Goal: Task Accomplishment & Management: Use online tool/utility

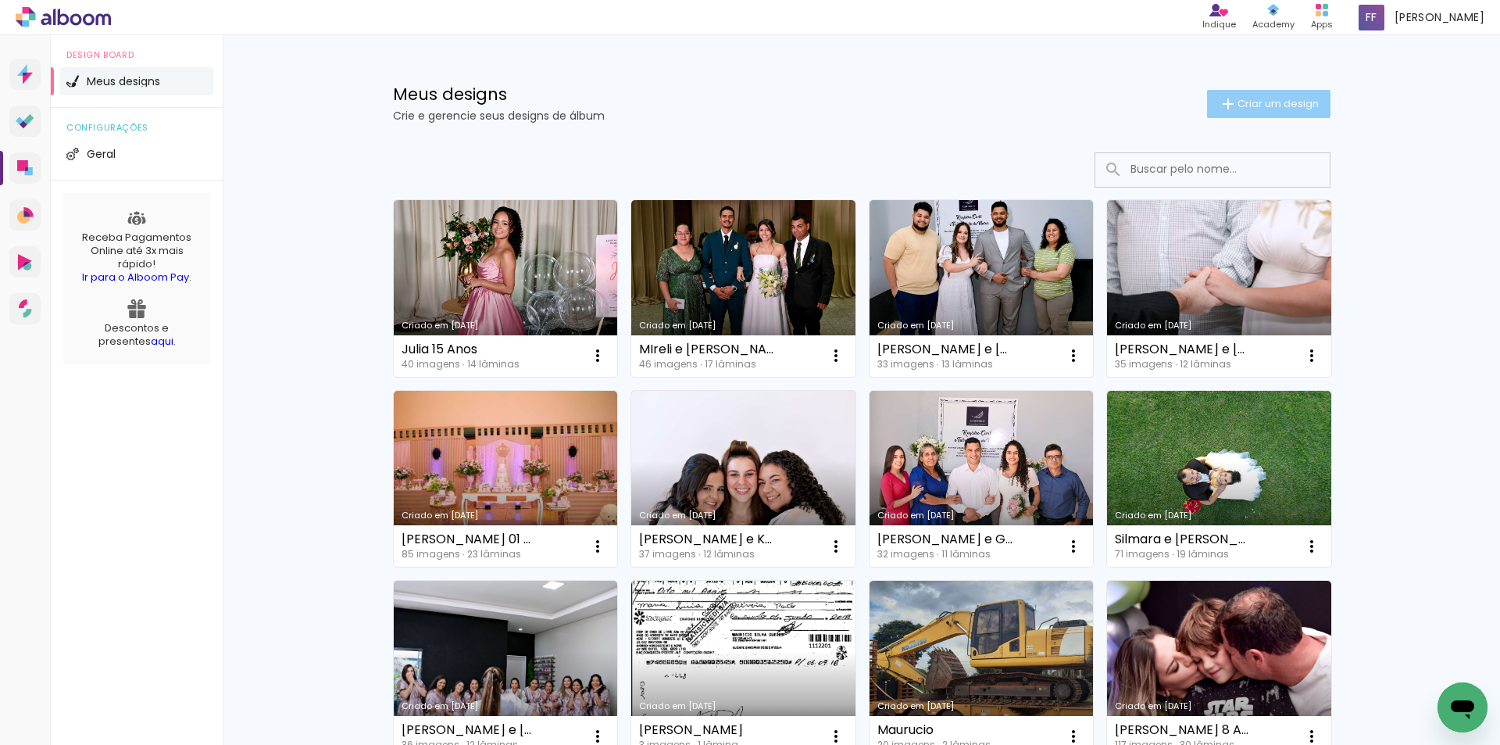
click at [1266, 103] on span "Criar um design" at bounding box center [1278, 103] width 81 height 10
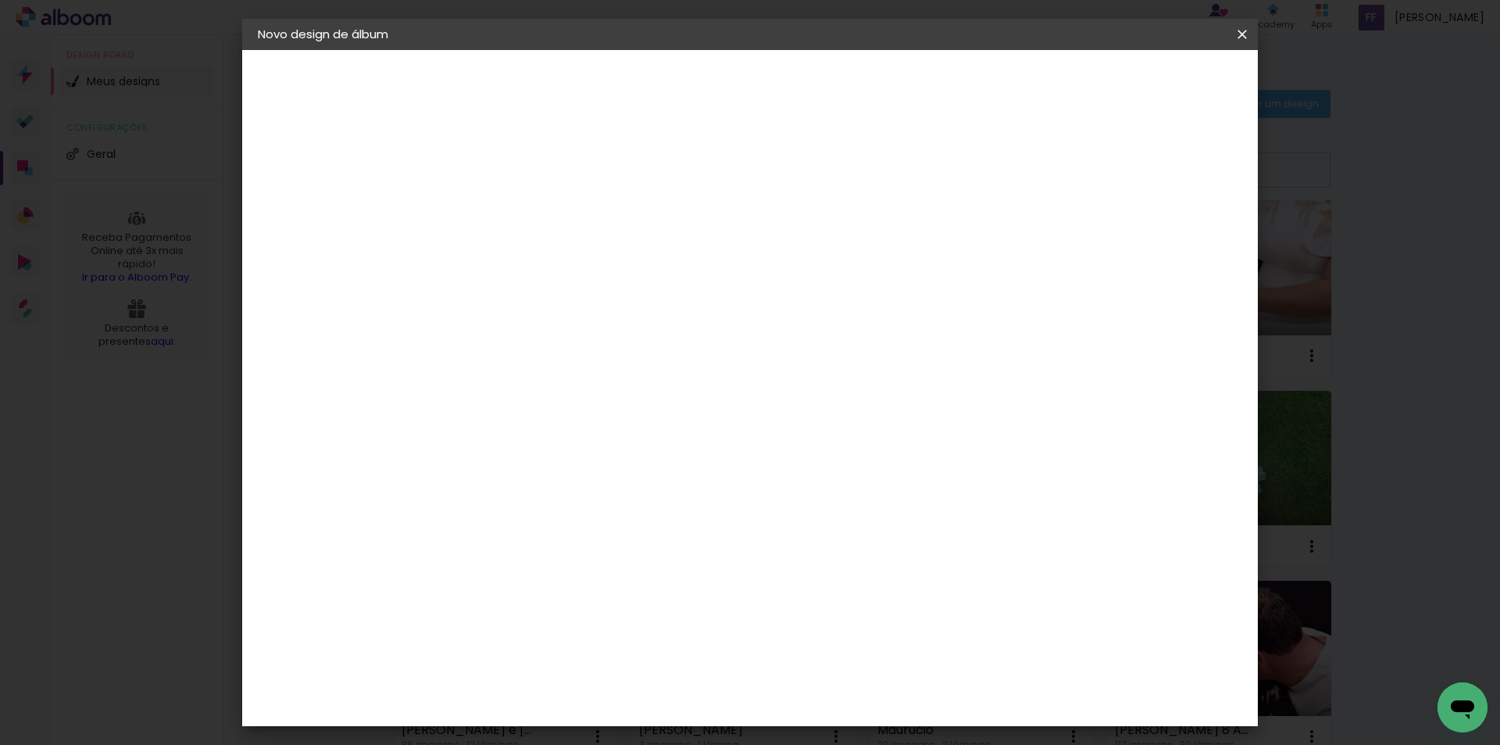
click at [513, 208] on input at bounding box center [513, 210] width 0 height 24
type input "[PERSON_NAME] e [PERSON_NAME]"
type paper-input "[PERSON_NAME] e [PERSON_NAME]"
click at [0, 0] on slot "Avançar" at bounding box center [0, 0] width 0 height 0
click at [605, 252] on input "[GEOGRAPHIC_DATA]" at bounding box center [546, 250] width 145 height 20
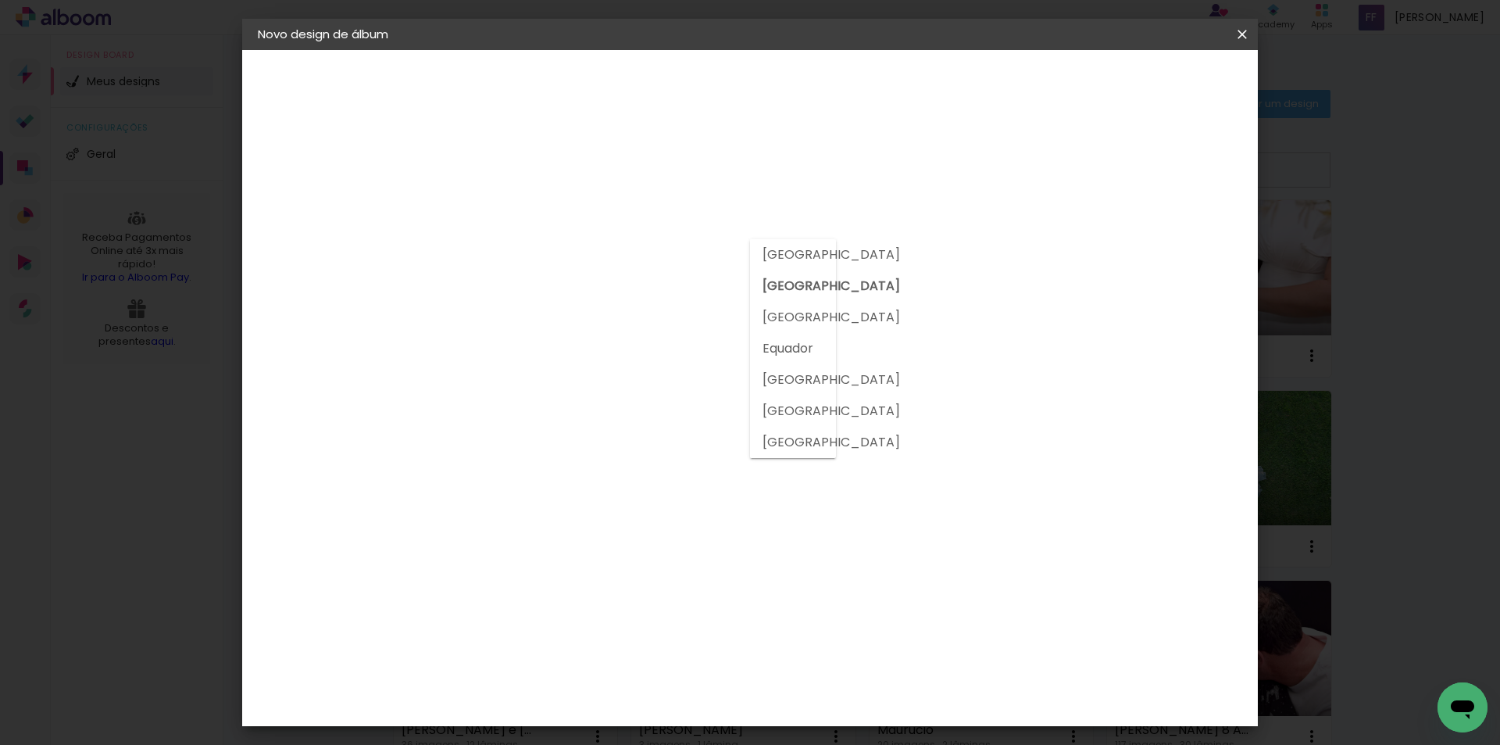
click at [606, 306] on input at bounding box center [553, 298] width 158 height 20
click at [606, 301] on input at bounding box center [553, 298] width 158 height 20
type input "dre"
type paper-input "dre"
click at [586, 359] on div "DreambooksPro" at bounding box center [554, 353] width 102 height 13
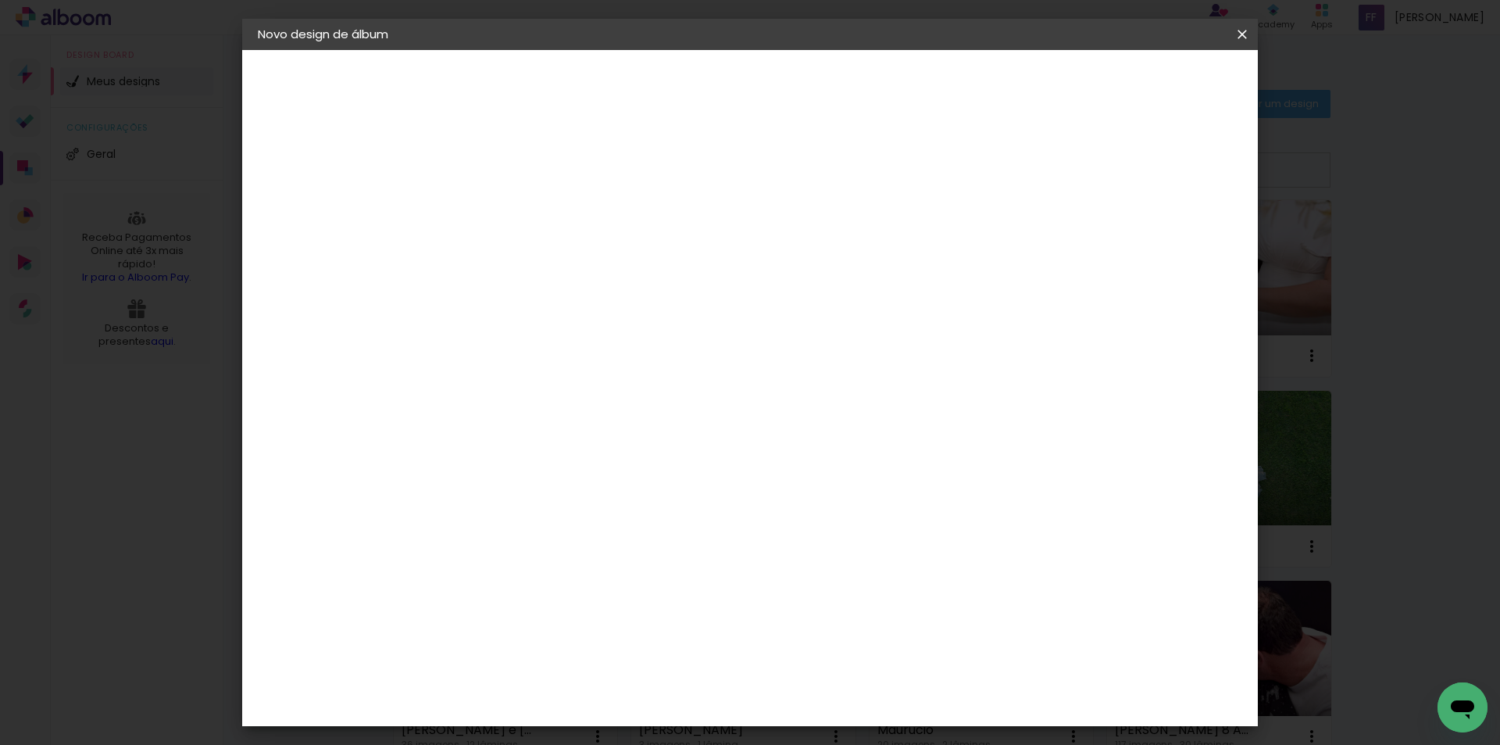
click at [0, 0] on slot "Avançar" at bounding box center [0, 0] width 0 height 0
click at [574, 260] on input "text" at bounding box center [543, 272] width 61 height 24
click at [0, 0] on slot "Álbum" at bounding box center [0, 0] width 0 height 0
type input "Álbum"
click at [619, 426] on span "31 × 23" at bounding box center [582, 442] width 73 height 32
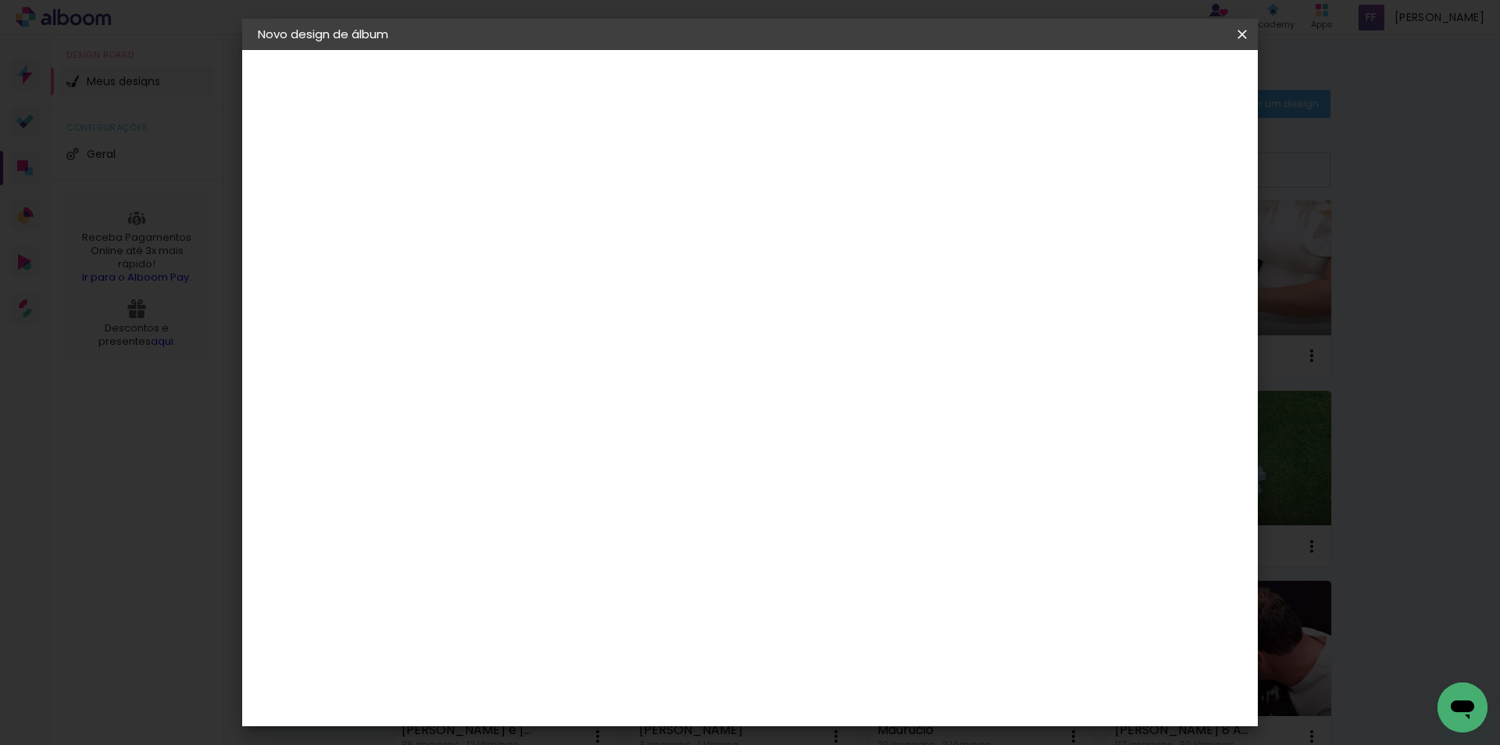
scroll to position [309, 0]
click at [0, 0] on slot "Avançar" at bounding box center [0, 0] width 0 height 0
click at [1056, 168] on div at bounding box center [1049, 169] width 14 height 14
type paper-checkbox "on"
click at [1145, 81] on span "Iniciar design" at bounding box center [1109, 82] width 71 height 11
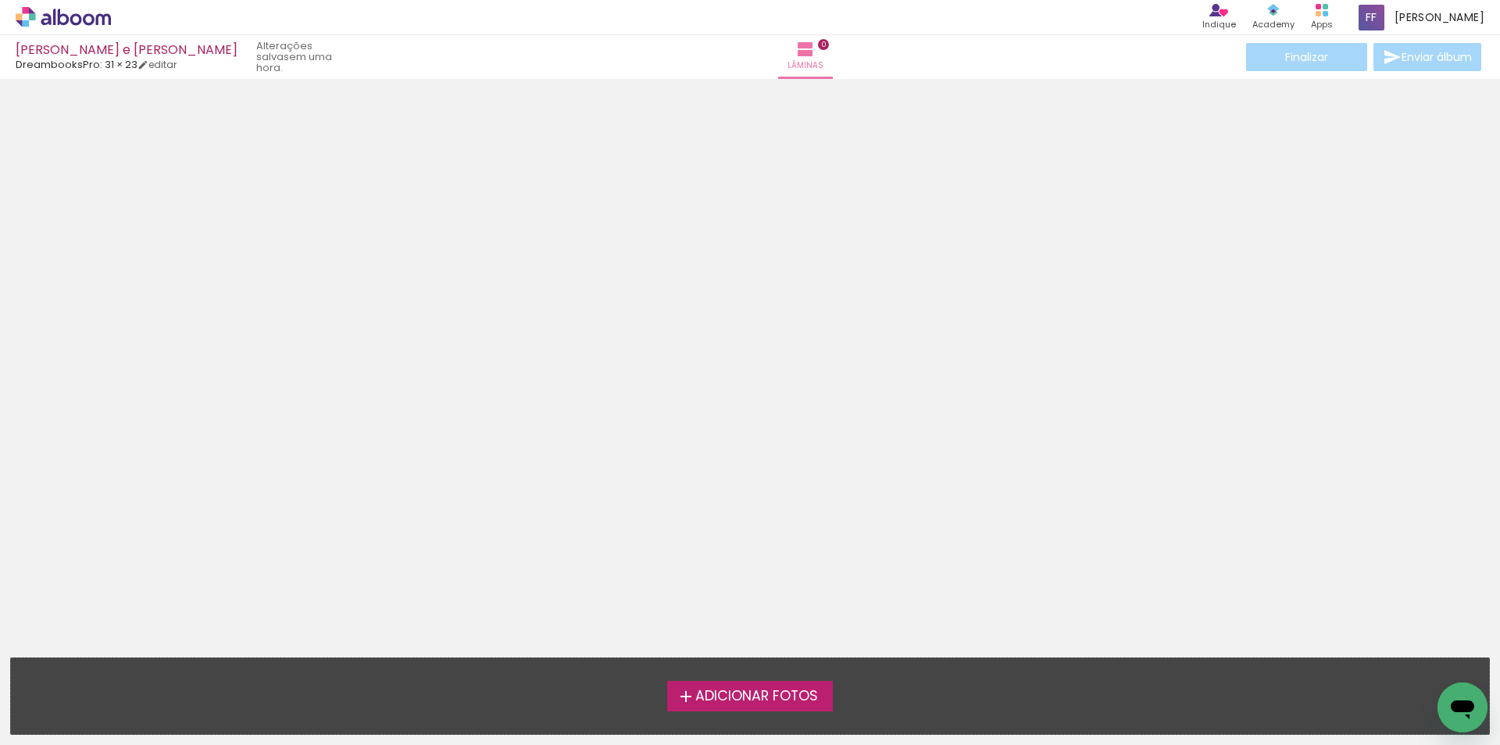
click at [762, 691] on span "Adicionar Fotos" at bounding box center [756, 696] width 123 height 14
click at [0, 0] on input "file" at bounding box center [0, 0] width 0 height 0
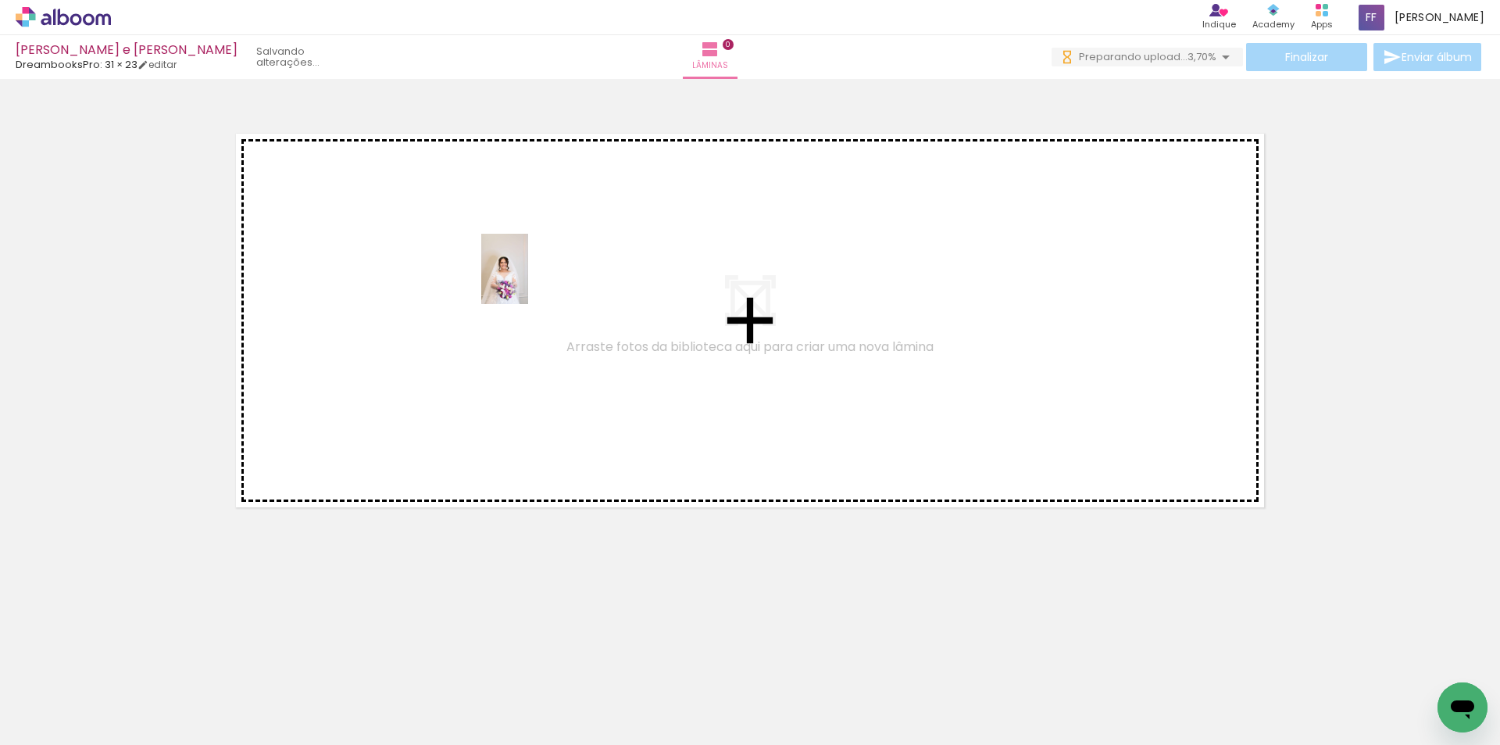
click at [528, 281] on quentale-workspace at bounding box center [750, 372] width 1500 height 745
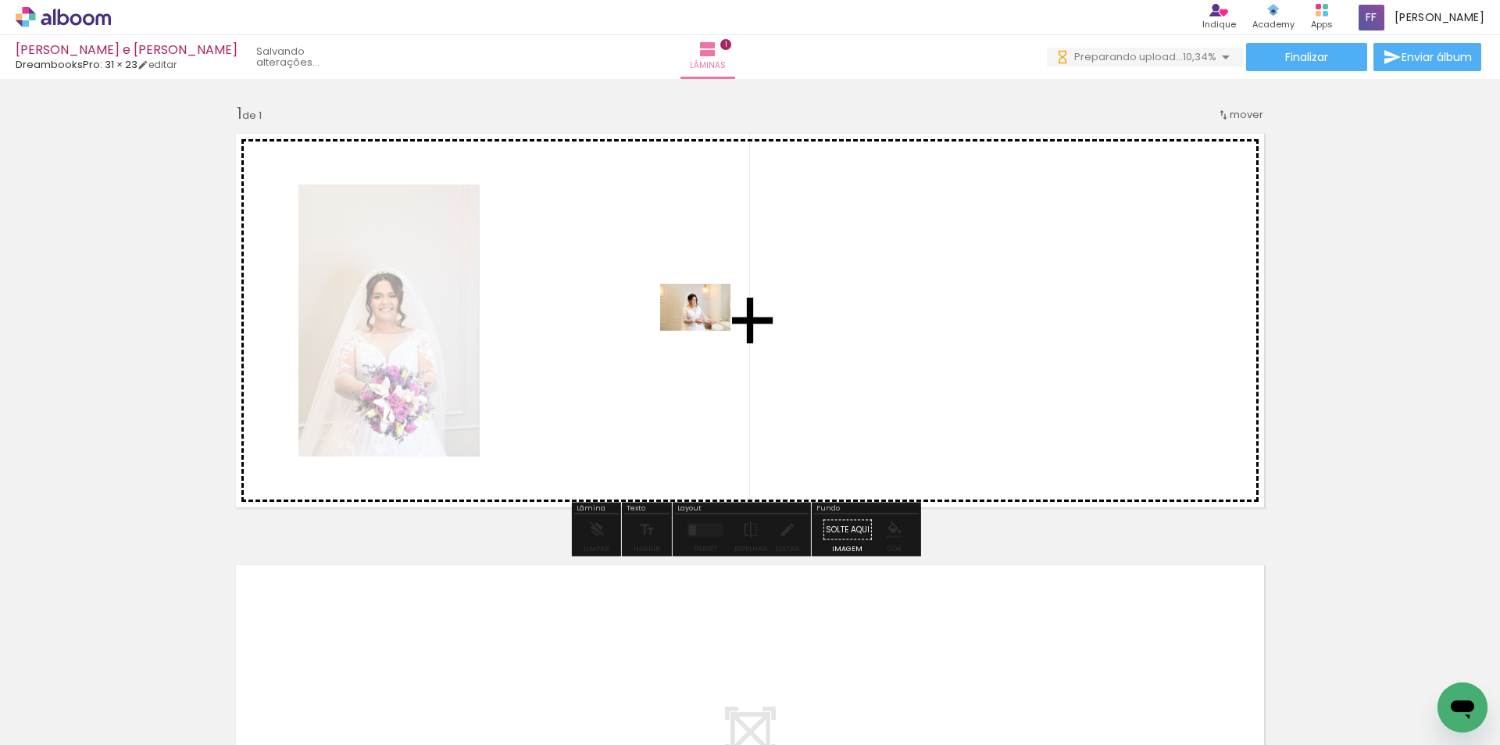
drag, startPoint x: 338, startPoint y: 692, endPoint x: 707, endPoint y: 331, distance: 516.7
click at [707, 331] on quentale-workspace at bounding box center [750, 372] width 1500 height 745
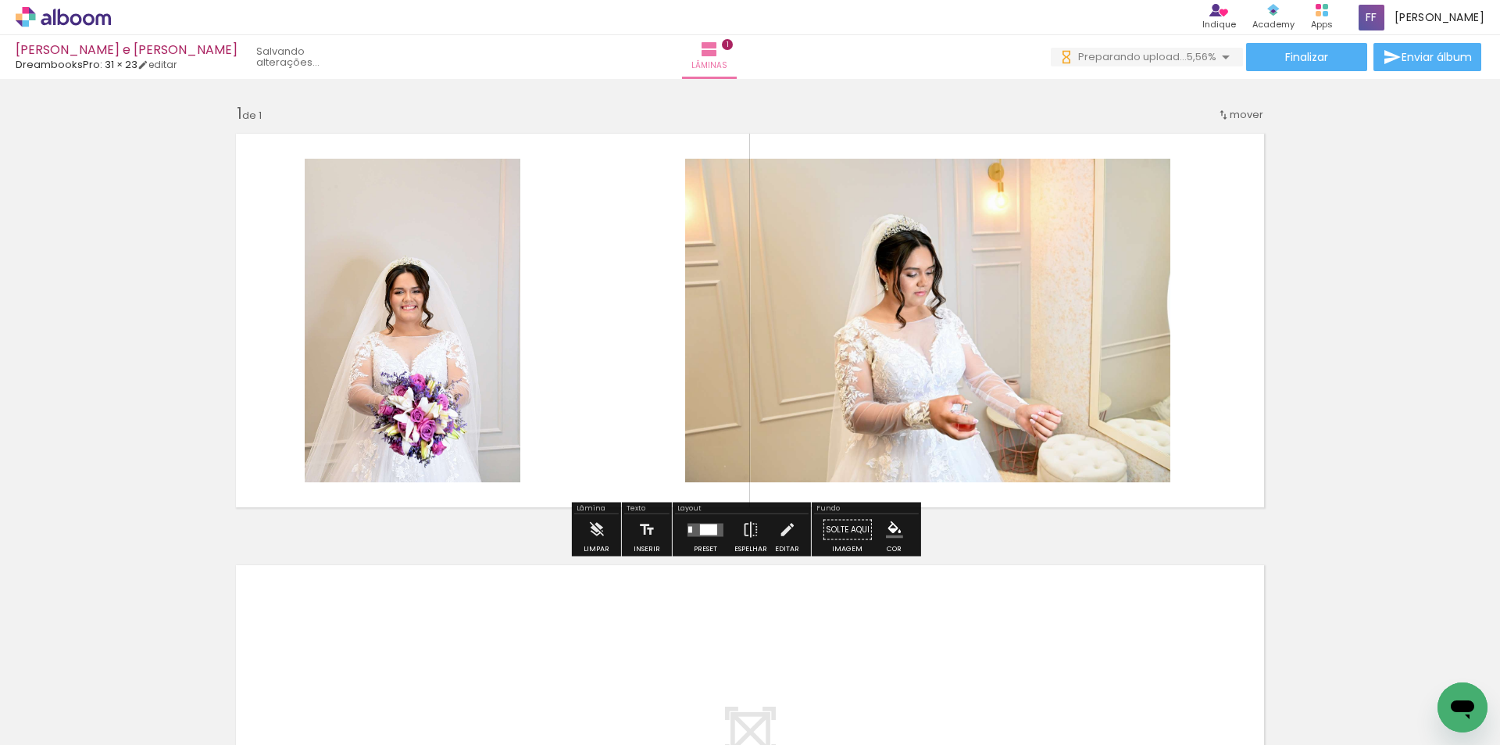
click at [706, 532] on div at bounding box center [708, 529] width 17 height 11
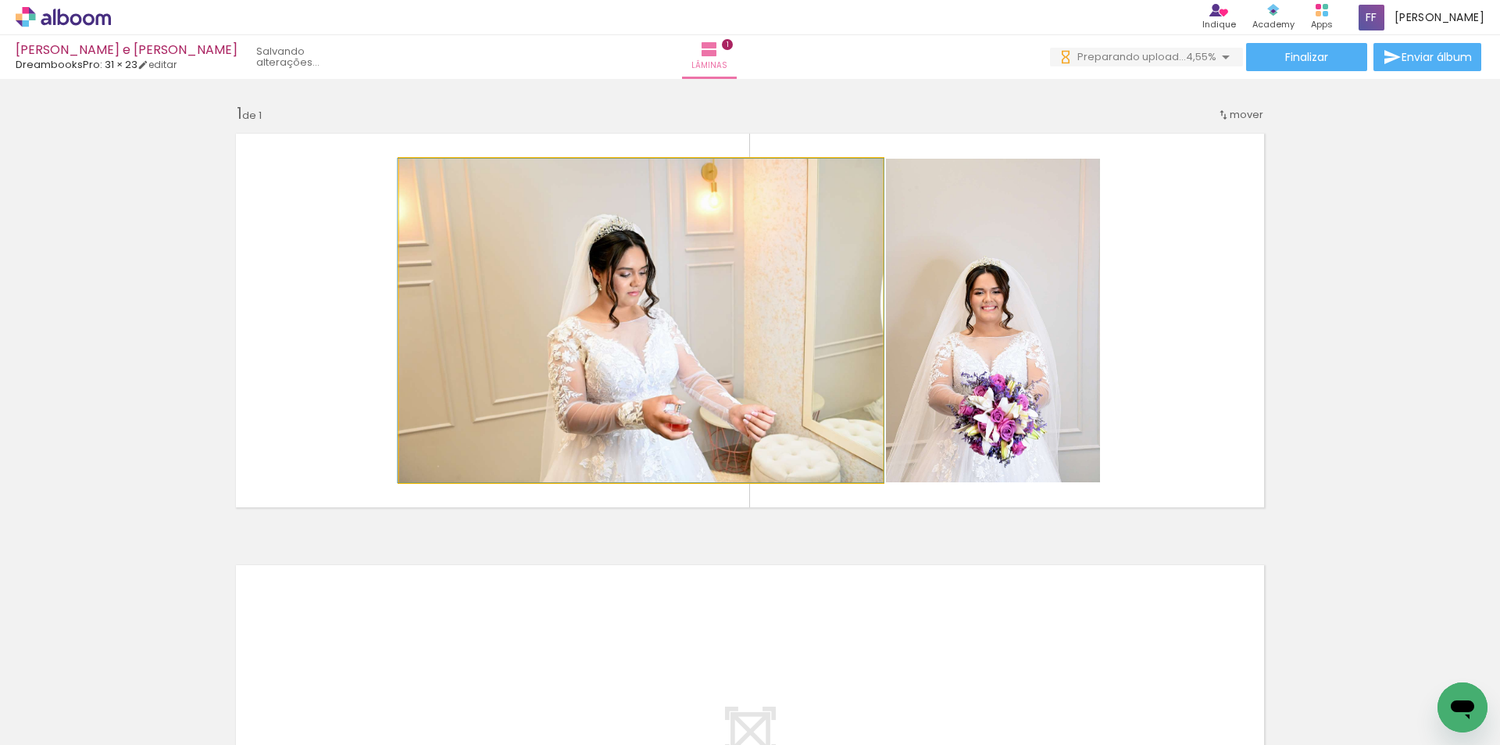
click at [858, 324] on quentale-photo at bounding box center [641, 321] width 484 height 324
click at [638, 302] on quentale-photo at bounding box center [641, 321] width 484 height 324
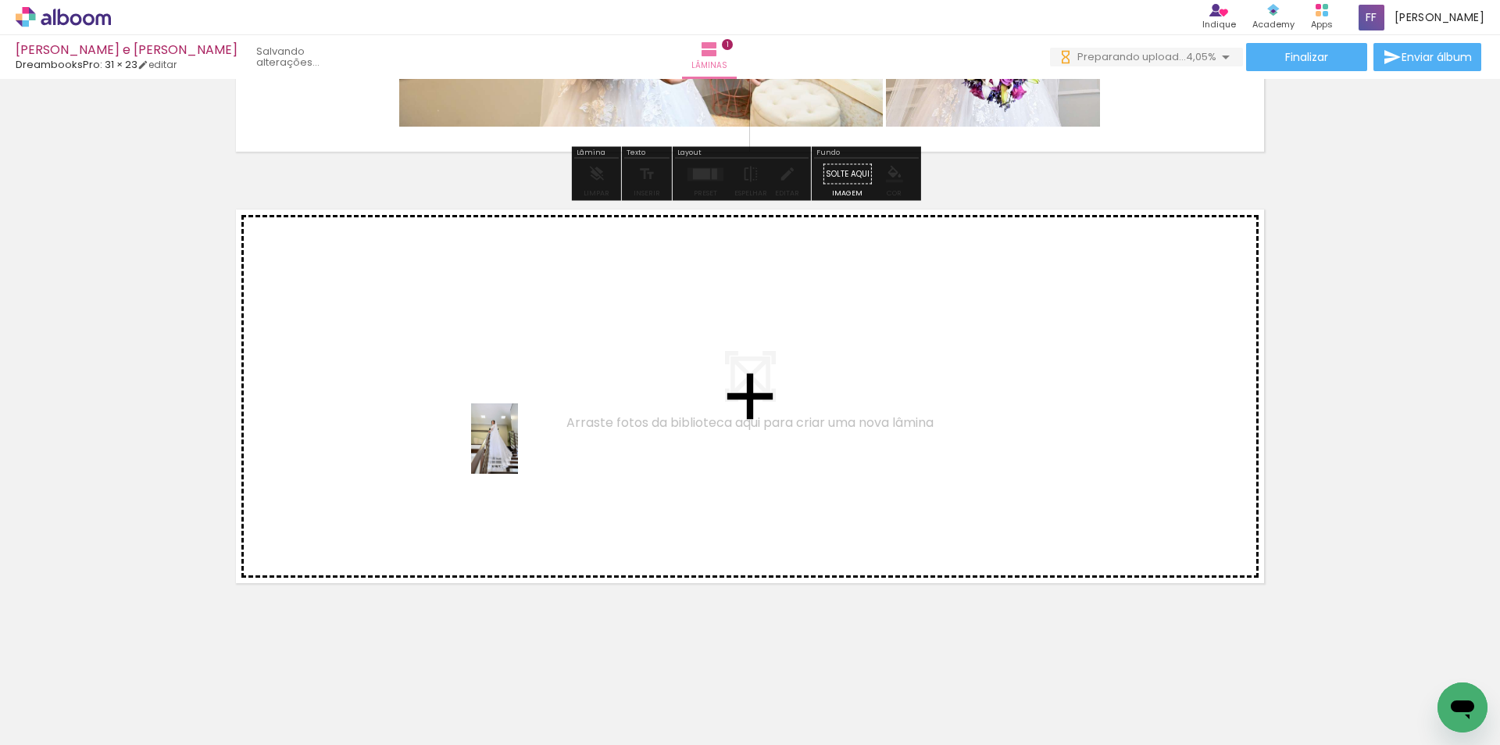
drag, startPoint x: 417, startPoint y: 700, endPoint x: 518, endPoint y: 450, distance: 269.6
click at [518, 450] on quentale-workspace at bounding box center [750, 372] width 1500 height 745
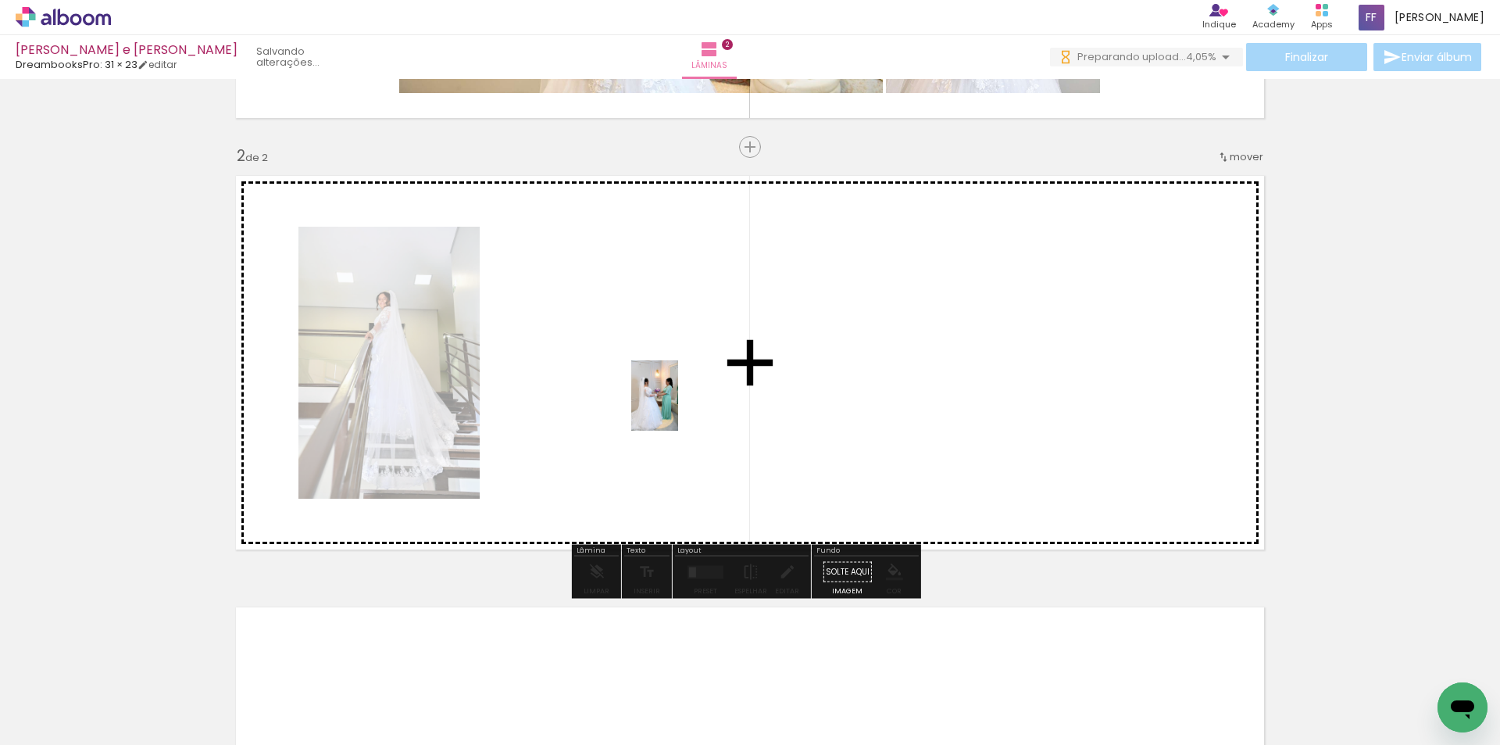
drag, startPoint x: 256, startPoint y: 677, endPoint x: 678, endPoint y: 407, distance: 501.2
click at [678, 407] on quentale-workspace at bounding box center [750, 372] width 1500 height 745
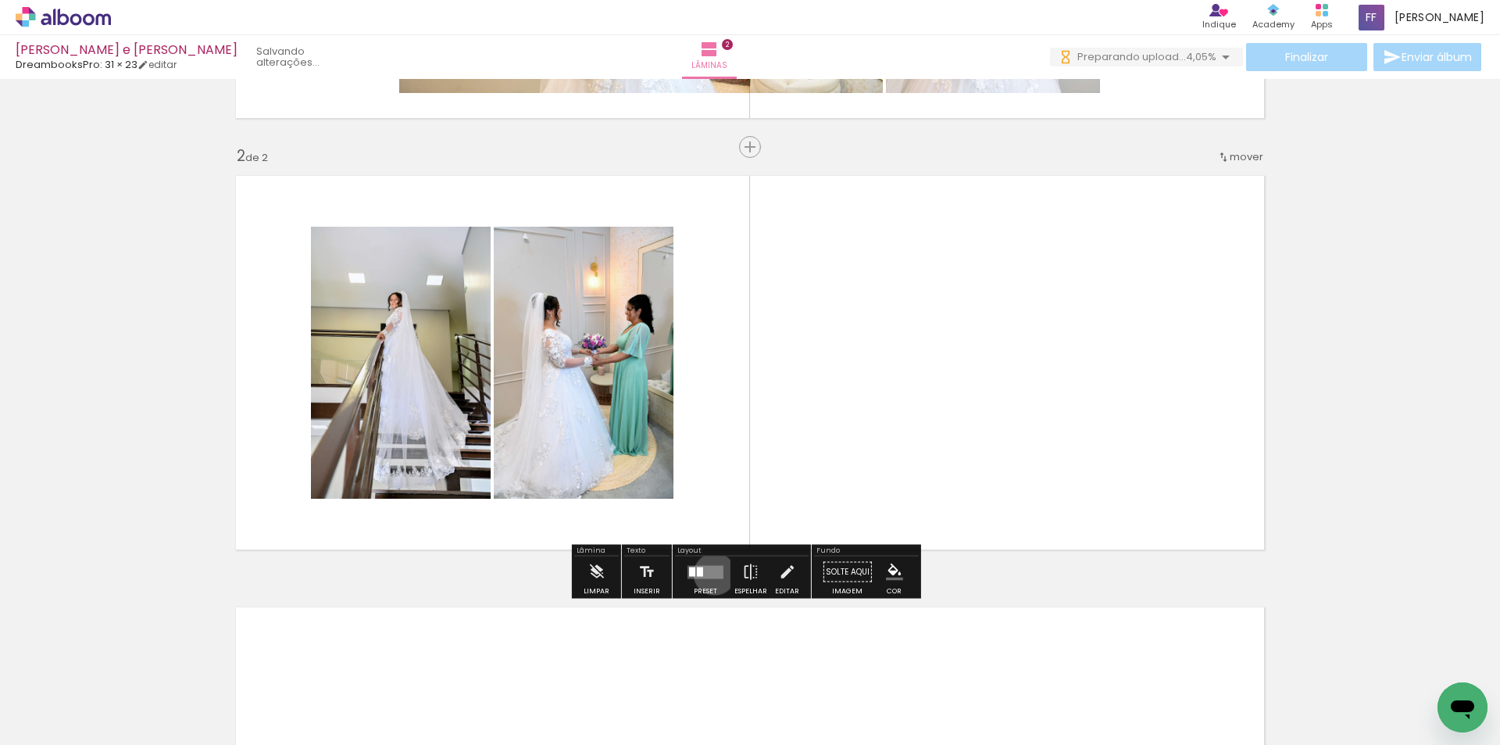
click at [711, 574] on quentale-layouter at bounding box center [706, 571] width 36 height 13
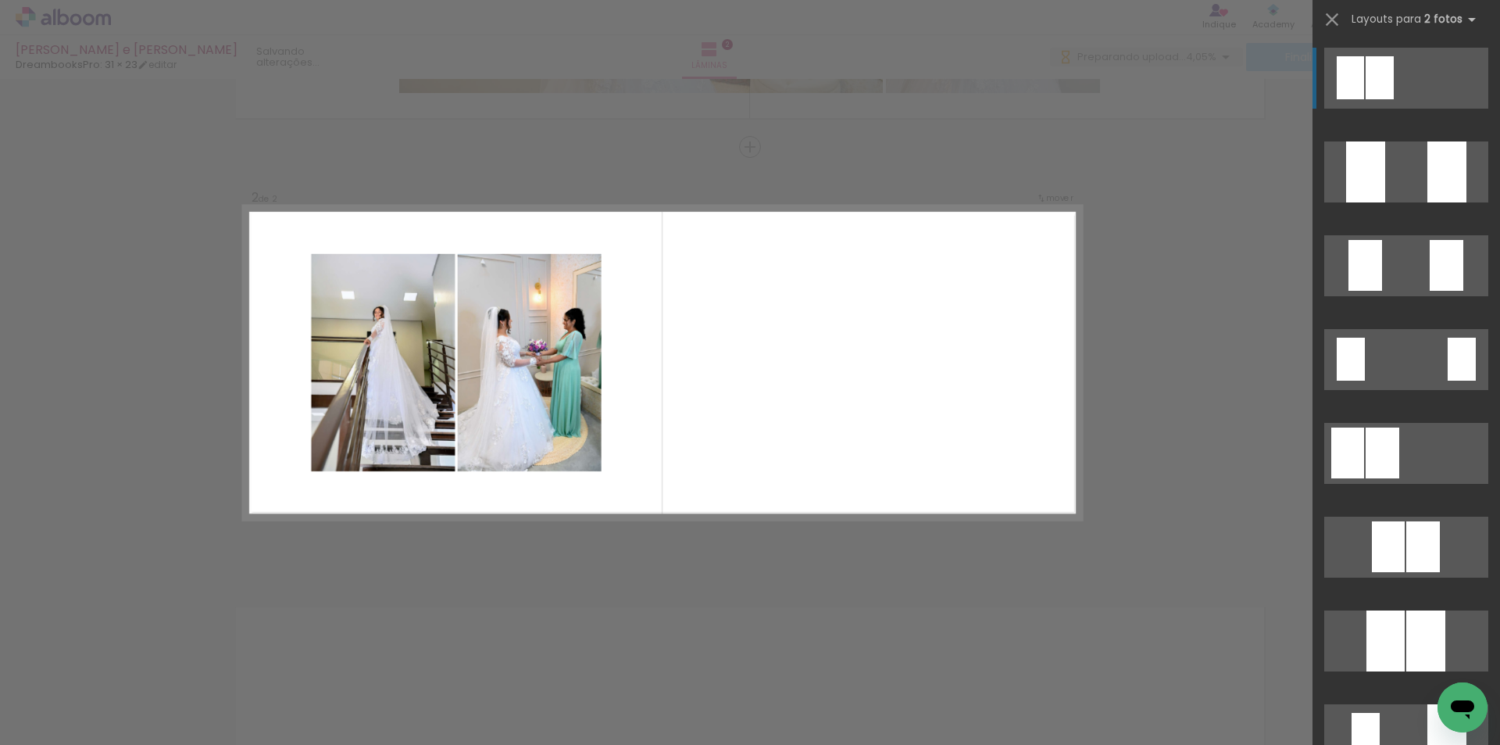
click at [1371, 83] on div at bounding box center [1380, 77] width 28 height 43
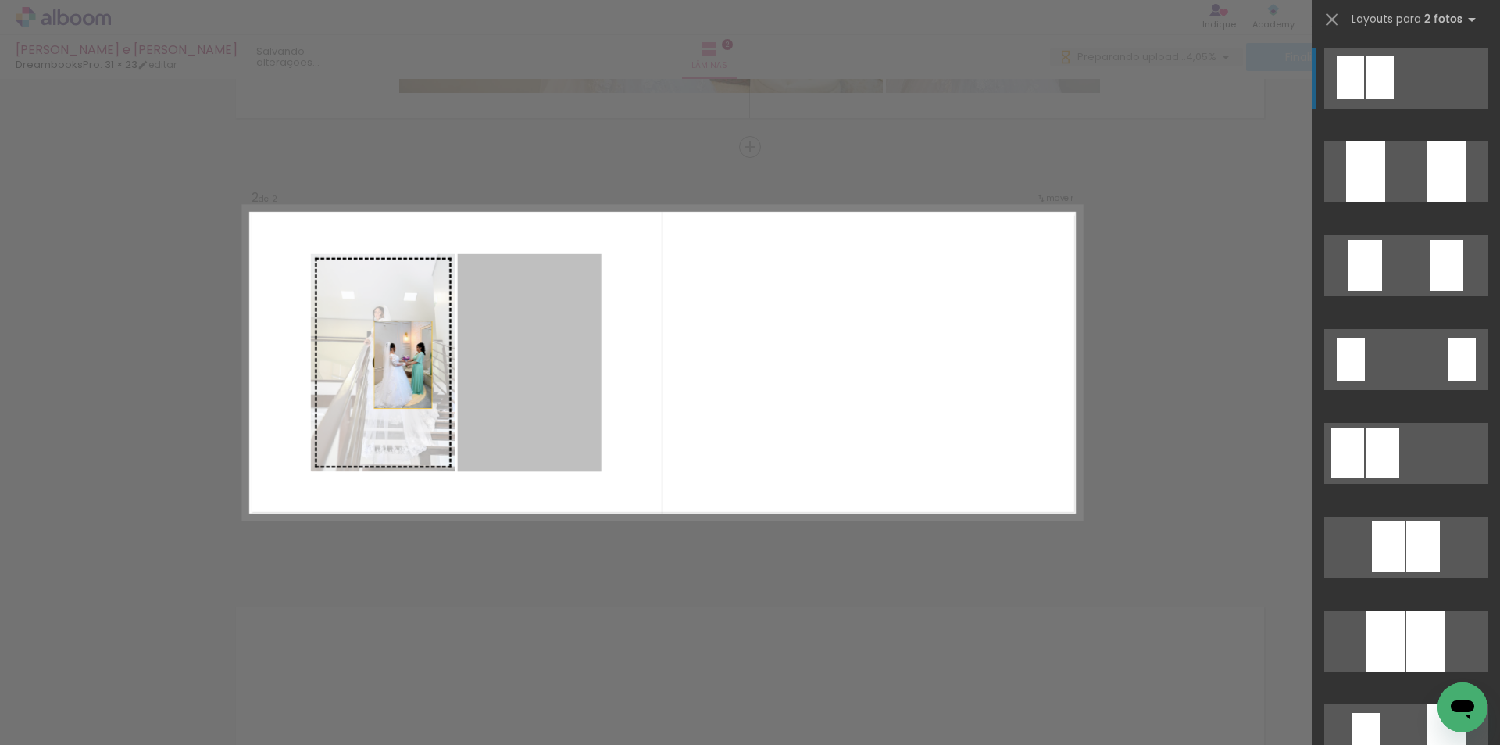
drag, startPoint x: 530, startPoint y: 381, endPoint x: 365, endPoint y: 365, distance: 165.7
click at [0, 0] on slot at bounding box center [0, 0] width 0 height 0
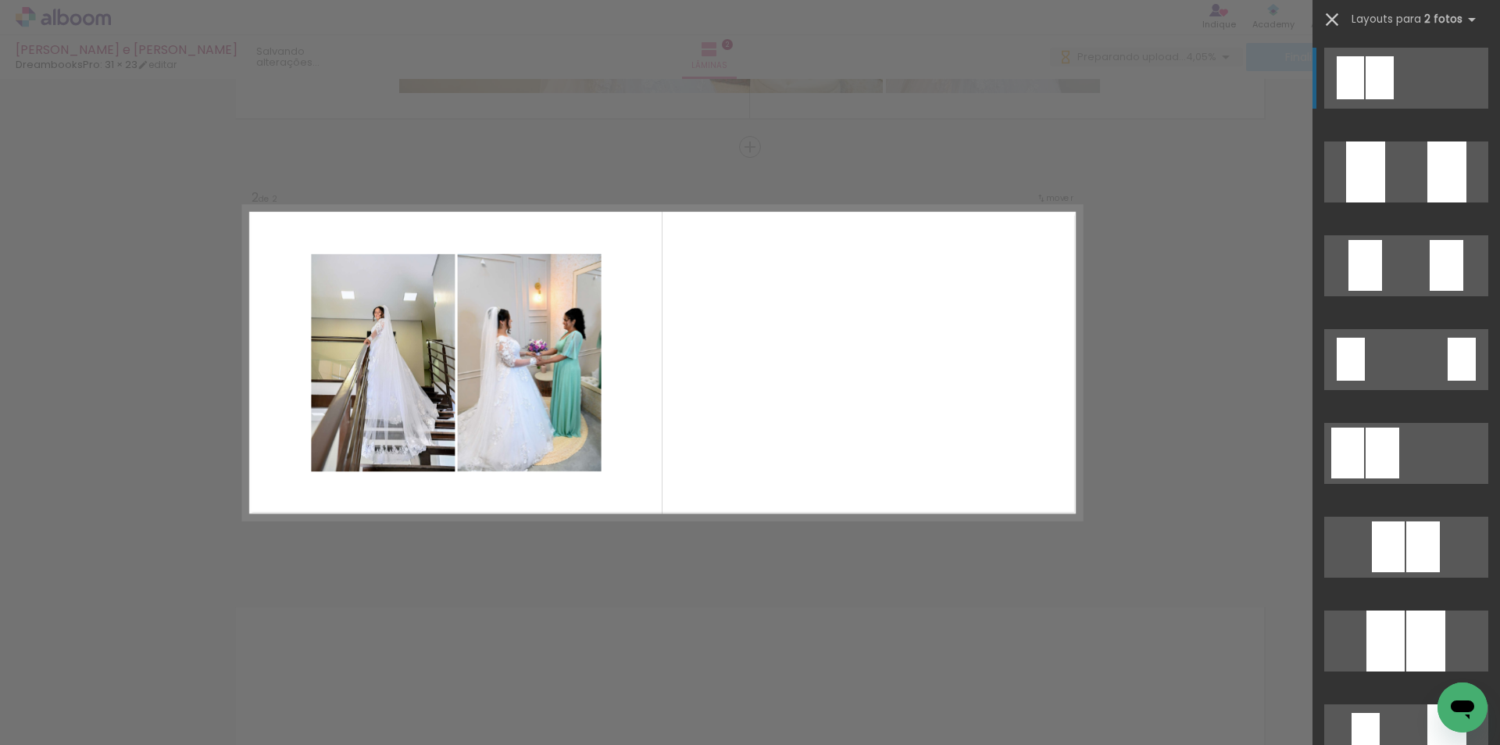
click at [1335, 20] on iron-icon at bounding box center [1332, 20] width 22 height 22
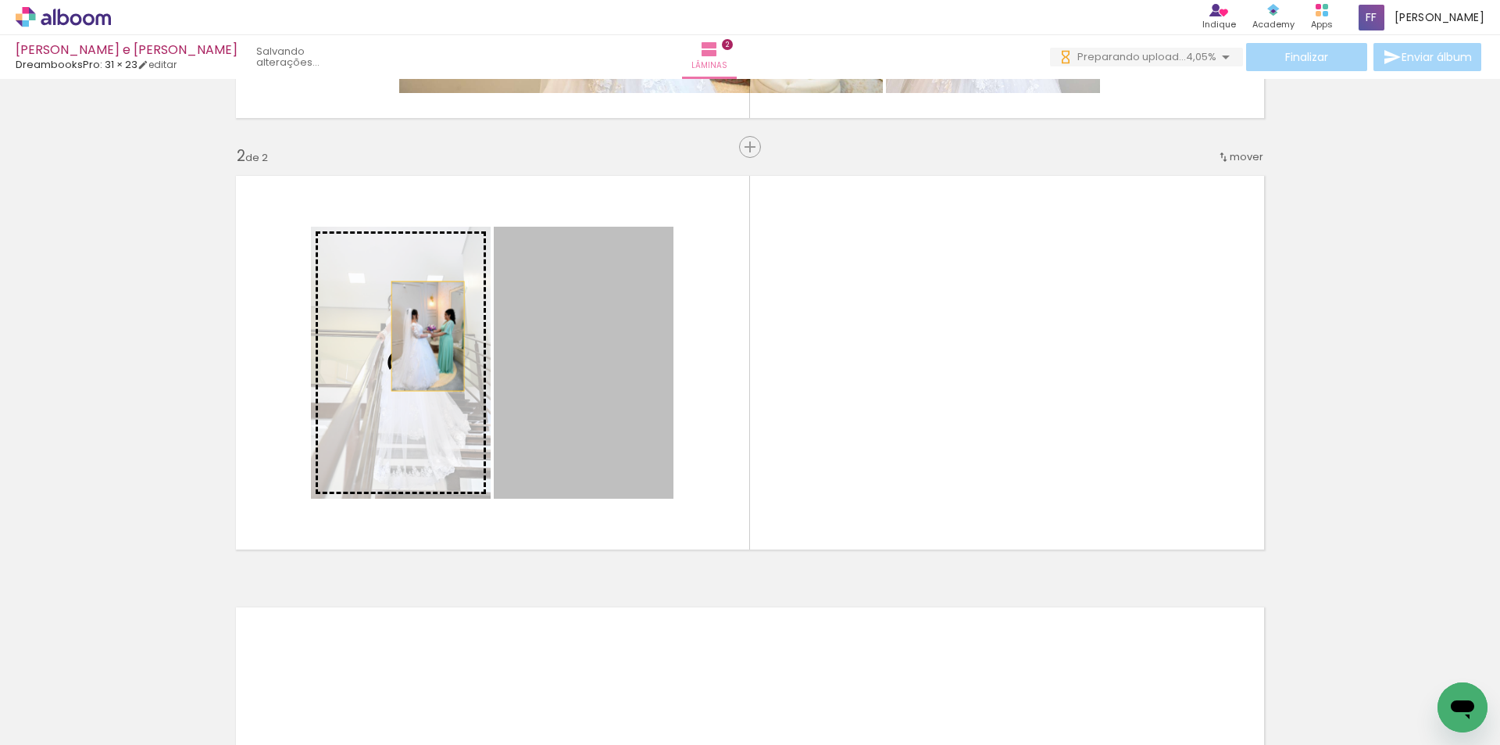
drag, startPoint x: 573, startPoint y: 349, endPoint x: 422, endPoint y: 336, distance: 151.3
click at [0, 0] on slot at bounding box center [0, 0] width 0 height 0
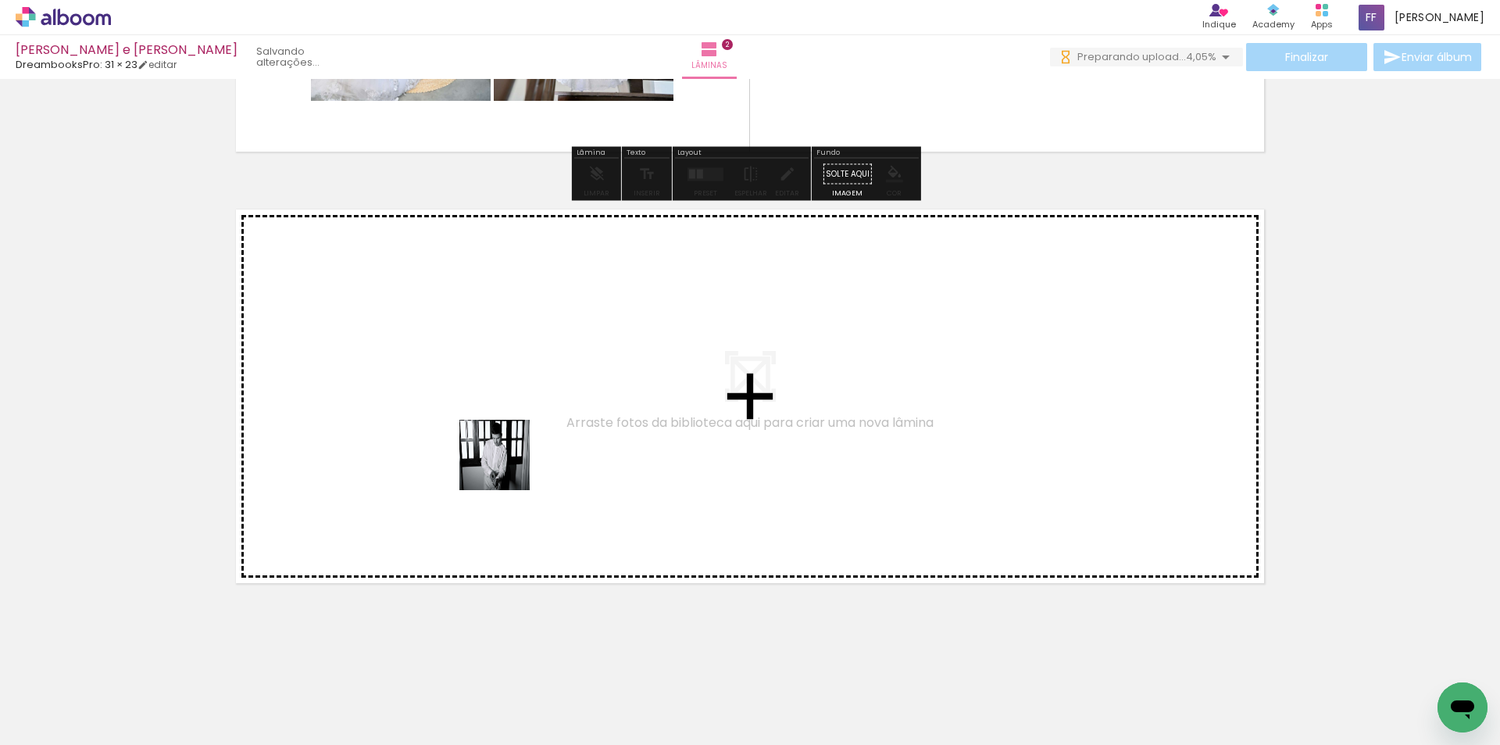
drag, startPoint x: 511, startPoint y: 648, endPoint x: 502, endPoint y: 434, distance: 213.5
click at [502, 434] on quentale-workspace at bounding box center [750, 372] width 1500 height 745
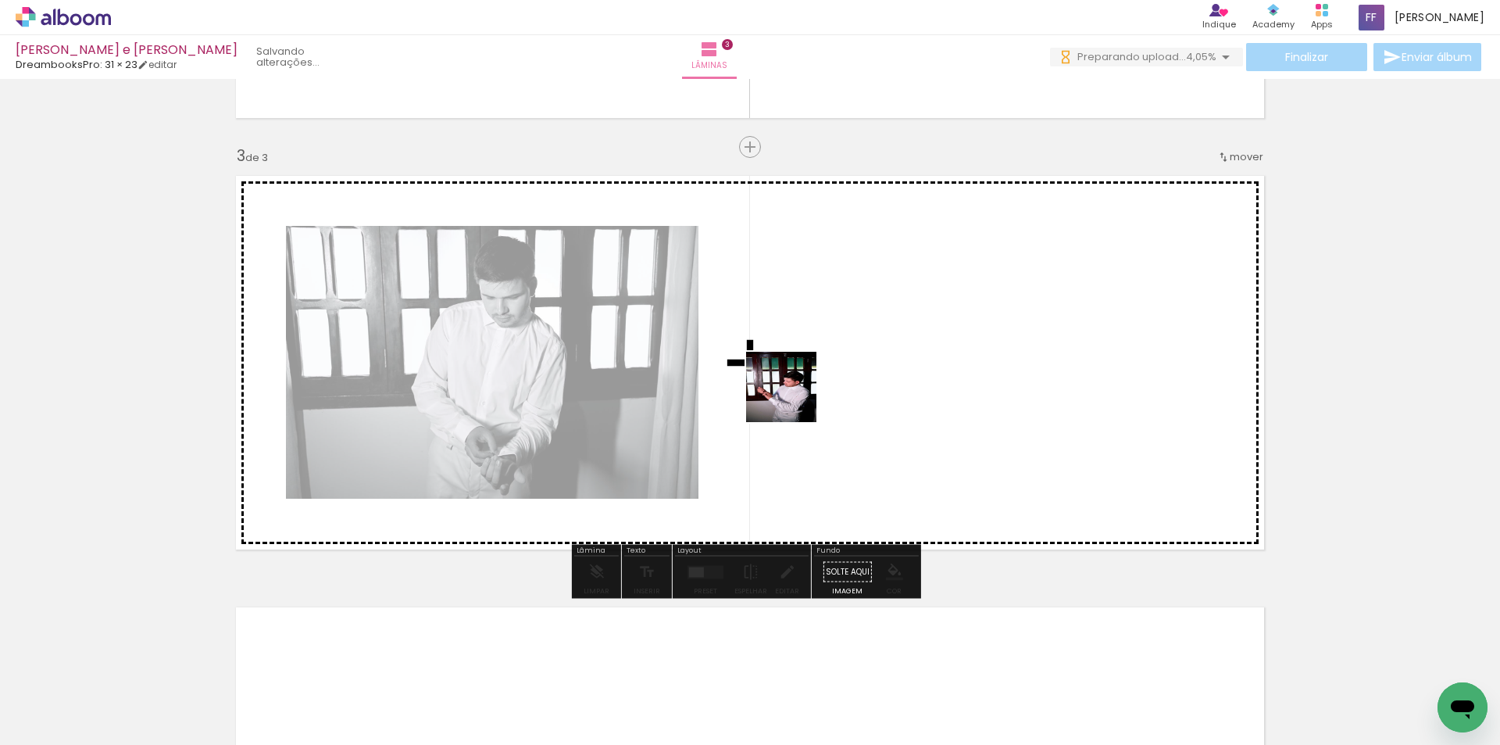
drag, startPoint x: 746, startPoint y: 458, endPoint x: 794, endPoint y: 397, distance: 77.4
click at [794, 397] on quentale-workspace at bounding box center [750, 372] width 1500 height 745
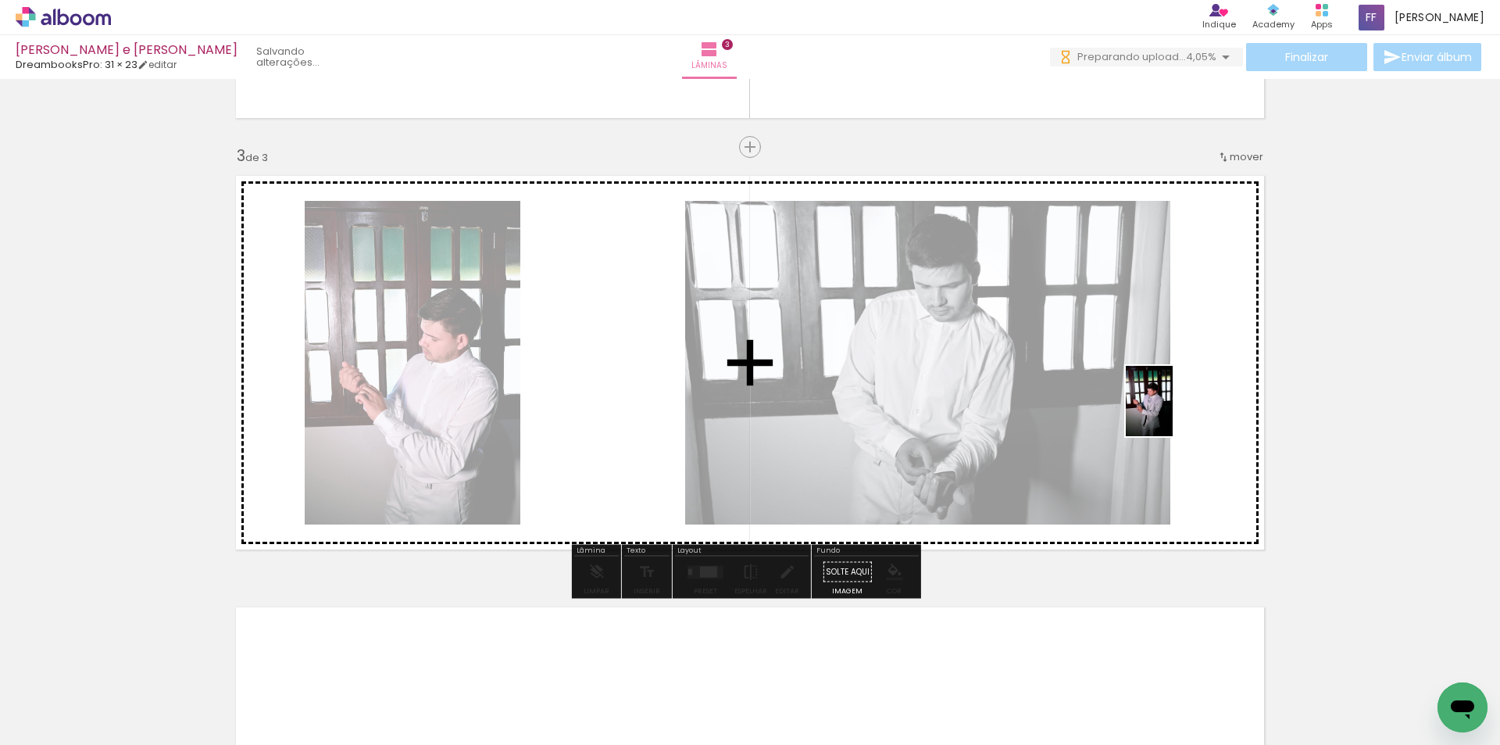
drag, startPoint x: 695, startPoint y: 700, endPoint x: 1173, endPoint y: 413, distance: 558.0
click at [1173, 413] on quentale-workspace at bounding box center [750, 372] width 1500 height 745
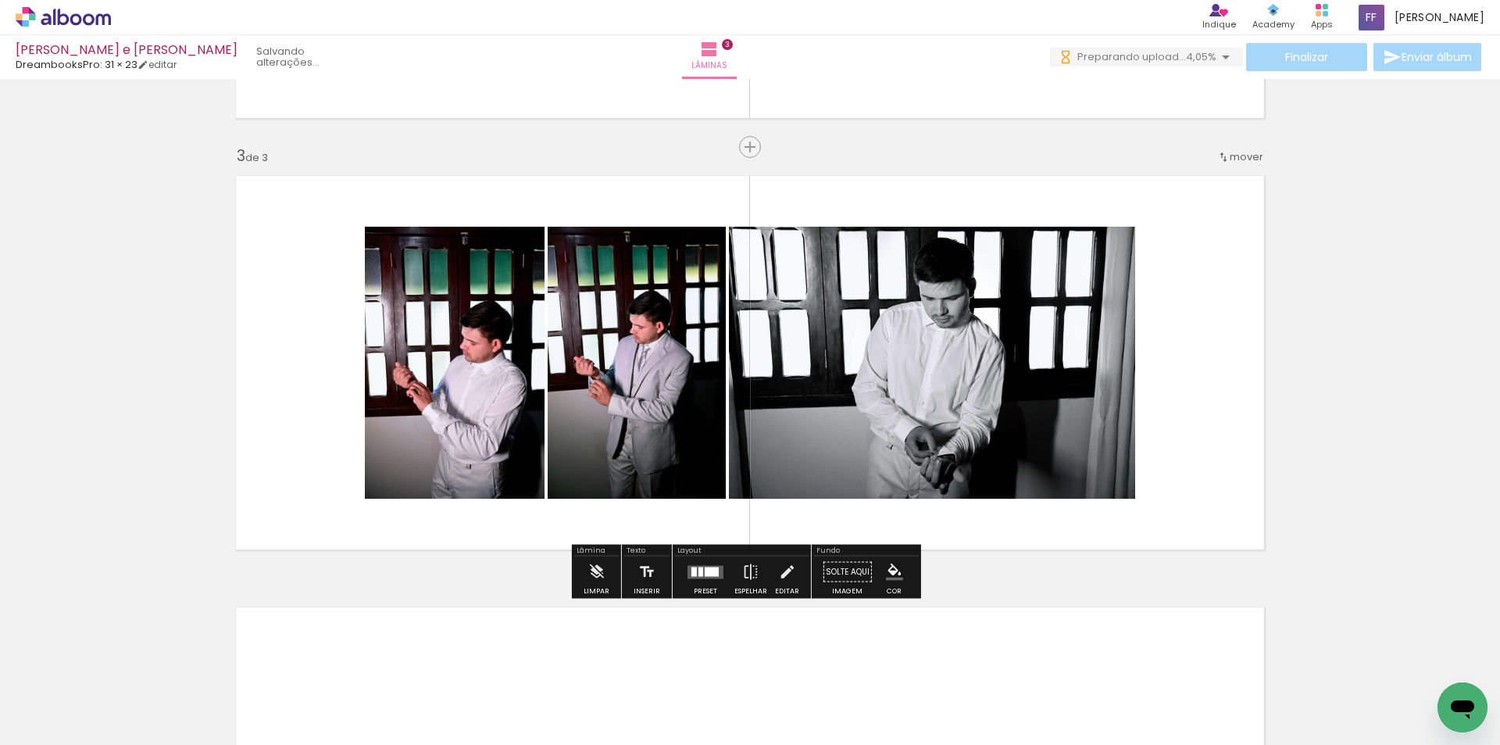
click at [475, 366] on quentale-photo at bounding box center [455, 363] width 180 height 272
click at [0, 0] on slot "P&B" at bounding box center [0, 0] width 0 height 0
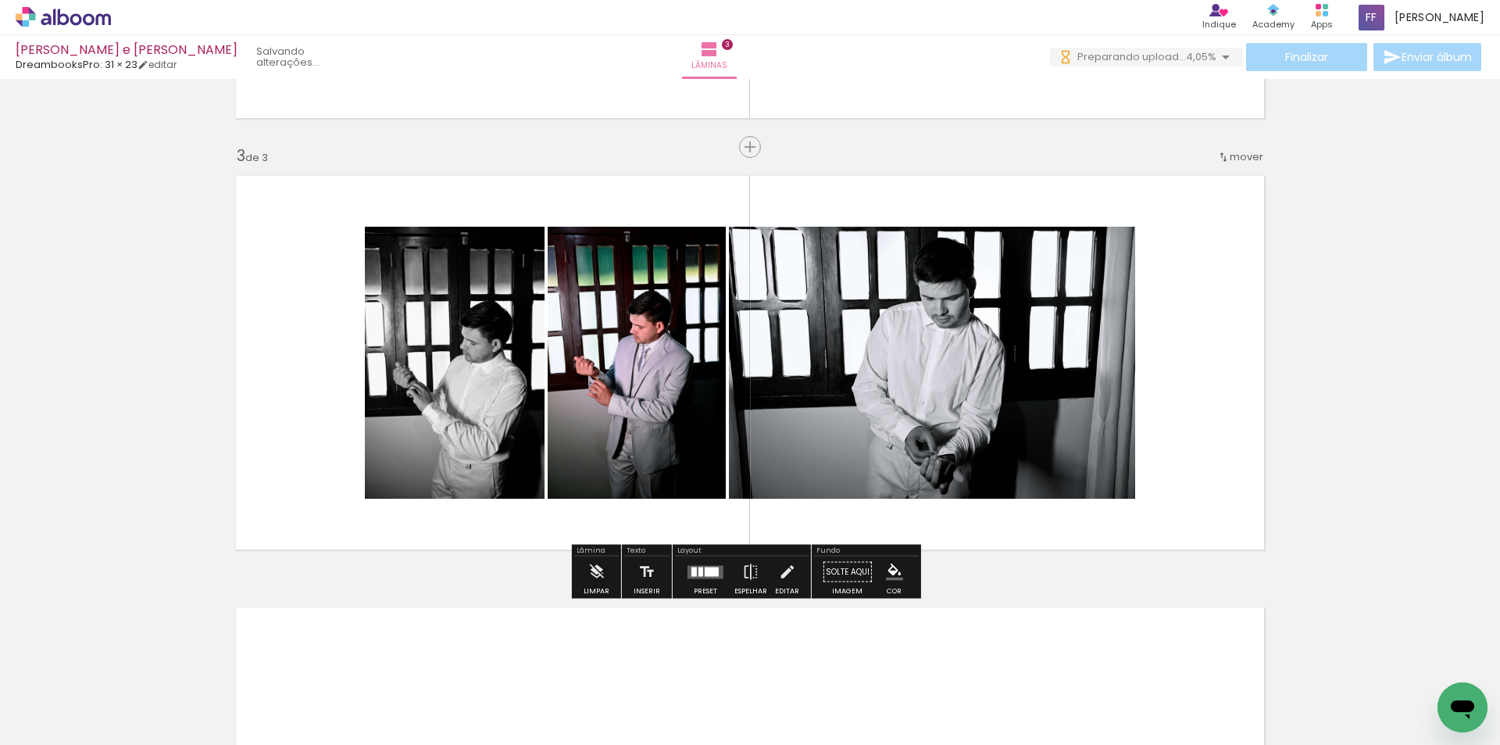
click at [0, 0] on slot "P&B" at bounding box center [0, 0] width 0 height 0
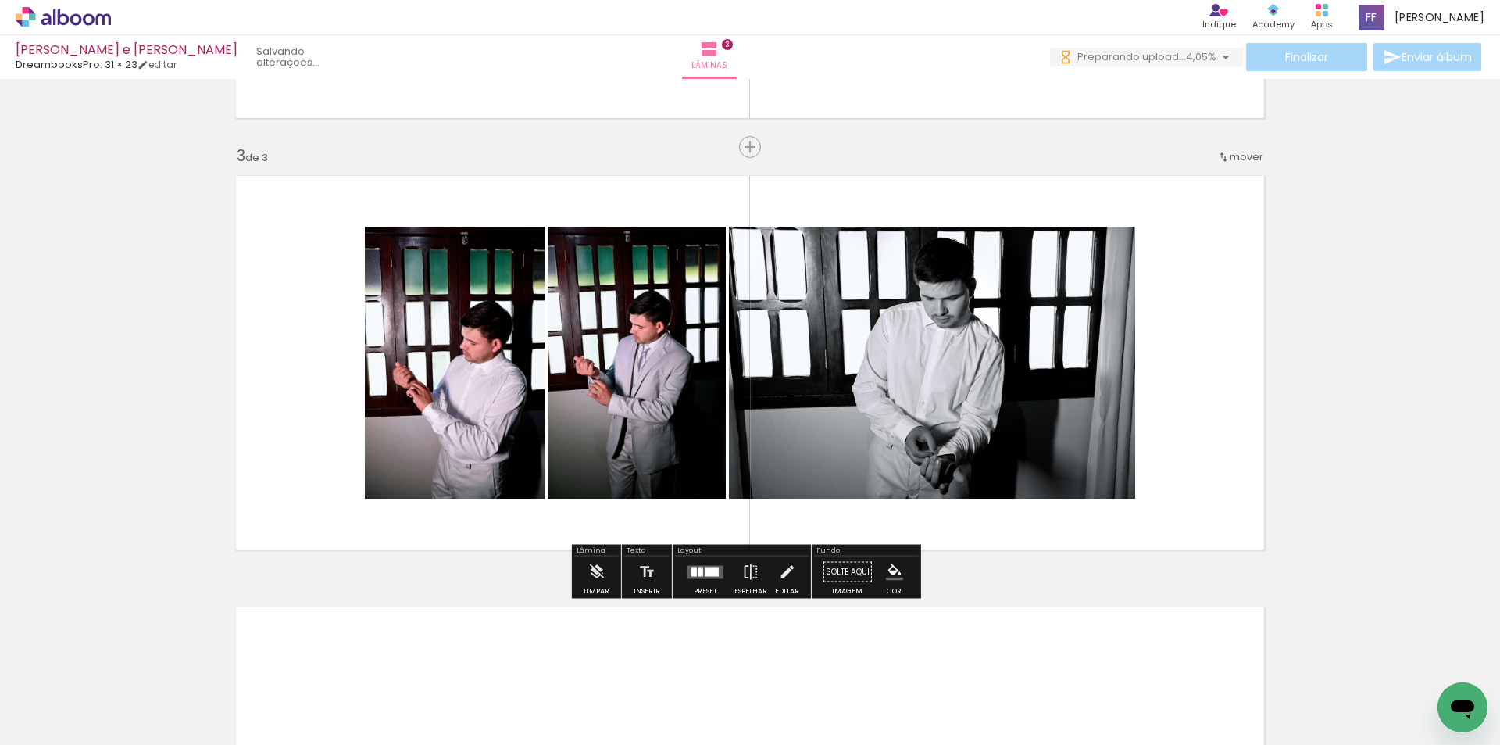
click at [0, 0] on slot "P&B" at bounding box center [0, 0] width 0 height 0
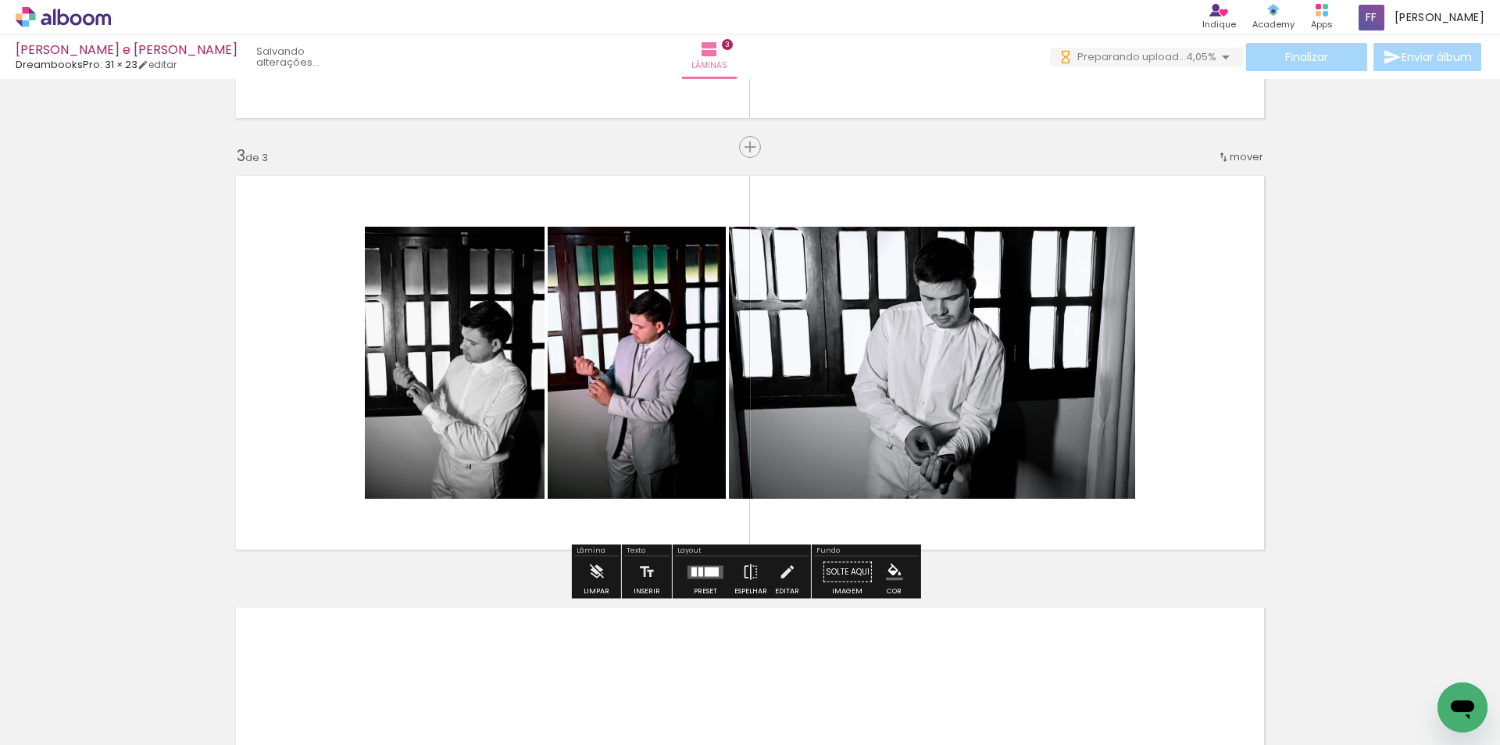
click at [0, 0] on slot "P&B" at bounding box center [0, 0] width 0 height 0
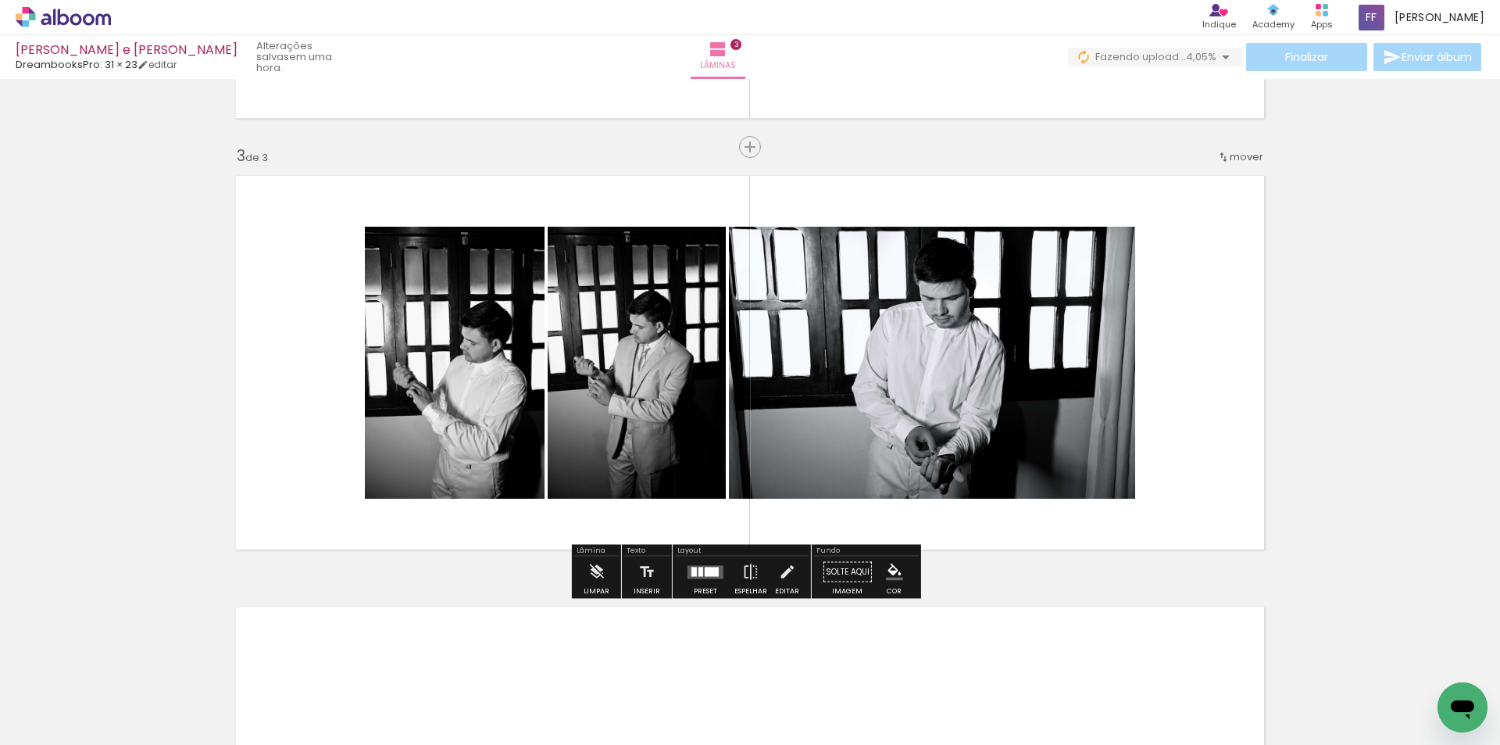
click at [705, 575] on div at bounding box center [712, 571] width 14 height 9
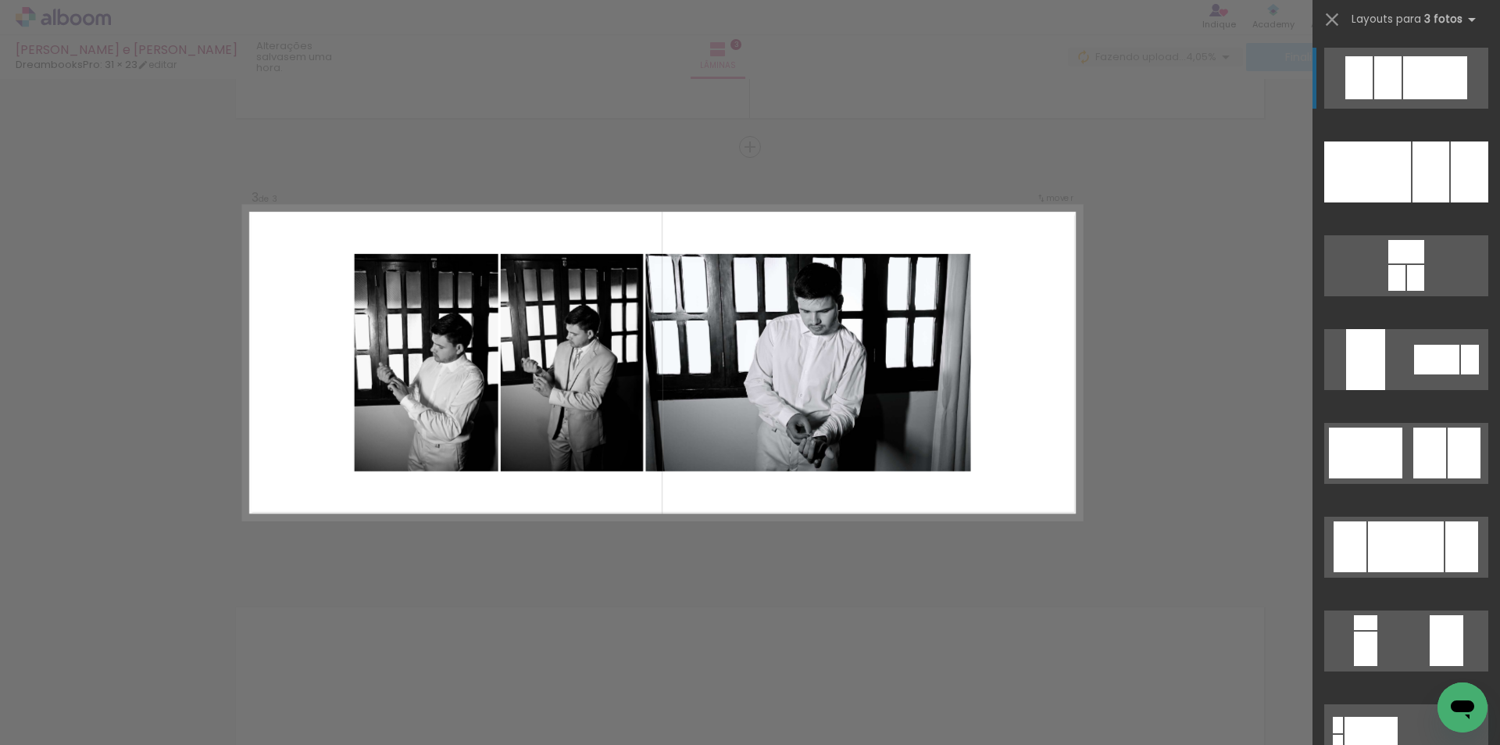
click at [1396, 65] on div at bounding box center [1388, 77] width 27 height 43
click at [1403, 77] on div at bounding box center [1435, 77] width 64 height 43
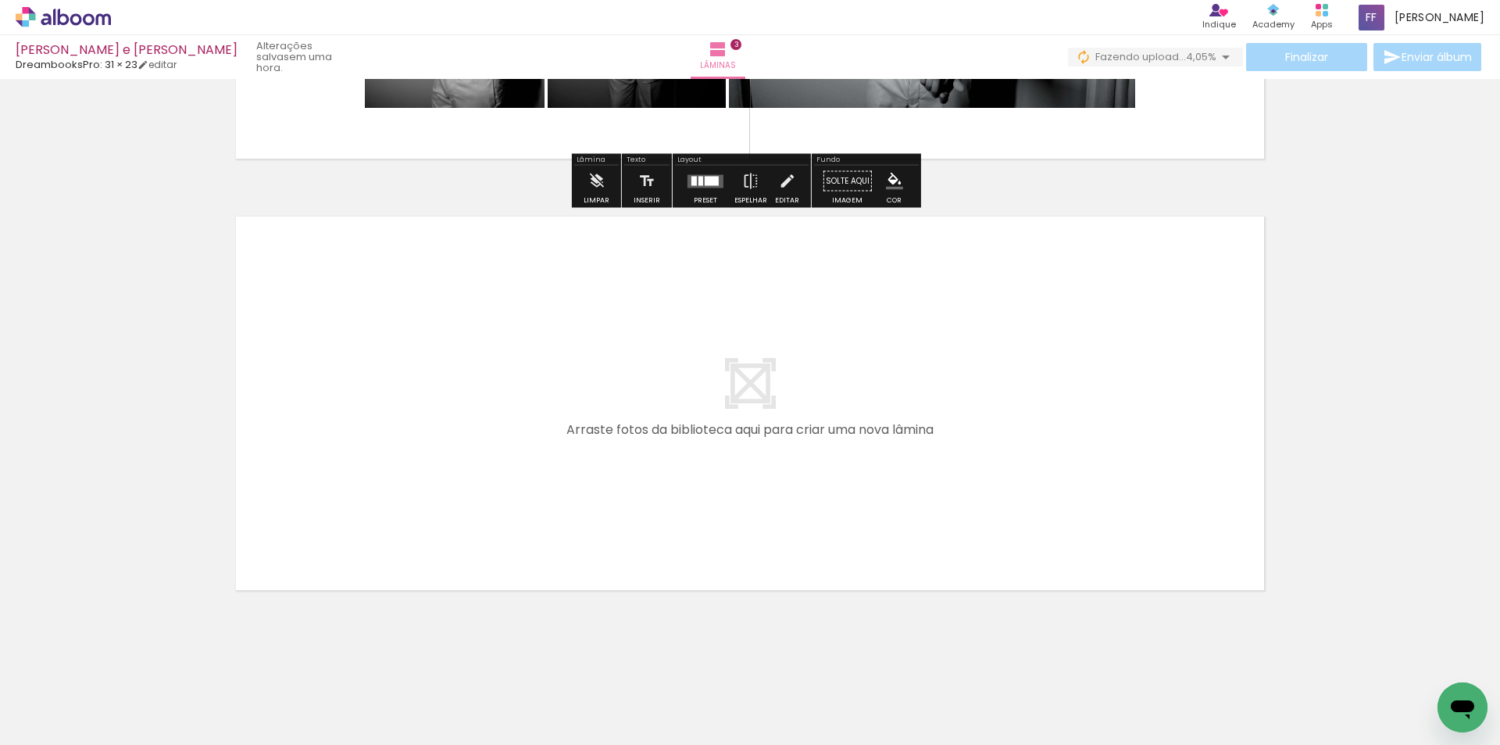
scroll to position [1218, 0]
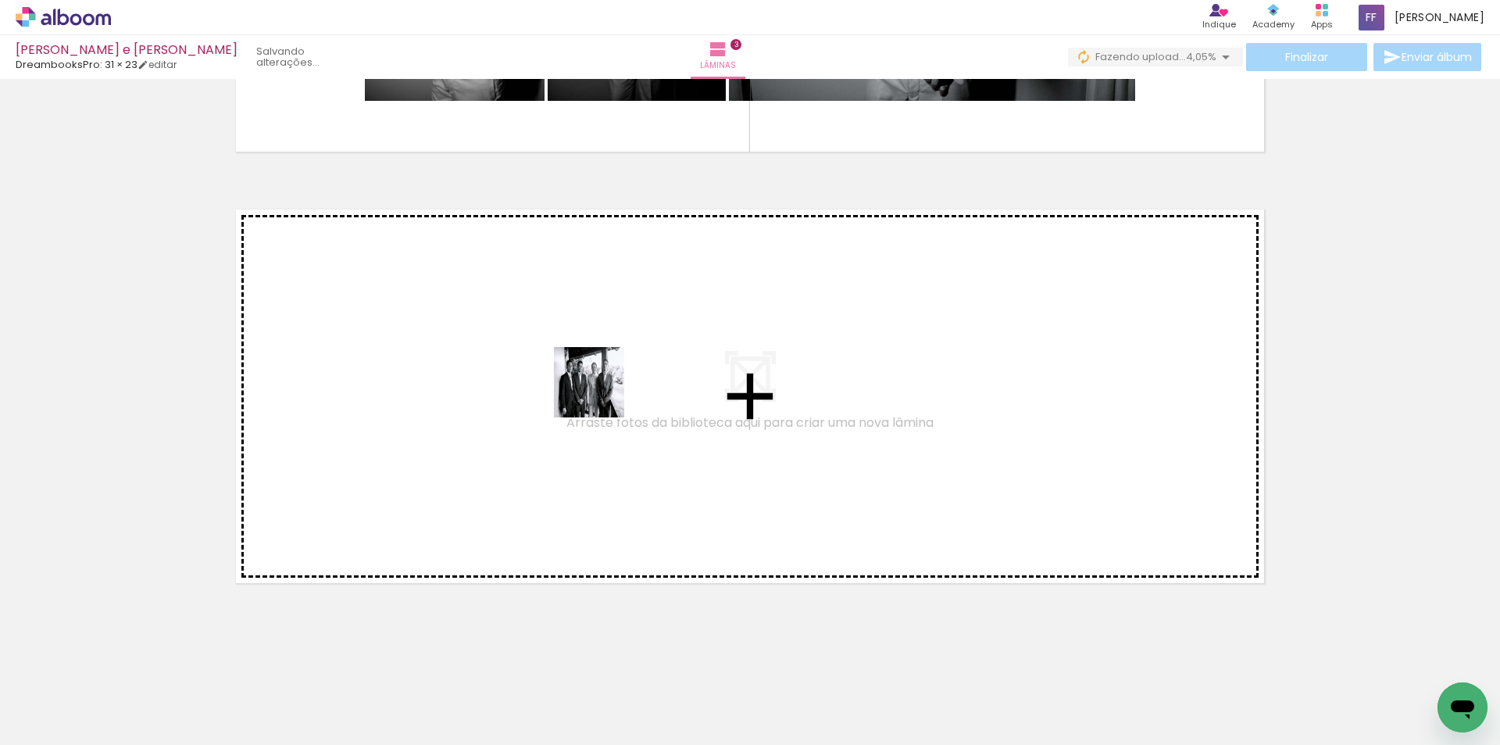
drag, startPoint x: 731, startPoint y: 620, endPoint x: 591, endPoint y: 374, distance: 283.1
click at [591, 374] on quentale-workspace at bounding box center [750, 372] width 1500 height 745
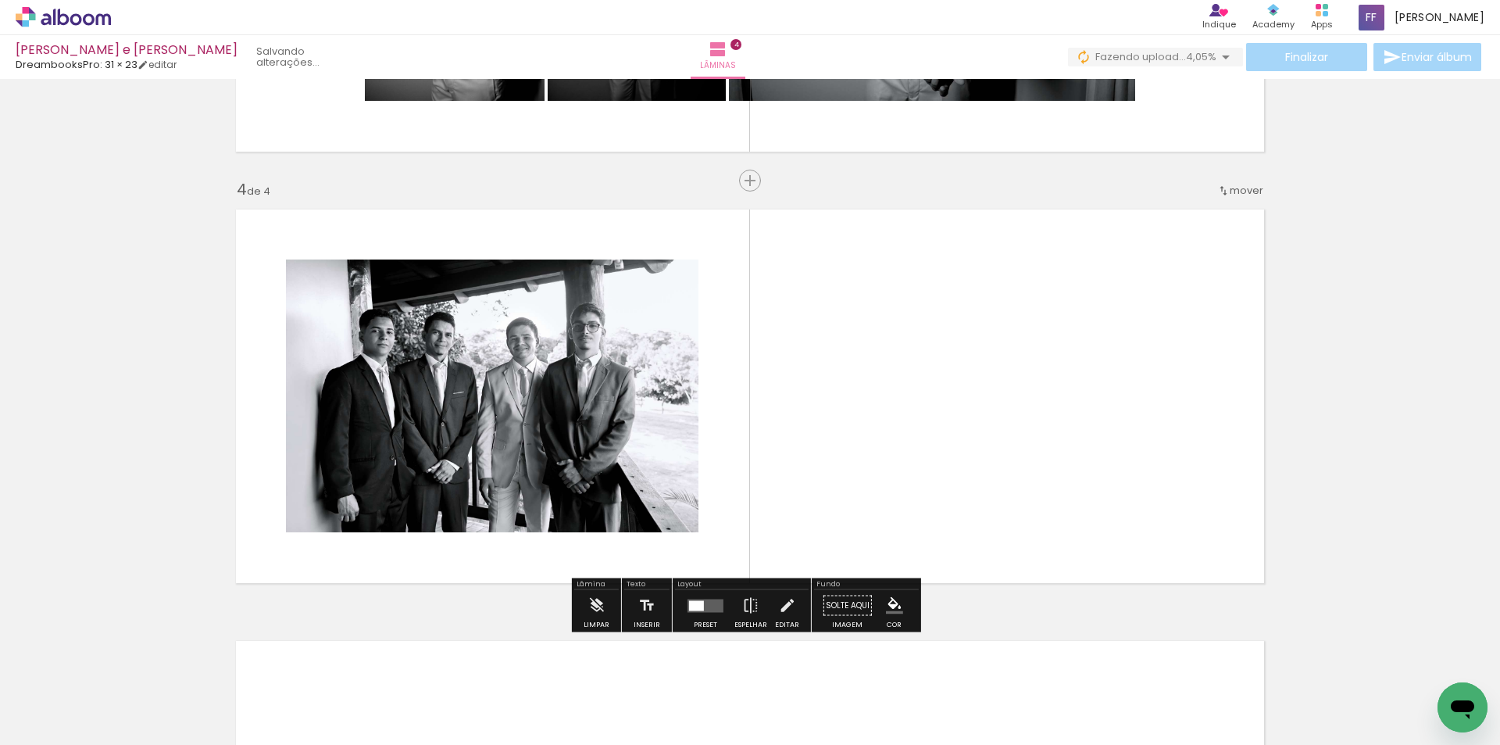
scroll to position [1252, 0]
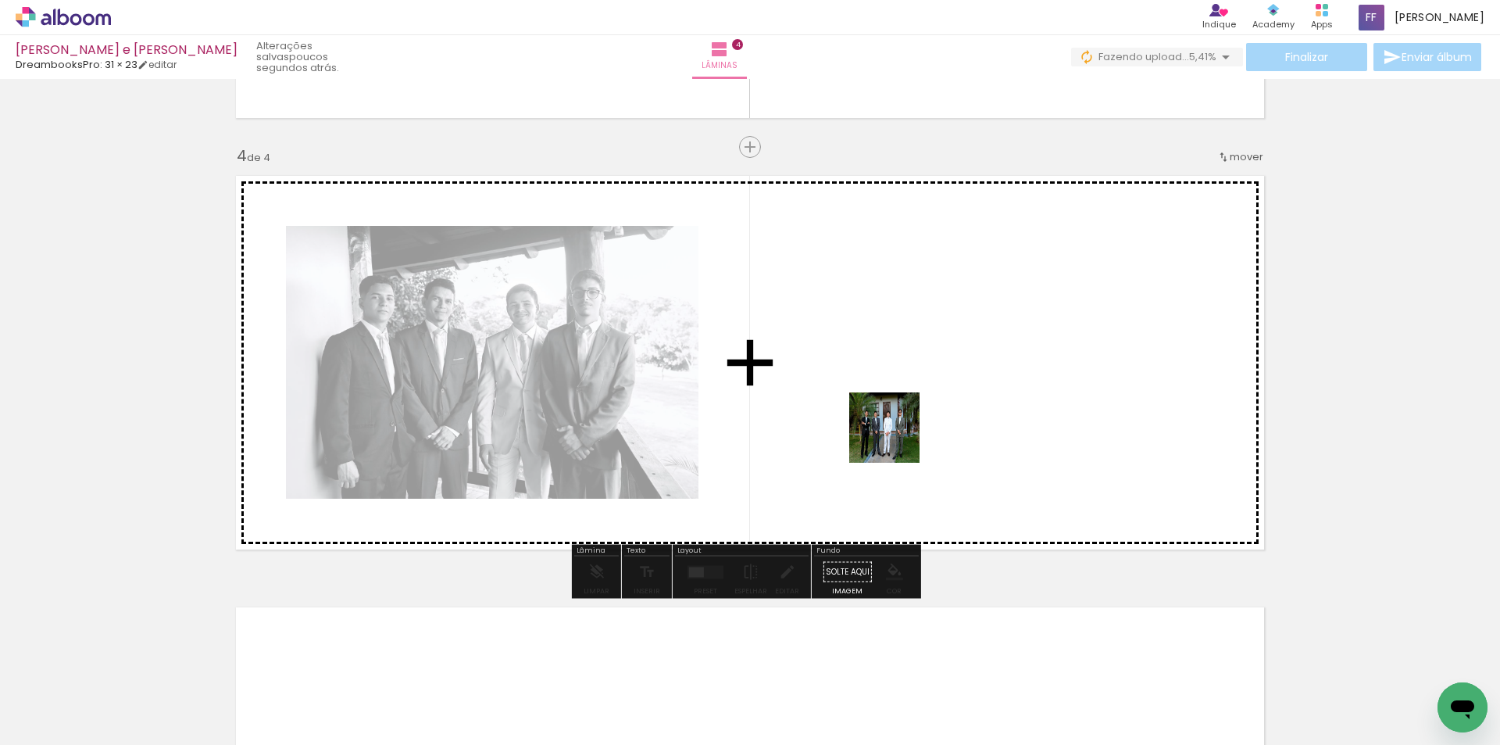
drag, startPoint x: 868, startPoint y: 685, endPoint x: 896, endPoint y: 415, distance: 271.8
click at [896, 415] on quentale-workspace at bounding box center [750, 372] width 1500 height 745
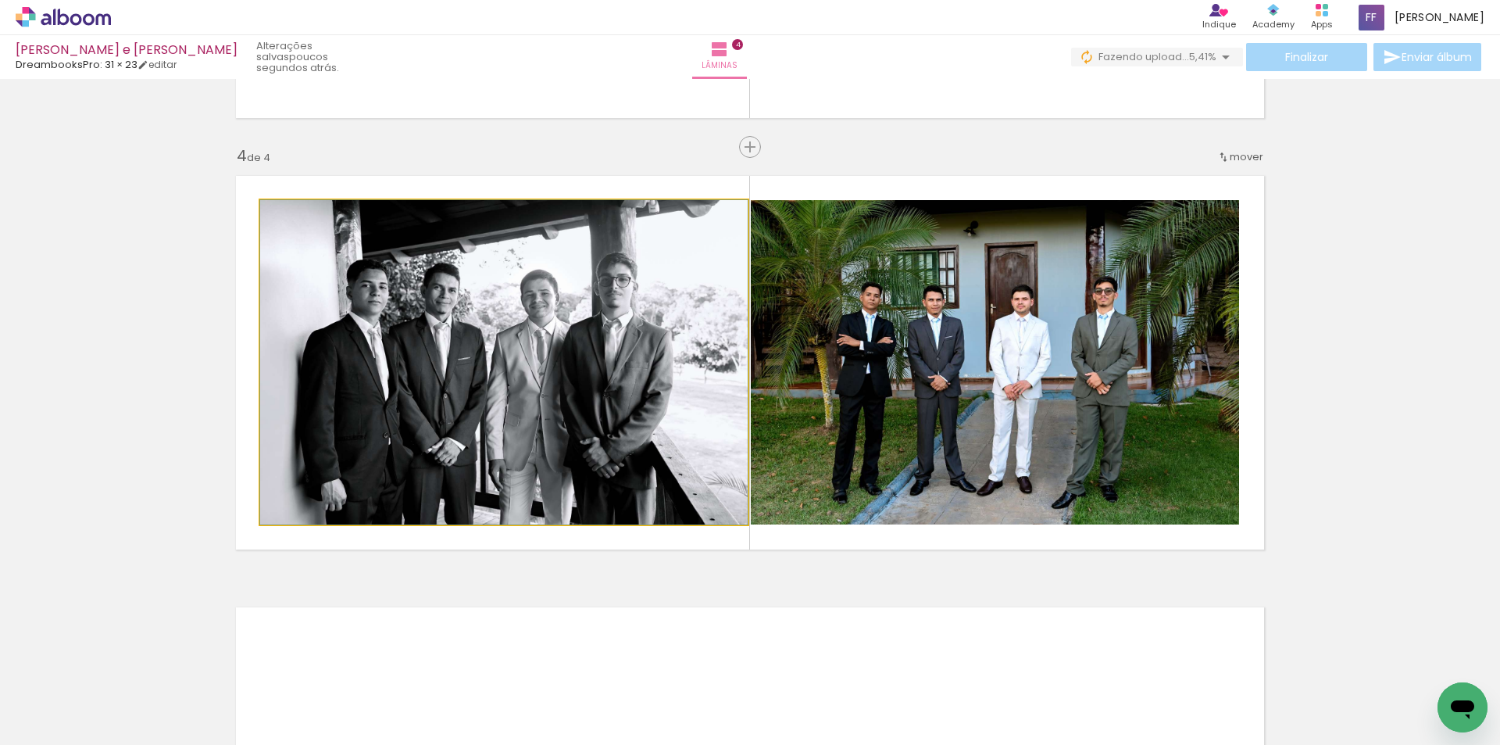
click at [501, 401] on quentale-photo at bounding box center [504, 362] width 488 height 324
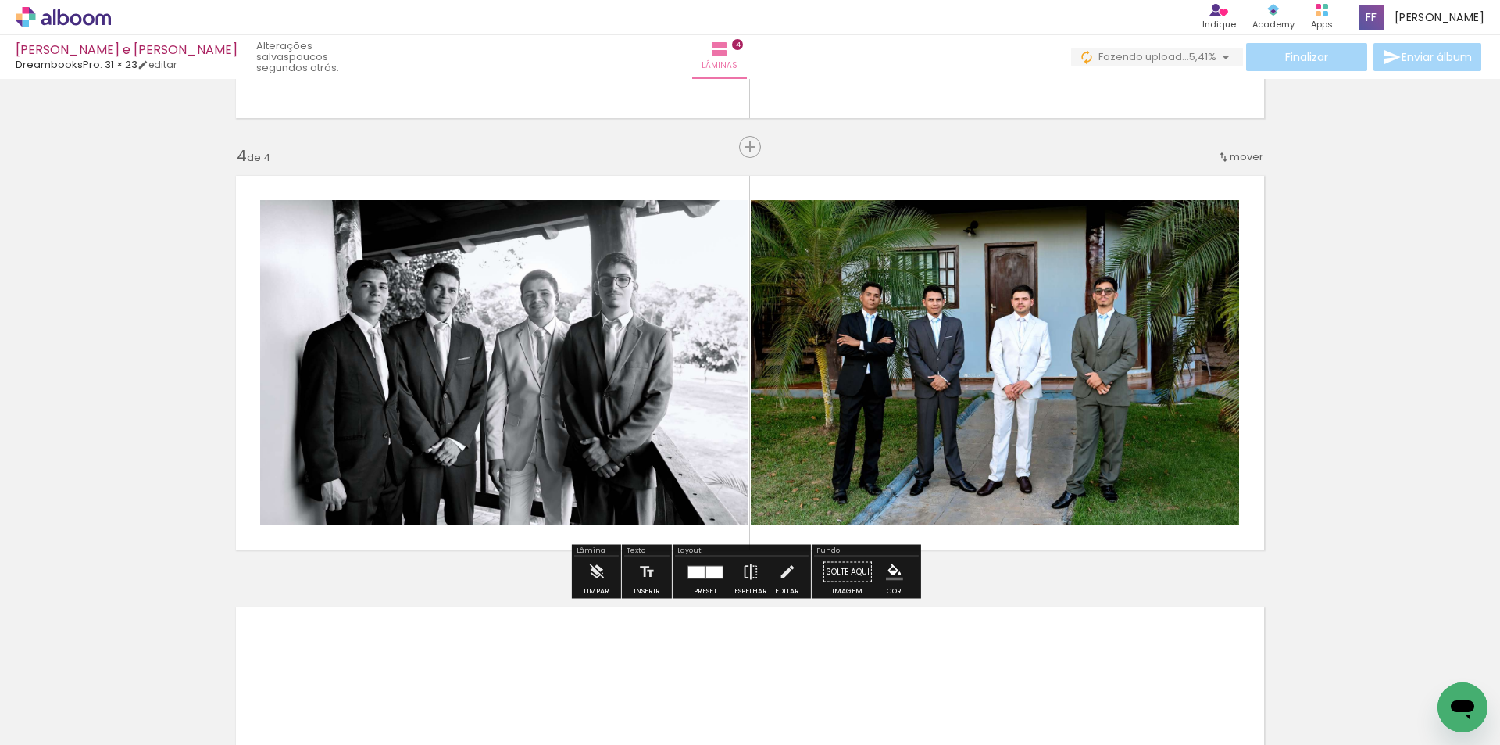
click at [0, 0] on slot "P&B" at bounding box center [0, 0] width 0 height 0
click at [696, 564] on div at bounding box center [706, 571] width 42 height 31
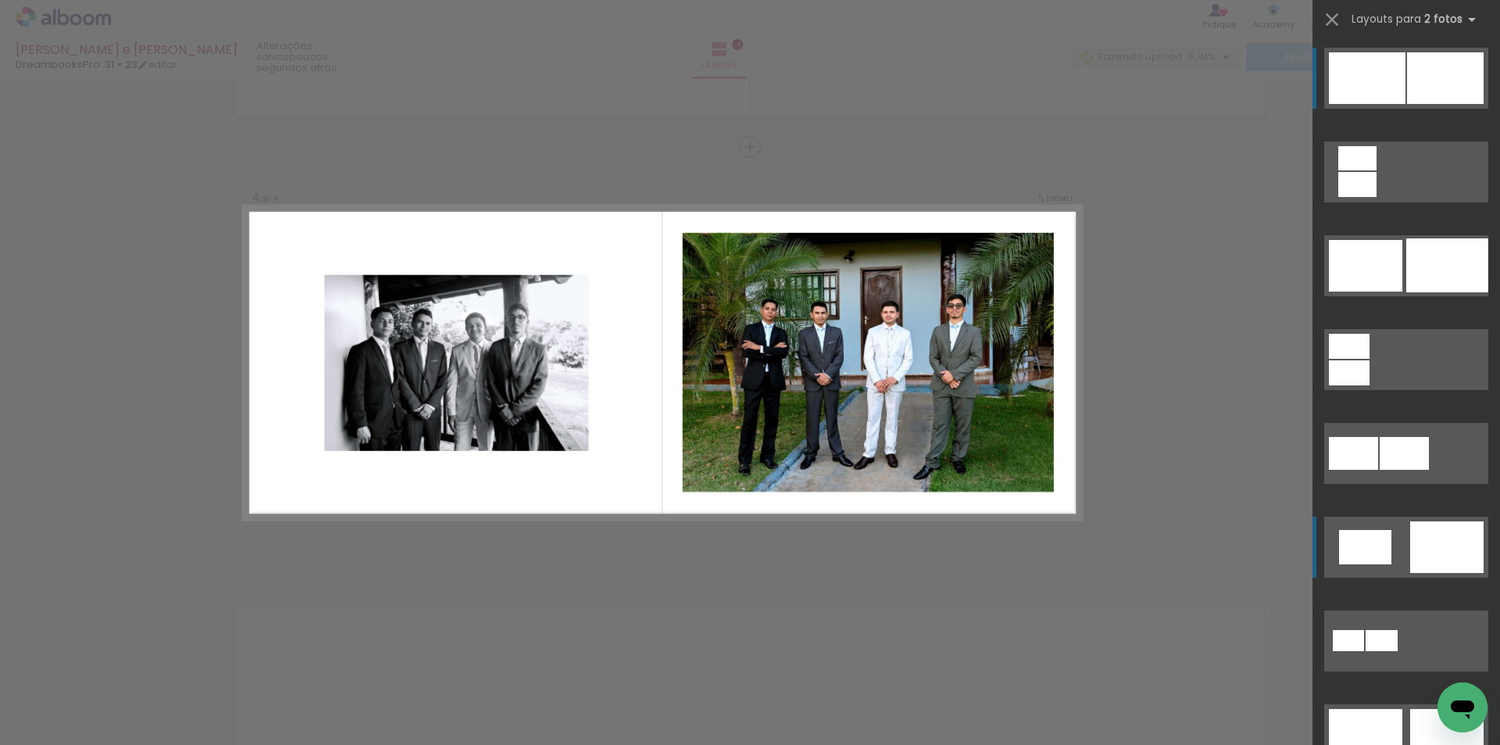
click at [1425, 104] on div at bounding box center [1445, 78] width 77 height 52
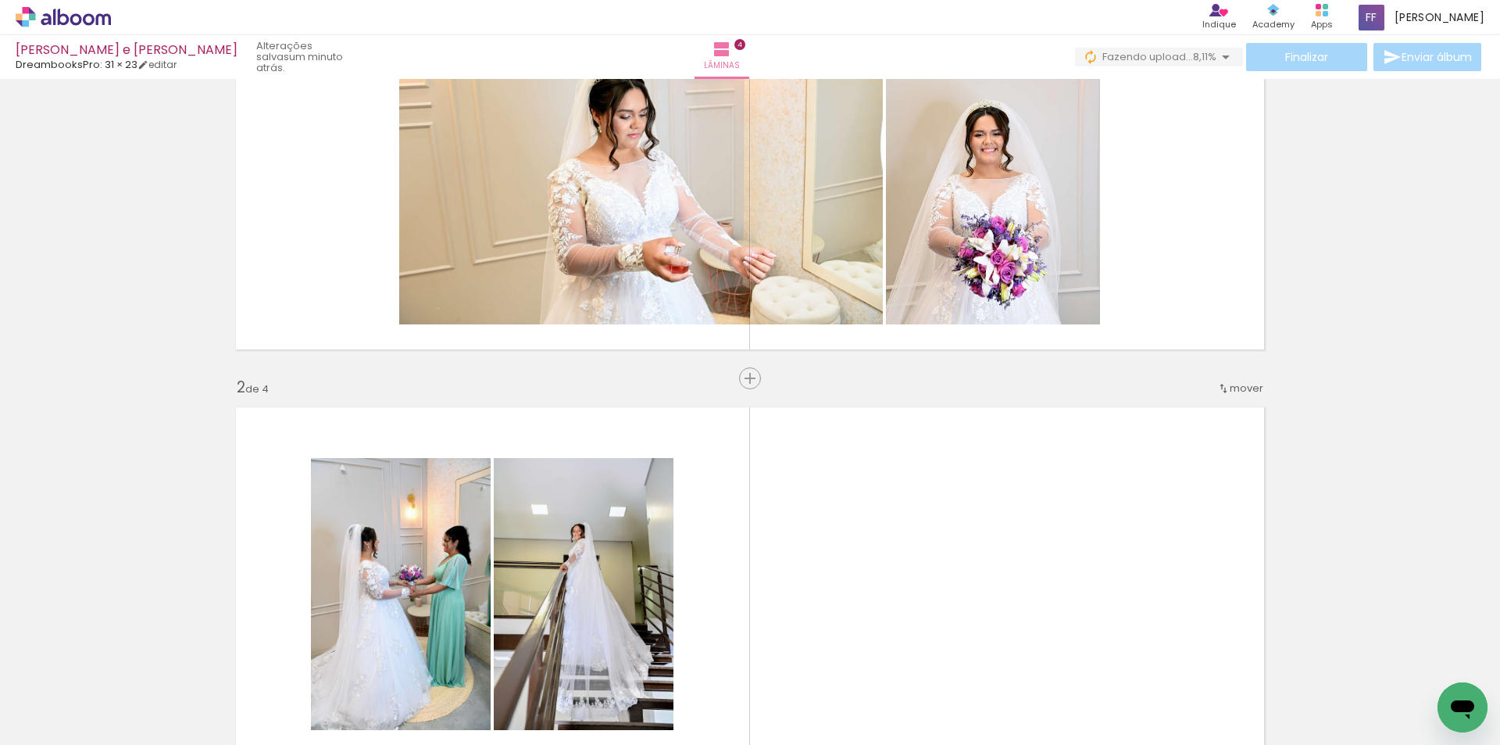
scroll to position [0, 0]
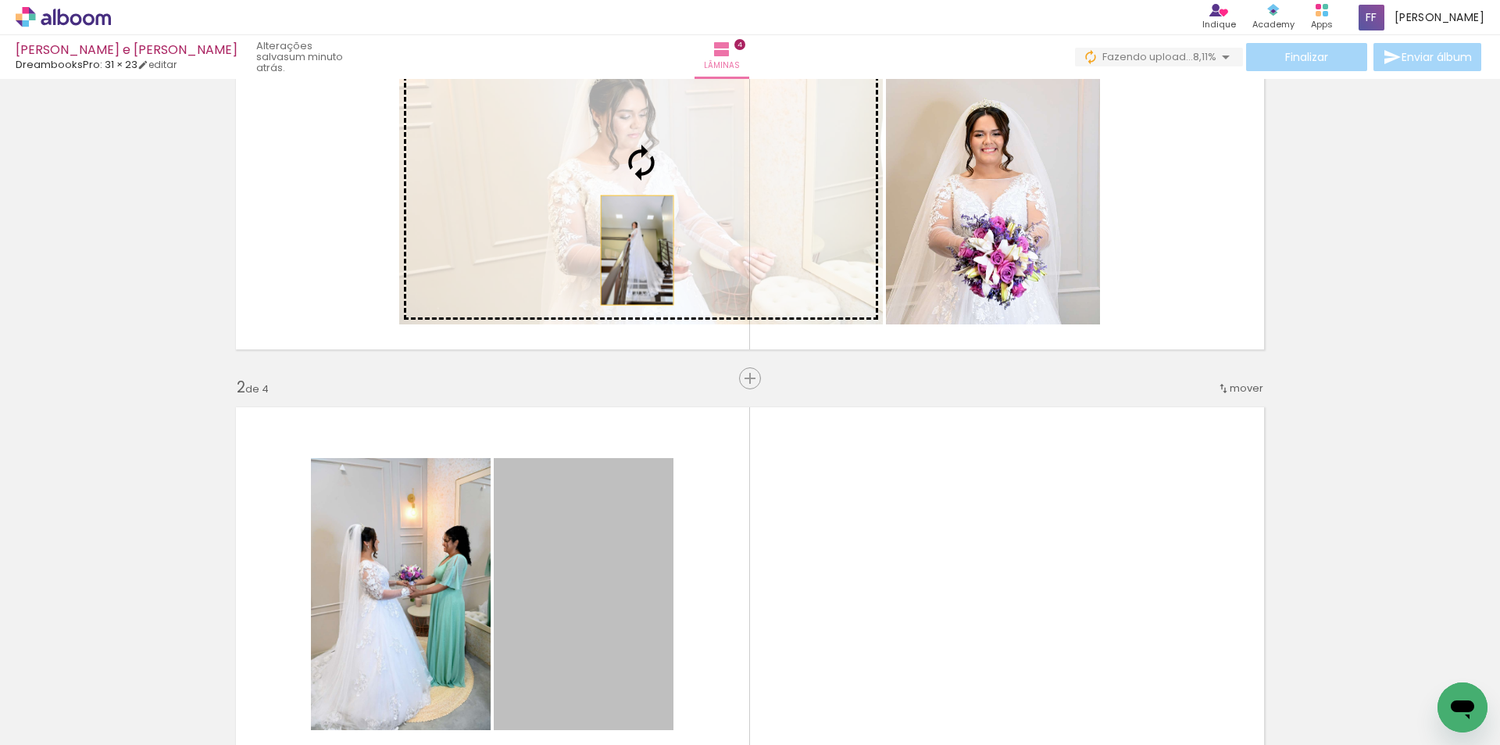
drag, startPoint x: 576, startPoint y: 580, endPoint x: 499, endPoint y: 409, distance: 186.8
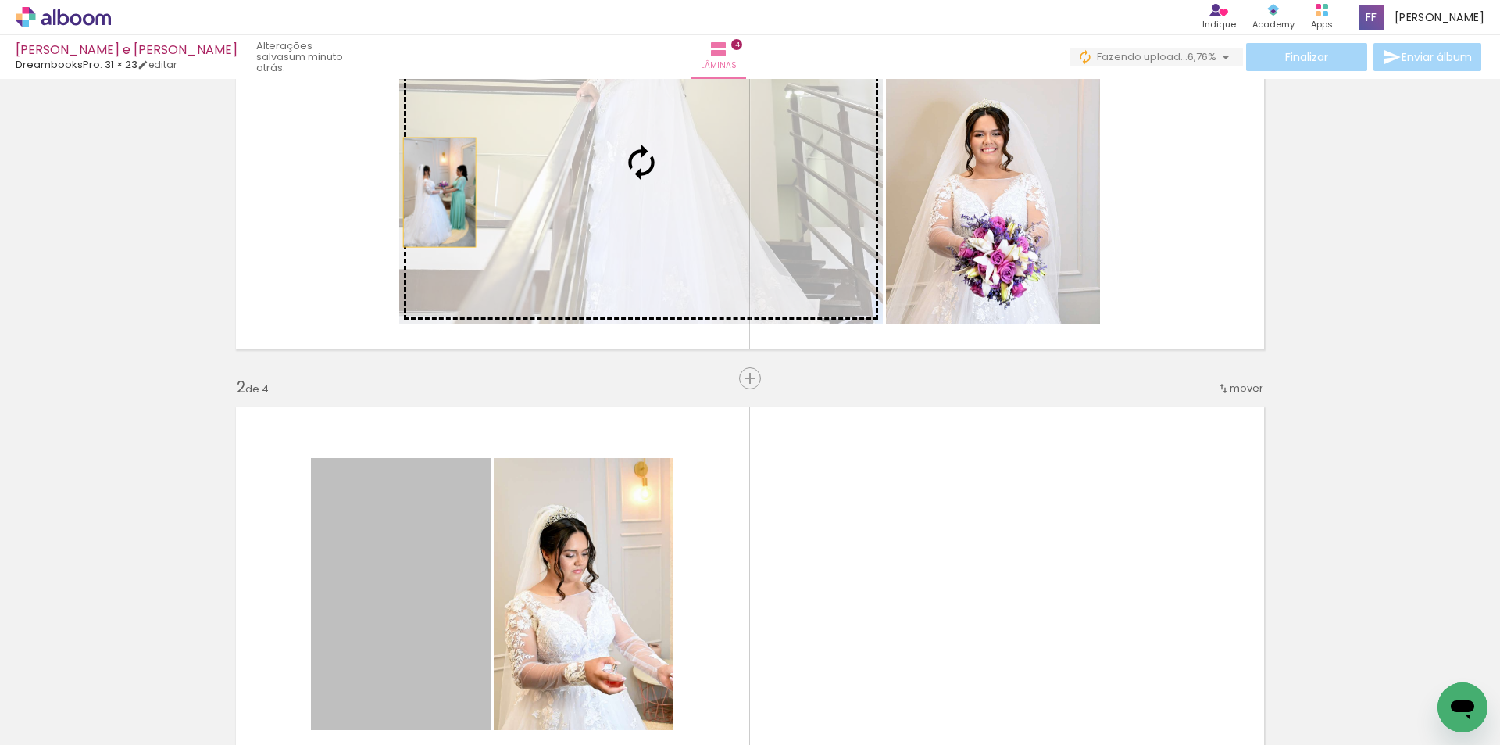
drag, startPoint x: 473, startPoint y: 281, endPoint x: 326, endPoint y: 173, distance: 181.8
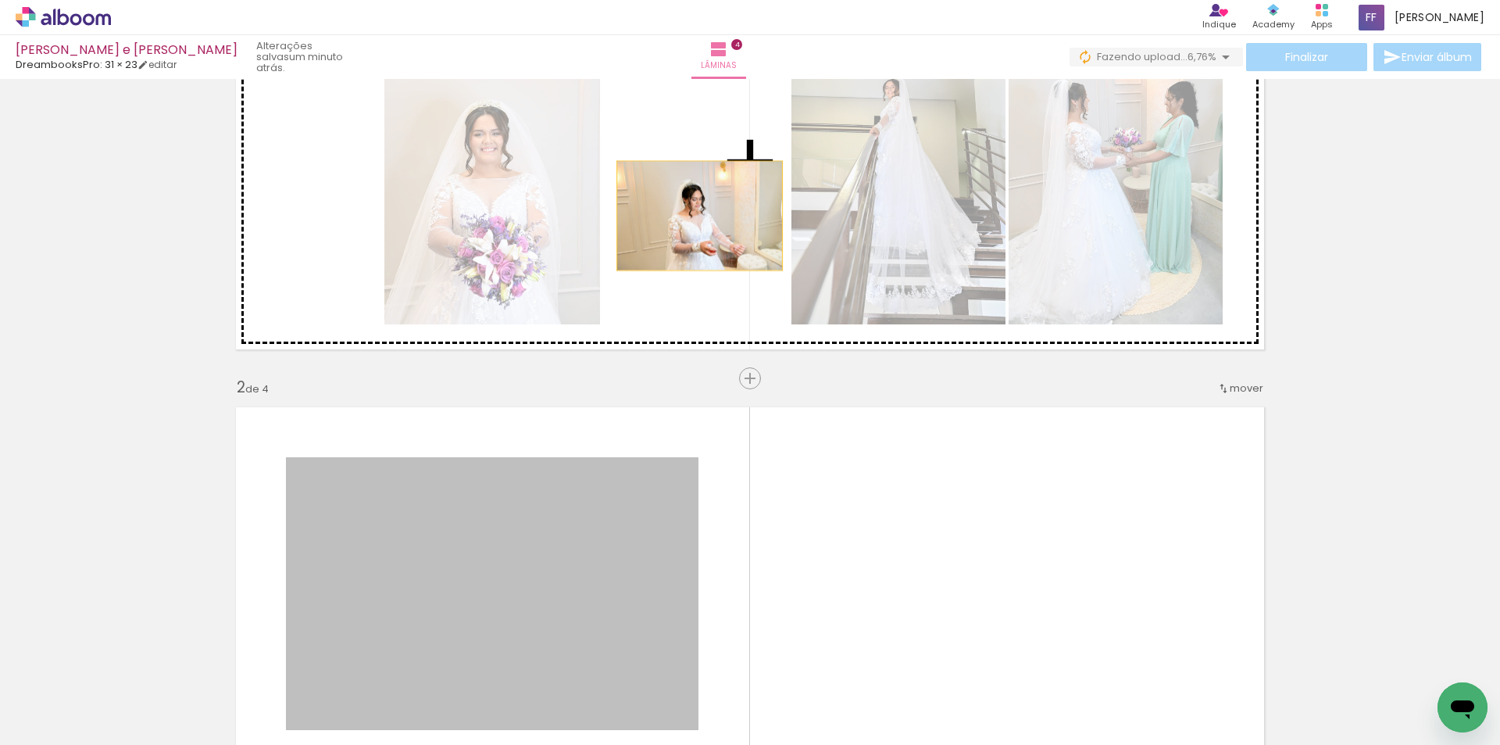
drag, startPoint x: 545, startPoint y: 528, endPoint x: 694, endPoint y: 216, distance: 346.4
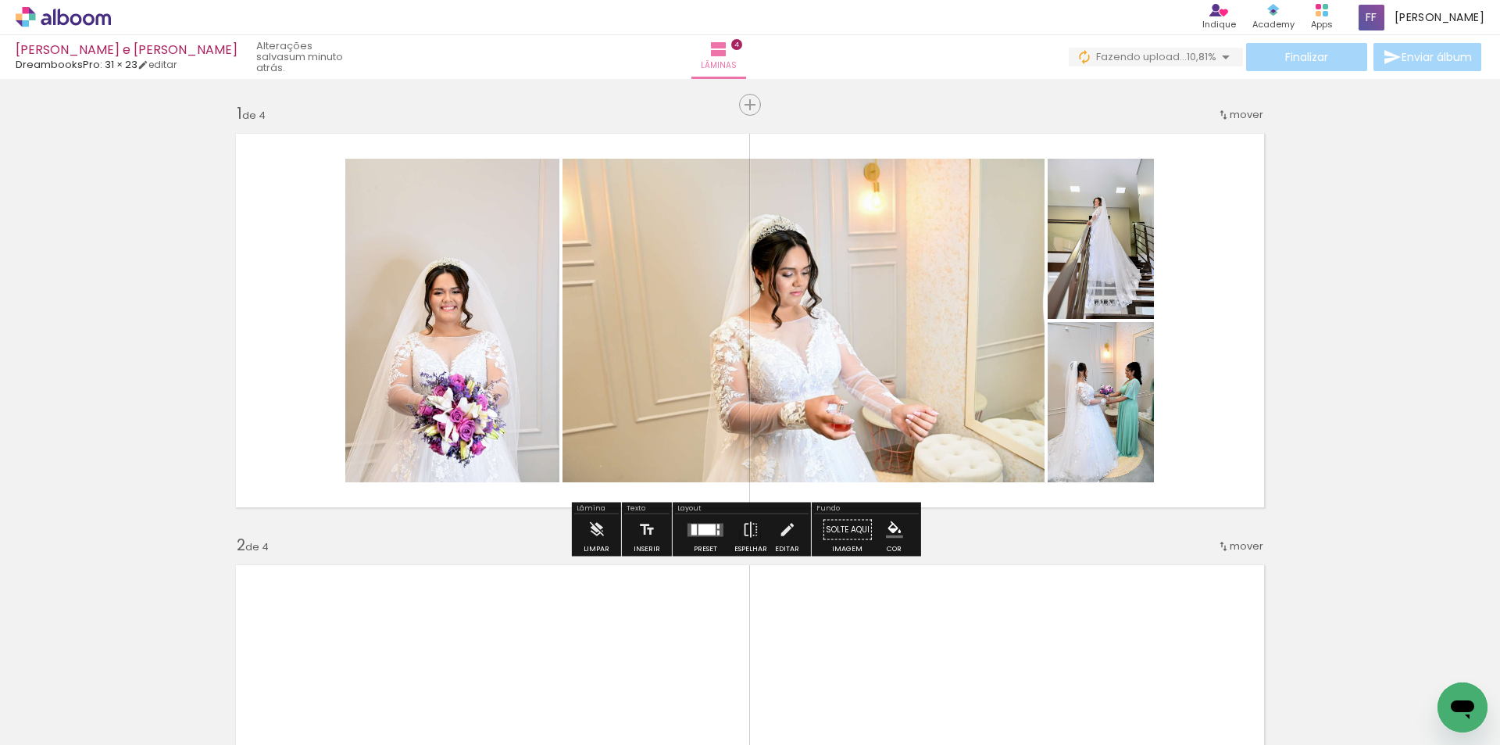
click at [688, 527] on quentale-layouter at bounding box center [706, 529] width 36 height 13
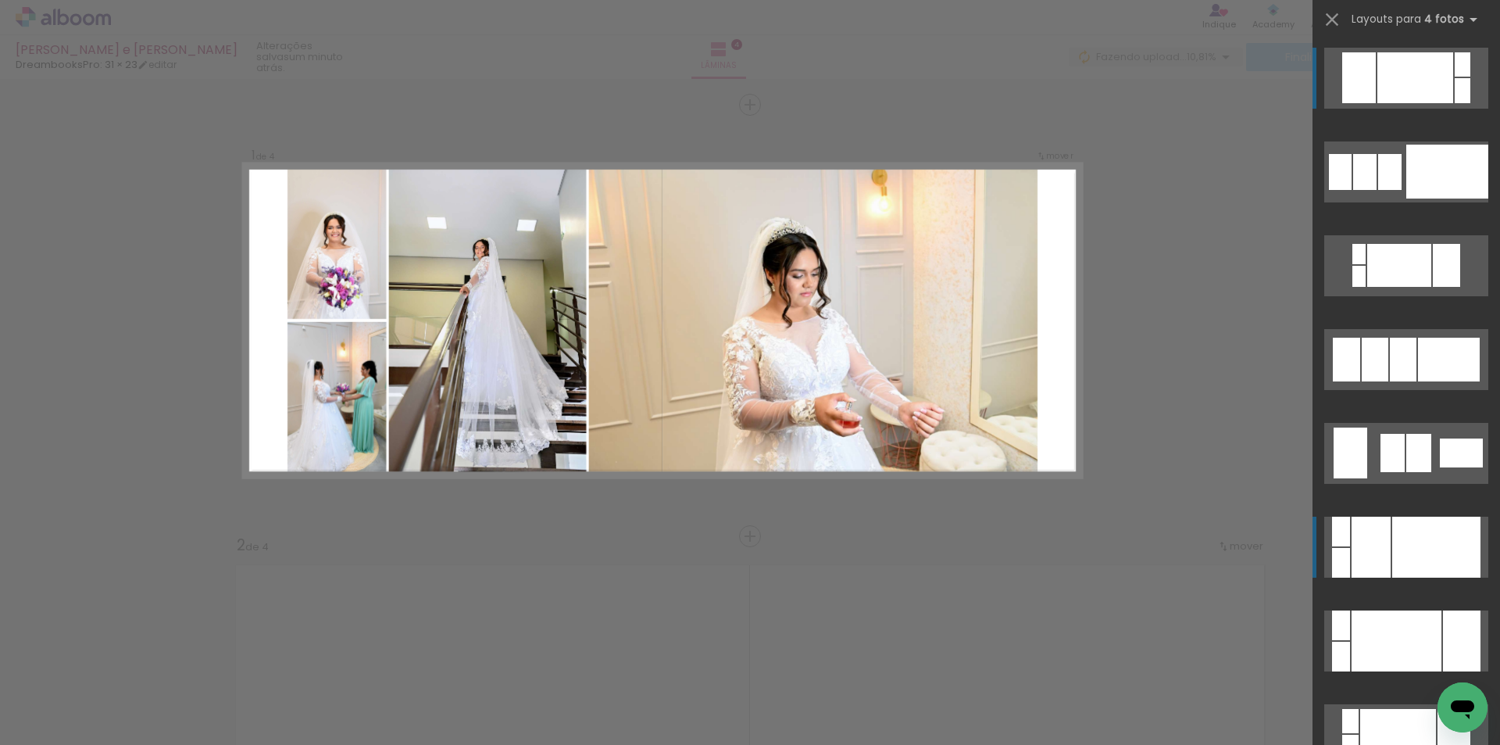
click at [1382, 550] on div at bounding box center [1371, 547] width 39 height 61
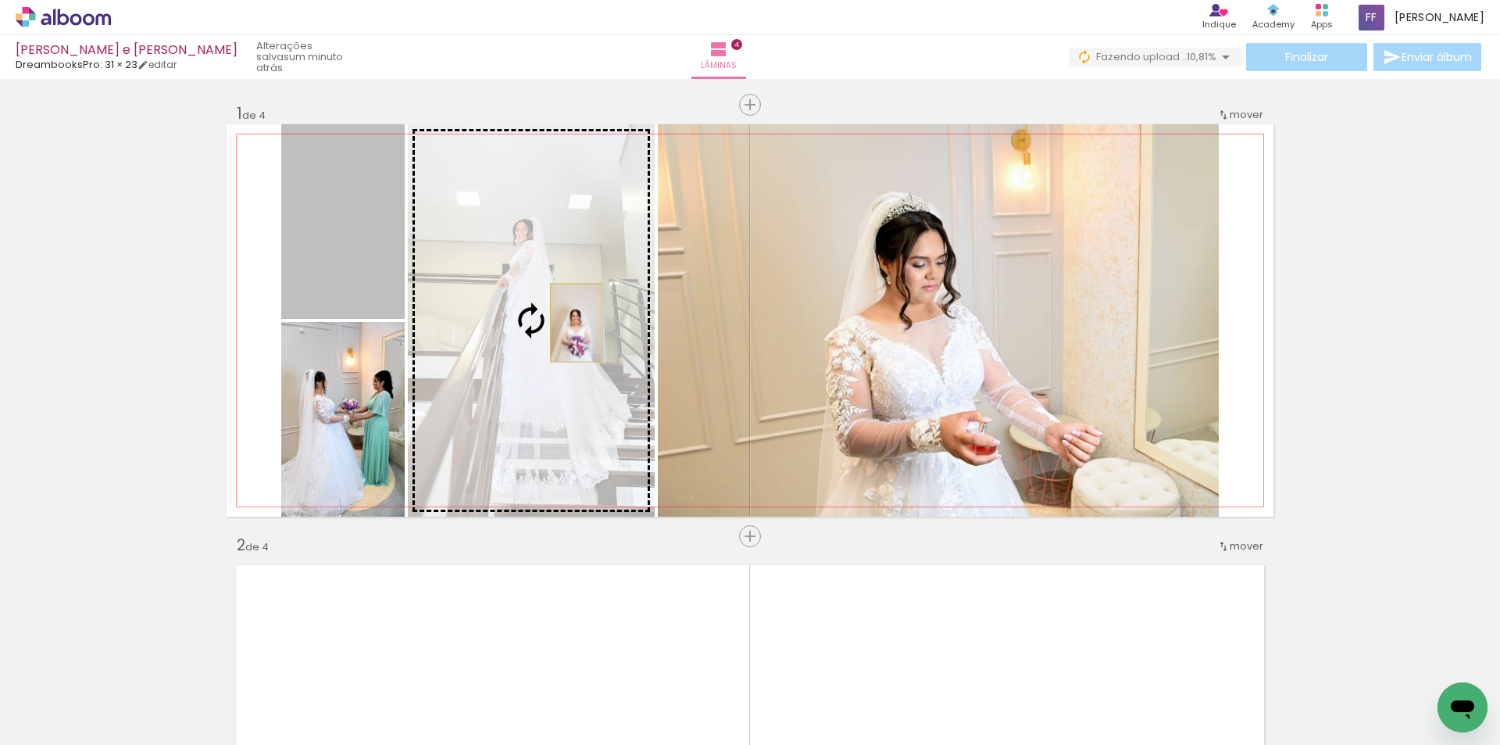
drag, startPoint x: 332, startPoint y: 245, endPoint x: 570, endPoint y: 323, distance: 250.1
click at [0, 0] on slot at bounding box center [0, 0] width 0 height 0
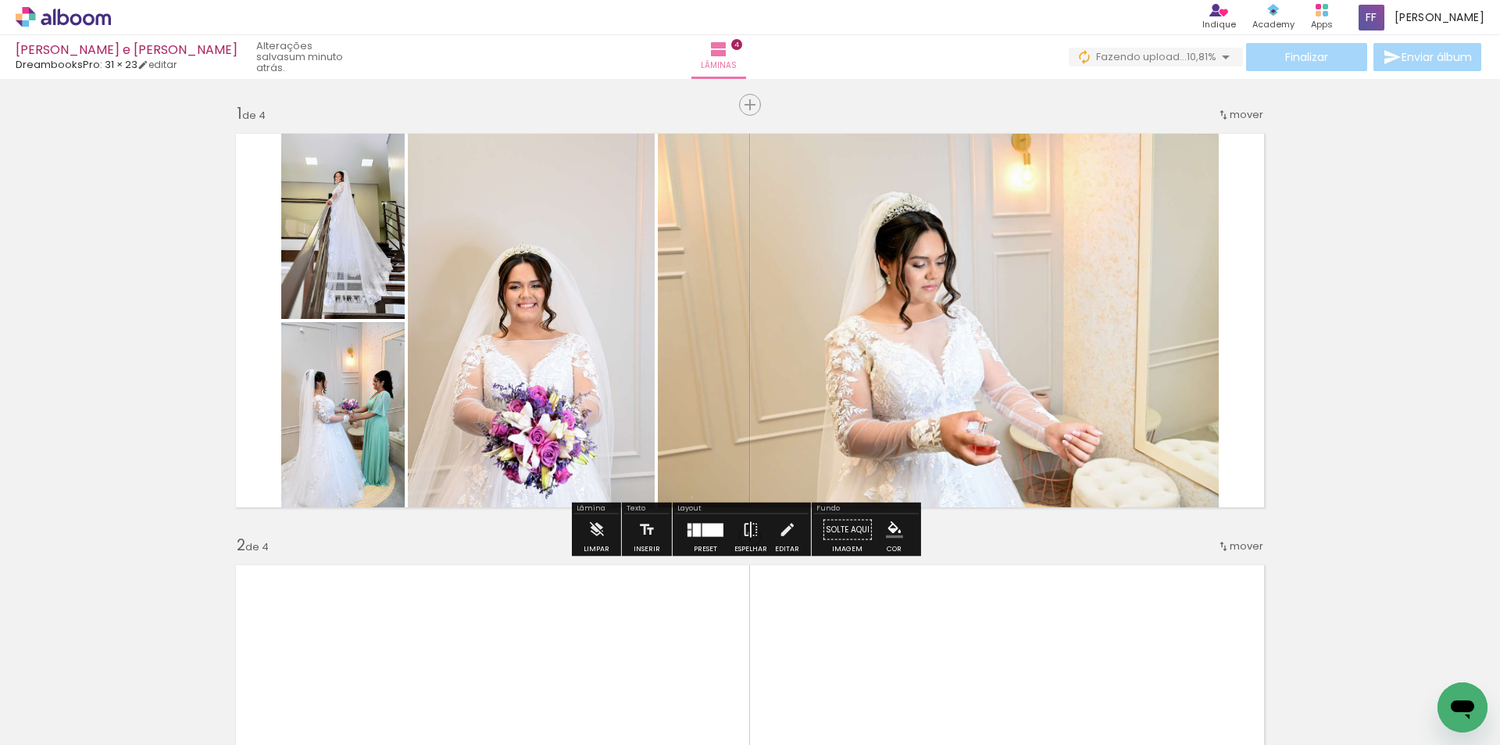
click at [745, 533] on iron-icon at bounding box center [750, 529] width 17 height 31
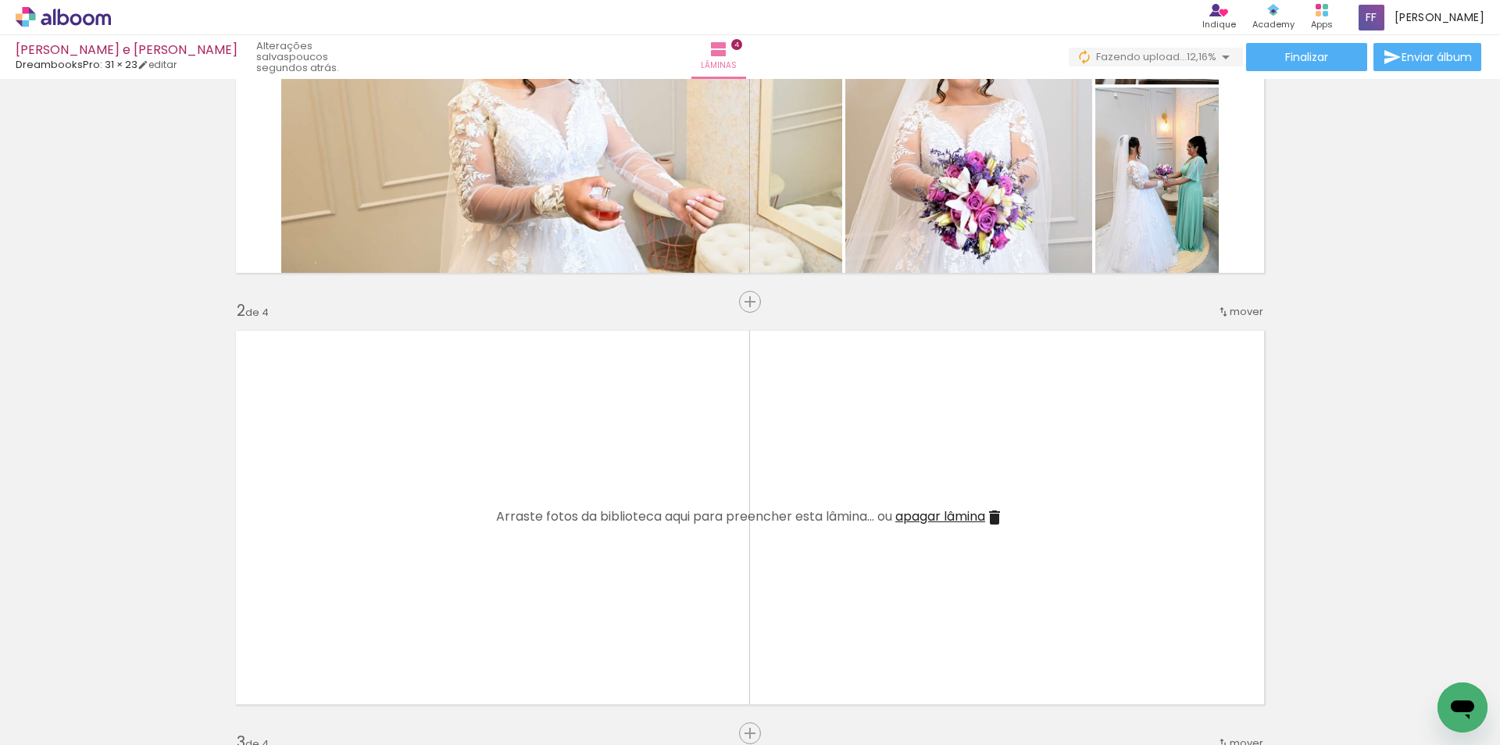
scroll to position [0, 601]
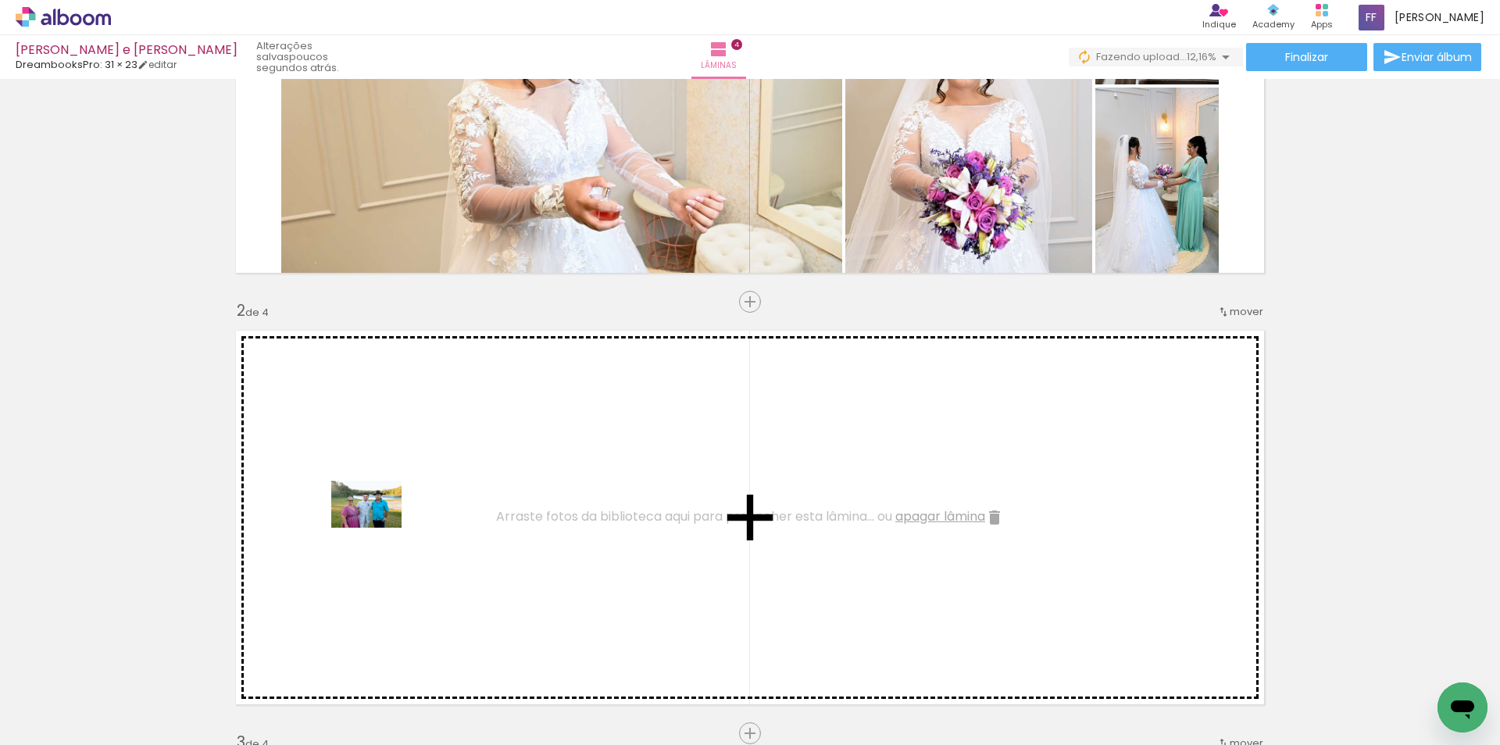
drag, startPoint x: 378, startPoint y: 553, endPoint x: 378, endPoint y: 527, distance: 25.8
click at [378, 527] on quentale-workspace at bounding box center [750, 372] width 1500 height 745
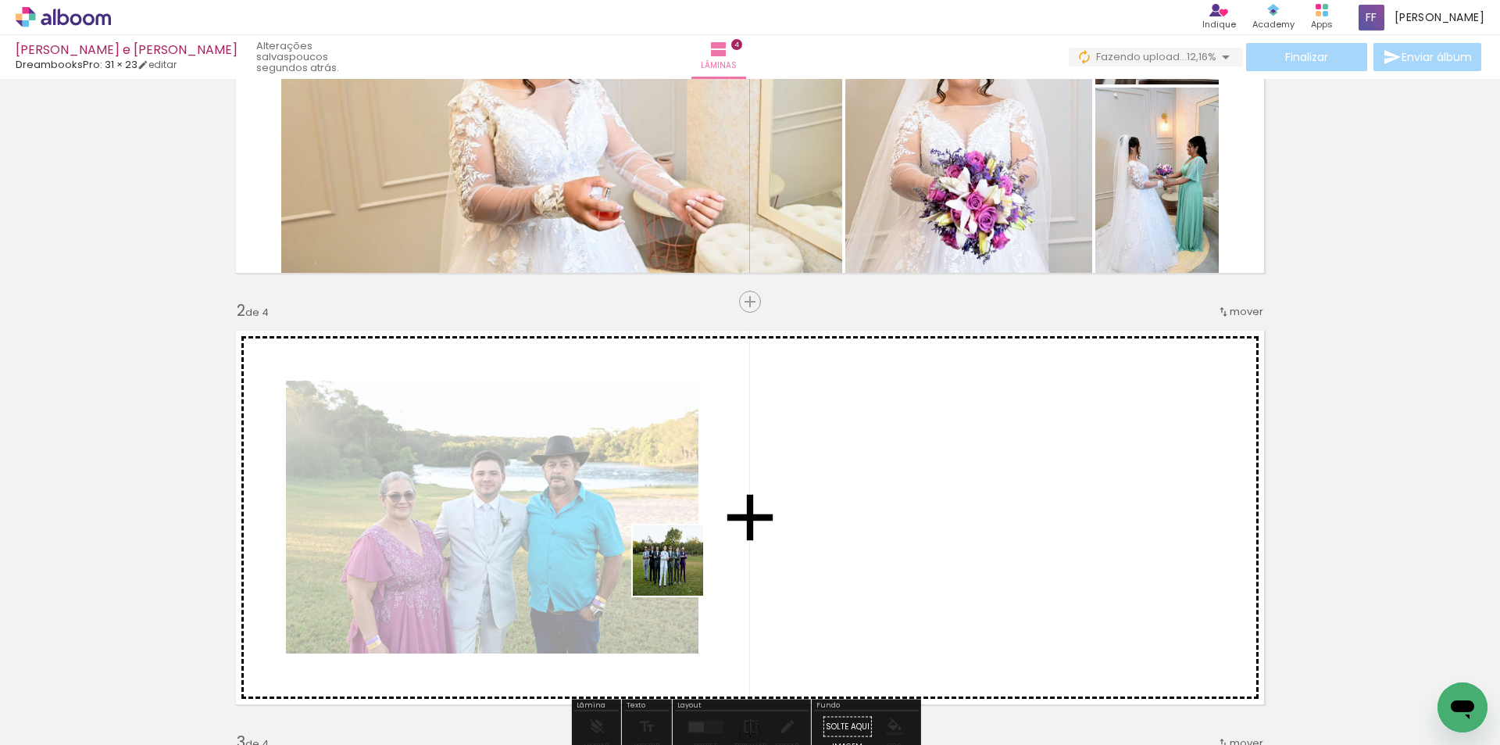
drag, startPoint x: 435, startPoint y: 704, endPoint x: 642, endPoint y: 617, distance: 224.1
click at [814, 488] on quentale-workspace at bounding box center [750, 372] width 1500 height 745
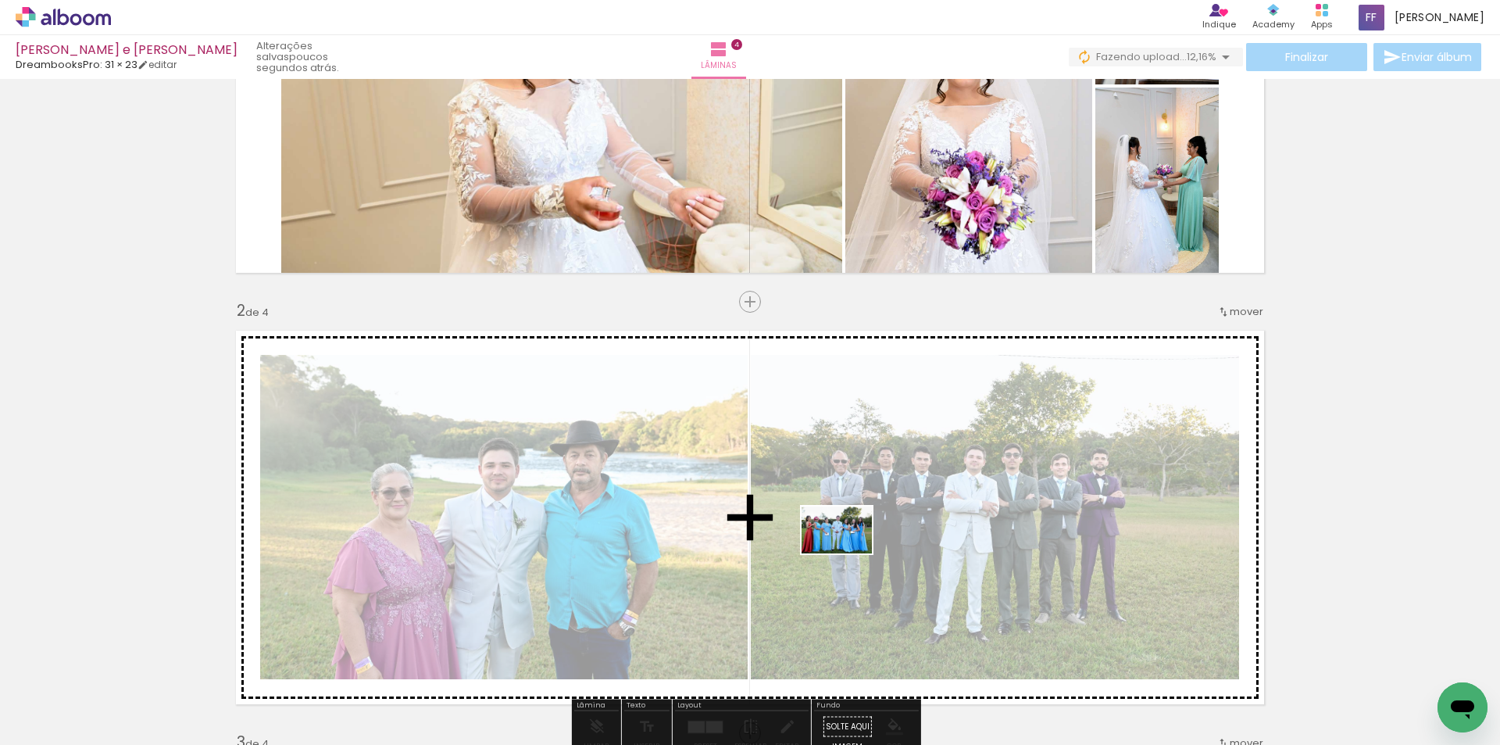
drag, startPoint x: 531, startPoint y: 697, endPoint x: 938, endPoint y: 543, distance: 435.3
click at [938, 543] on quentale-workspace at bounding box center [750, 372] width 1500 height 745
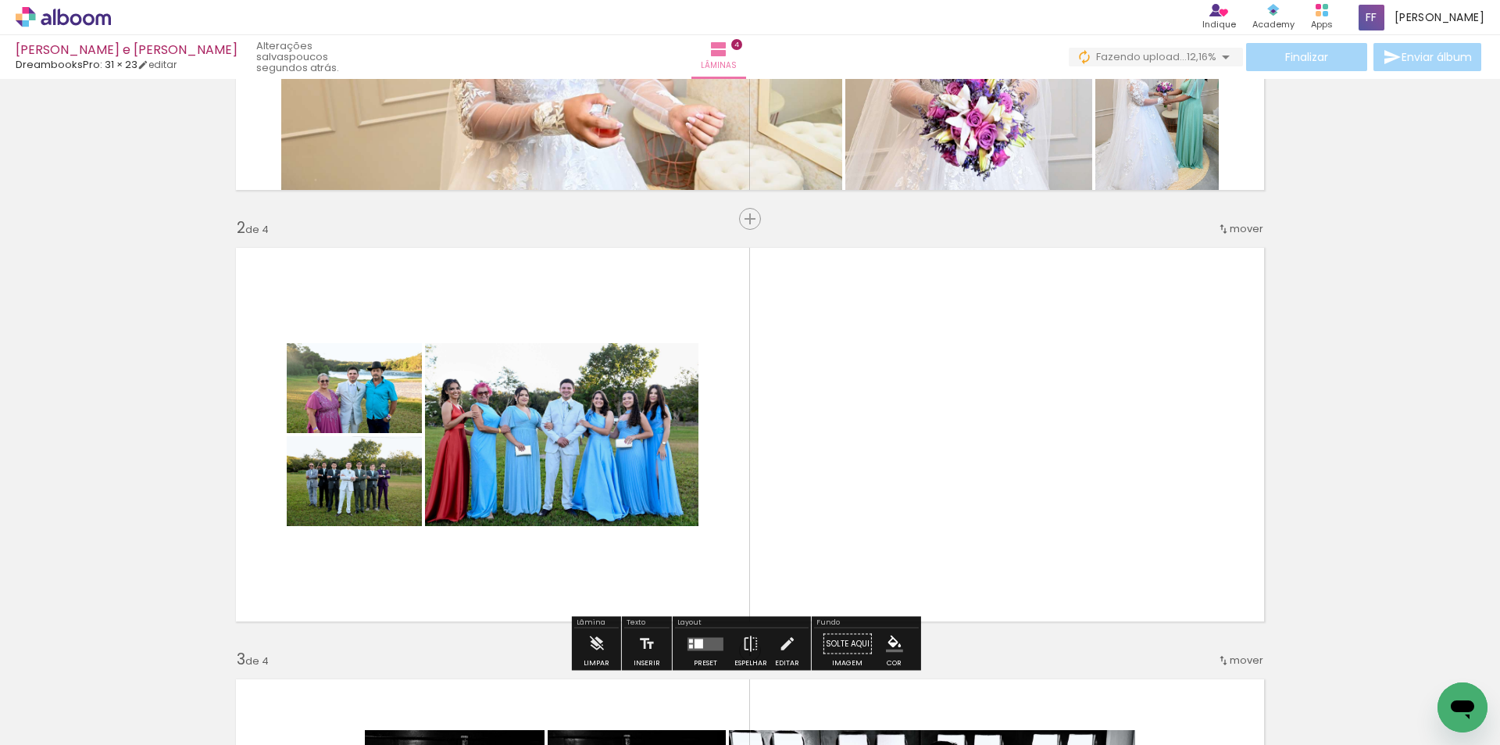
scroll to position [391, 0]
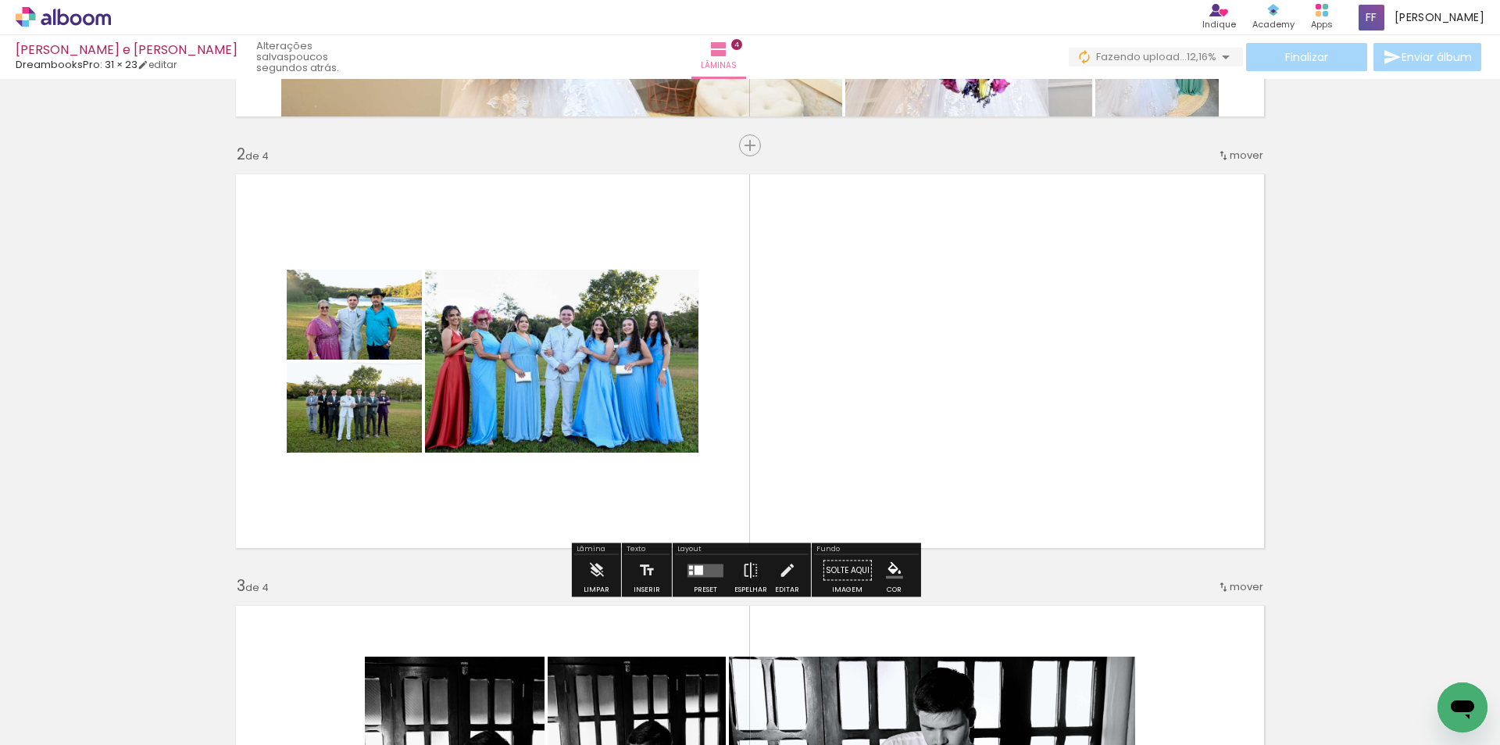
click at [697, 562] on div at bounding box center [706, 570] width 42 height 31
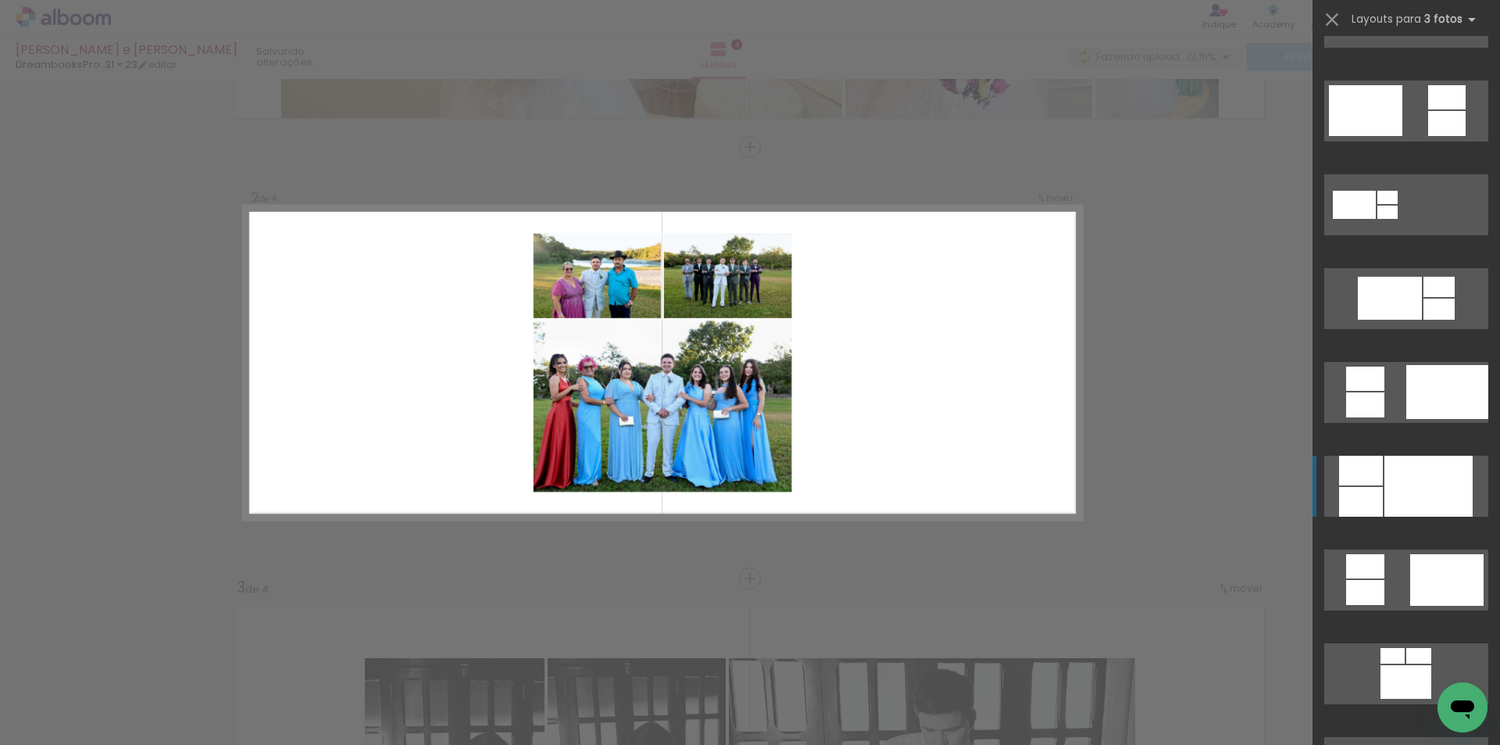
scroll to position [625, 0]
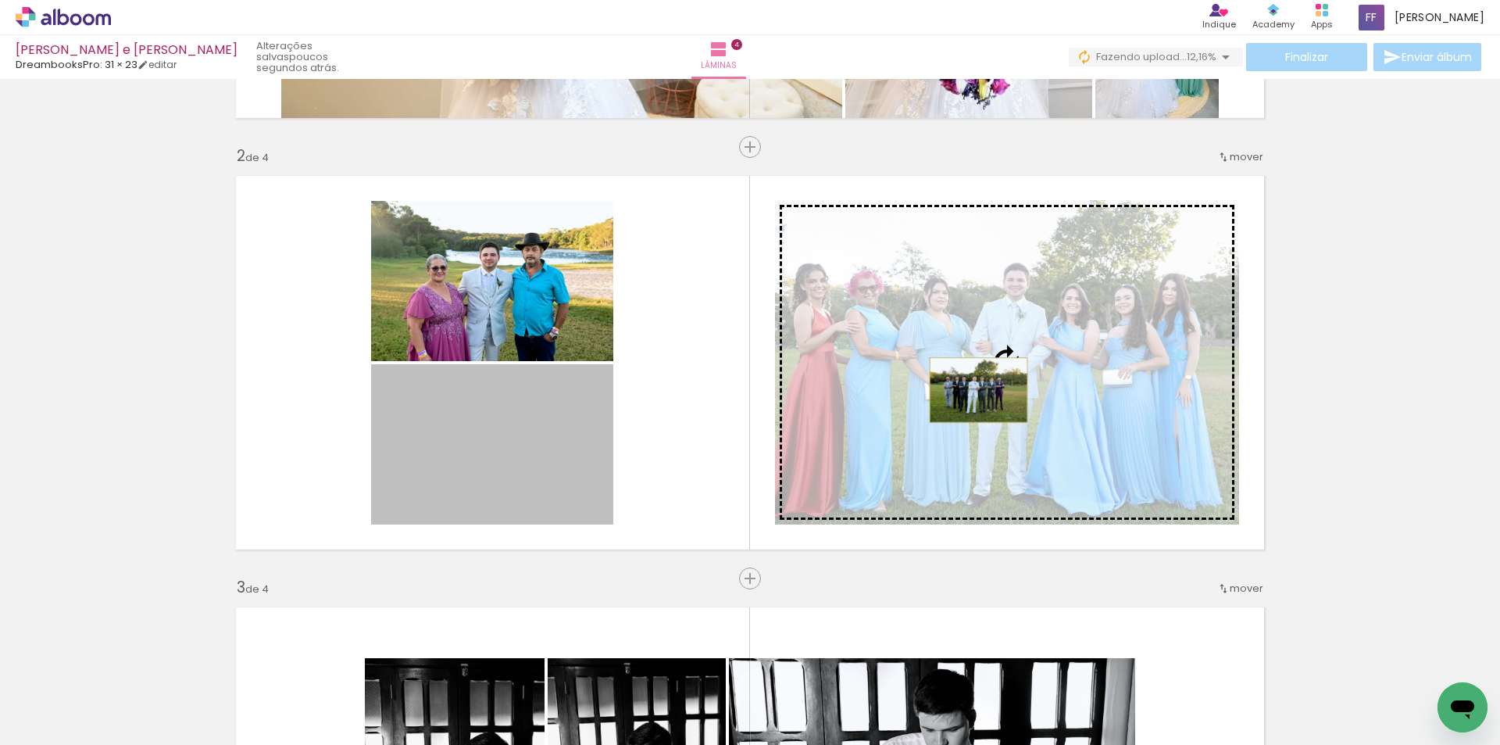
drag, startPoint x: 538, startPoint y: 431, endPoint x: 973, endPoint y: 390, distance: 436.4
click at [0, 0] on slot at bounding box center [0, 0] width 0 height 0
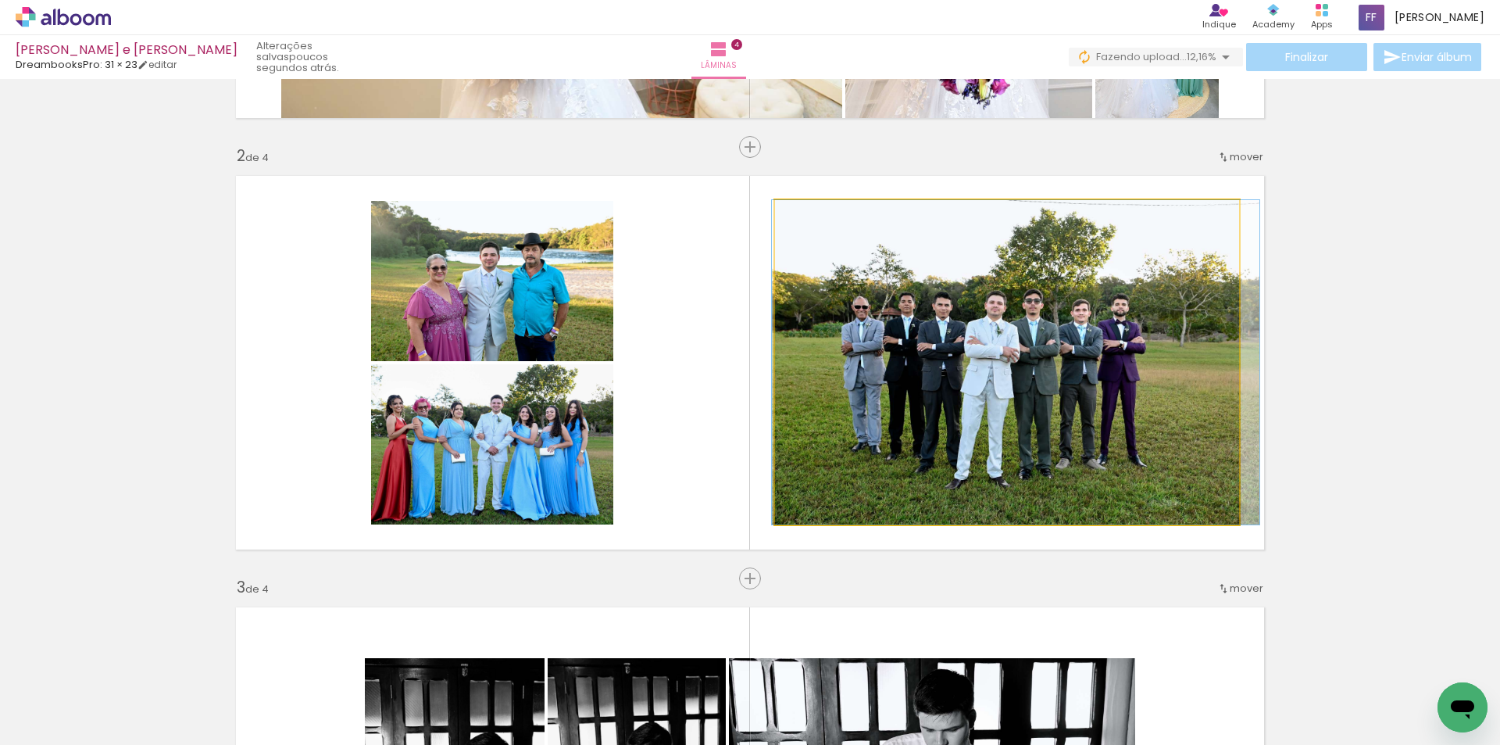
drag, startPoint x: 956, startPoint y: 343, endPoint x: 965, endPoint y: 343, distance: 8.6
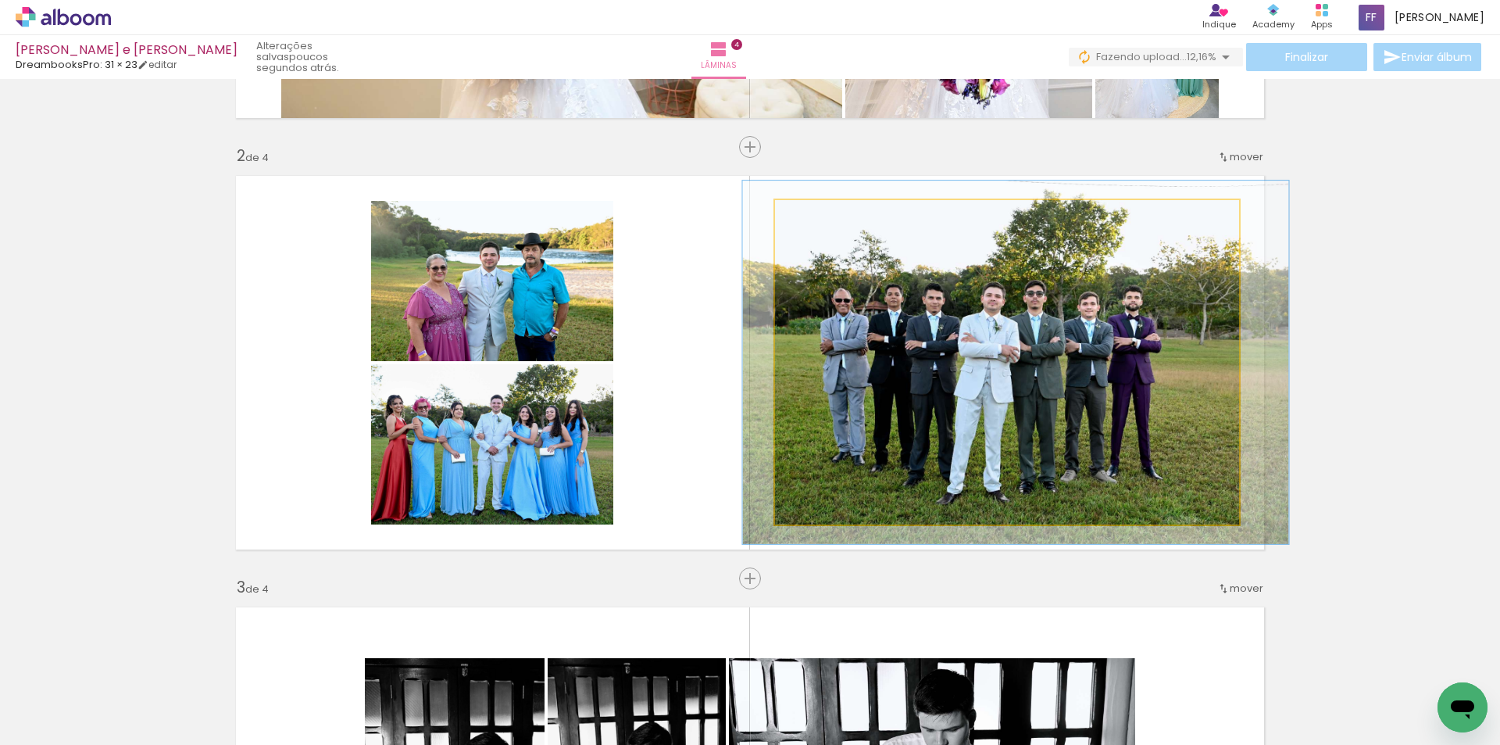
type paper-slider "112"
click at [820, 213] on div at bounding box center [818, 216] width 25 height 25
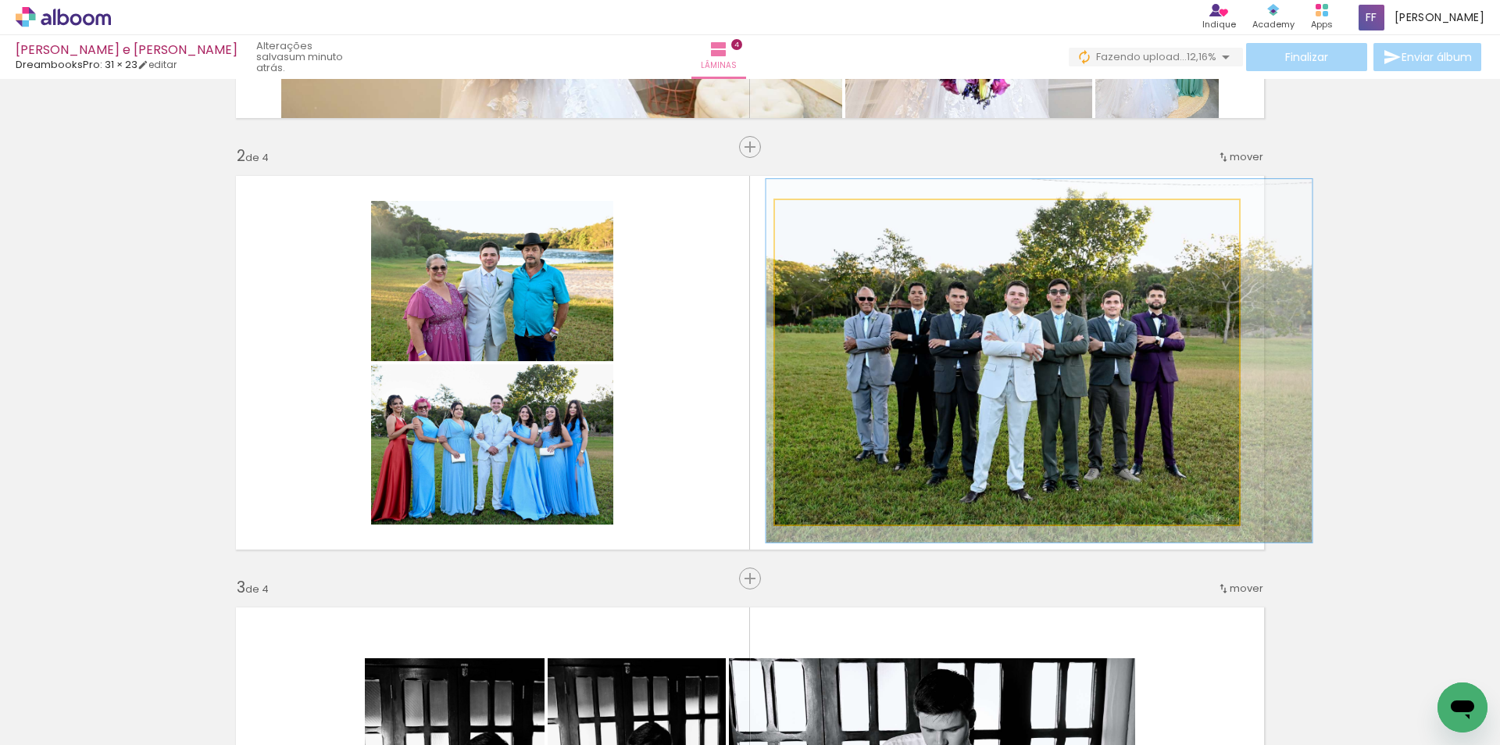
drag, startPoint x: 1004, startPoint y: 366, endPoint x: 1028, endPoint y: 365, distance: 23.5
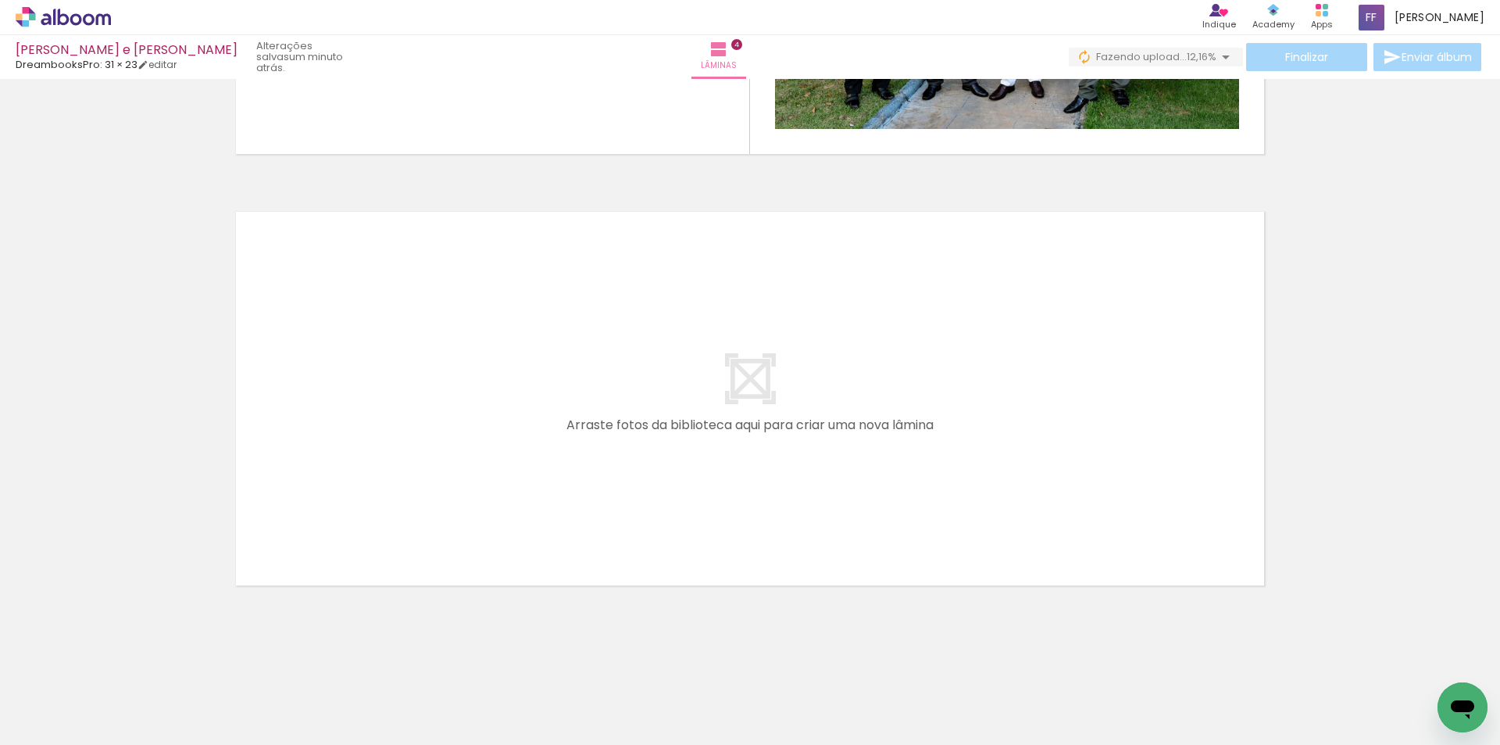
scroll to position [1650, 0]
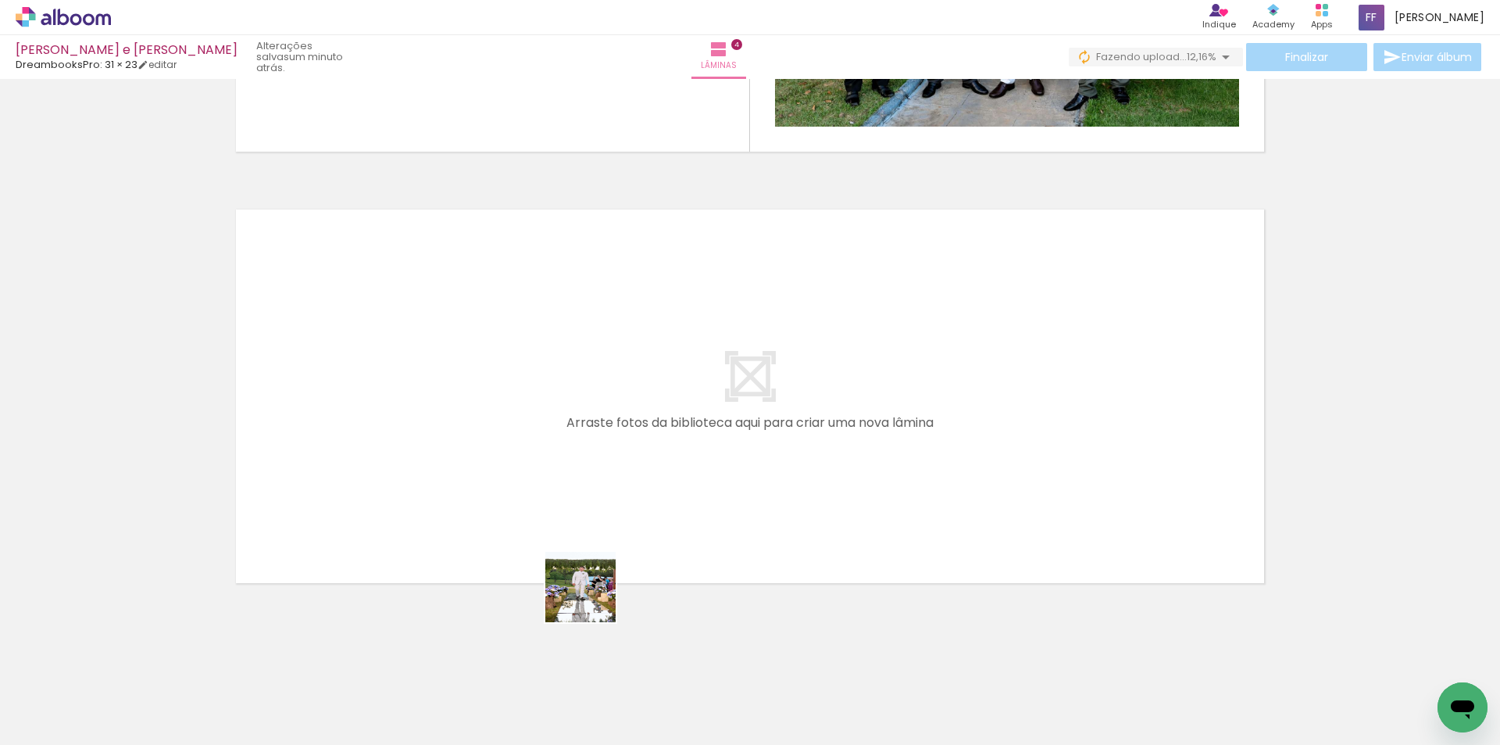
drag, startPoint x: 606, startPoint y: 664, endPoint x: 542, endPoint y: 437, distance: 236.3
click at [542, 437] on quentale-workspace at bounding box center [750, 372] width 1500 height 745
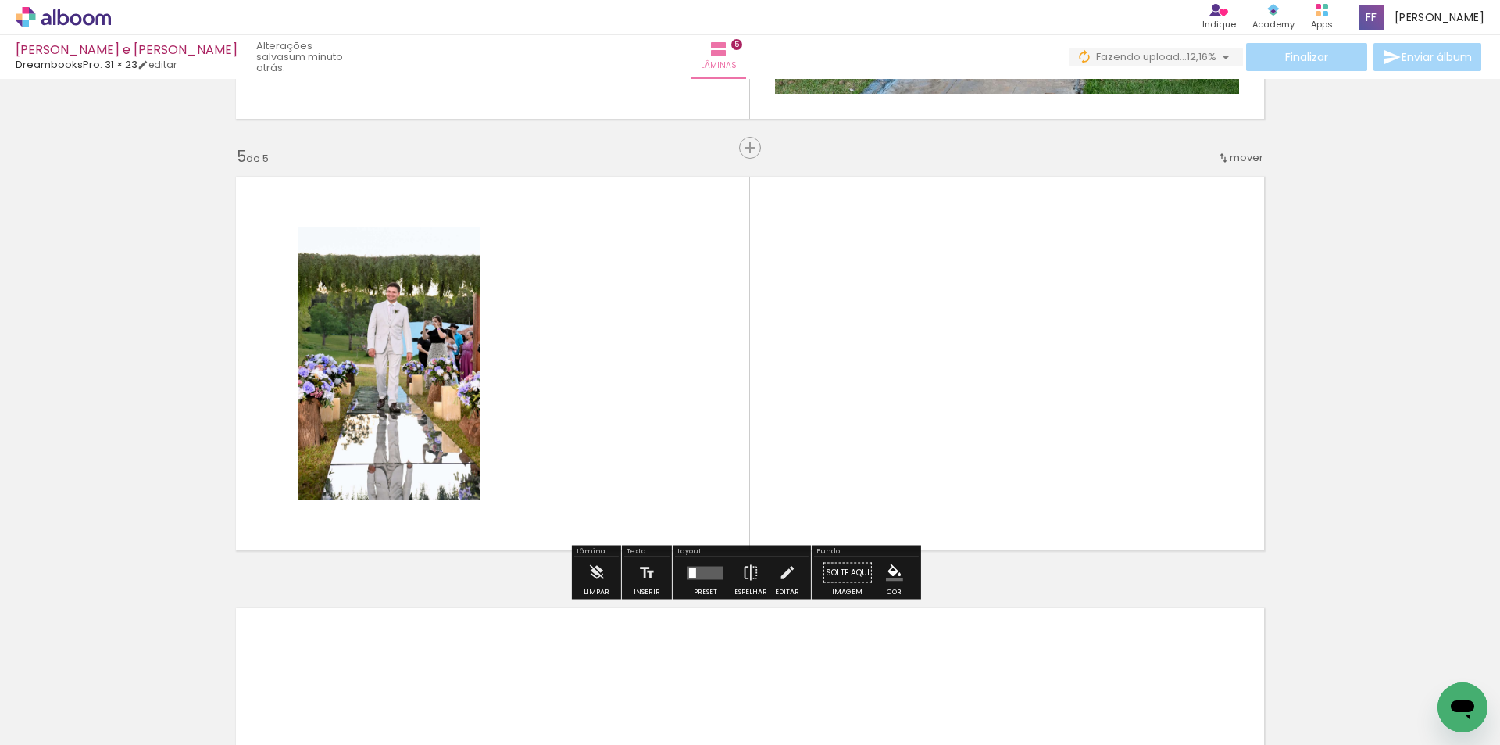
scroll to position [1683, 0]
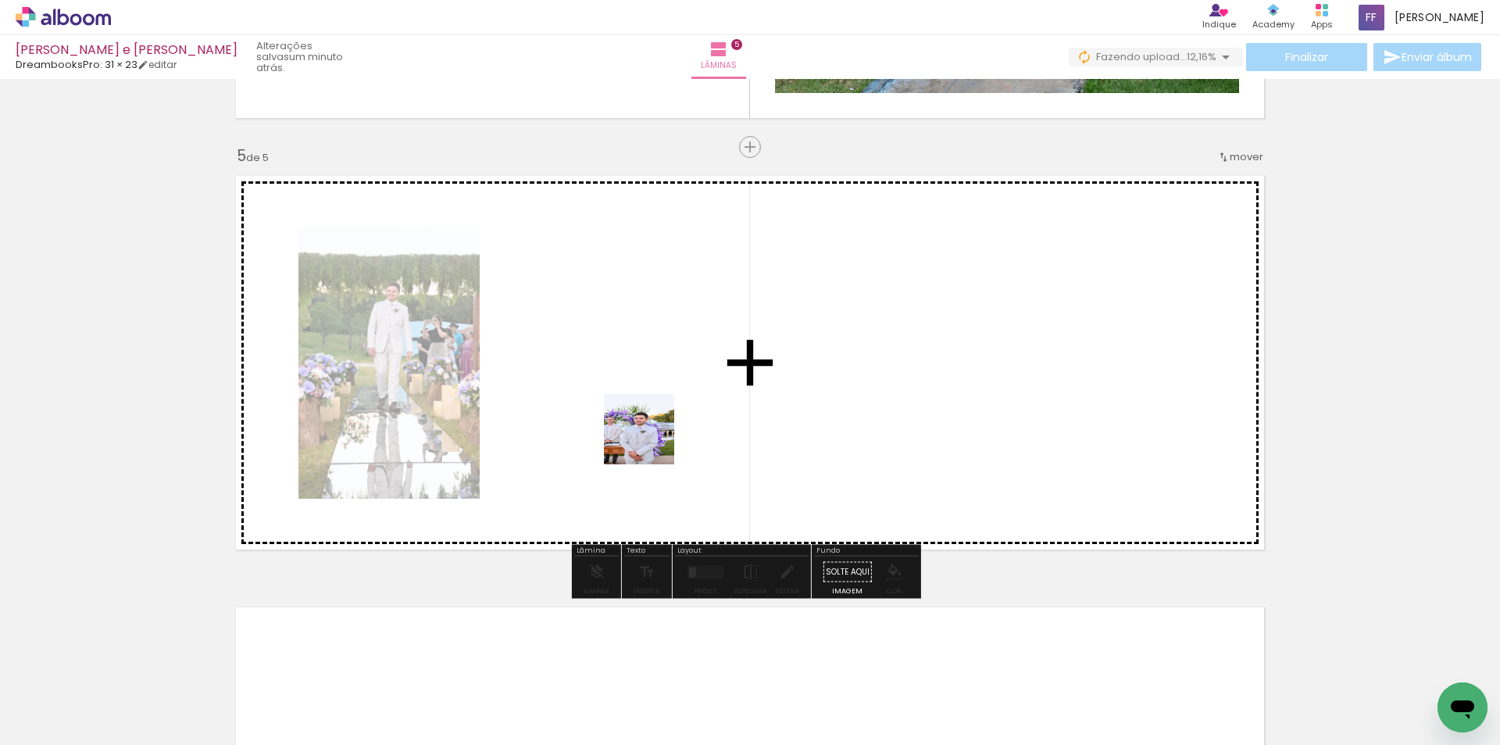
drag, startPoint x: 706, startPoint y: 690, endPoint x: 648, endPoint y: 429, distance: 267.5
click at [648, 429] on quentale-workspace at bounding box center [750, 372] width 1500 height 745
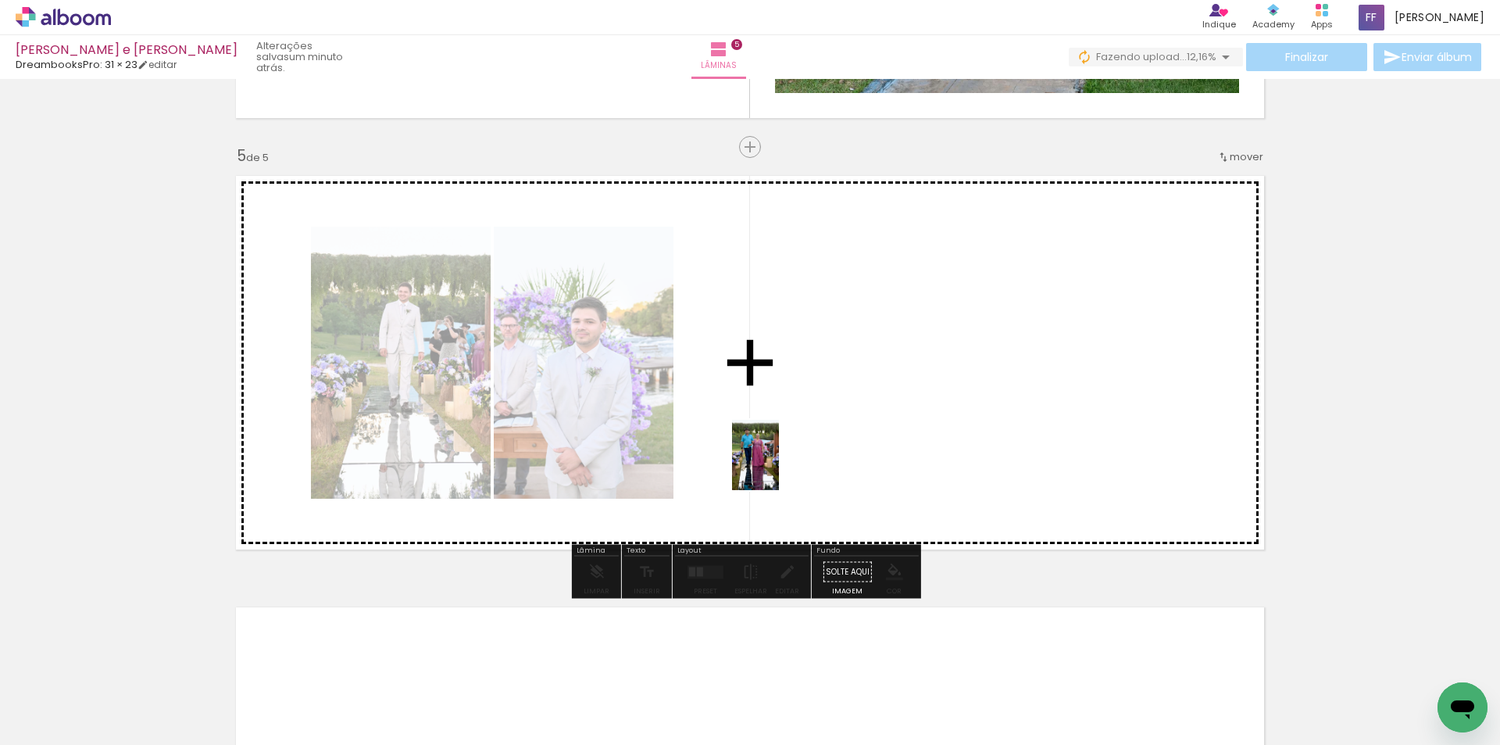
drag, startPoint x: 784, startPoint y: 702, endPoint x: 779, endPoint y: 467, distance: 235.3
click at [779, 467] on quentale-workspace at bounding box center [750, 372] width 1500 height 745
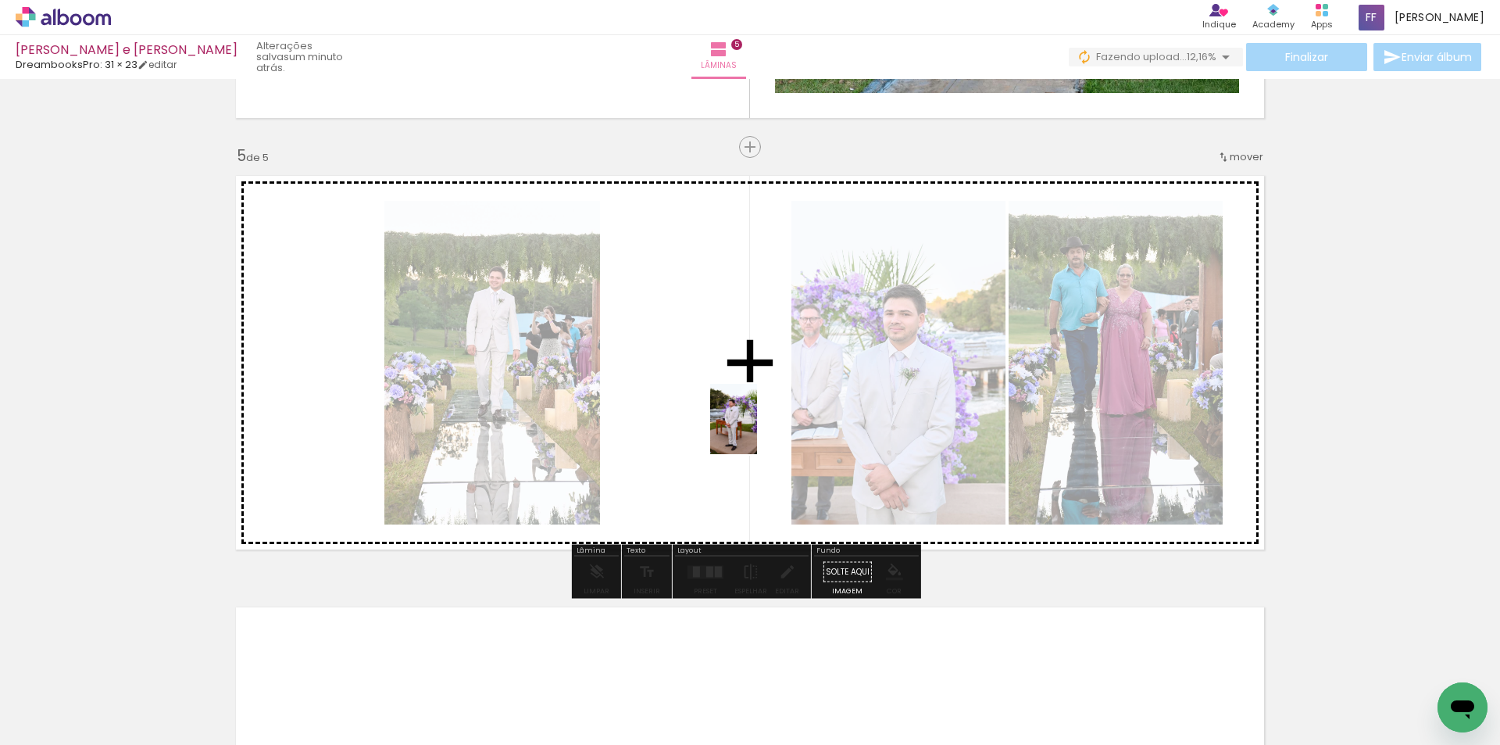
drag, startPoint x: 876, startPoint y: 692, endPoint x: 757, endPoint y: 431, distance: 287.5
click at [757, 431] on quentale-workspace at bounding box center [750, 372] width 1500 height 745
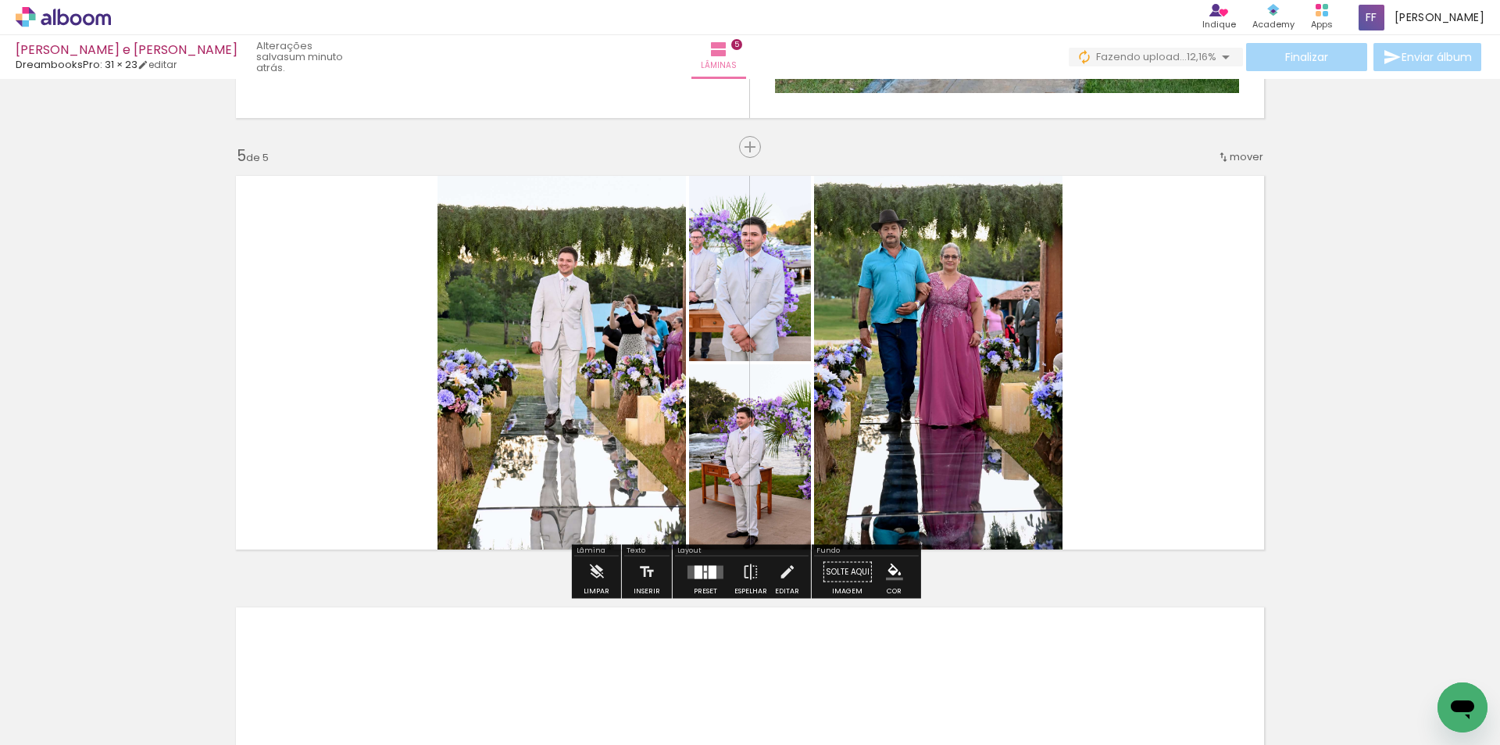
click at [695, 573] on div at bounding box center [699, 571] width 8 height 13
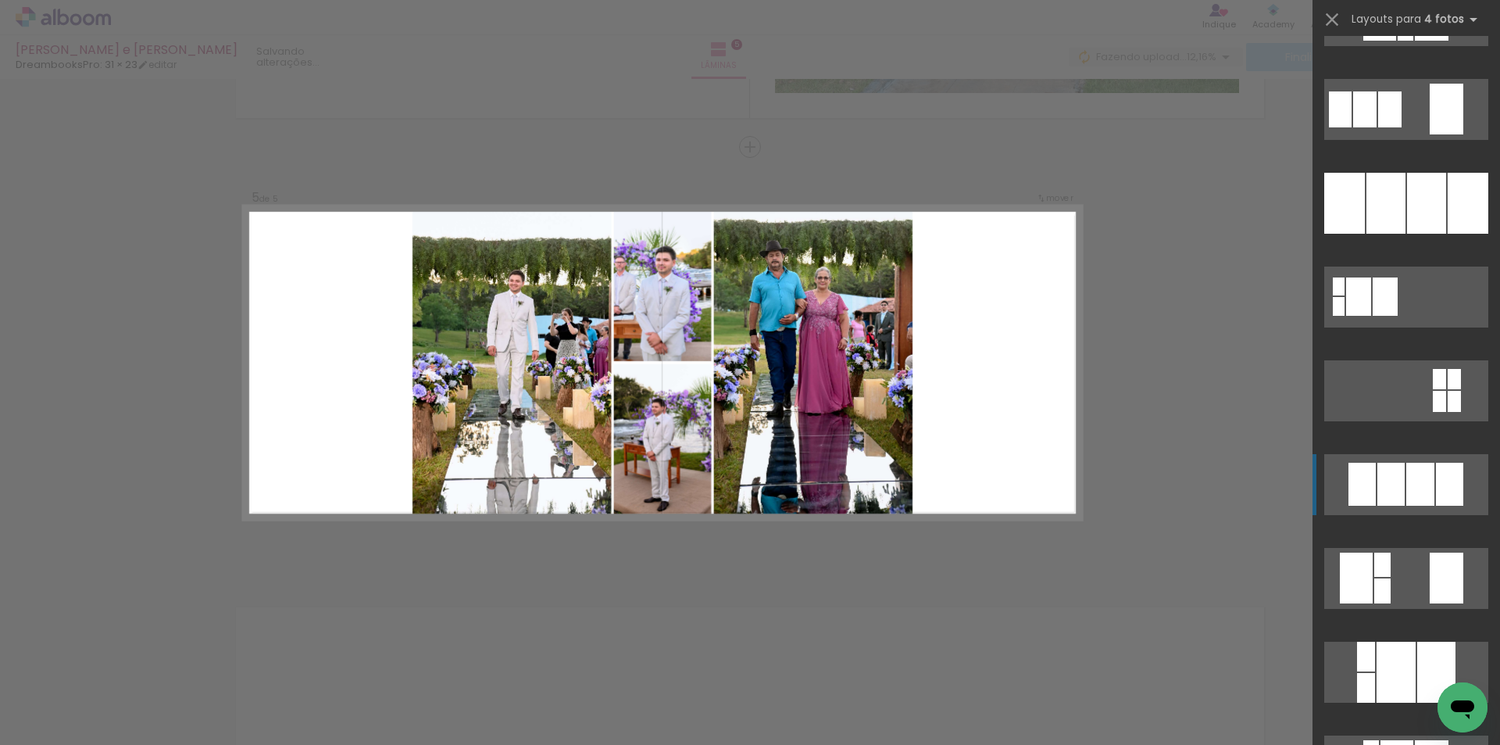
scroll to position [1641, 0]
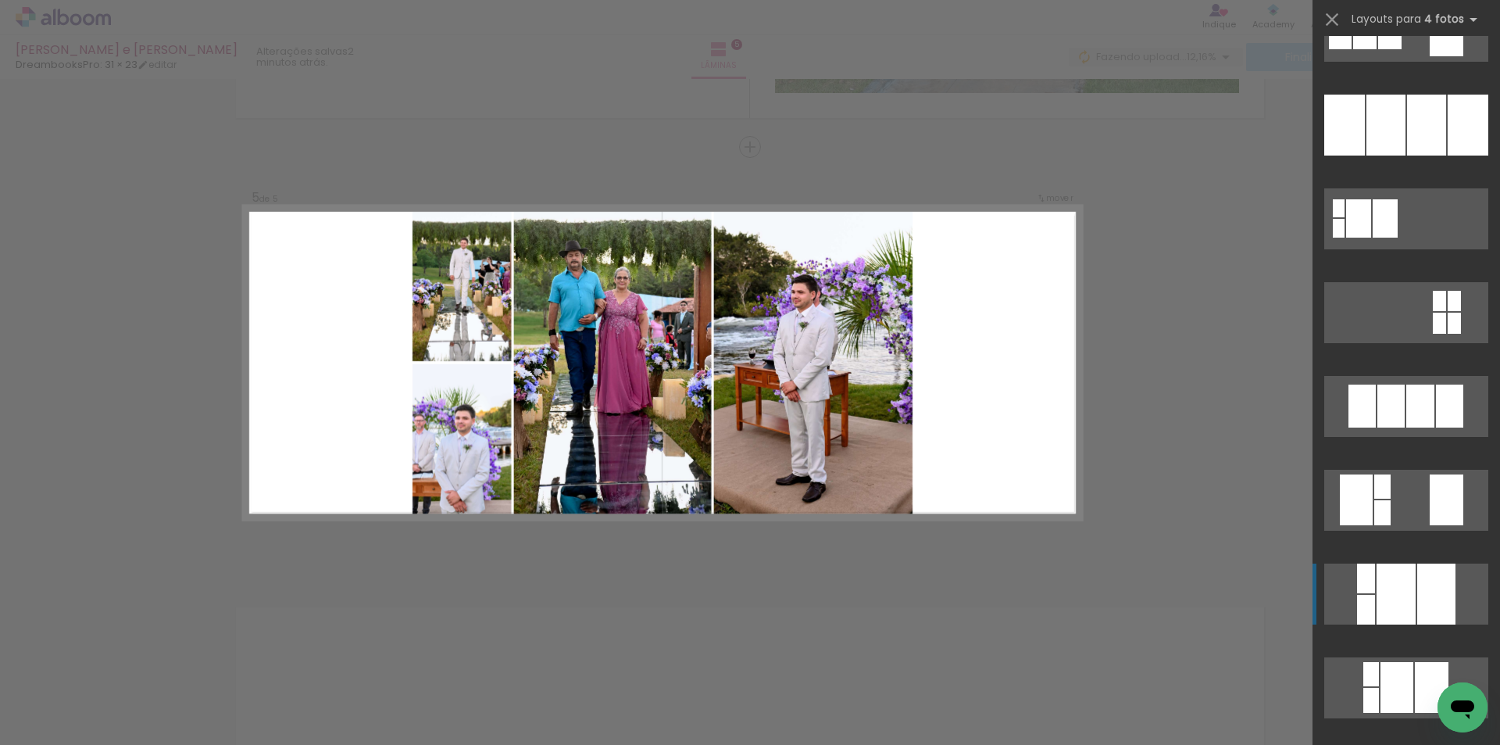
click at [1409, 590] on div at bounding box center [1396, 593] width 39 height 61
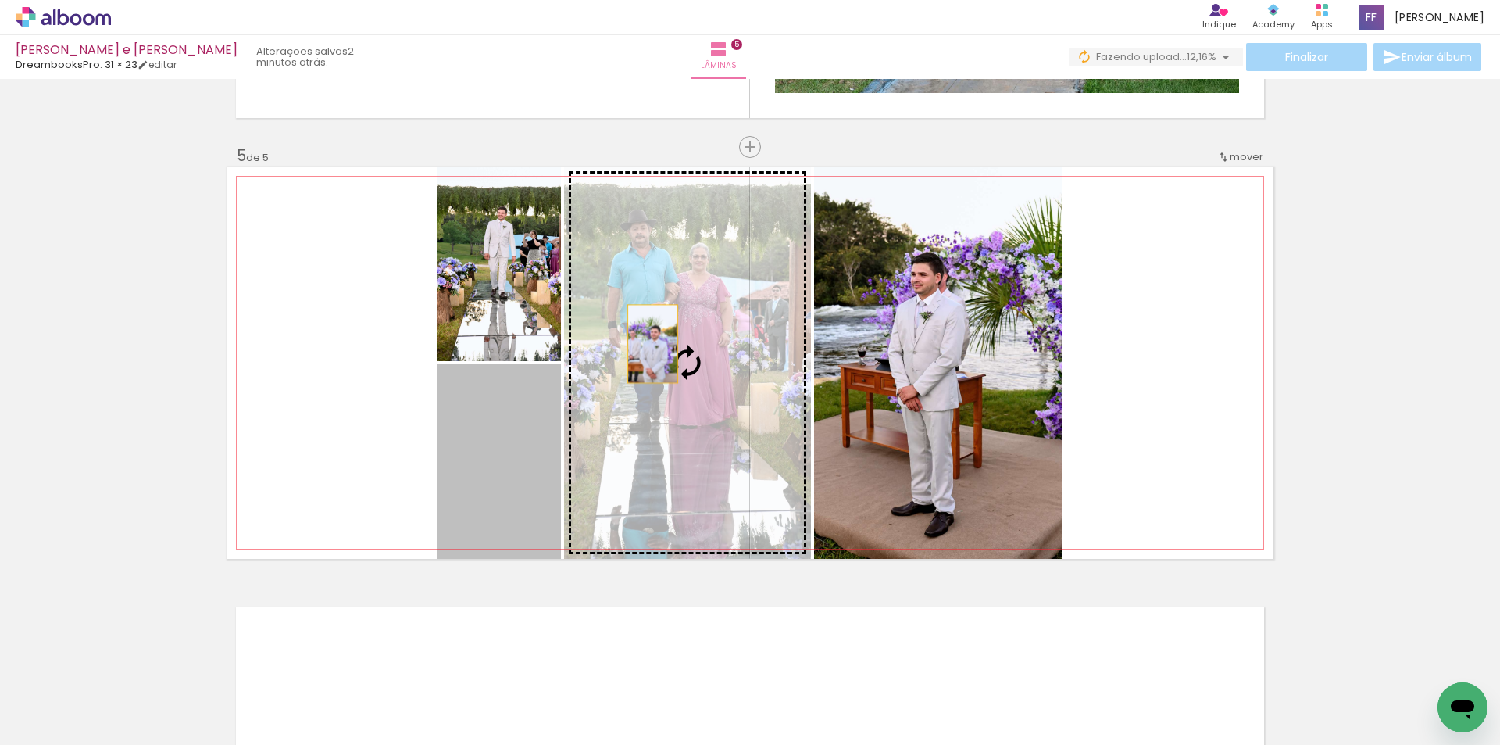
drag, startPoint x: 492, startPoint y: 466, endPoint x: 647, endPoint y: 344, distance: 197.6
click at [0, 0] on slot at bounding box center [0, 0] width 0 height 0
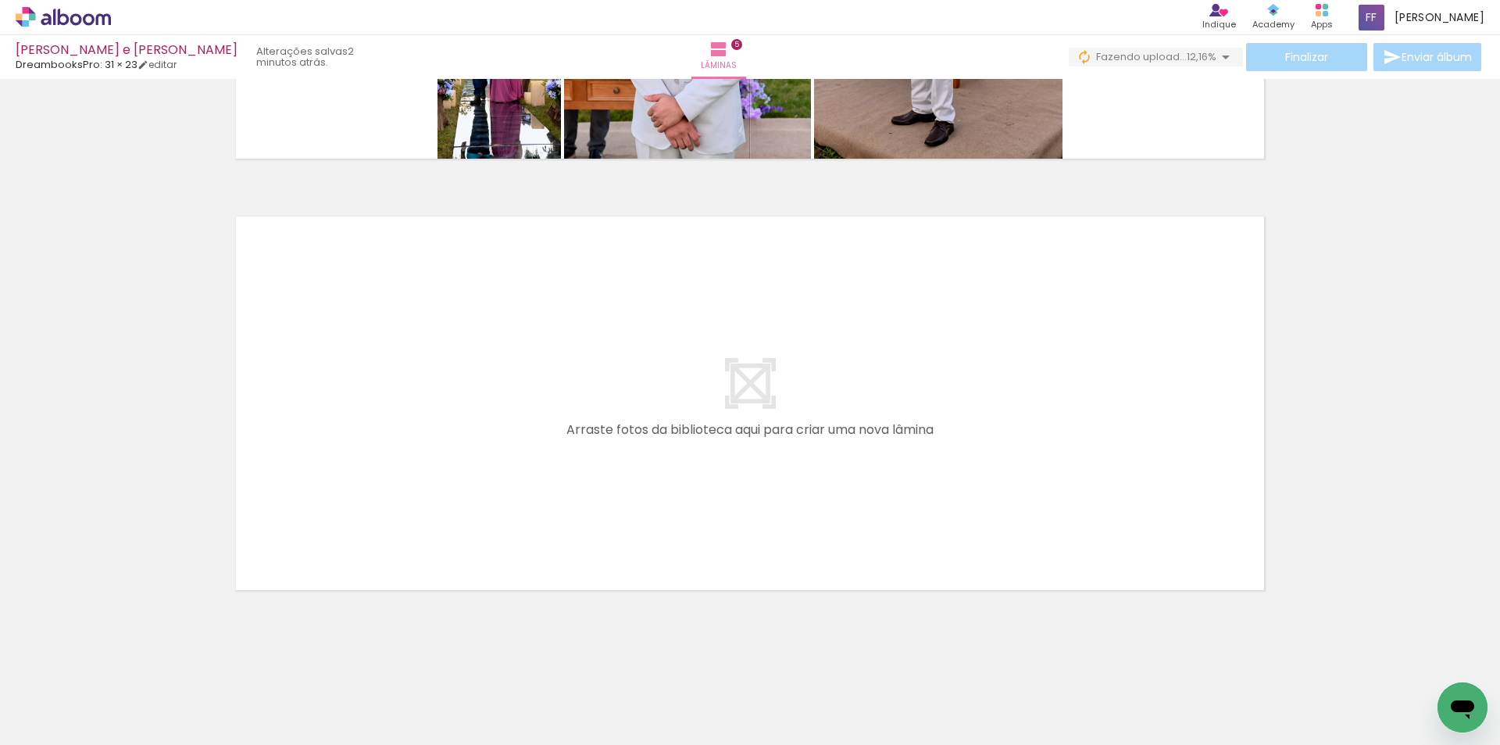
scroll to position [2081, 0]
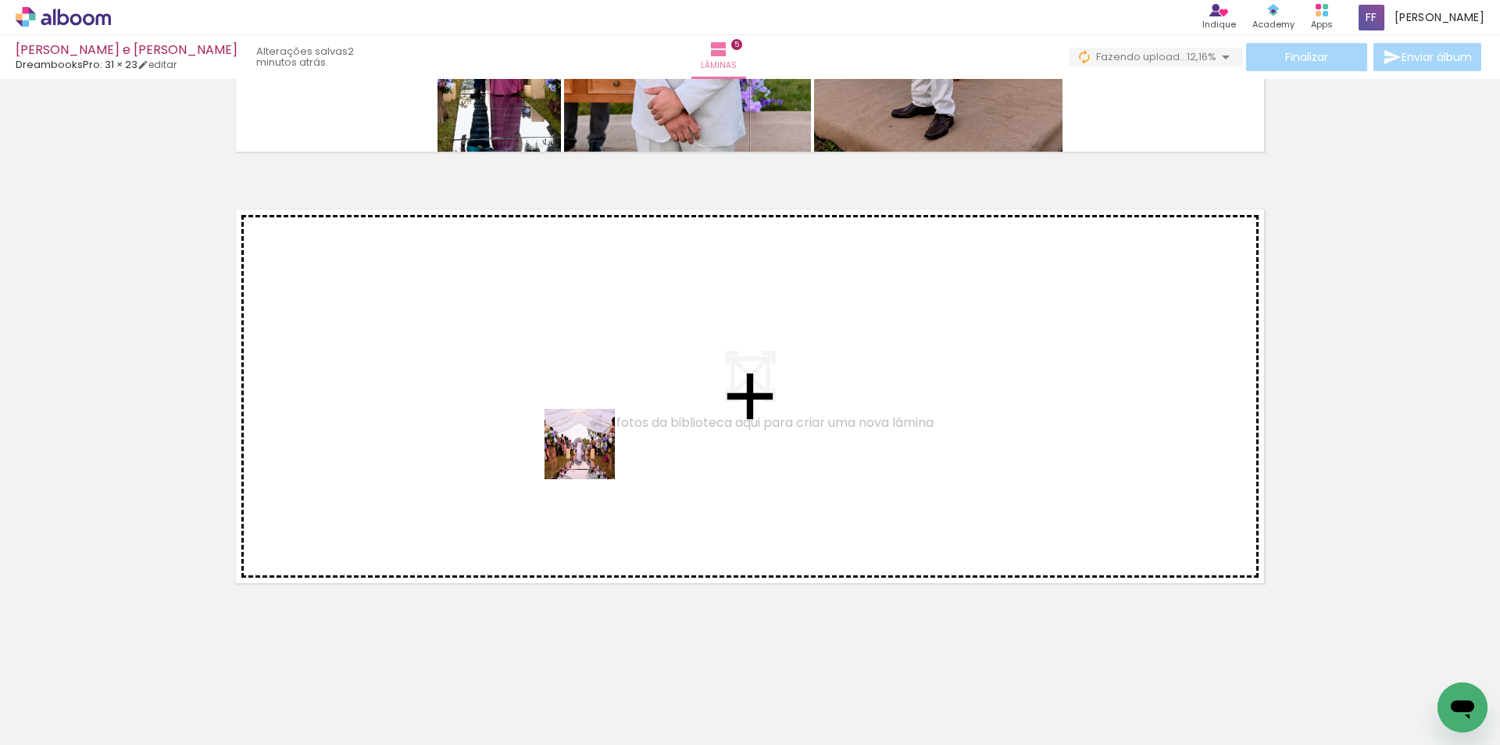
drag, startPoint x: 954, startPoint y: 699, endPoint x: 589, endPoint y: 452, distance: 440.6
click at [589, 452] on quentale-workspace at bounding box center [750, 372] width 1500 height 745
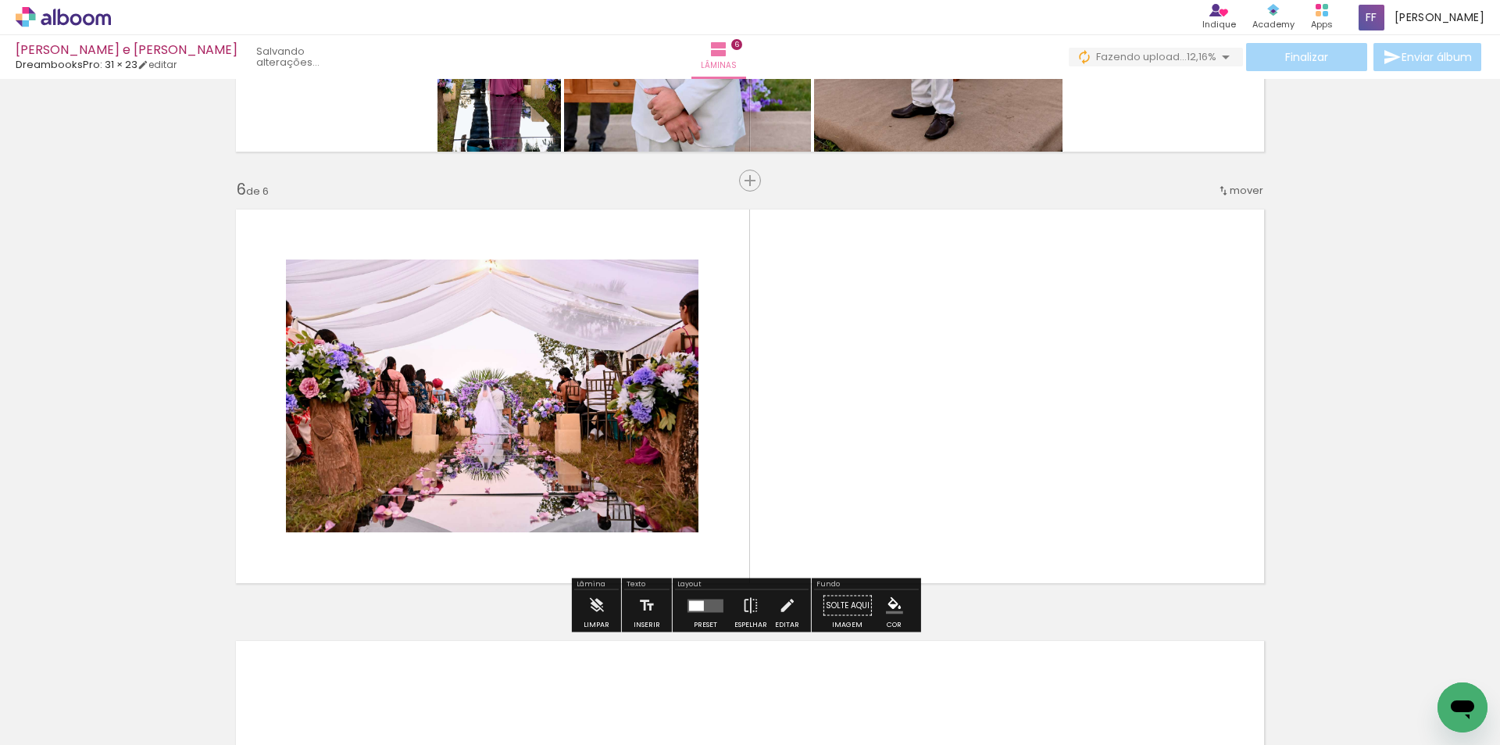
scroll to position [2115, 0]
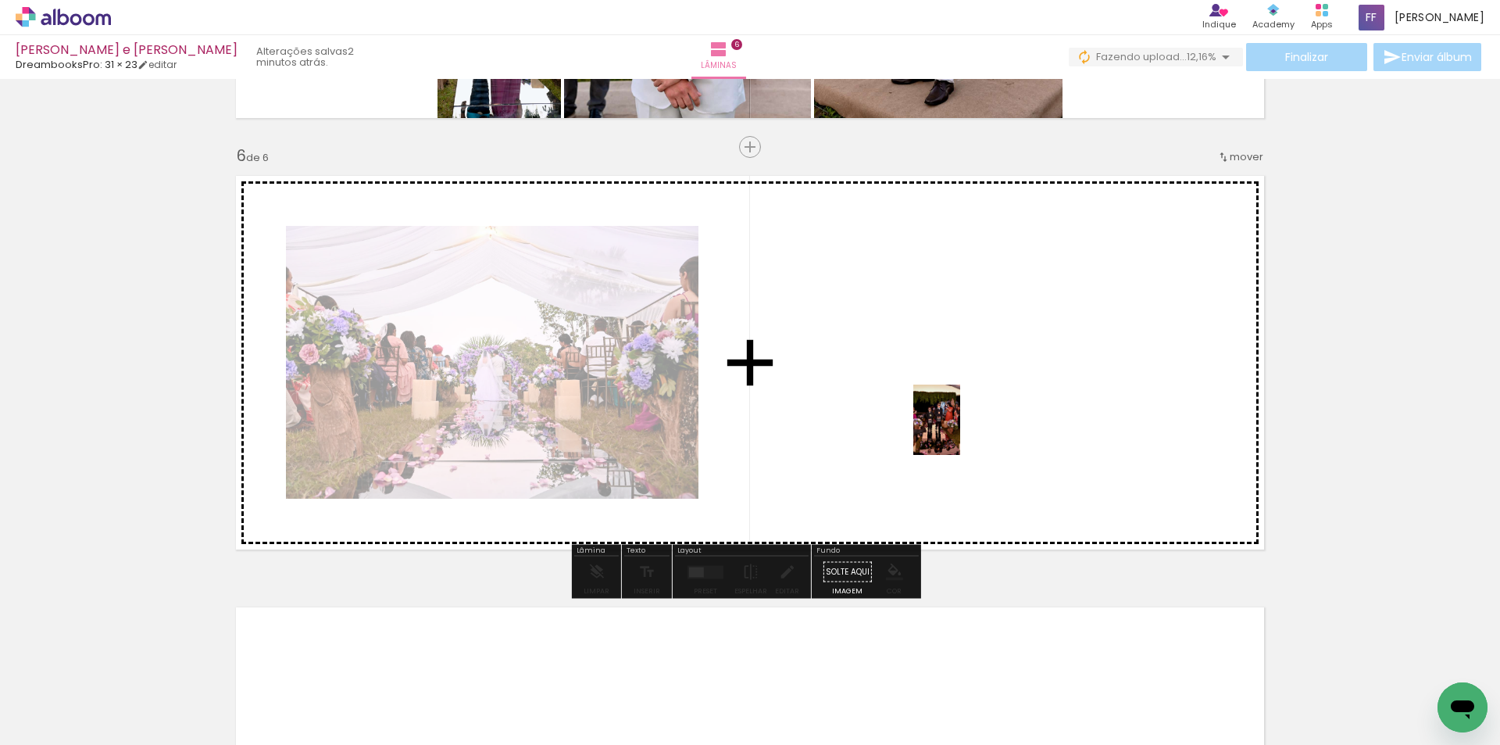
drag, startPoint x: 1051, startPoint y: 686, endPoint x: 960, endPoint y: 431, distance: 270.4
click at [960, 431] on quentale-workspace at bounding box center [750, 372] width 1500 height 745
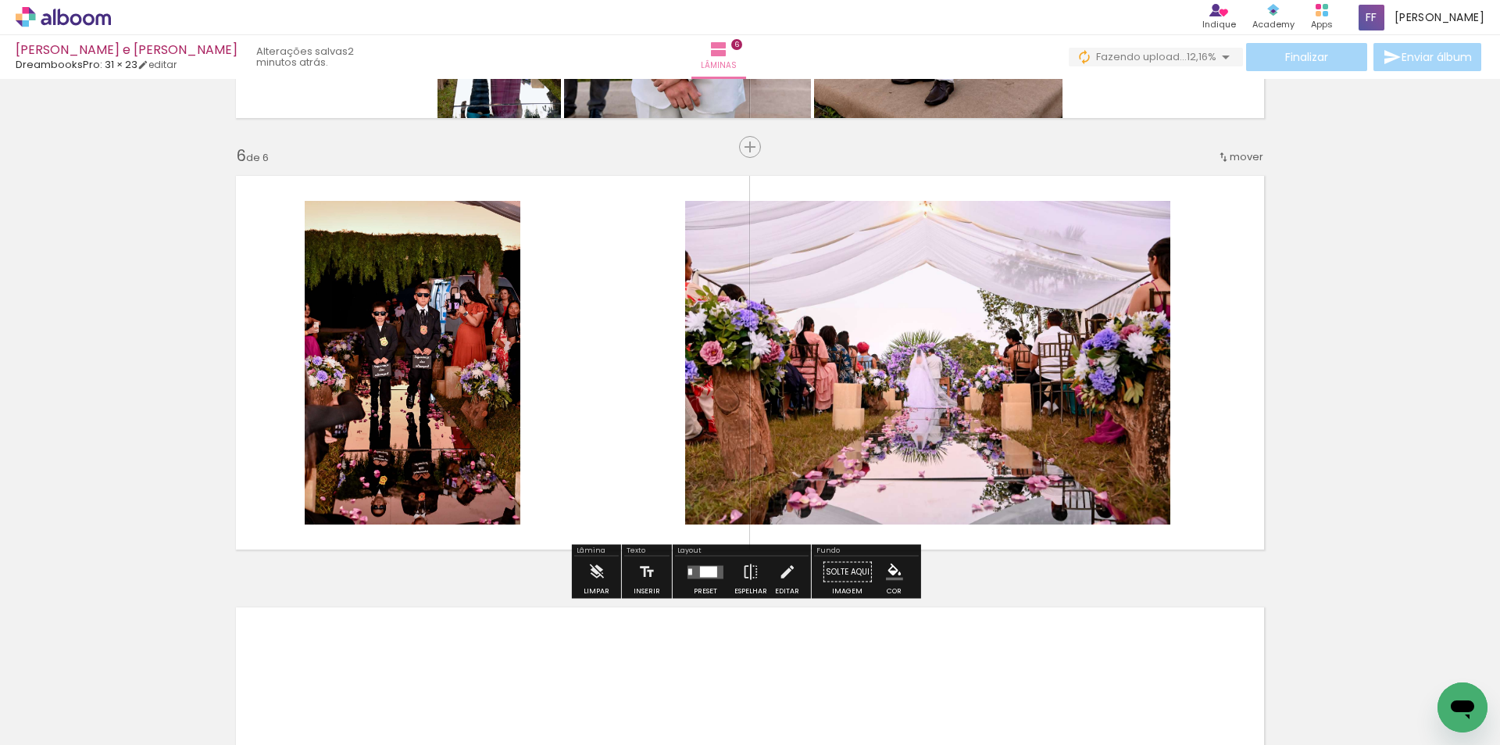
click at [695, 571] on quentale-layouter at bounding box center [706, 571] width 36 height 13
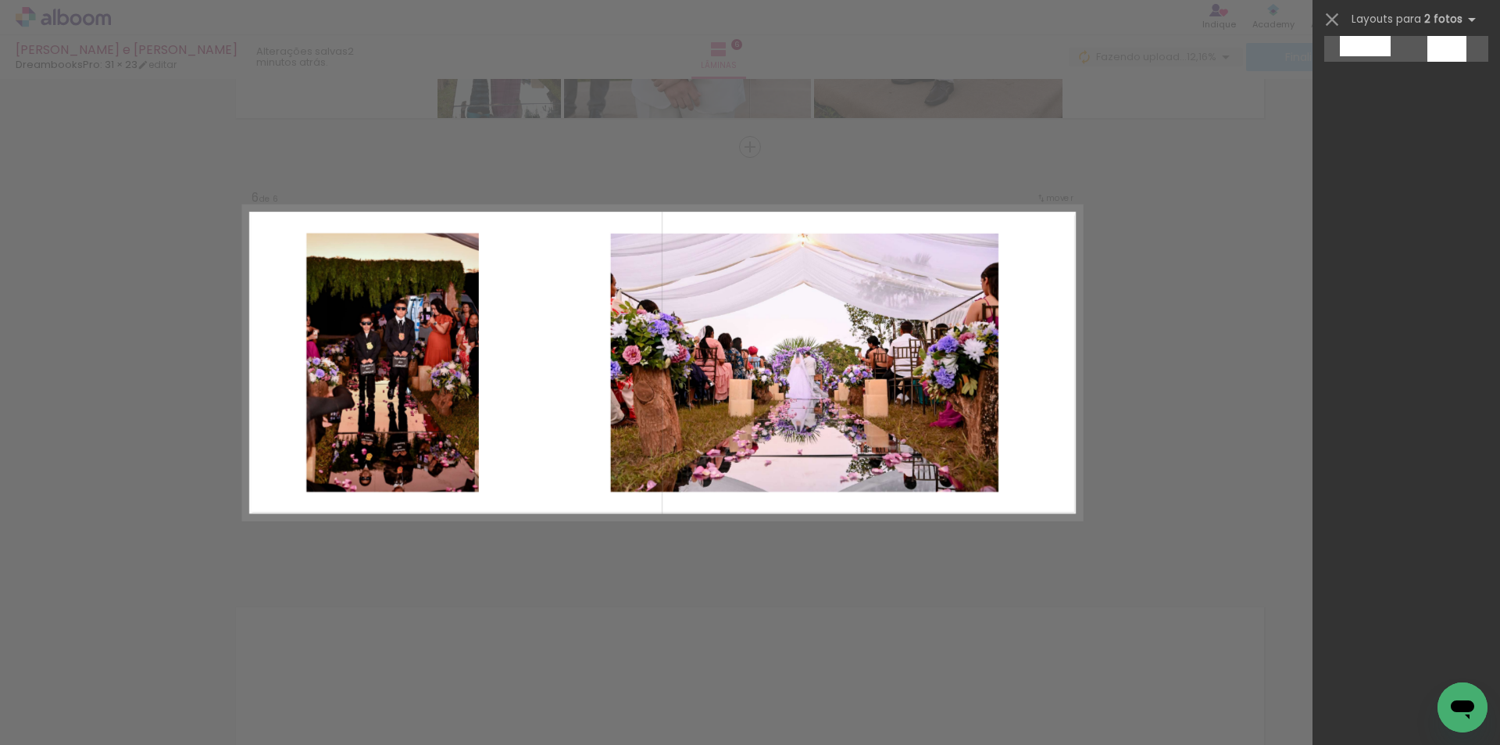
scroll to position [0, 0]
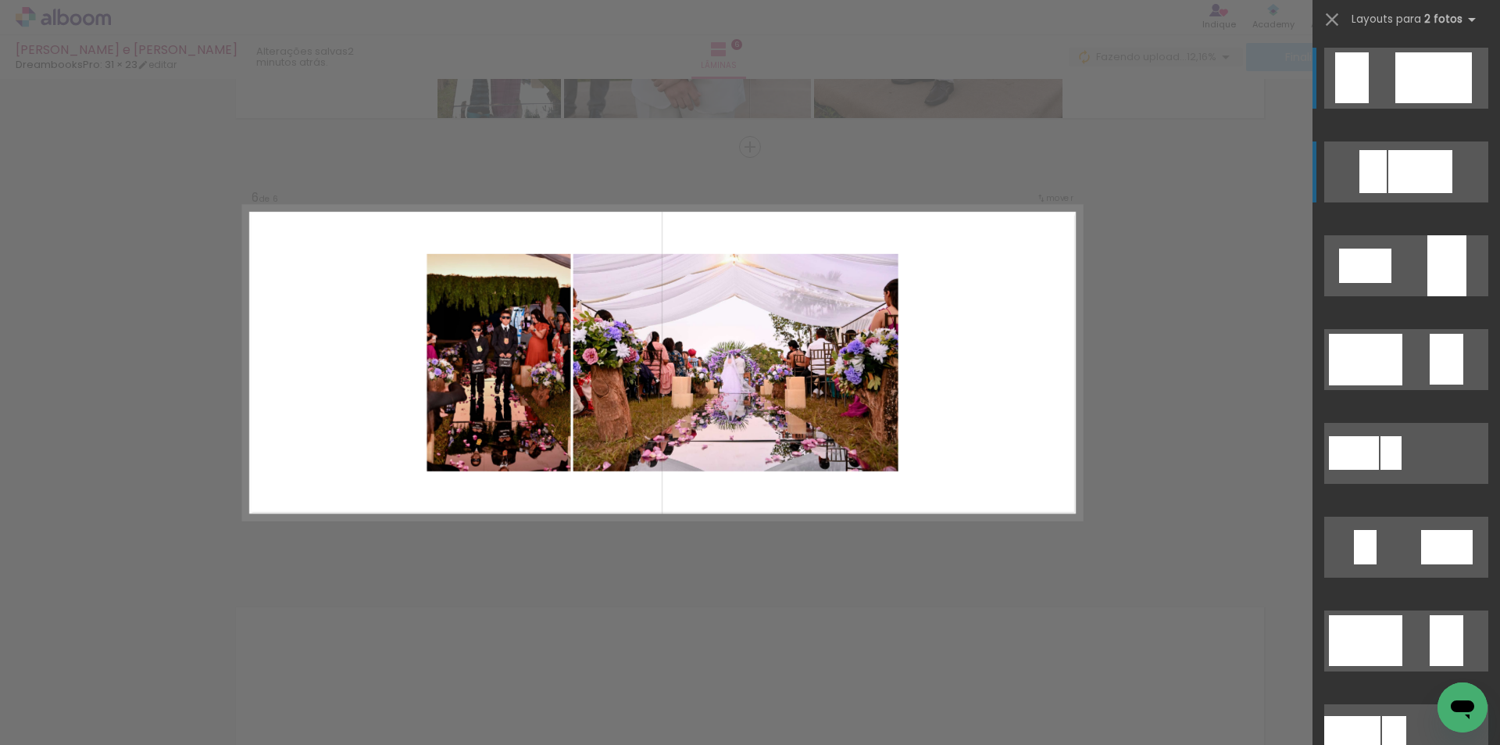
click at [1403, 179] on div at bounding box center [1421, 171] width 64 height 43
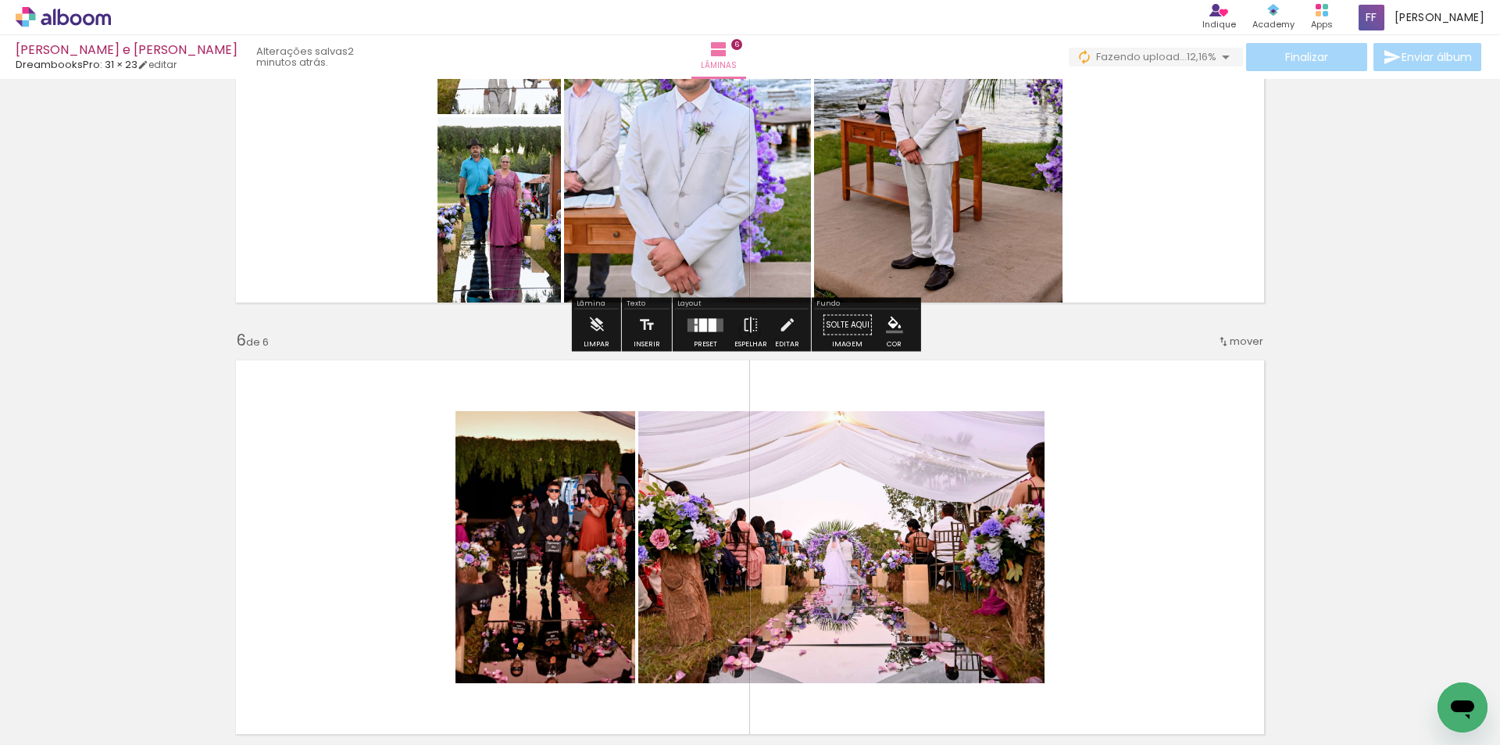
scroll to position [1958, 0]
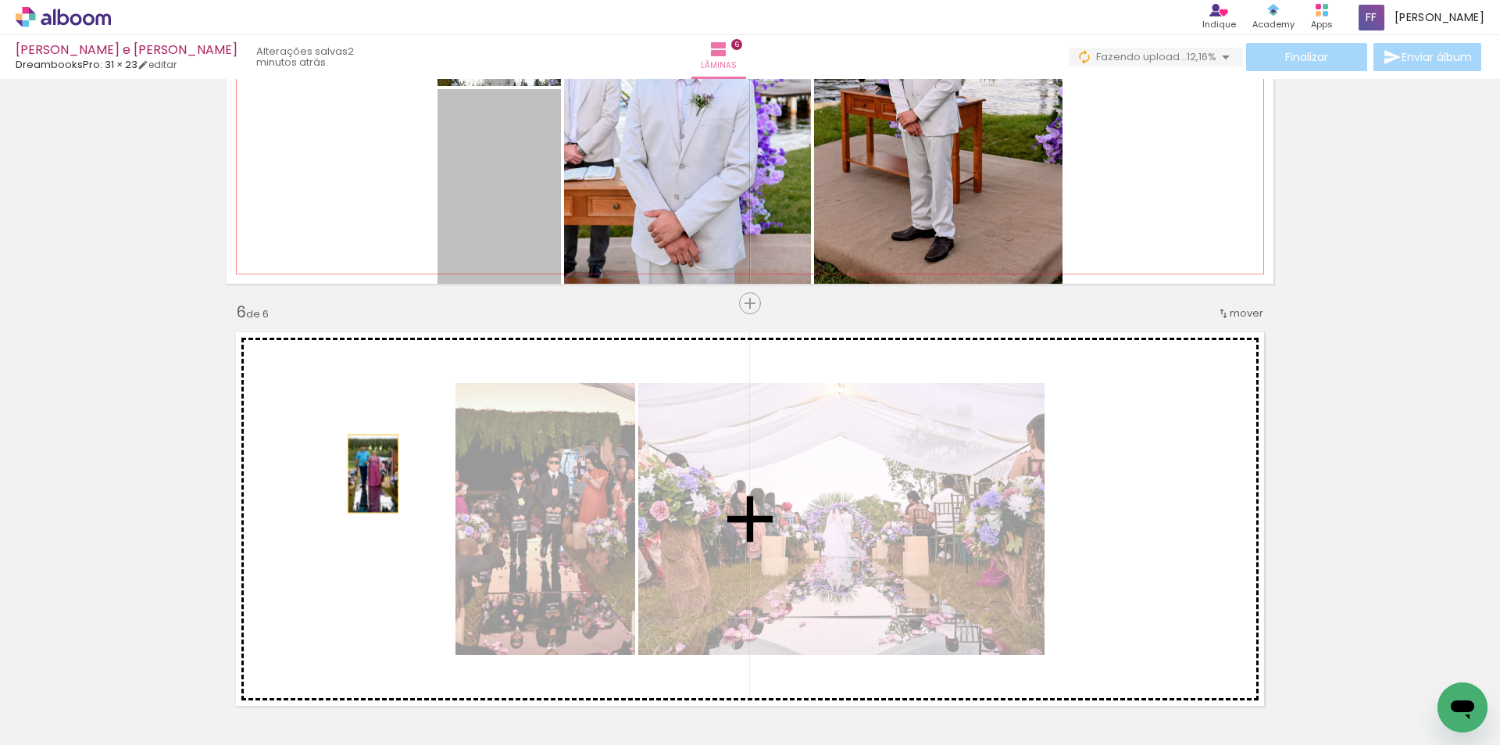
drag, startPoint x: 506, startPoint y: 177, endPoint x: 345, endPoint y: 491, distance: 353.3
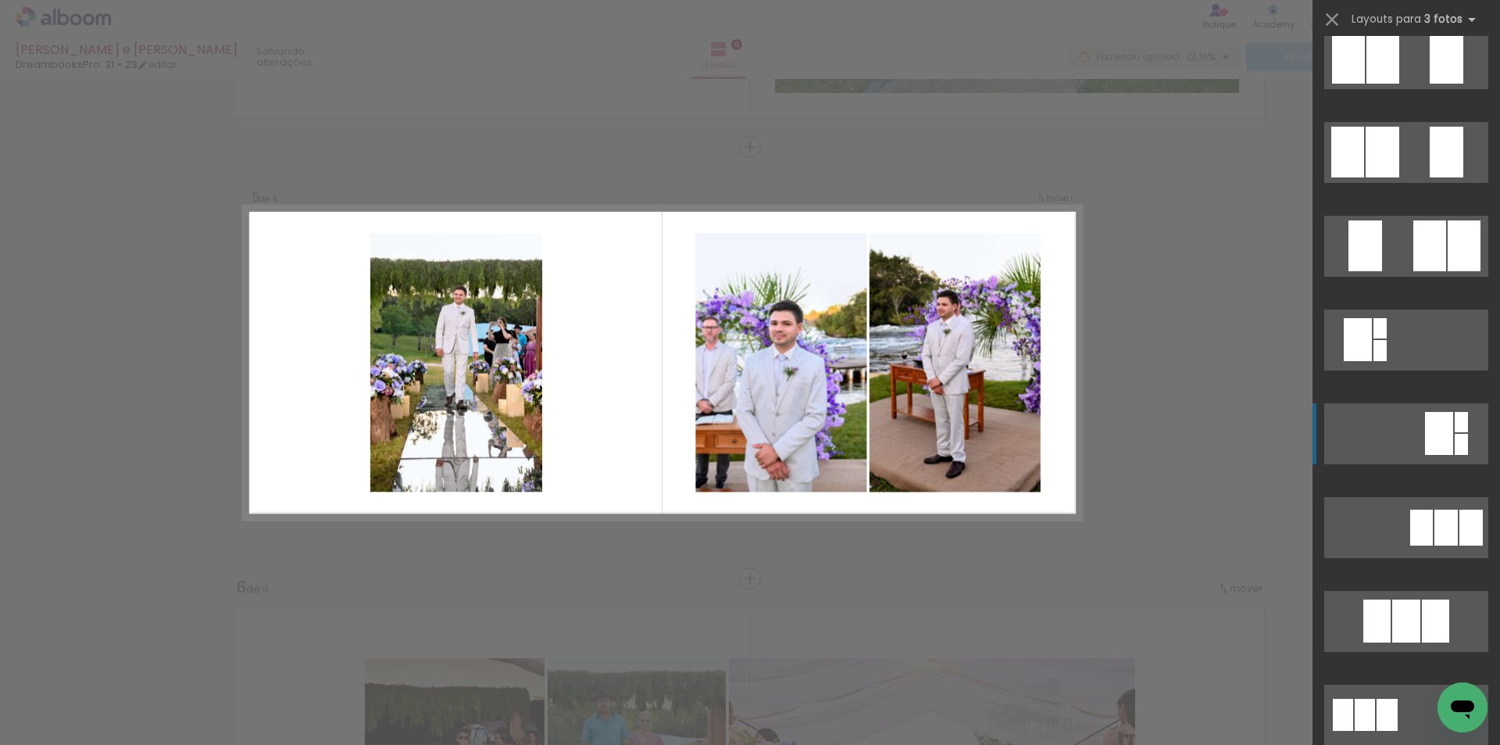
scroll to position [234, 0]
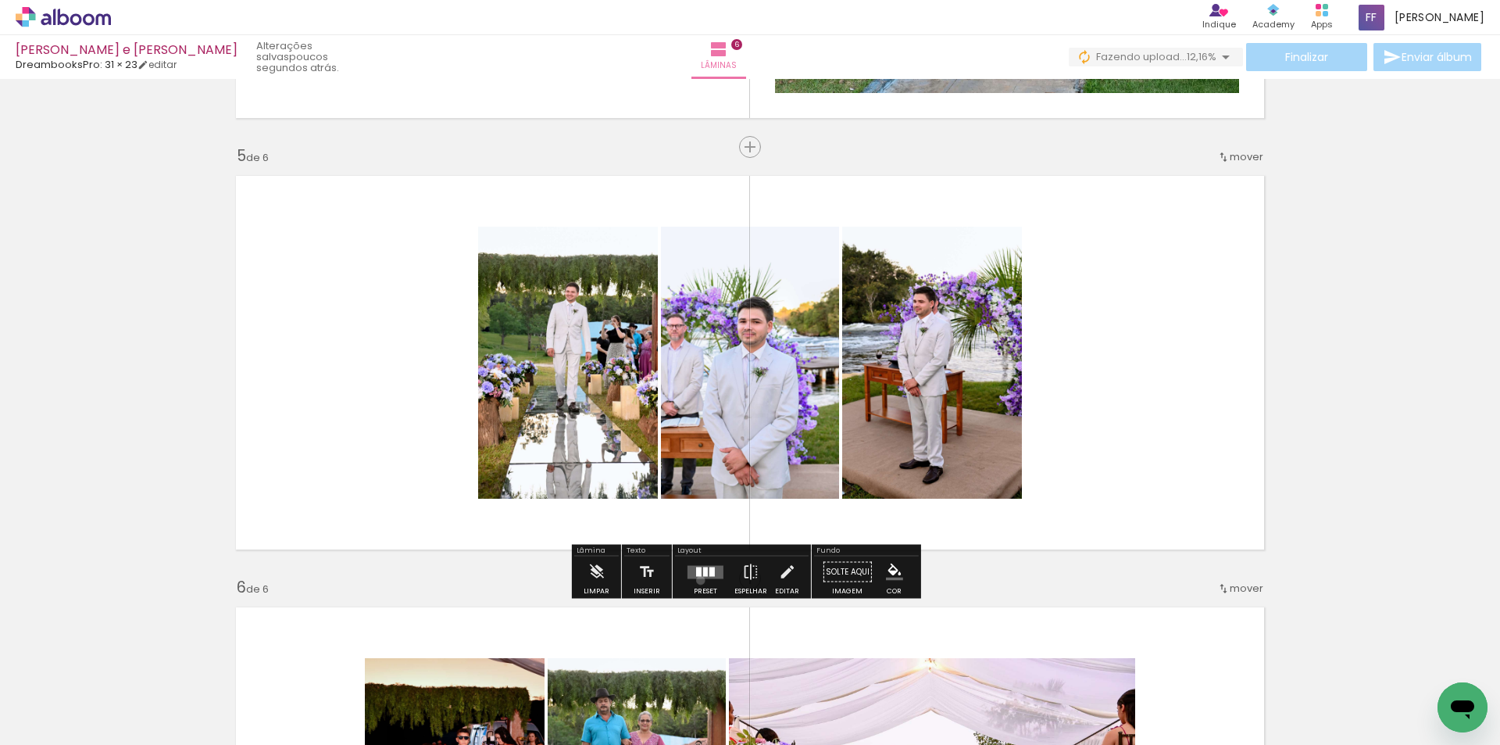
click at [697, 579] on div at bounding box center [706, 571] width 42 height 31
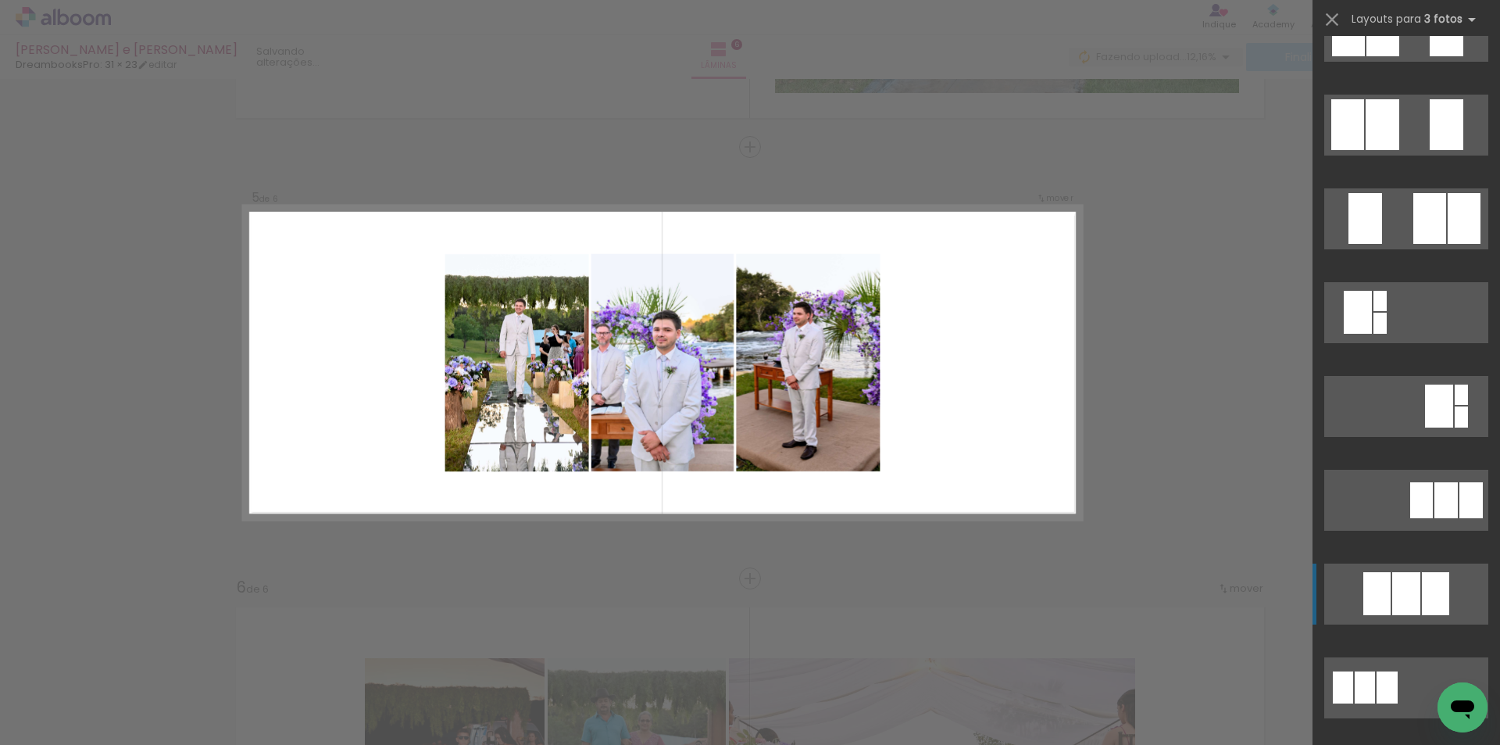
scroll to position [750, 0]
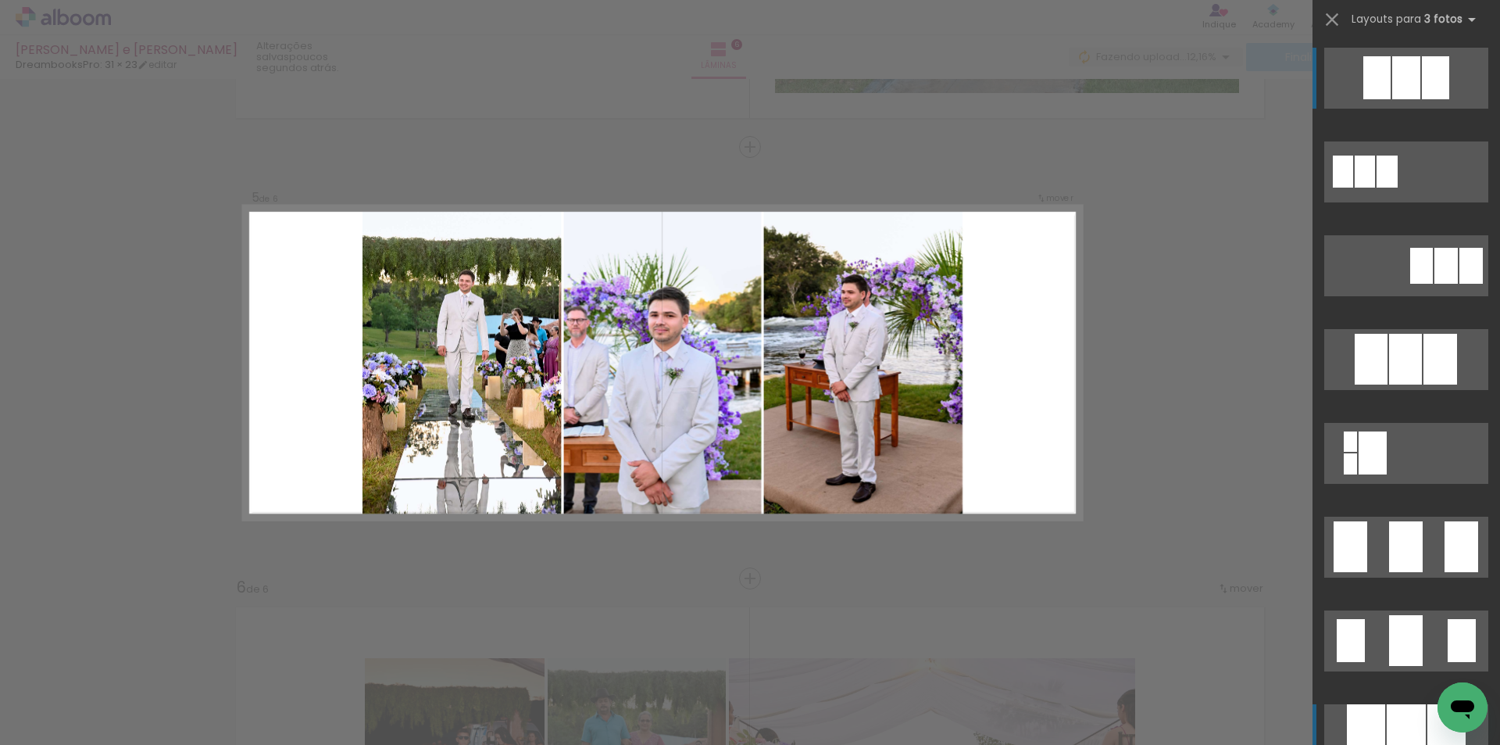
click at [1393, 722] on div at bounding box center [1406, 734] width 39 height 61
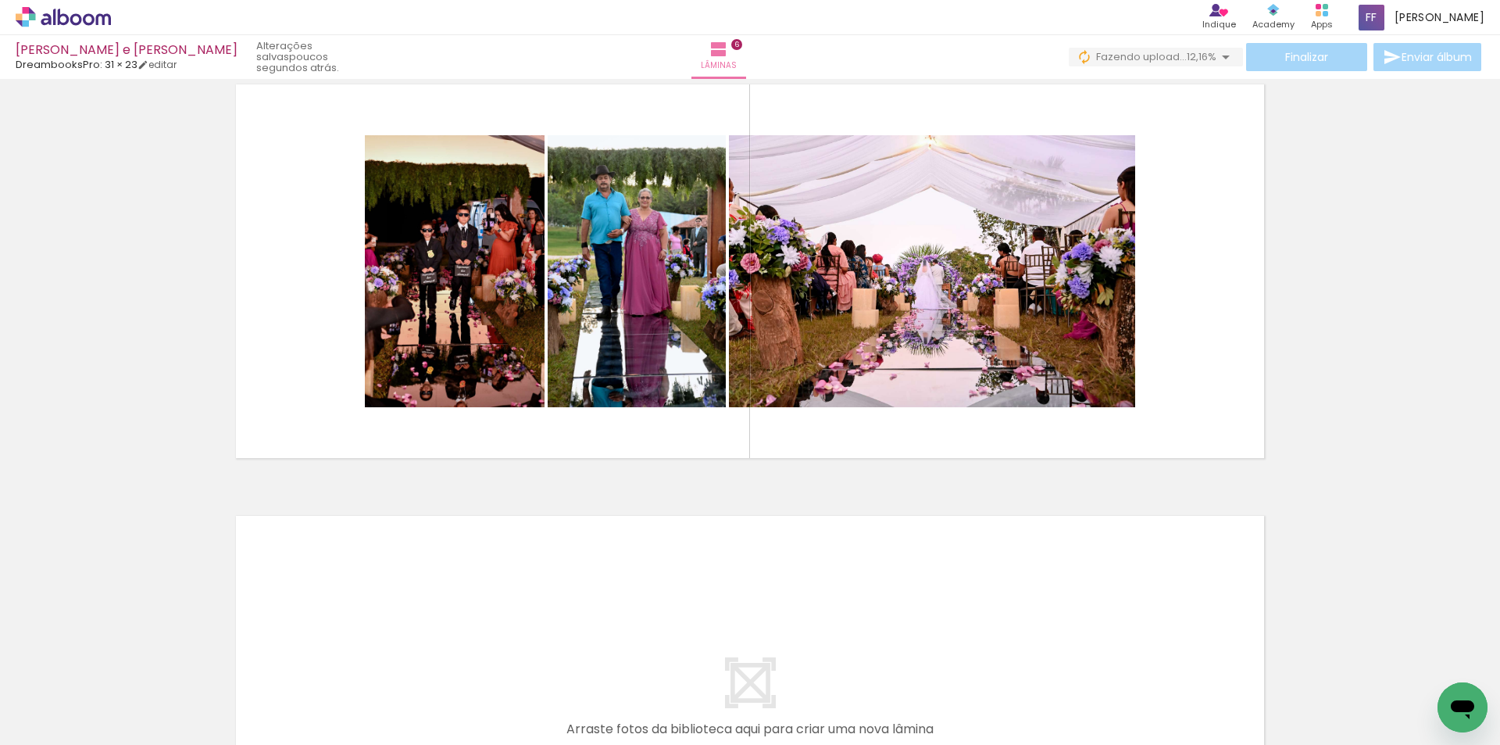
scroll to position [2230, 0]
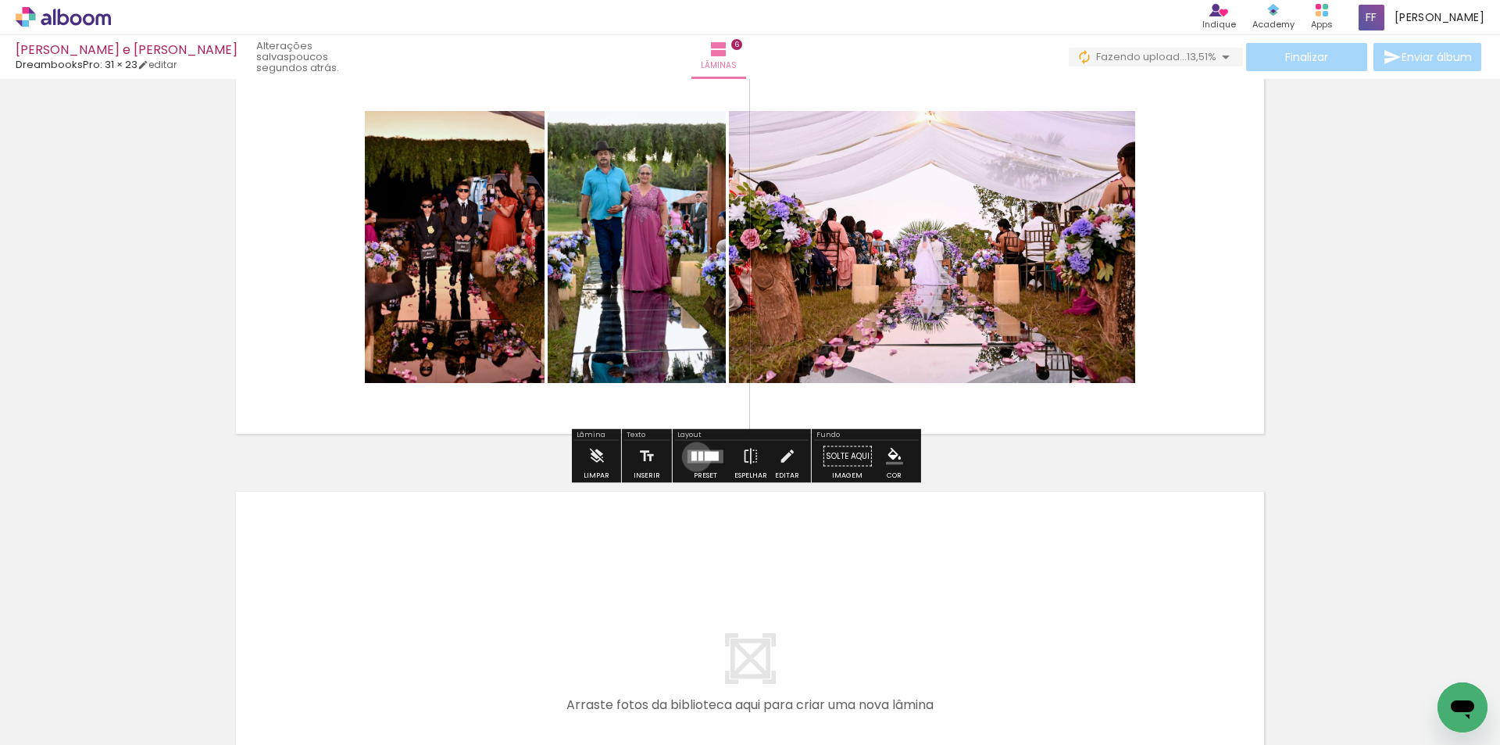
click at [693, 456] on div at bounding box center [694, 455] width 5 height 9
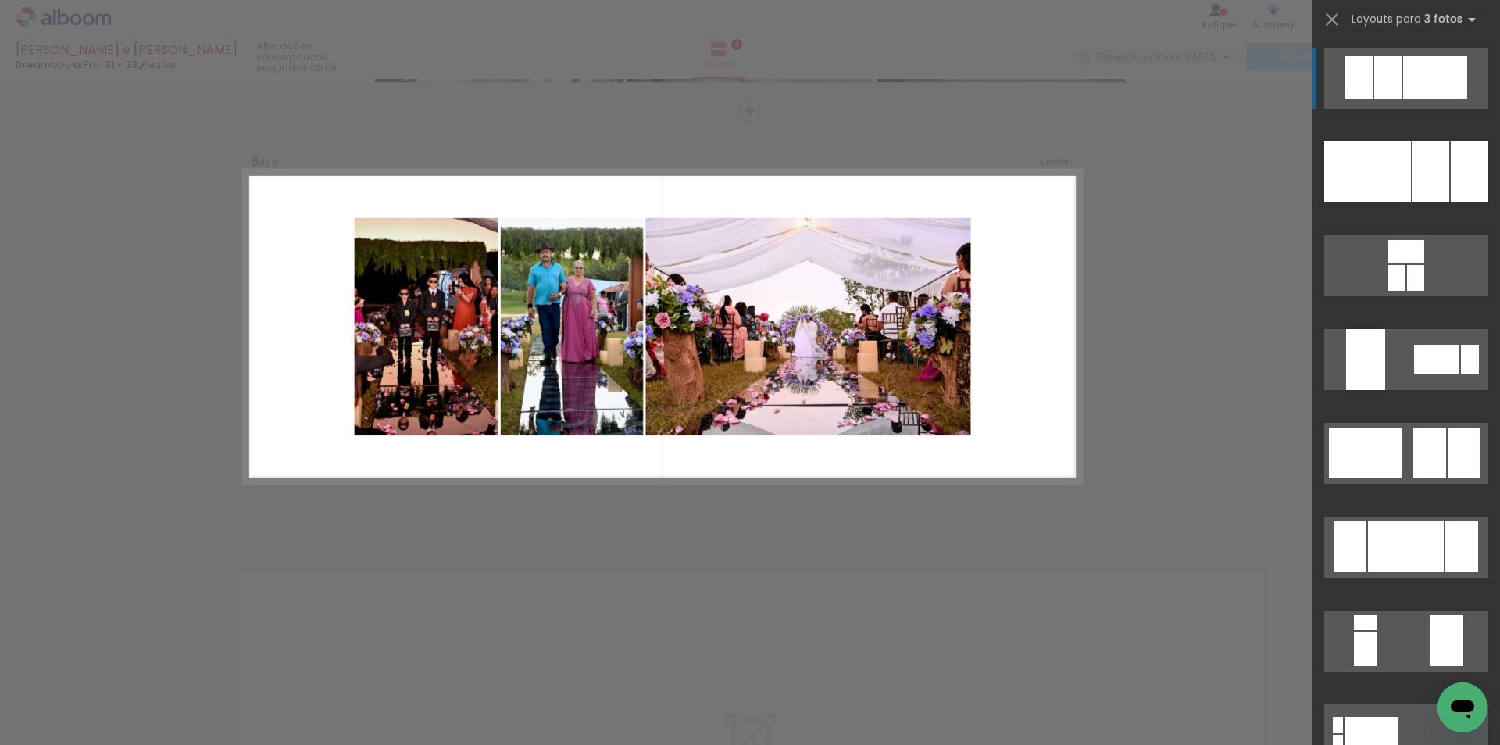
scroll to position [2115, 0]
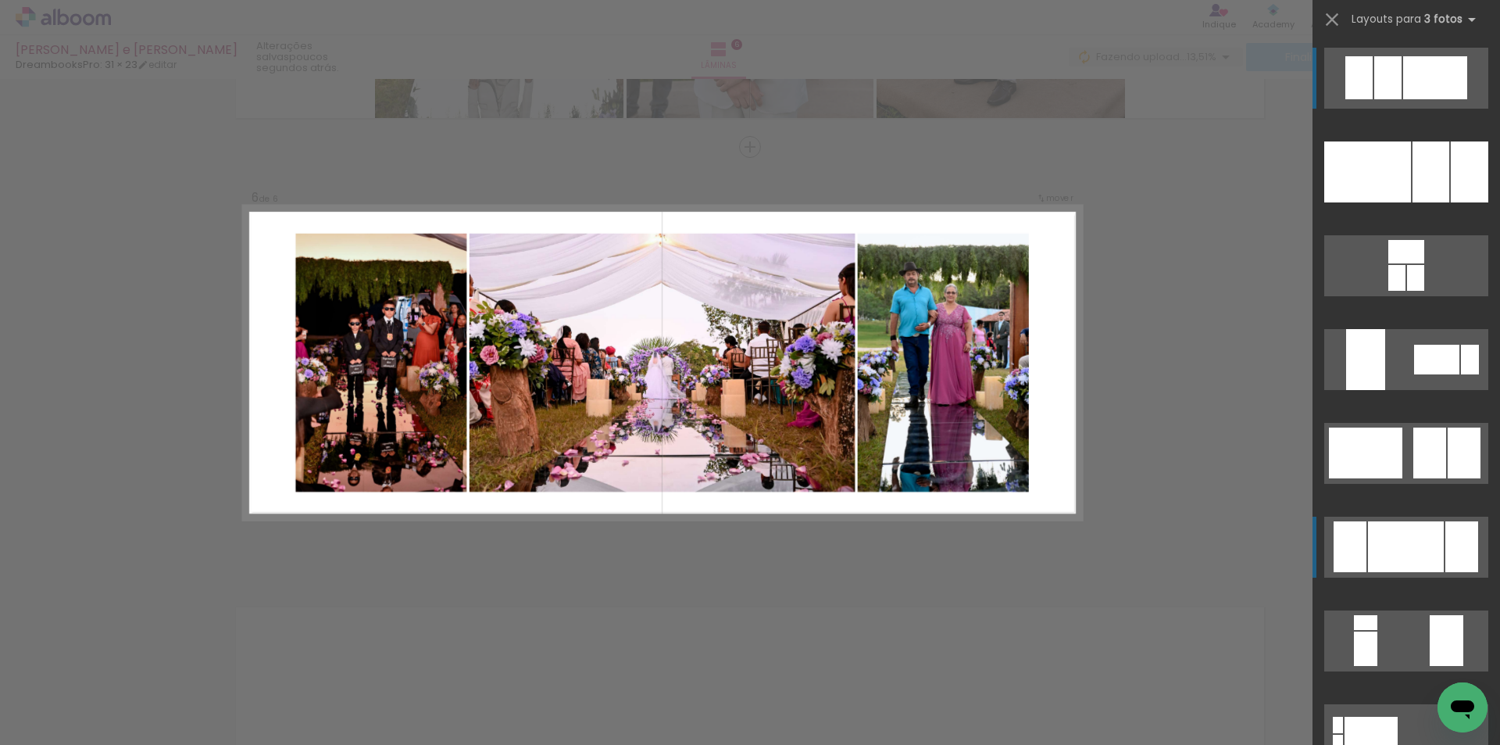
click at [1416, 528] on div at bounding box center [1406, 546] width 76 height 51
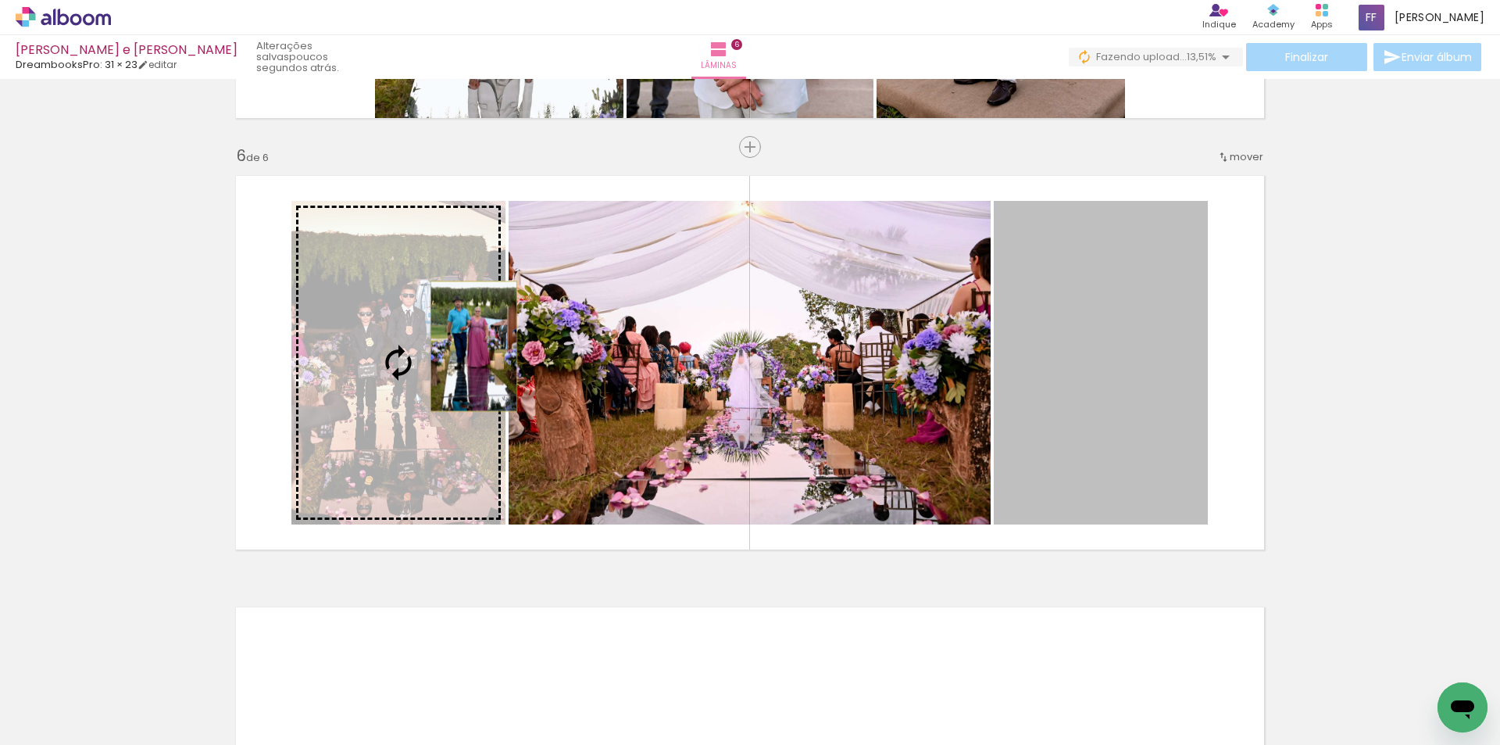
drag, startPoint x: 1087, startPoint y: 347, endPoint x: 467, endPoint y: 346, distance: 620.5
click at [0, 0] on slot at bounding box center [0, 0] width 0 height 0
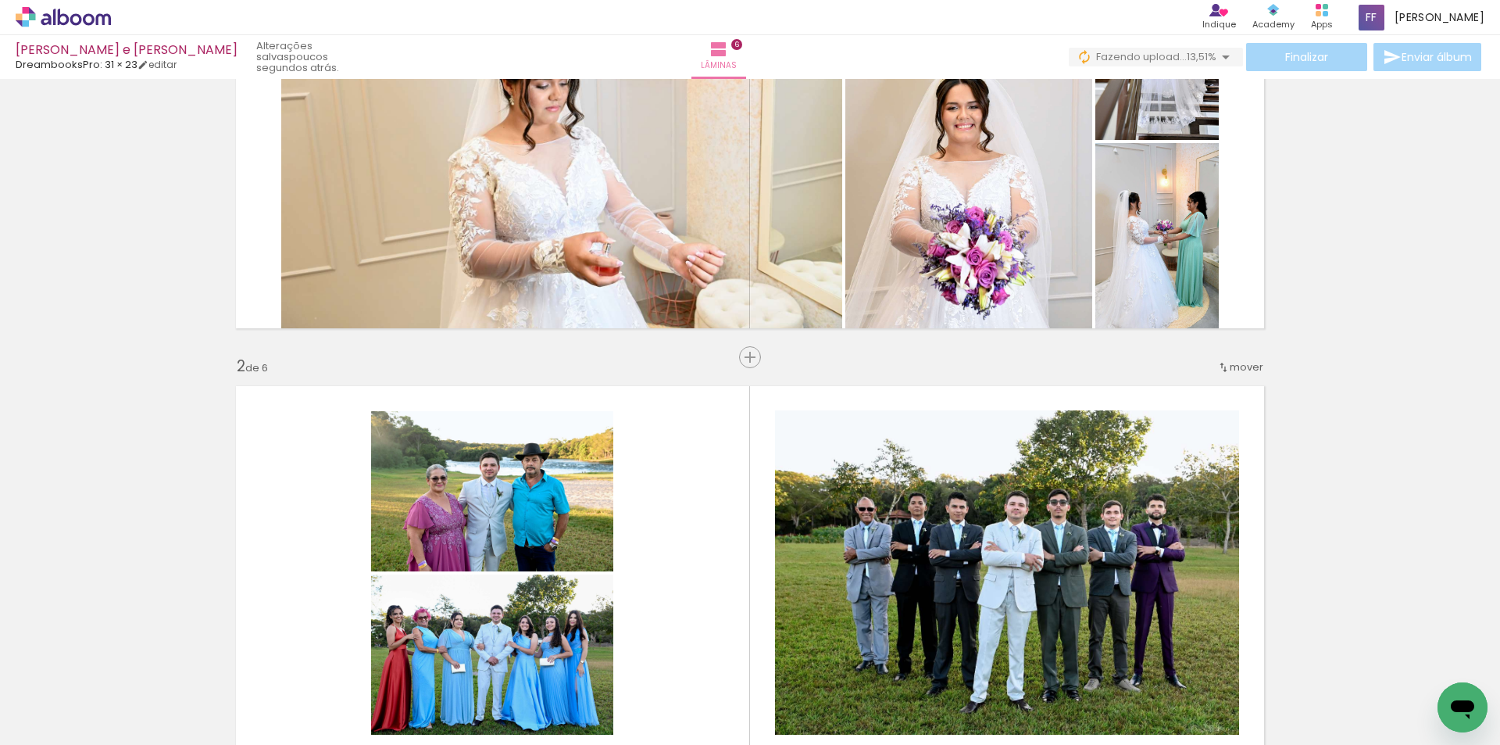
scroll to position [161, 0]
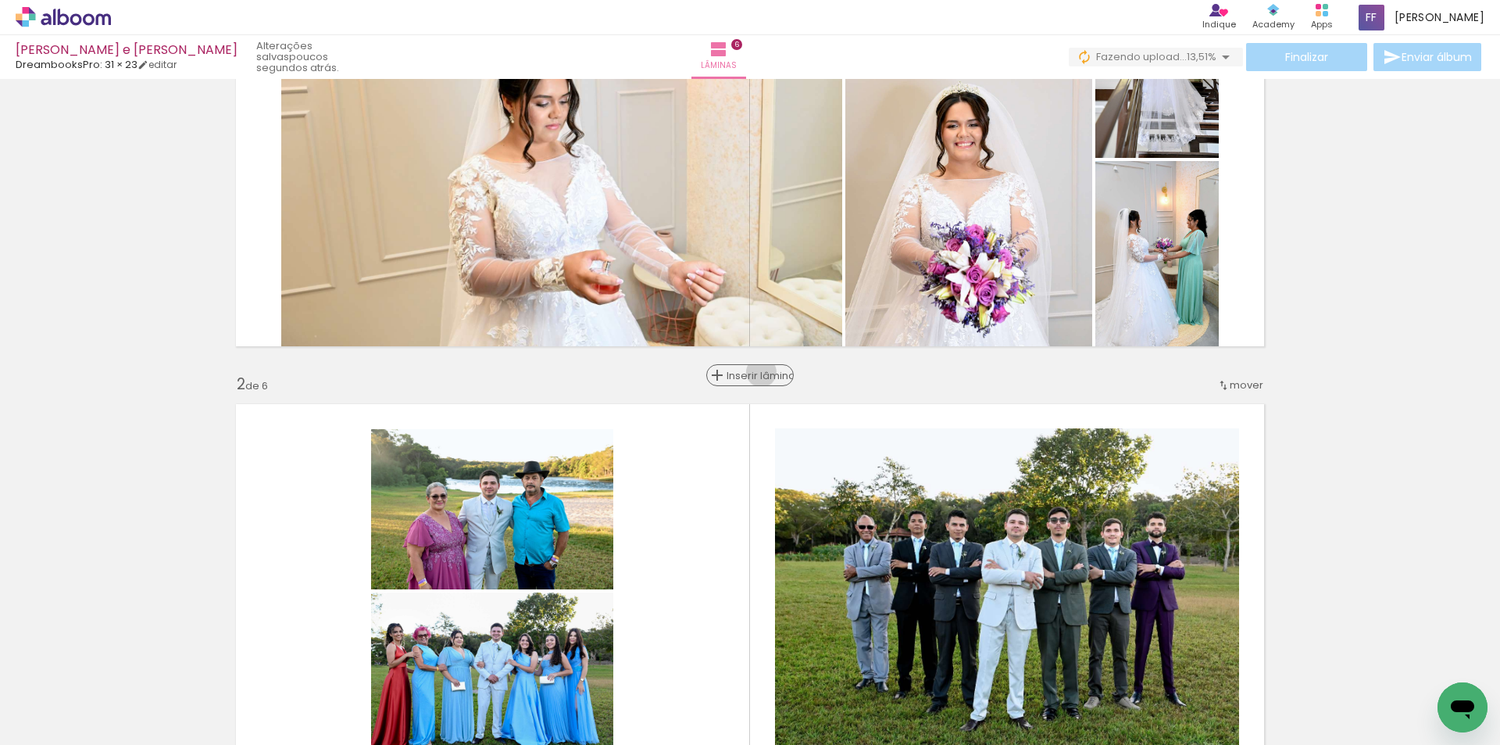
click at [756, 372] on span "Inserir lâmina" at bounding box center [757, 375] width 61 height 10
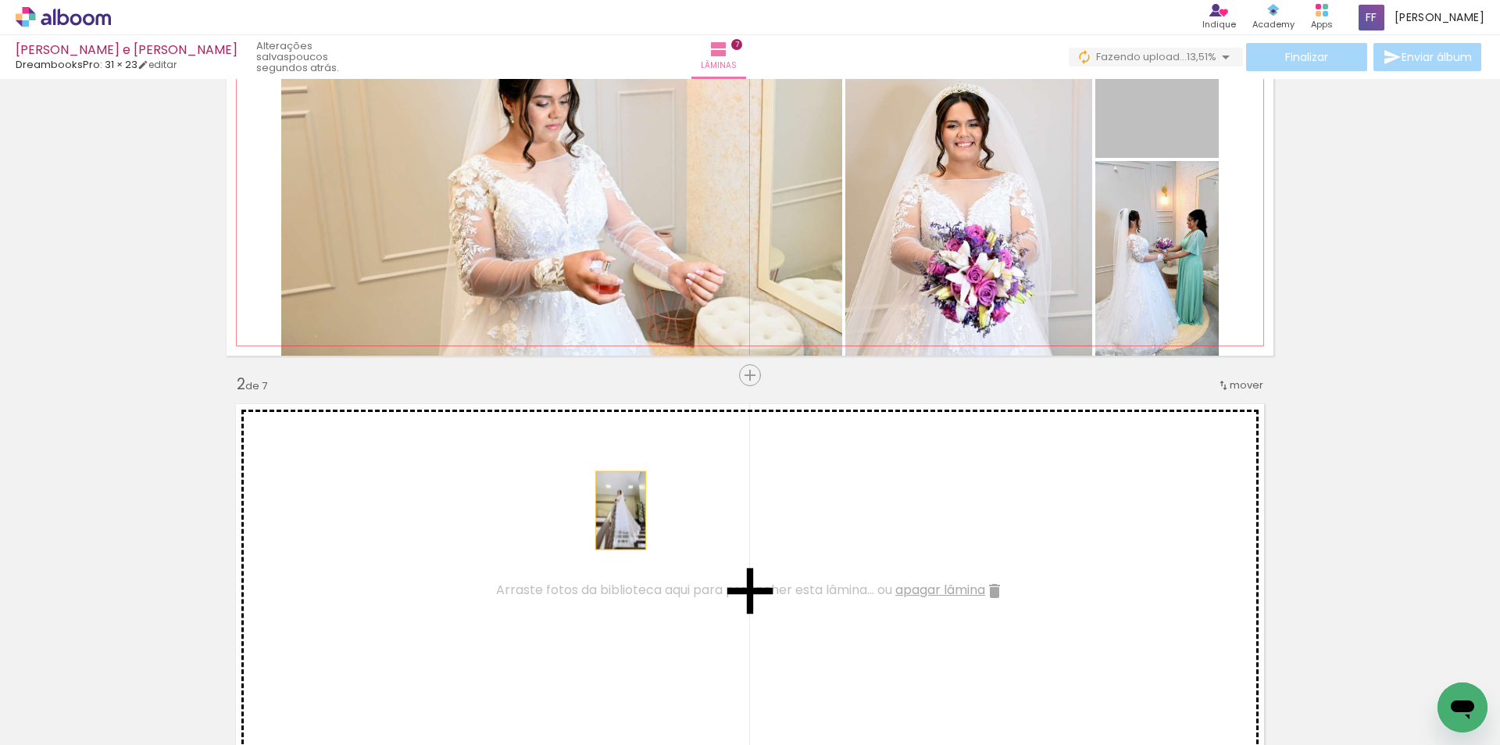
drag, startPoint x: 1153, startPoint y: 123, endPoint x: 615, endPoint y: 510, distance: 662.9
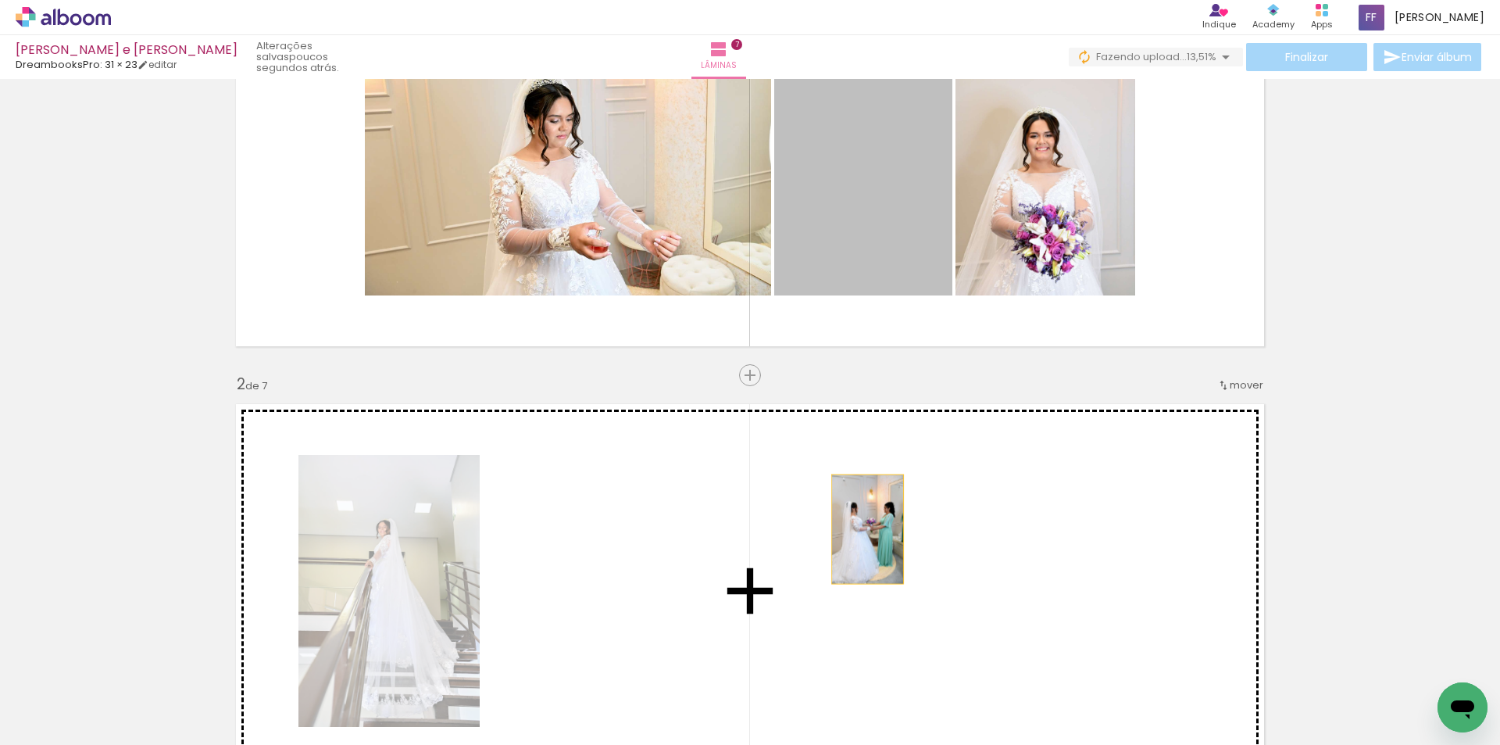
drag, startPoint x: 871, startPoint y: 238, endPoint x: 862, endPoint y: 529, distance: 290.8
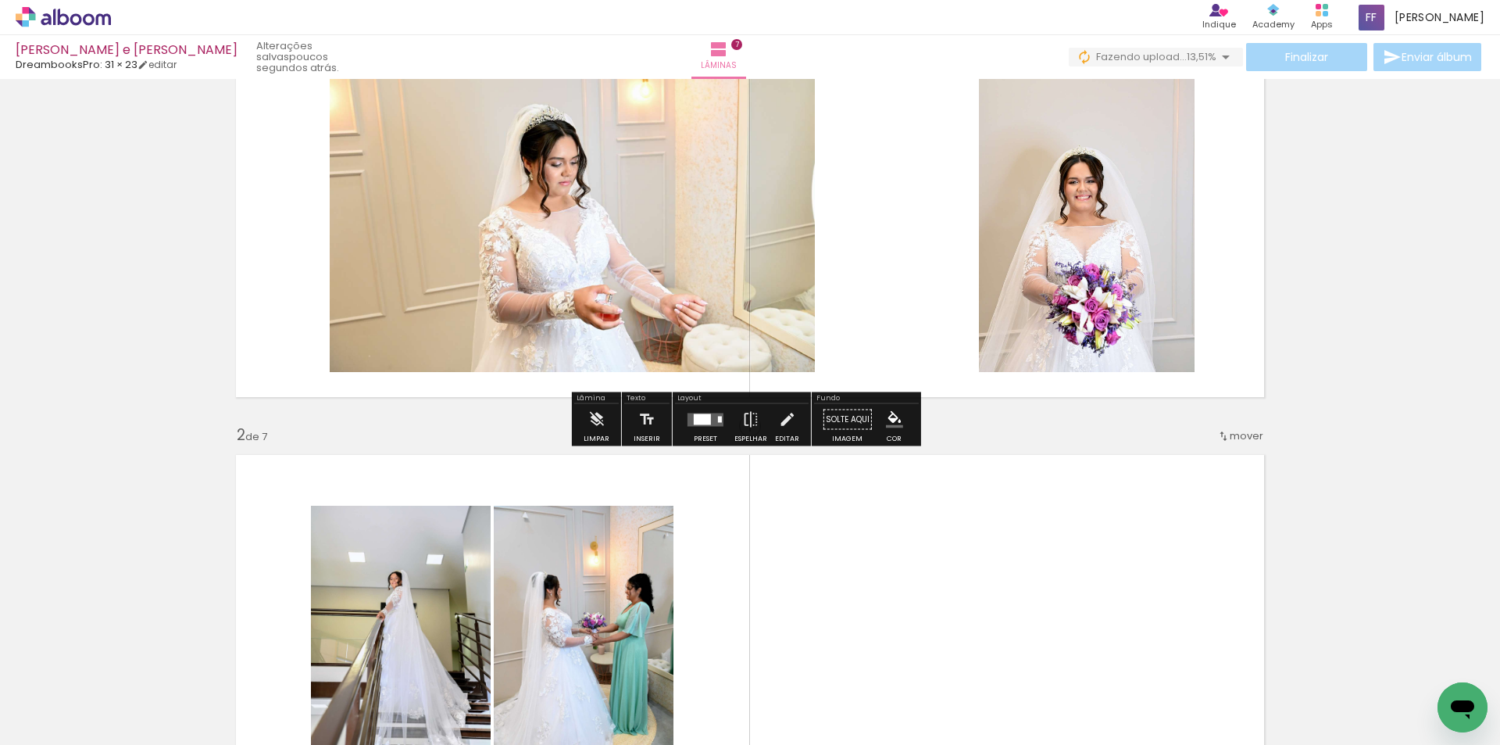
scroll to position [83, 0]
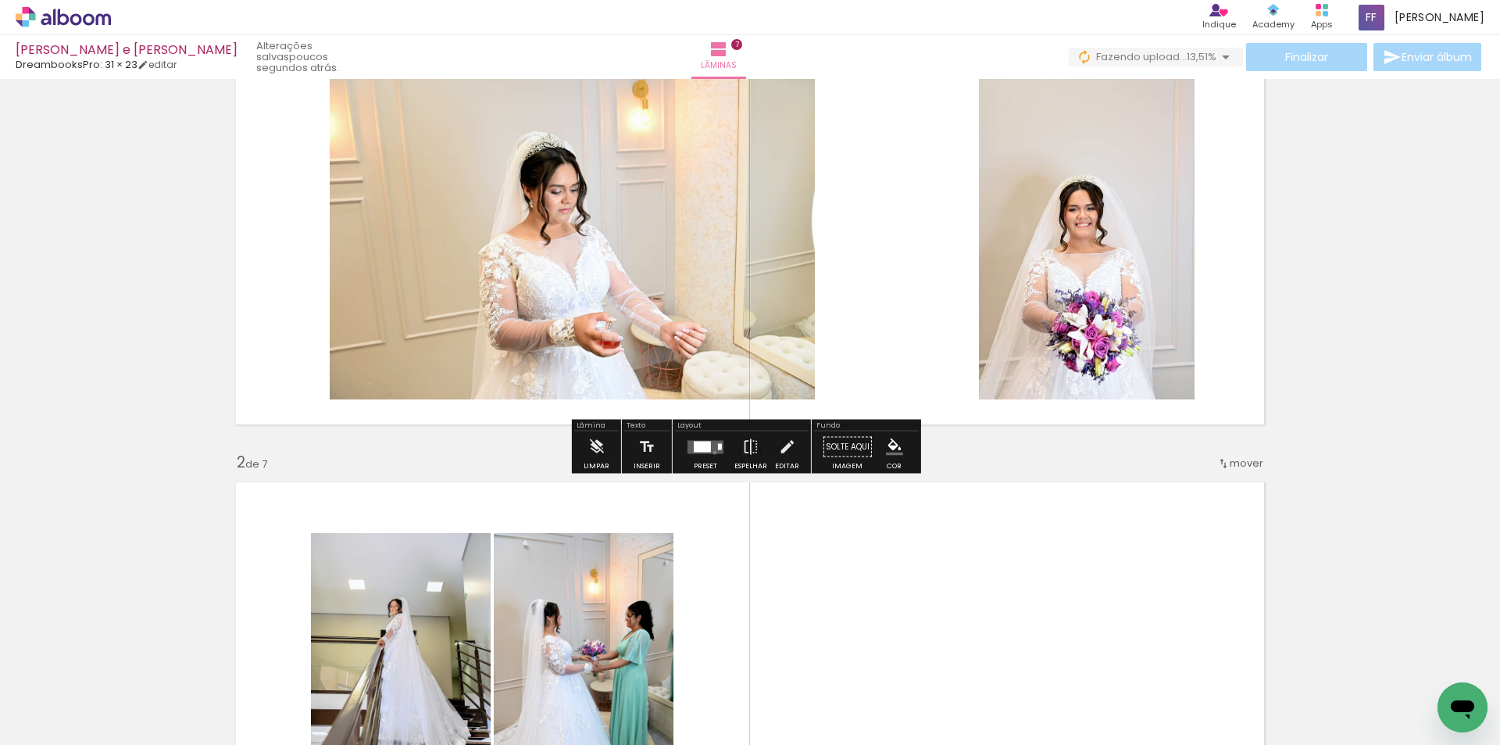
click at [711, 452] on quentale-layouter at bounding box center [706, 446] width 36 height 13
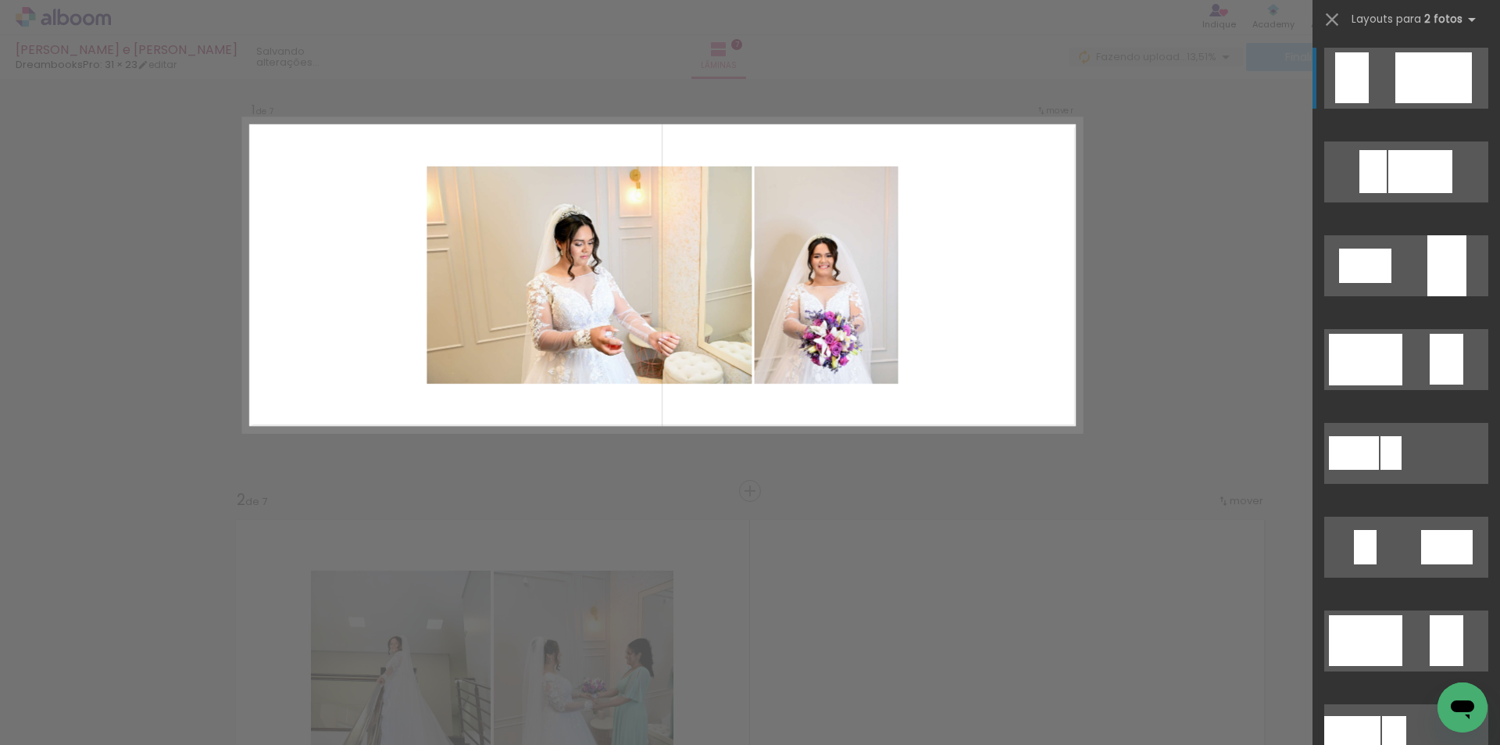
scroll to position [0, 0]
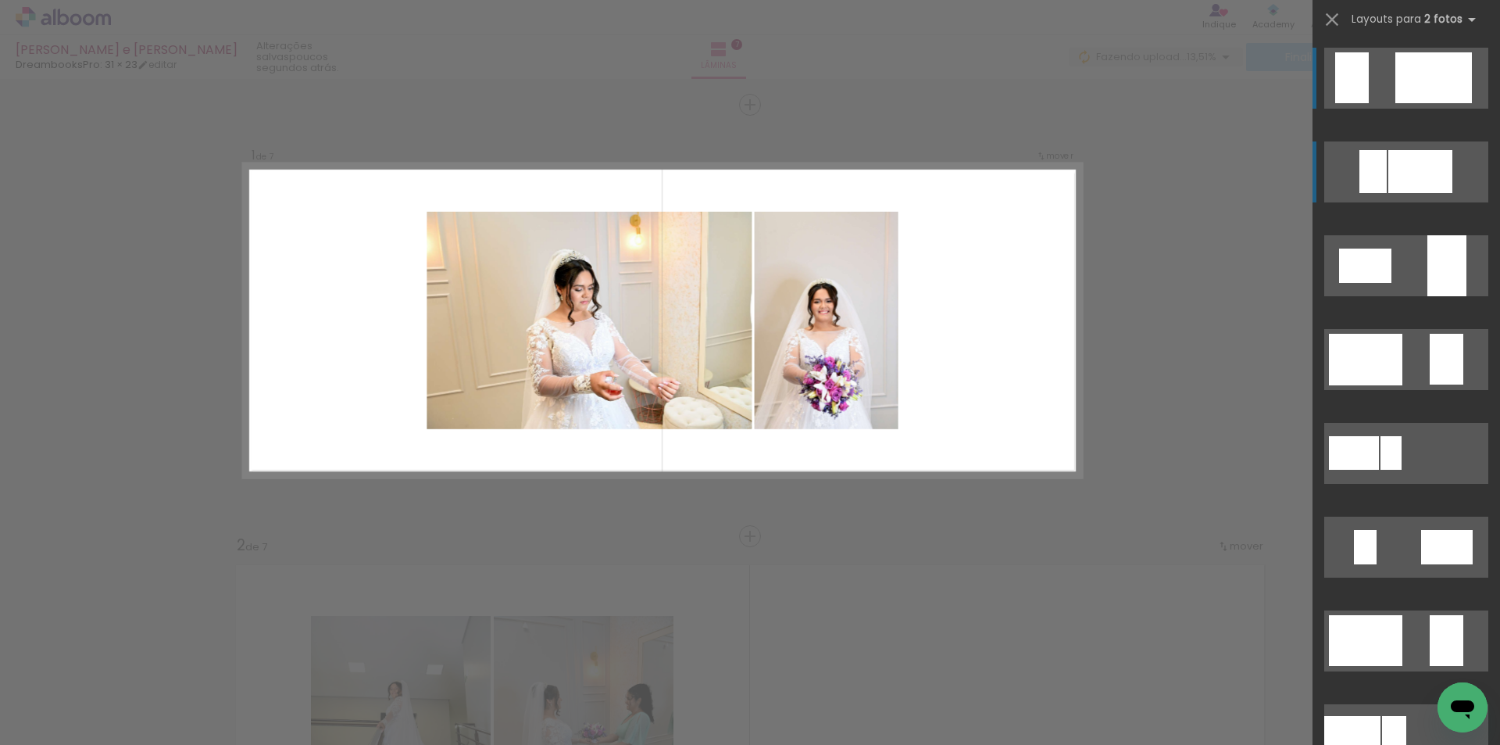
click at [1403, 164] on div at bounding box center [1421, 171] width 64 height 43
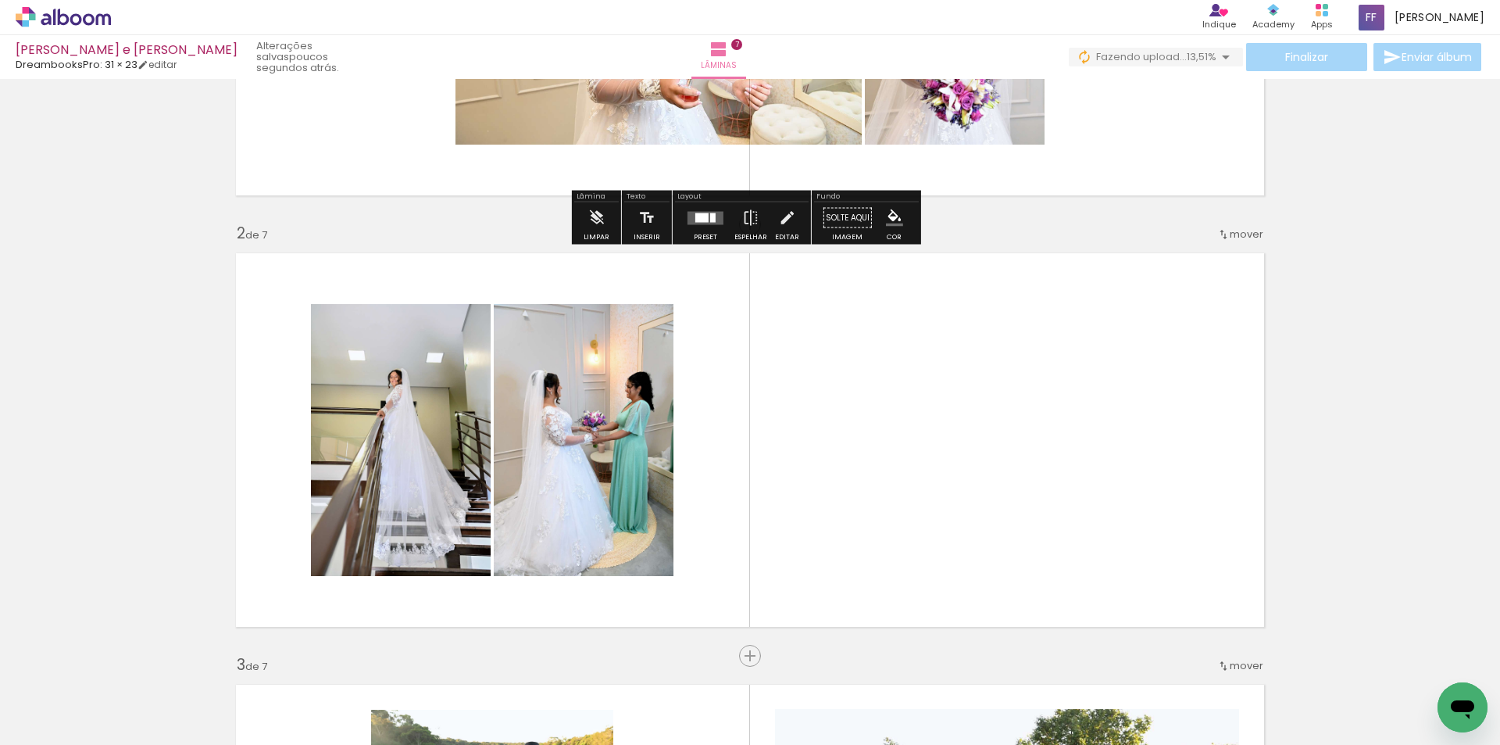
scroll to position [313, 0]
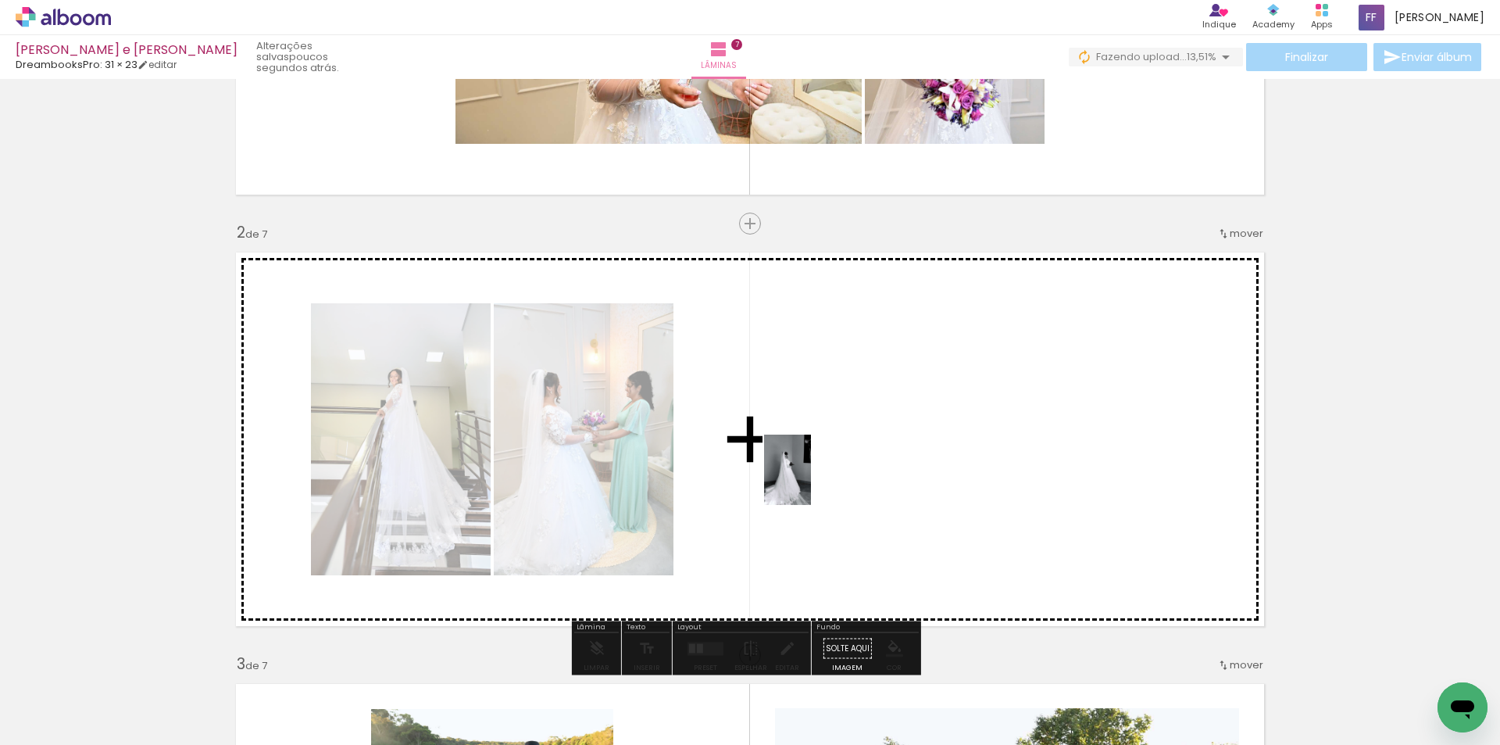
drag, startPoint x: 826, startPoint y: 687, endPoint x: 811, endPoint y: 481, distance: 206.1
click at [811, 481] on quentale-workspace at bounding box center [750, 372] width 1500 height 745
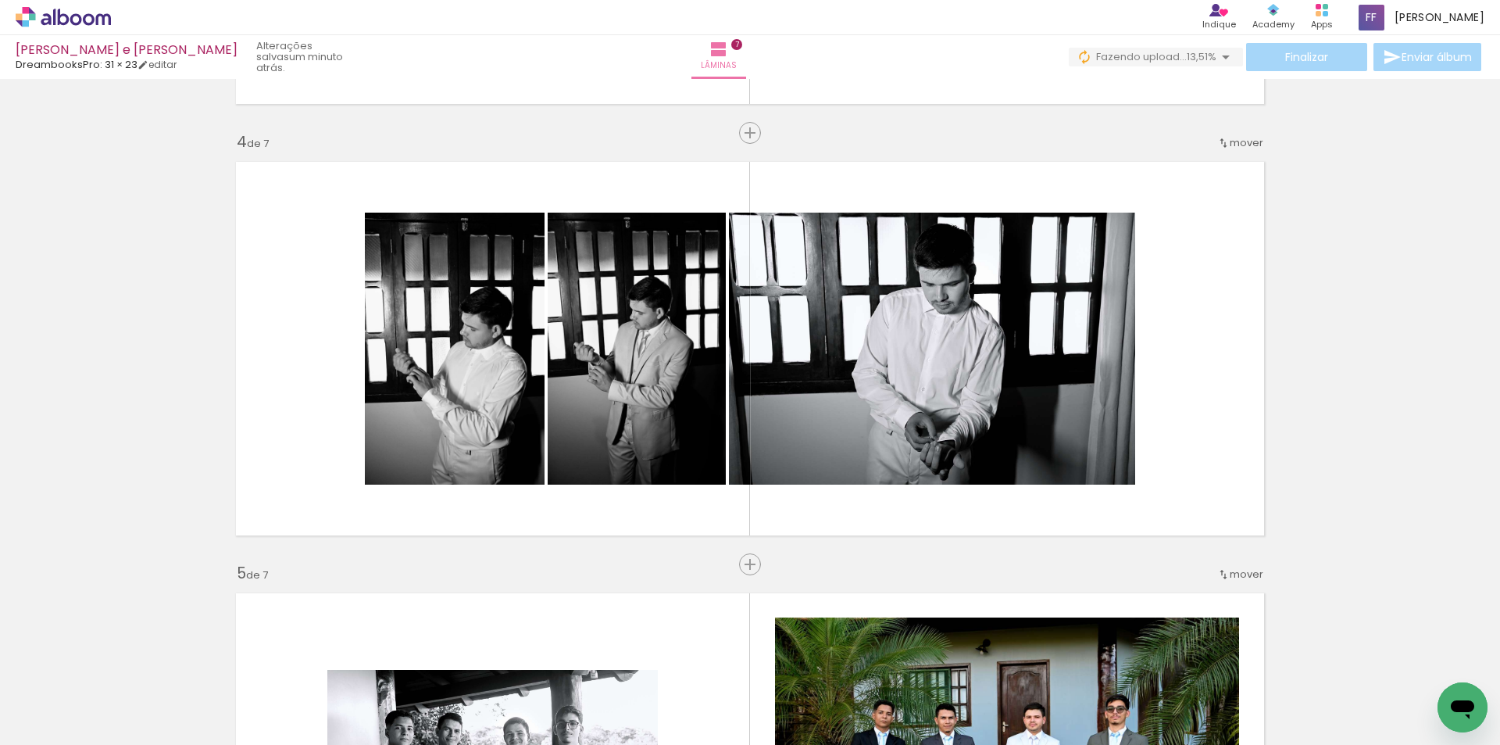
scroll to position [1250, 0]
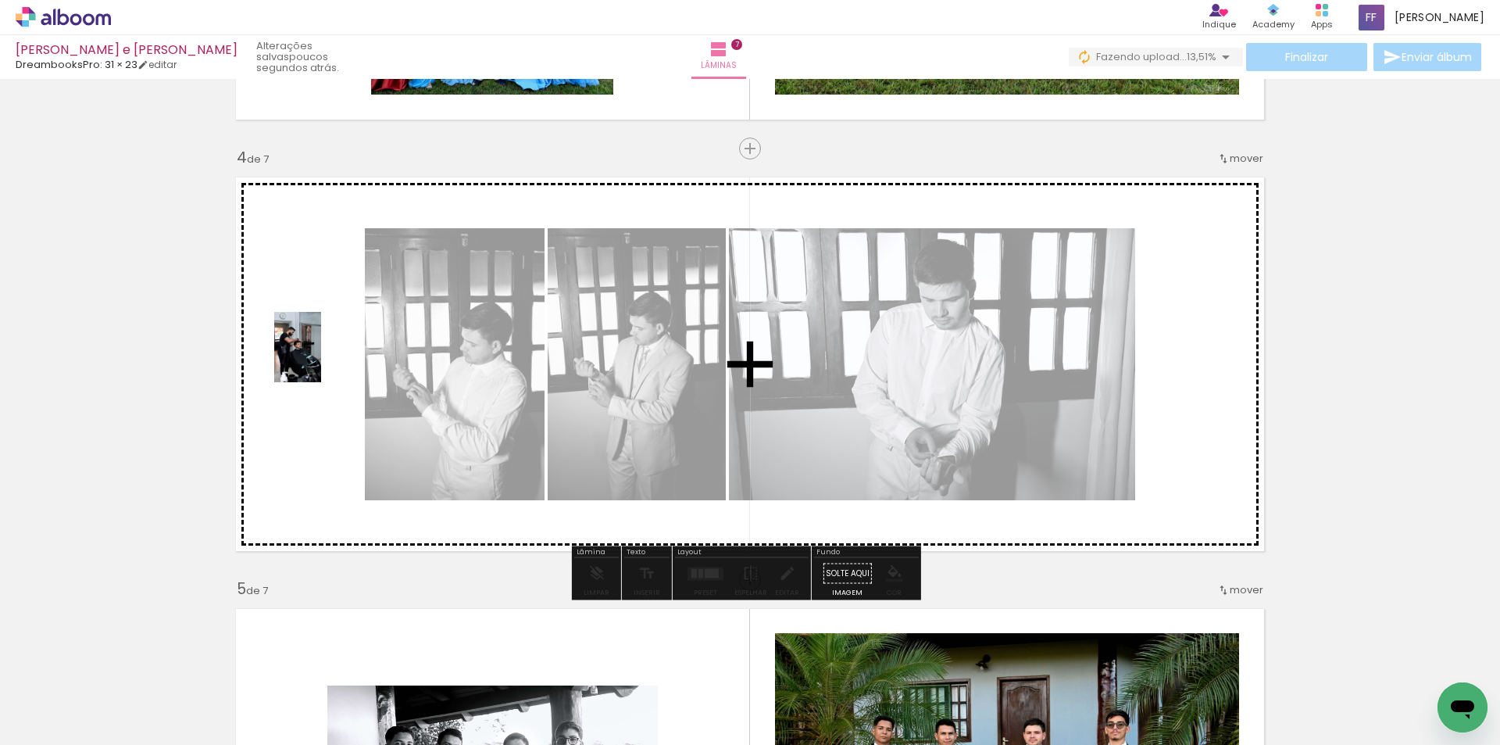
drag, startPoint x: 740, startPoint y: 688, endPoint x: 321, endPoint y: 359, distance: 532.6
click at [321, 359] on quentale-workspace at bounding box center [750, 372] width 1500 height 745
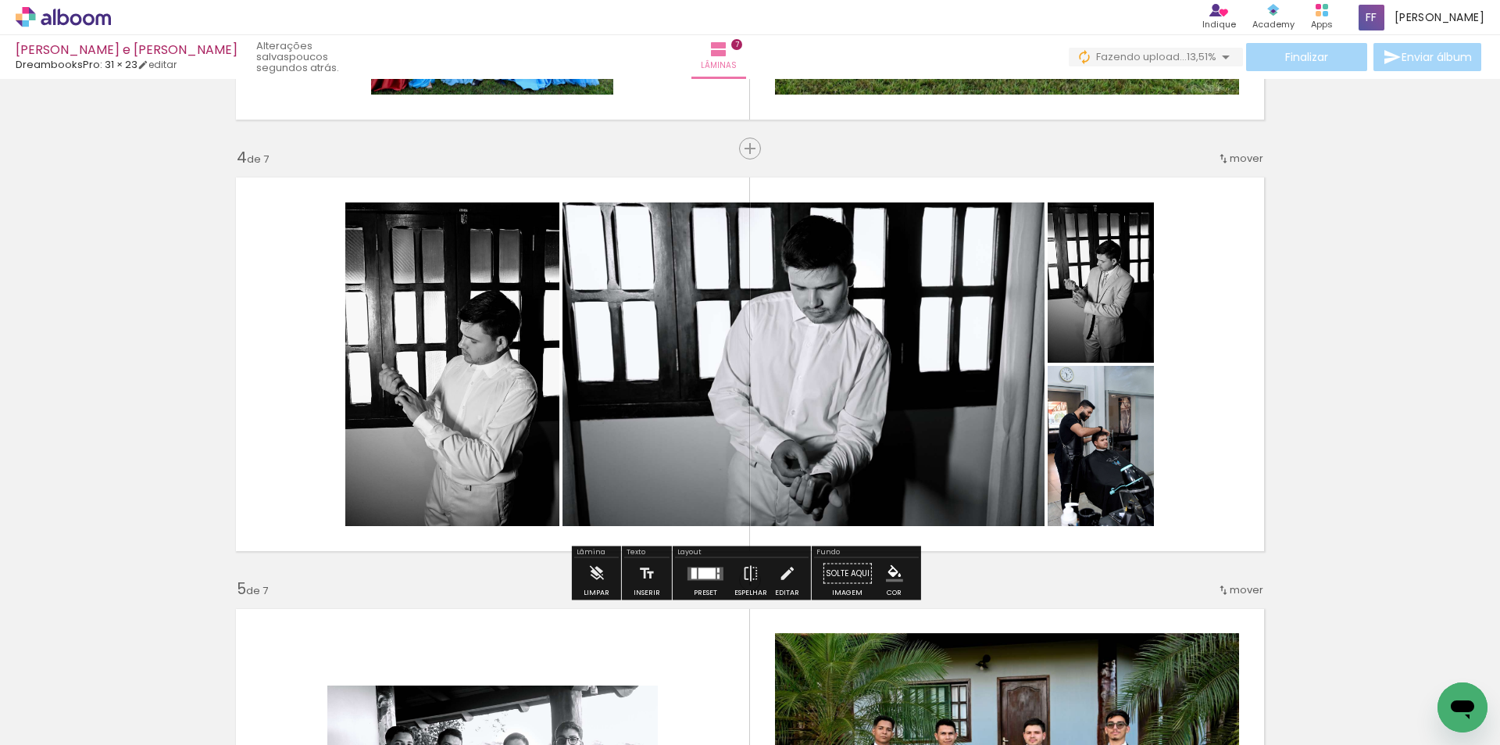
click at [706, 574] on div at bounding box center [707, 572] width 17 height 11
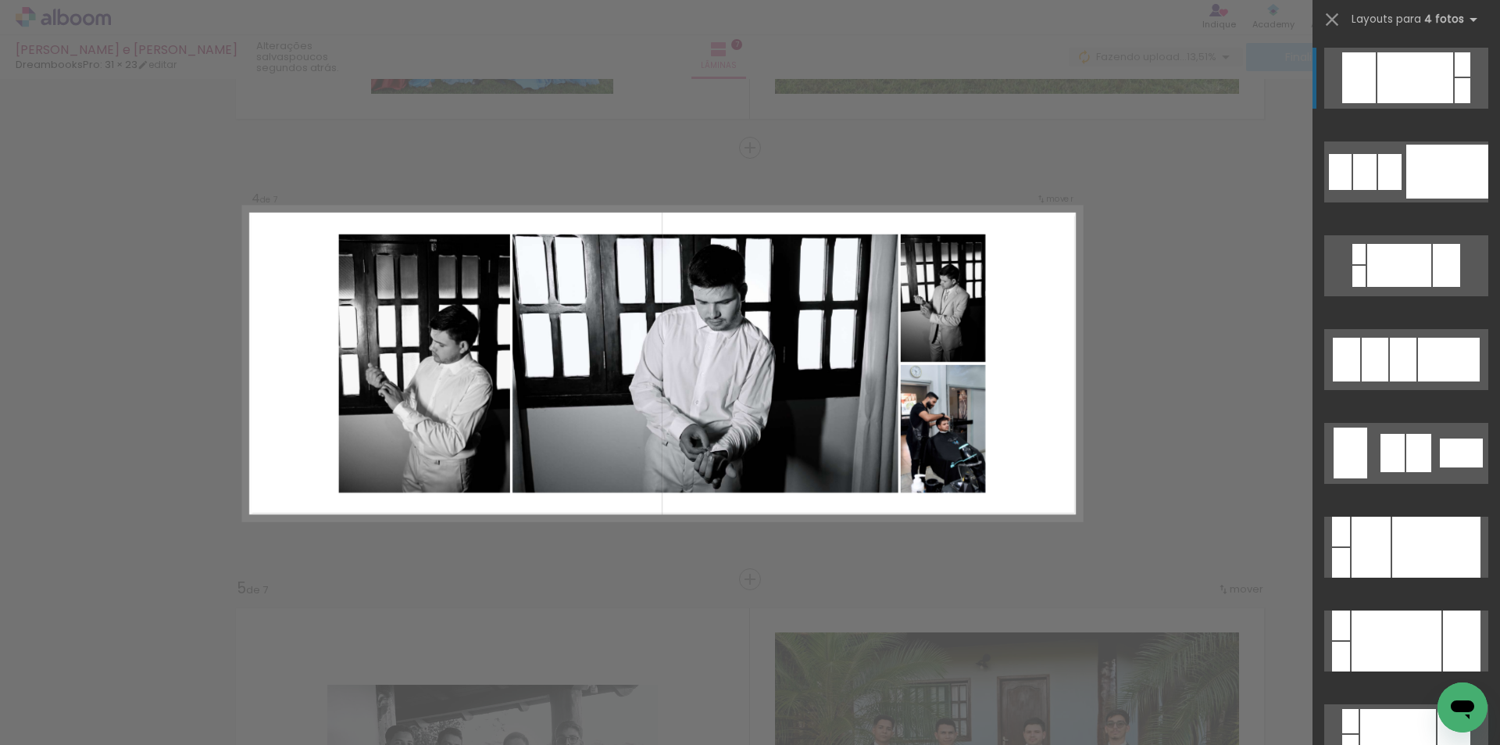
scroll to position [1252, 0]
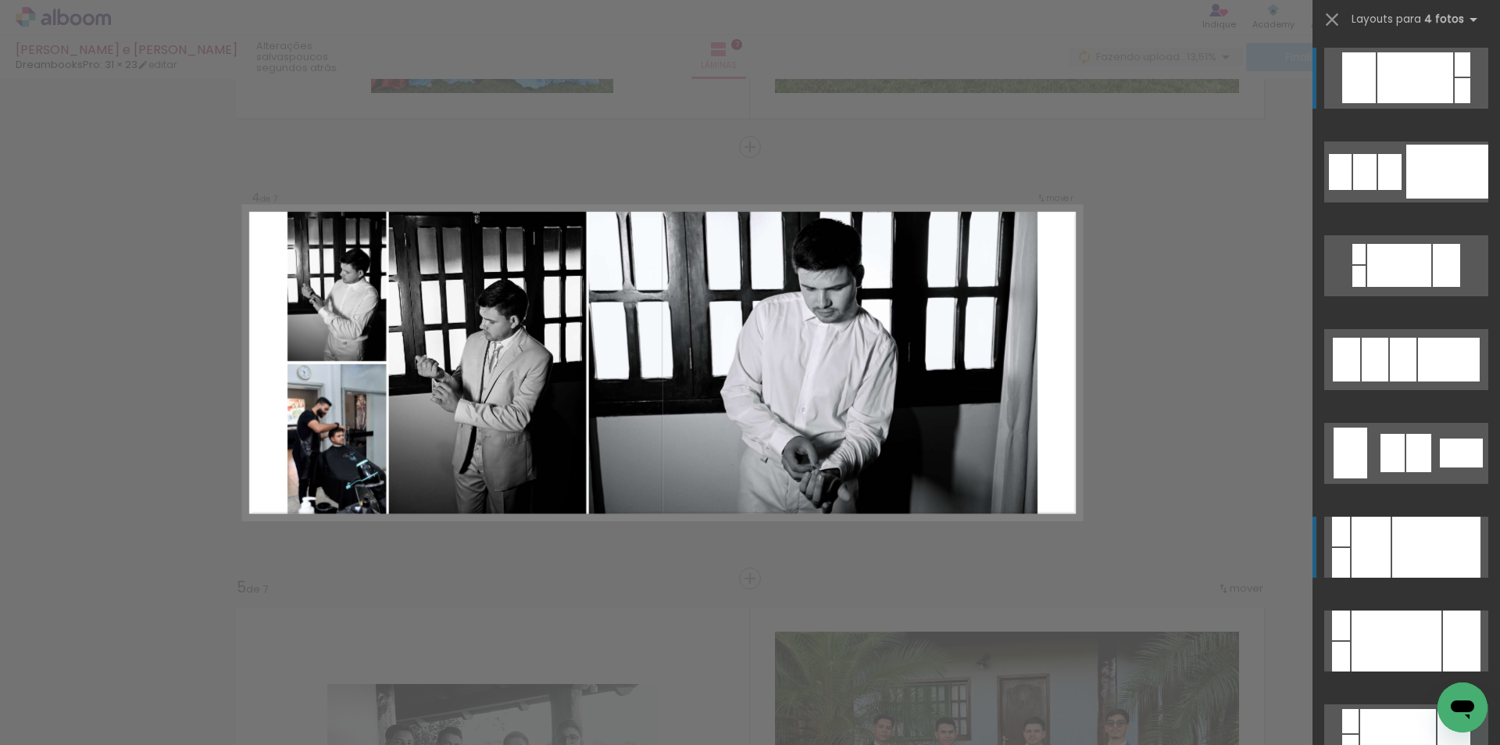
click at [1384, 546] on div at bounding box center [1371, 547] width 39 height 61
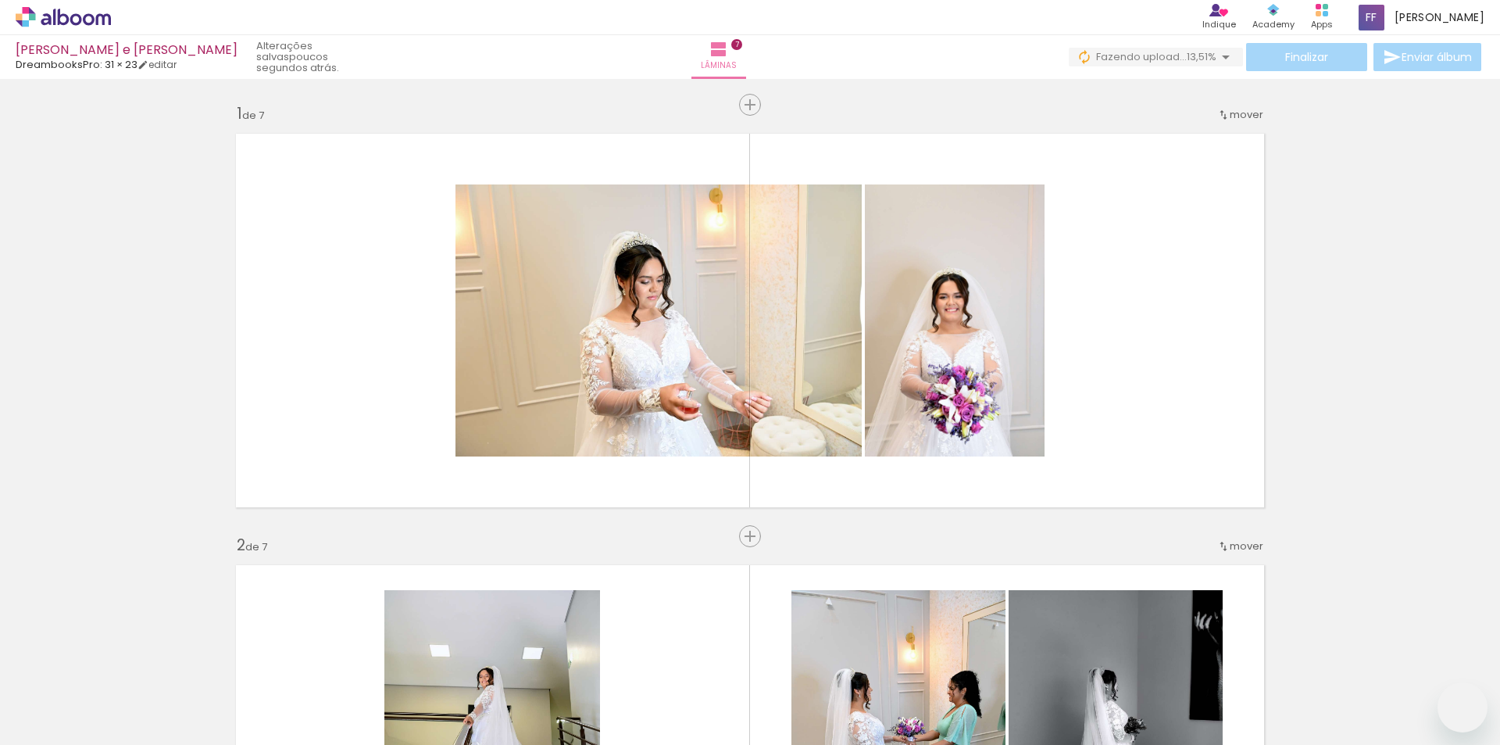
drag, startPoint x: 361, startPoint y: 431, endPoint x: 362, endPoint y: 443, distance: 11.7
click at [0, 0] on slot at bounding box center [0, 0] width 0 height 0
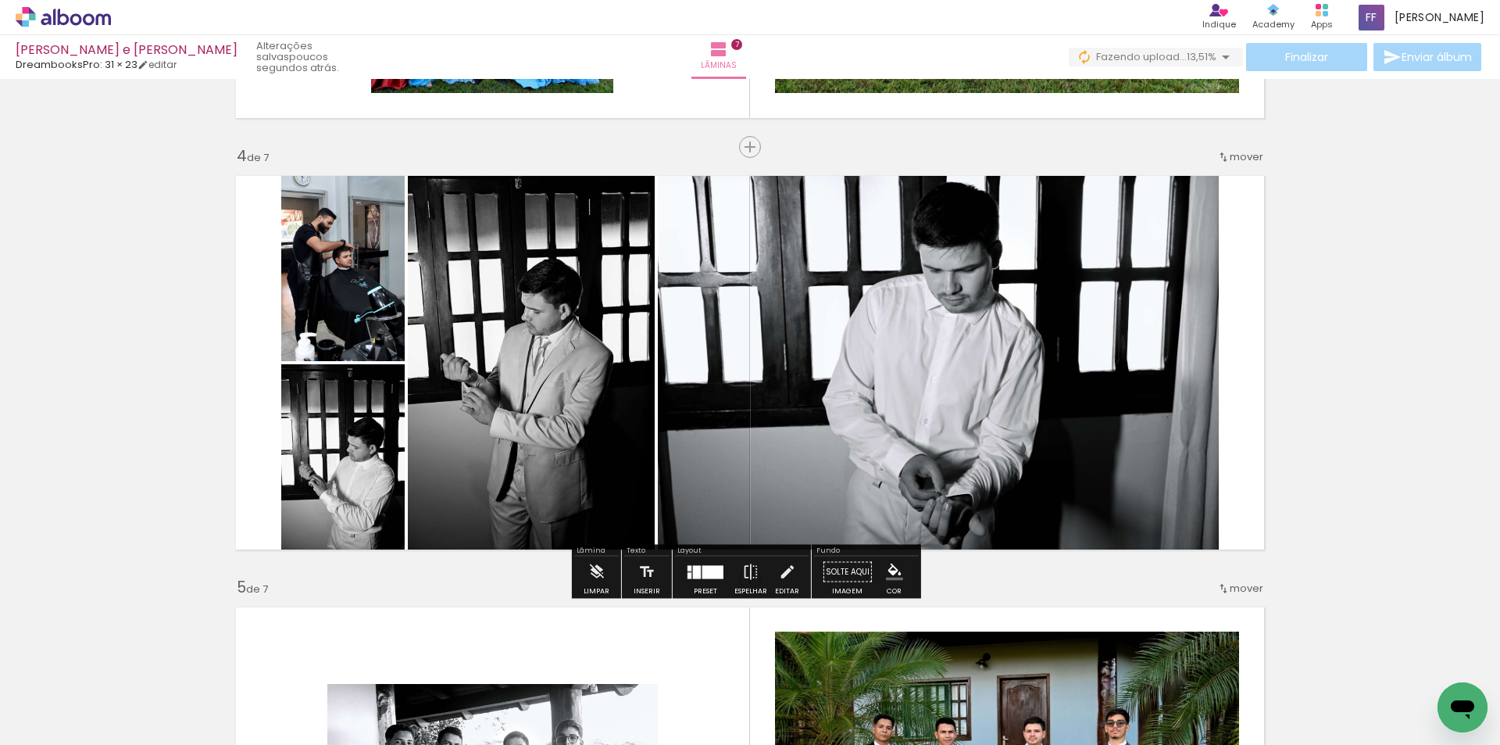
click at [0, 0] on slot "P&B" at bounding box center [0, 0] width 0 height 0
click at [1389, 362] on div "Inserir lâmina 1 de 7 Inserir lâmina 2 de 7 Inserir lâmina 3 de 7 Inserir lâmin…" at bounding box center [750, 559] width 1500 height 3452
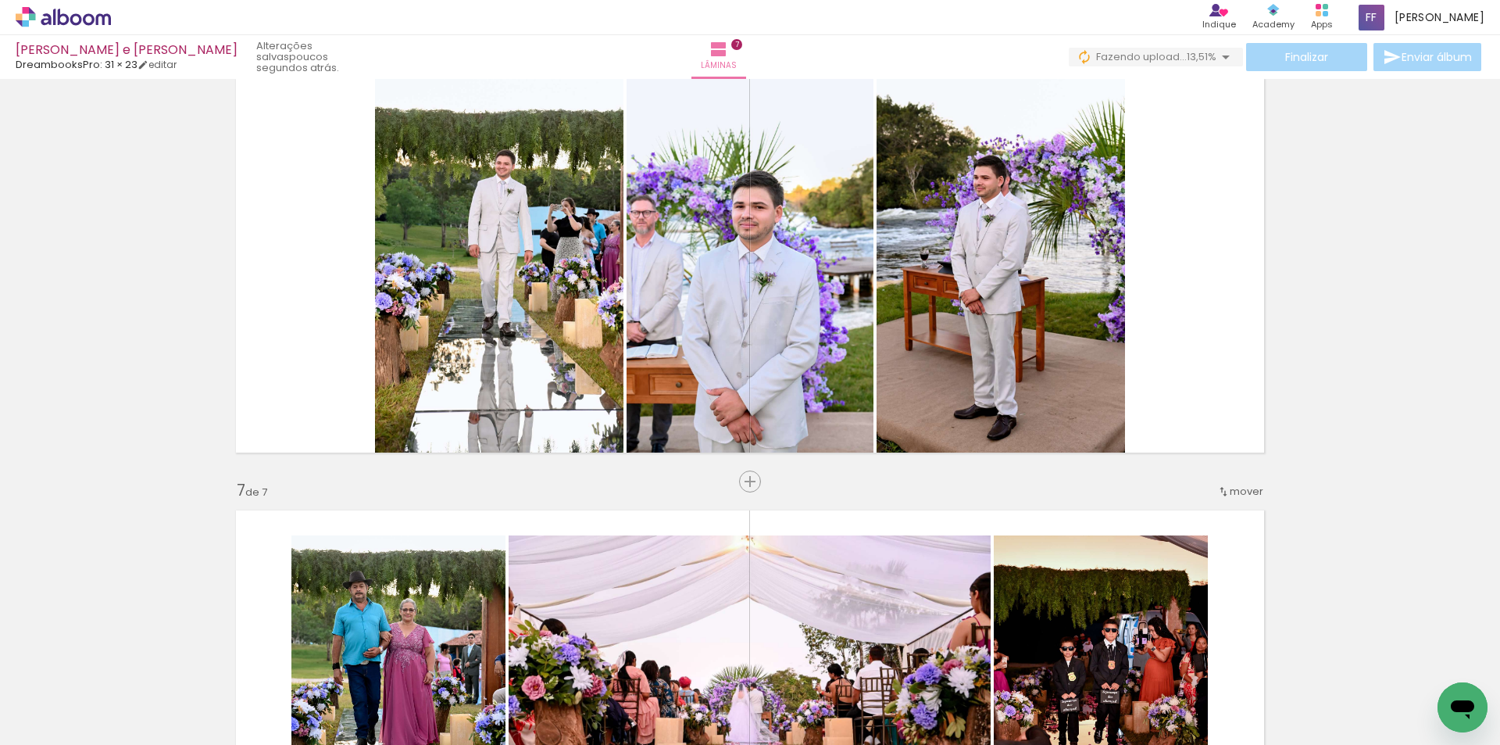
scroll to position [2162, 0]
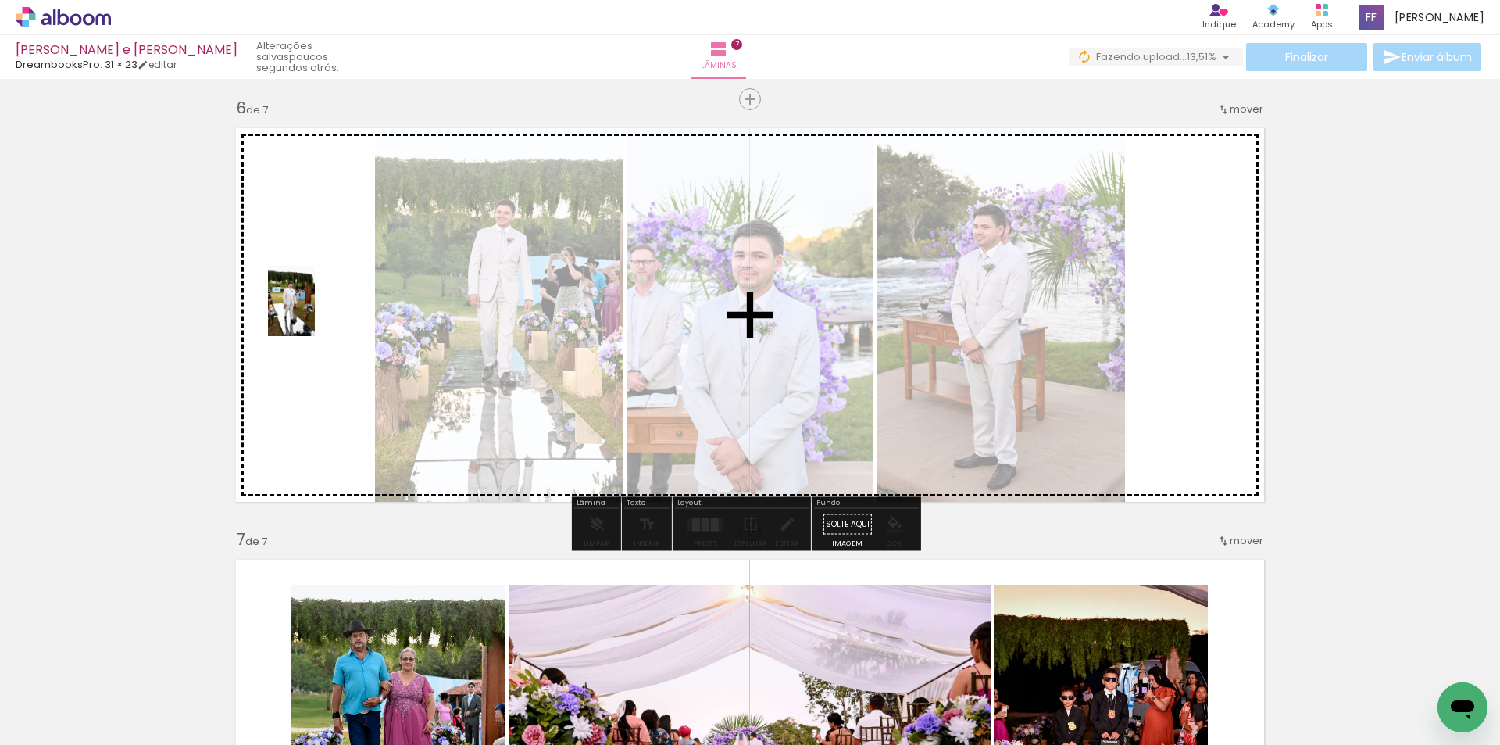
drag, startPoint x: 1174, startPoint y: 699, endPoint x: 315, endPoint y: 313, distance: 942.6
click at [315, 313] on quentale-workspace at bounding box center [750, 372] width 1500 height 745
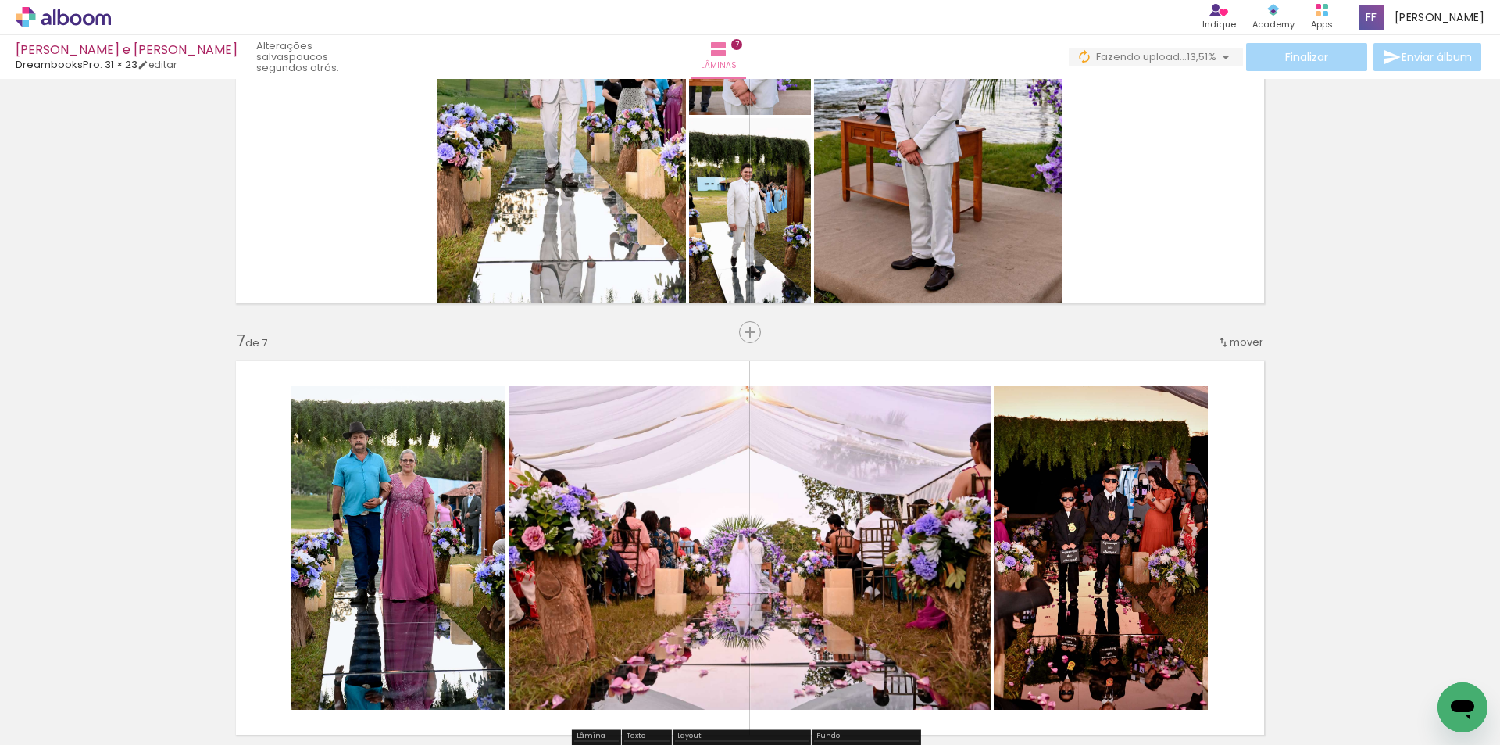
scroll to position [2397, 0]
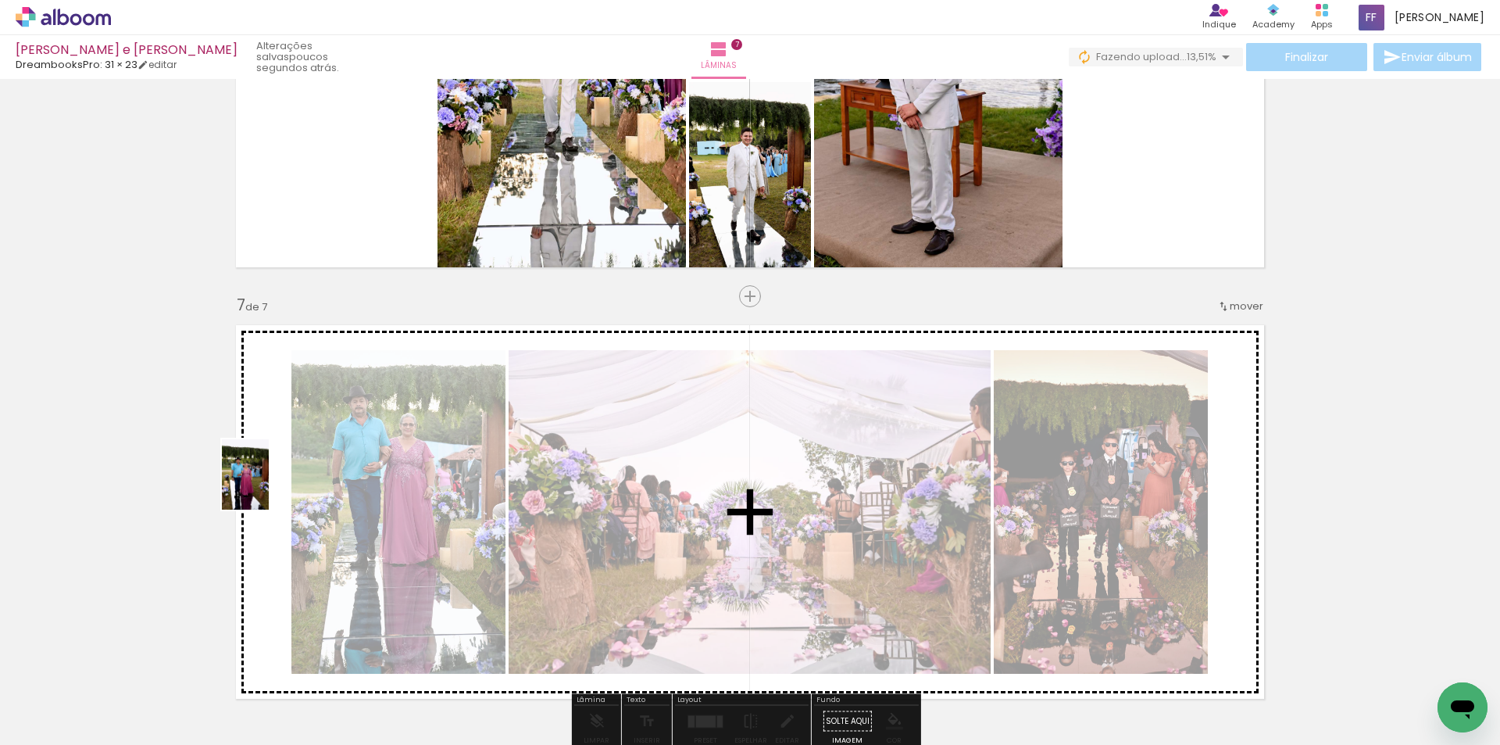
drag, startPoint x: 1264, startPoint y: 694, endPoint x: 269, endPoint y: 486, distance: 1017.0
click at [269, 486] on quentale-workspace at bounding box center [750, 372] width 1500 height 745
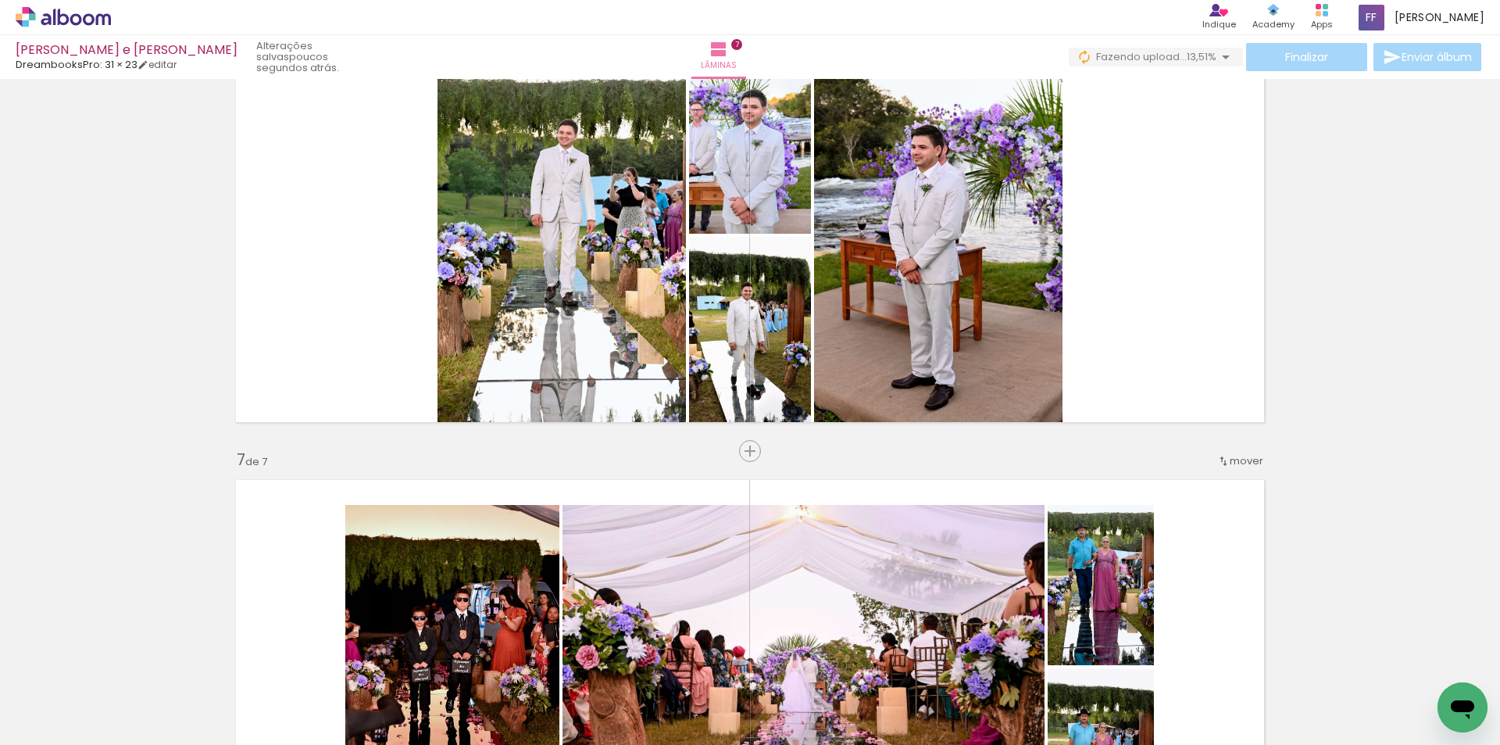
scroll to position [2162, 0]
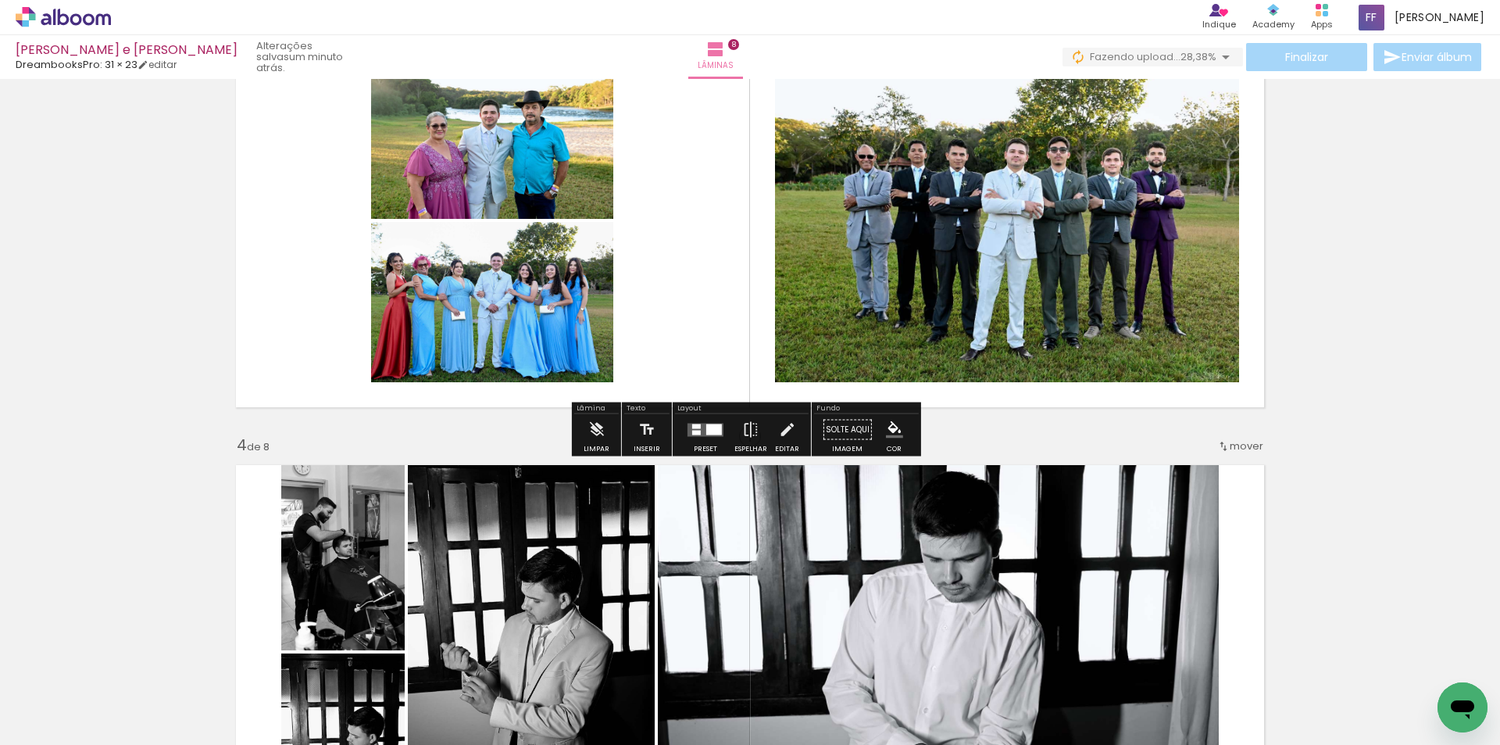
scroll to position [938, 0]
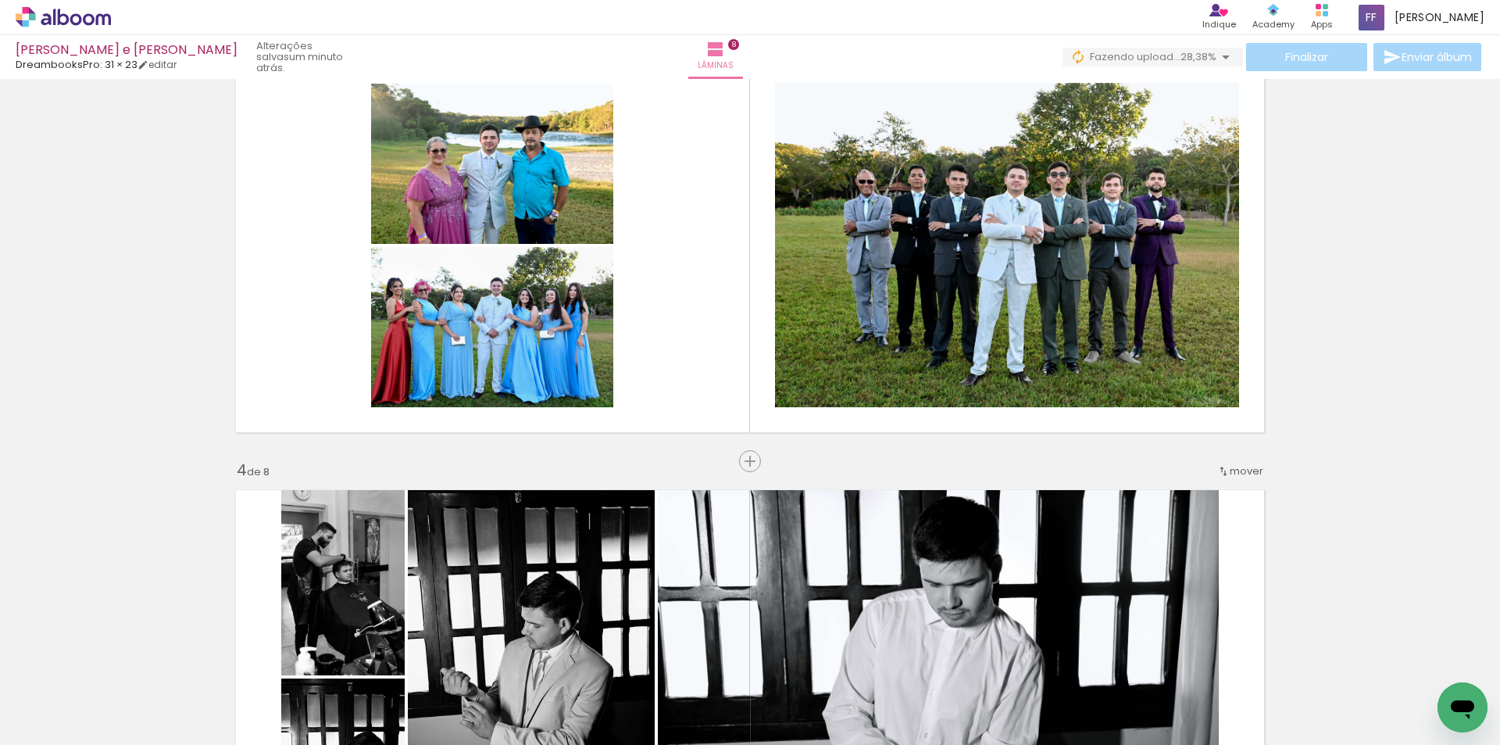
click at [1237, 467] on span "mover" at bounding box center [1247, 470] width 34 height 15
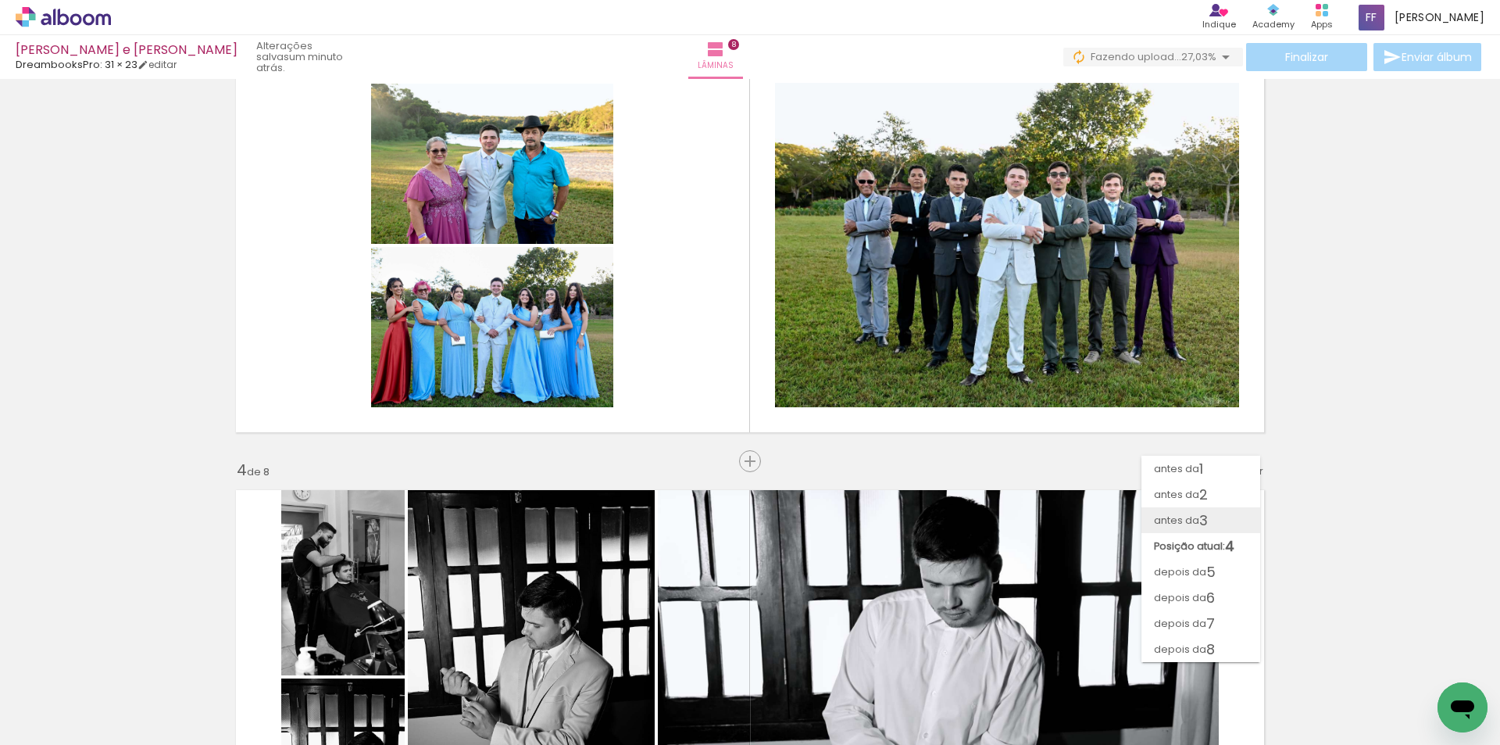
click at [1210, 515] on paper-item "antes da 3" at bounding box center [1201, 520] width 119 height 26
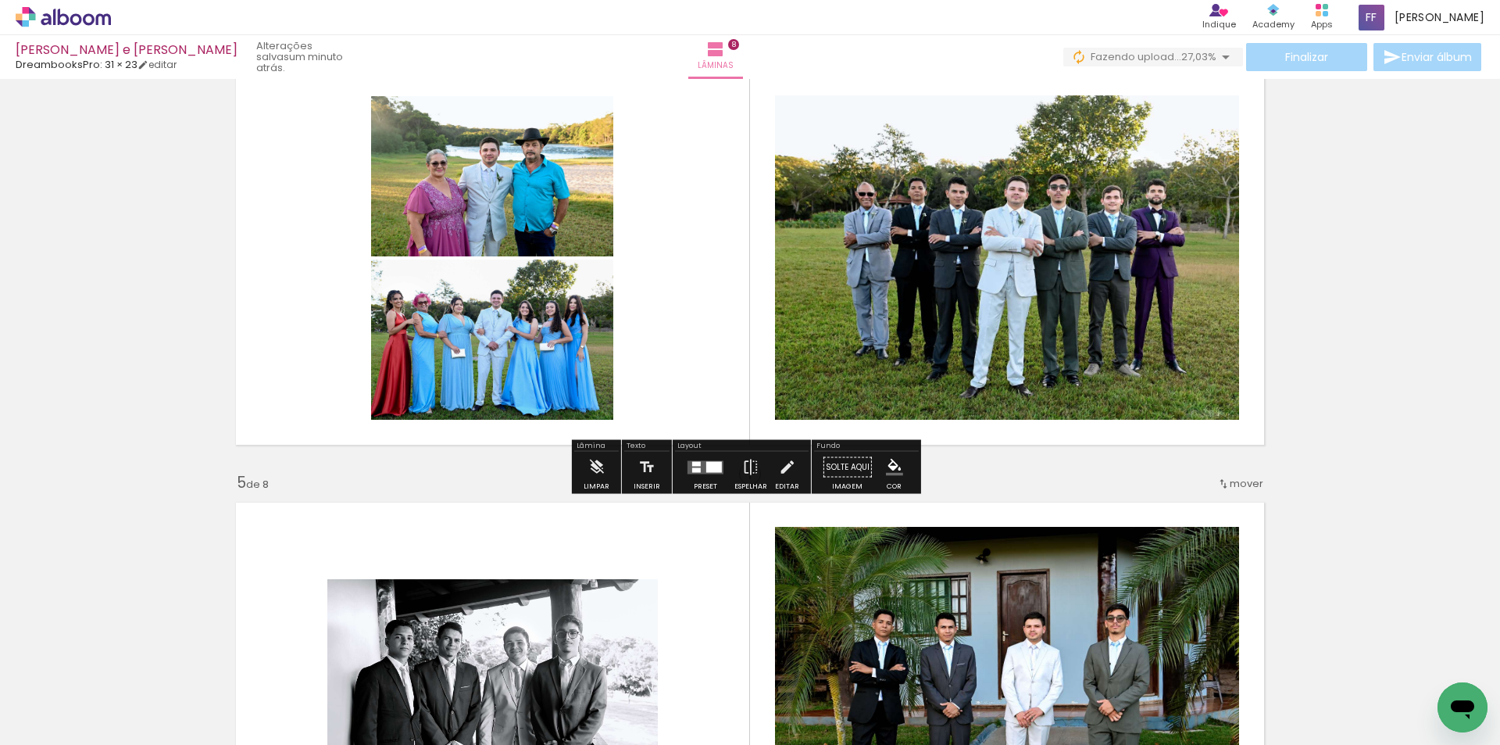
scroll to position [1485, 0]
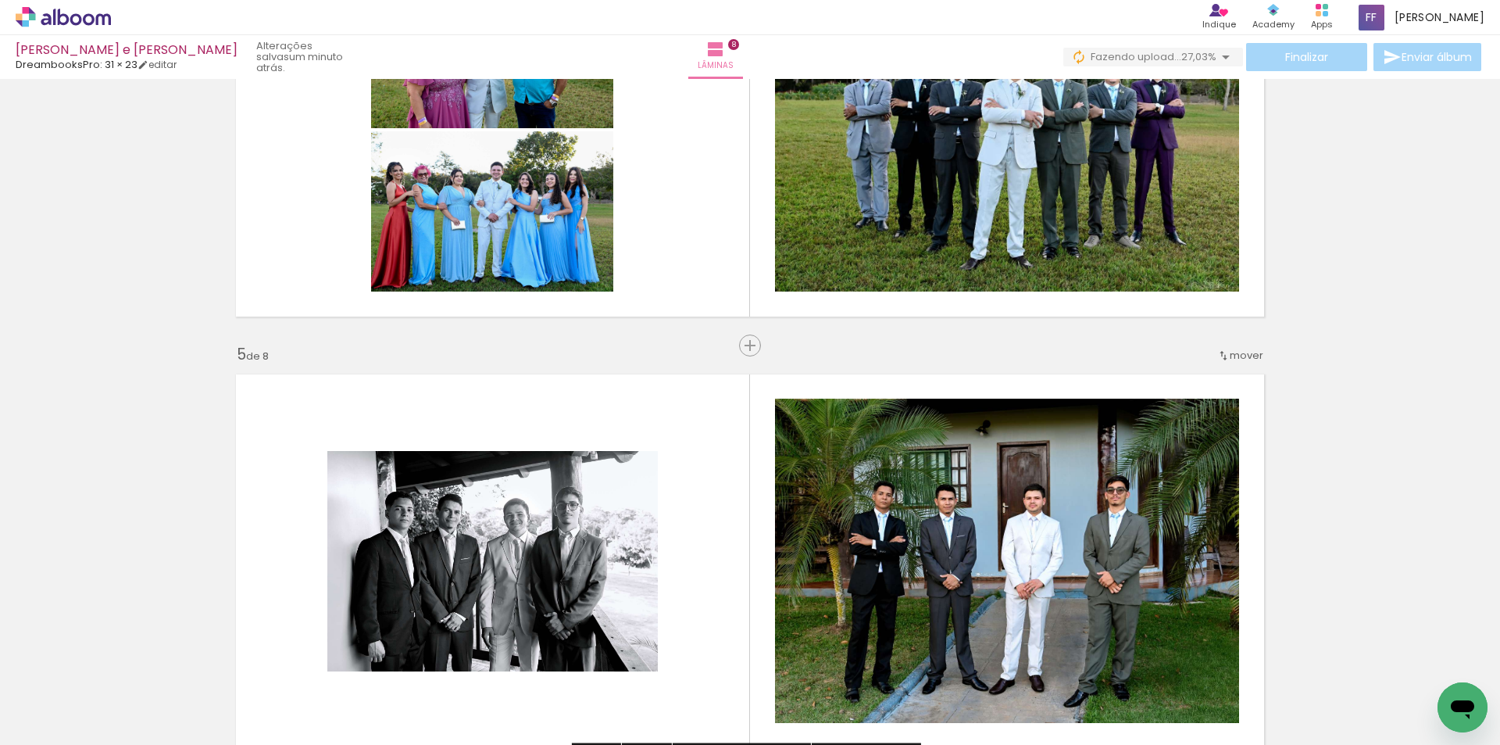
click at [1239, 356] on span "mover" at bounding box center [1247, 355] width 34 height 15
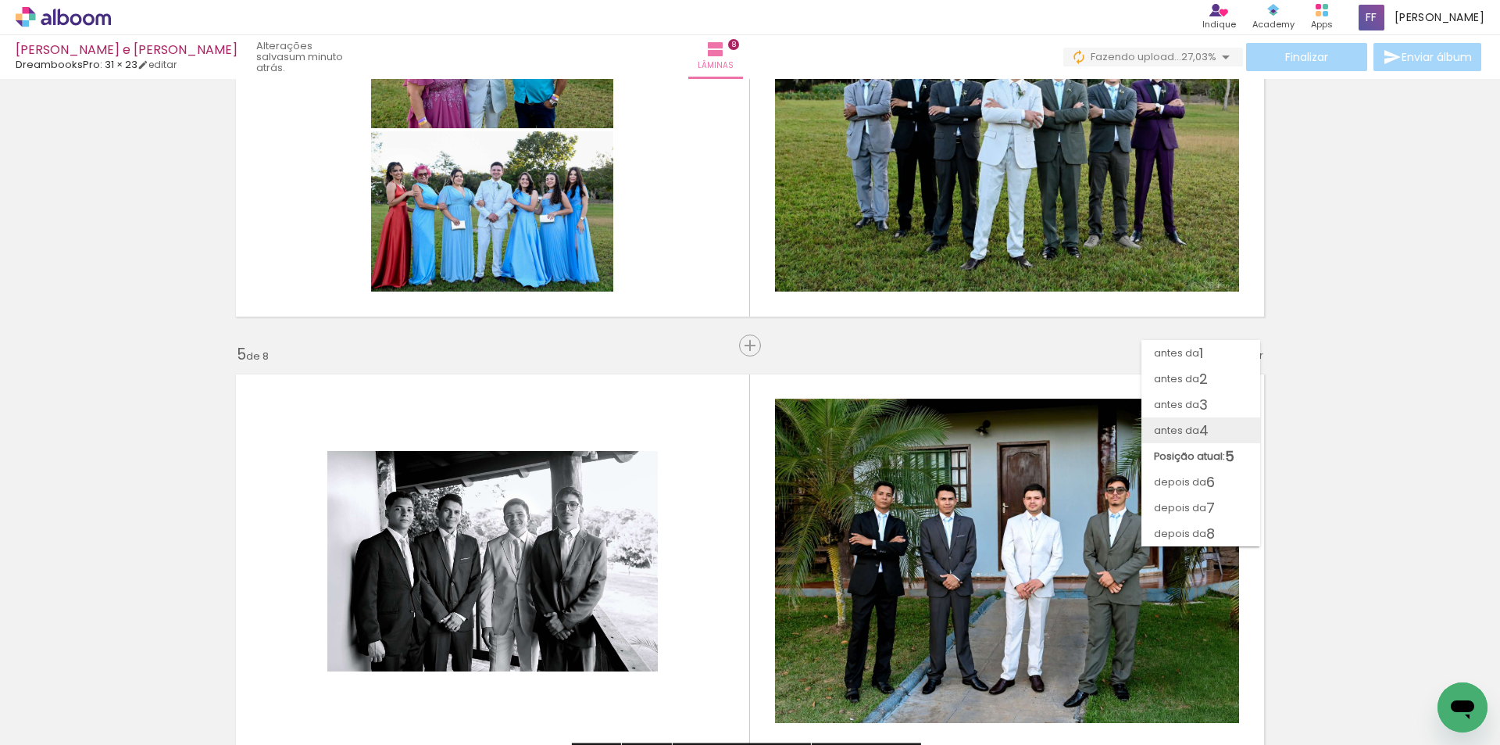
click at [1199, 431] on span "4" at bounding box center [1203, 430] width 9 height 26
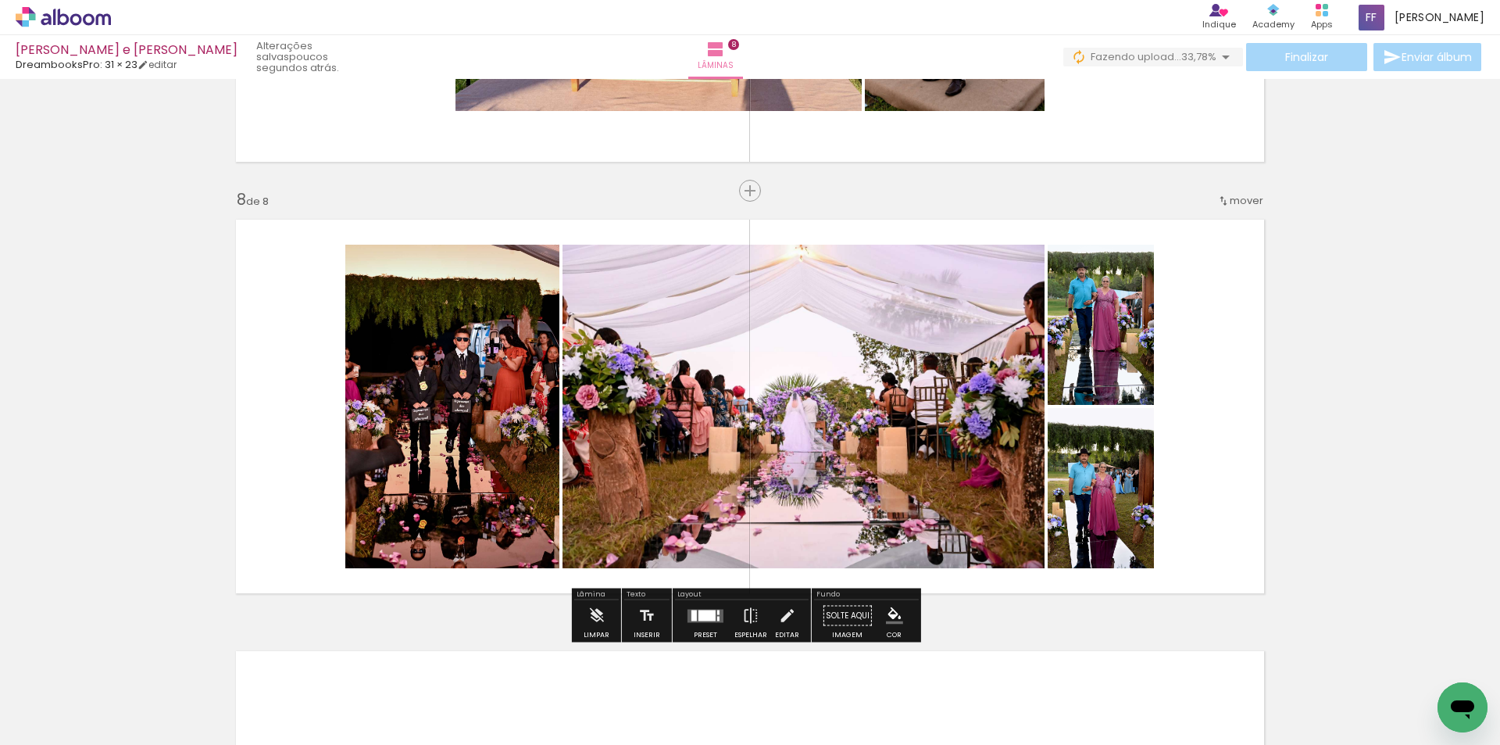
scroll to position [2971, 0]
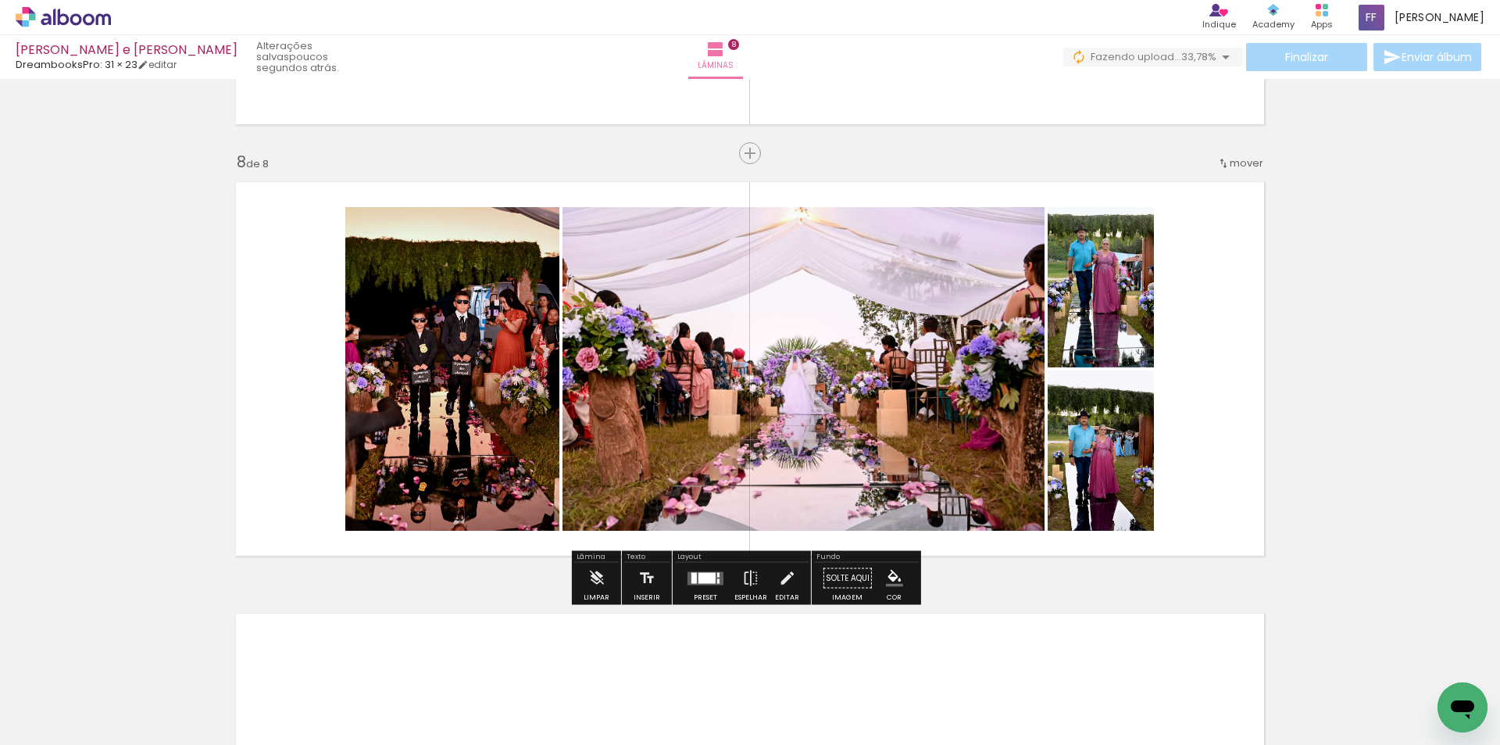
click at [707, 580] on div at bounding box center [707, 577] width 17 height 11
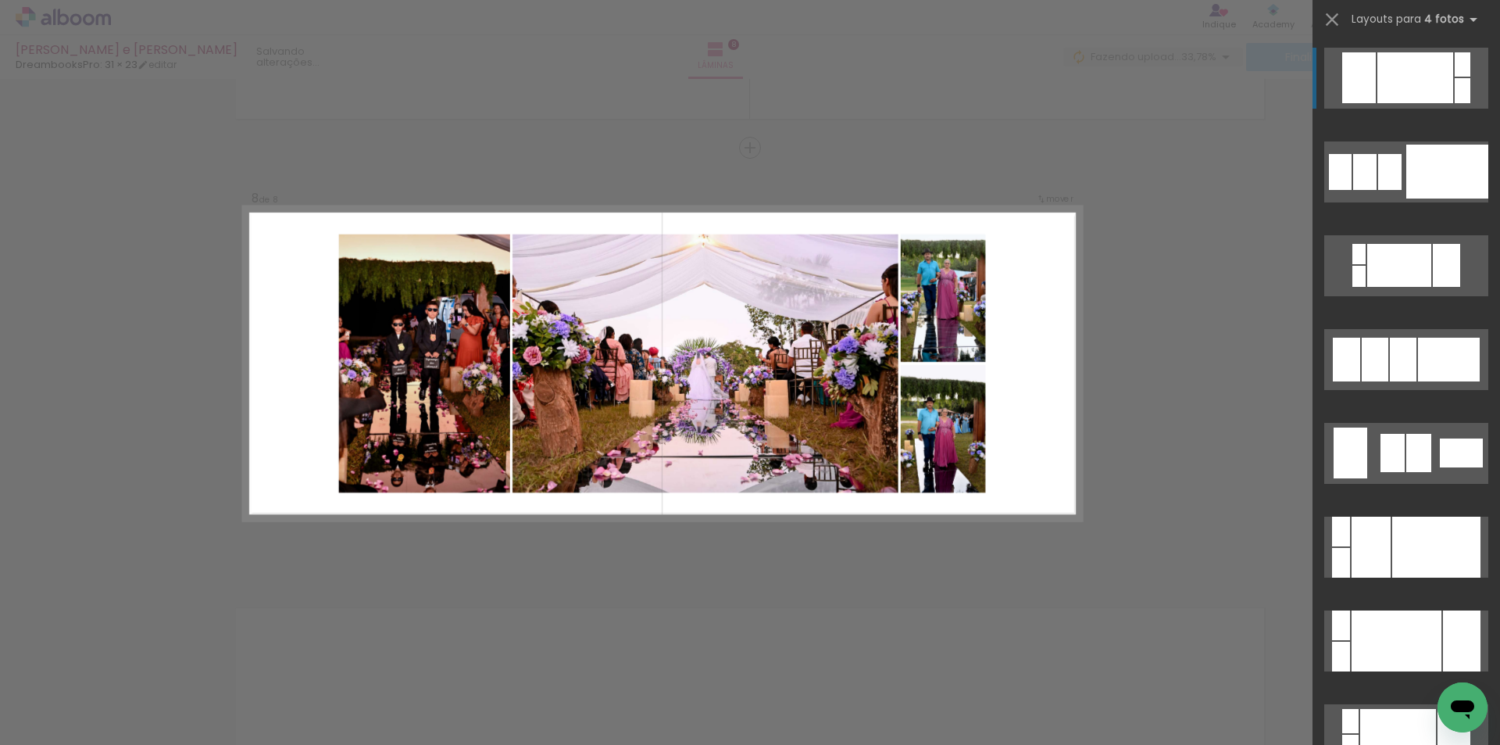
scroll to position [2977, 0]
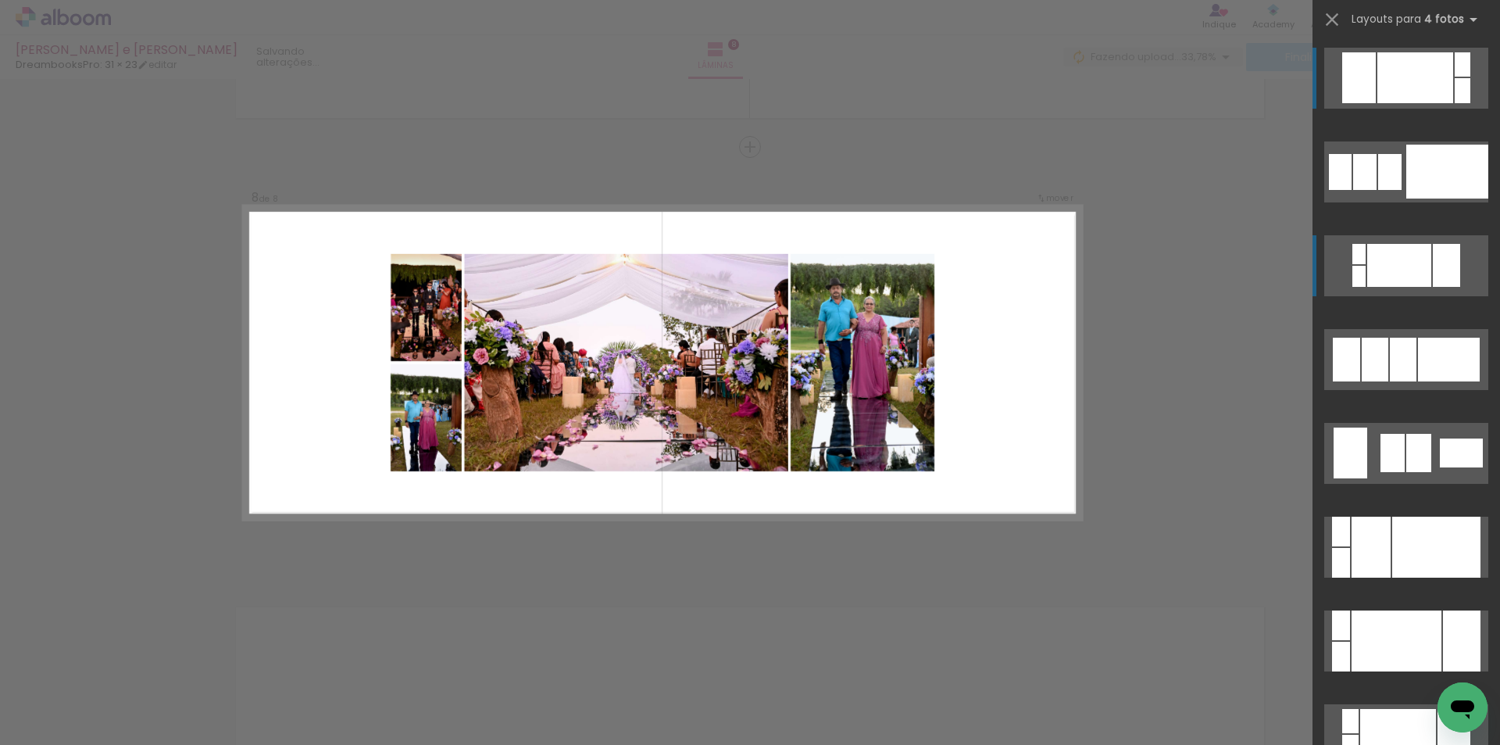
click at [1412, 281] on div at bounding box center [1399, 265] width 64 height 43
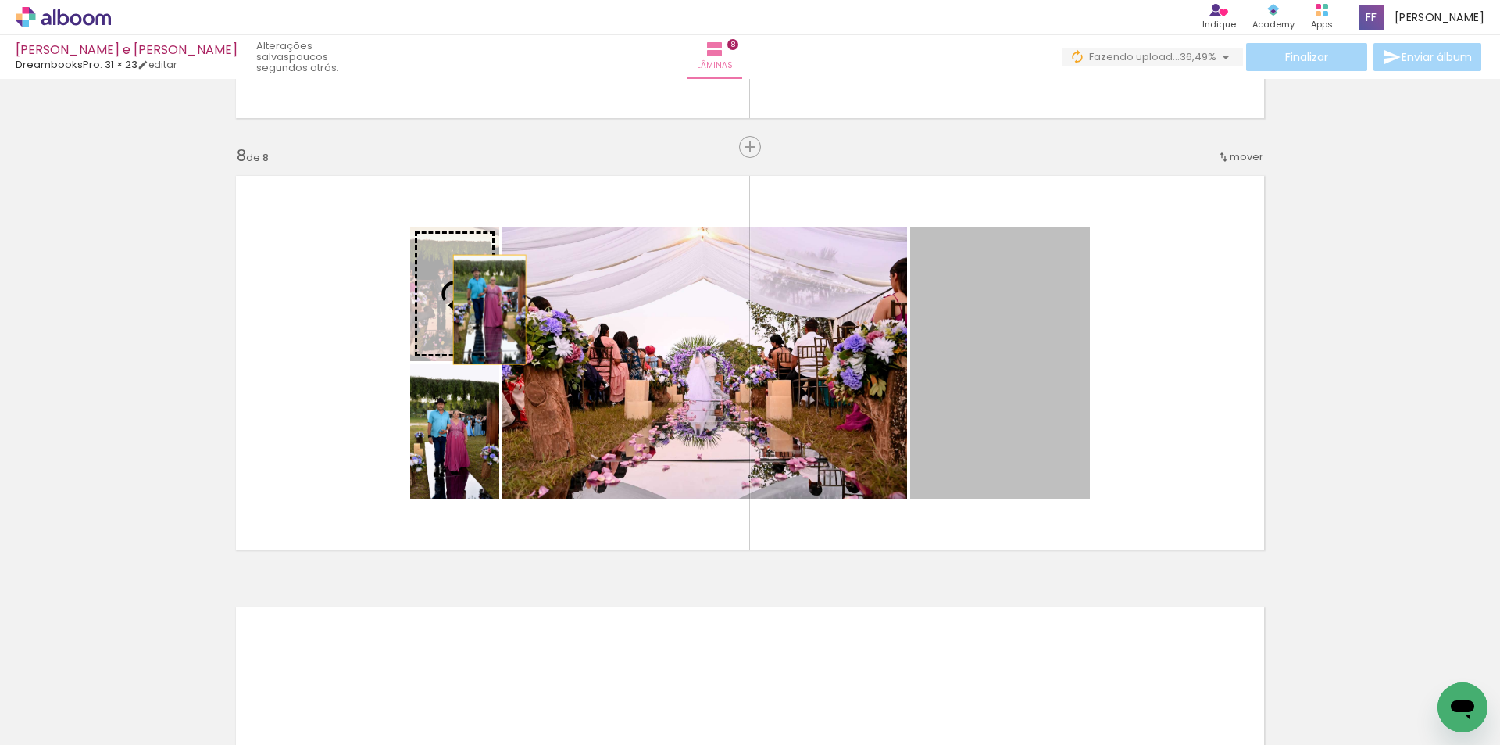
drag, startPoint x: 999, startPoint y: 357, endPoint x: 447, endPoint y: 296, distance: 555.0
click at [0, 0] on slot at bounding box center [0, 0] width 0 height 0
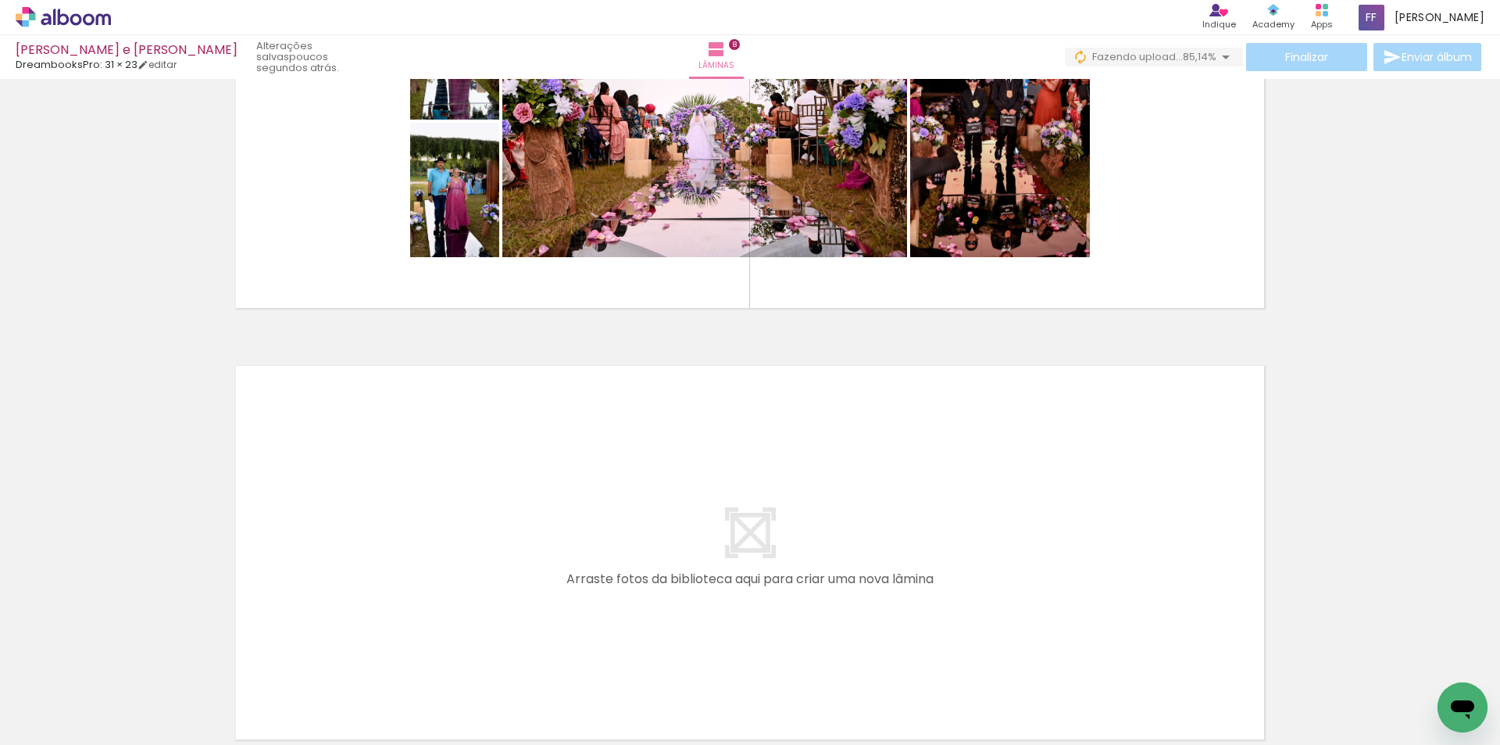
scroll to position [3375, 0]
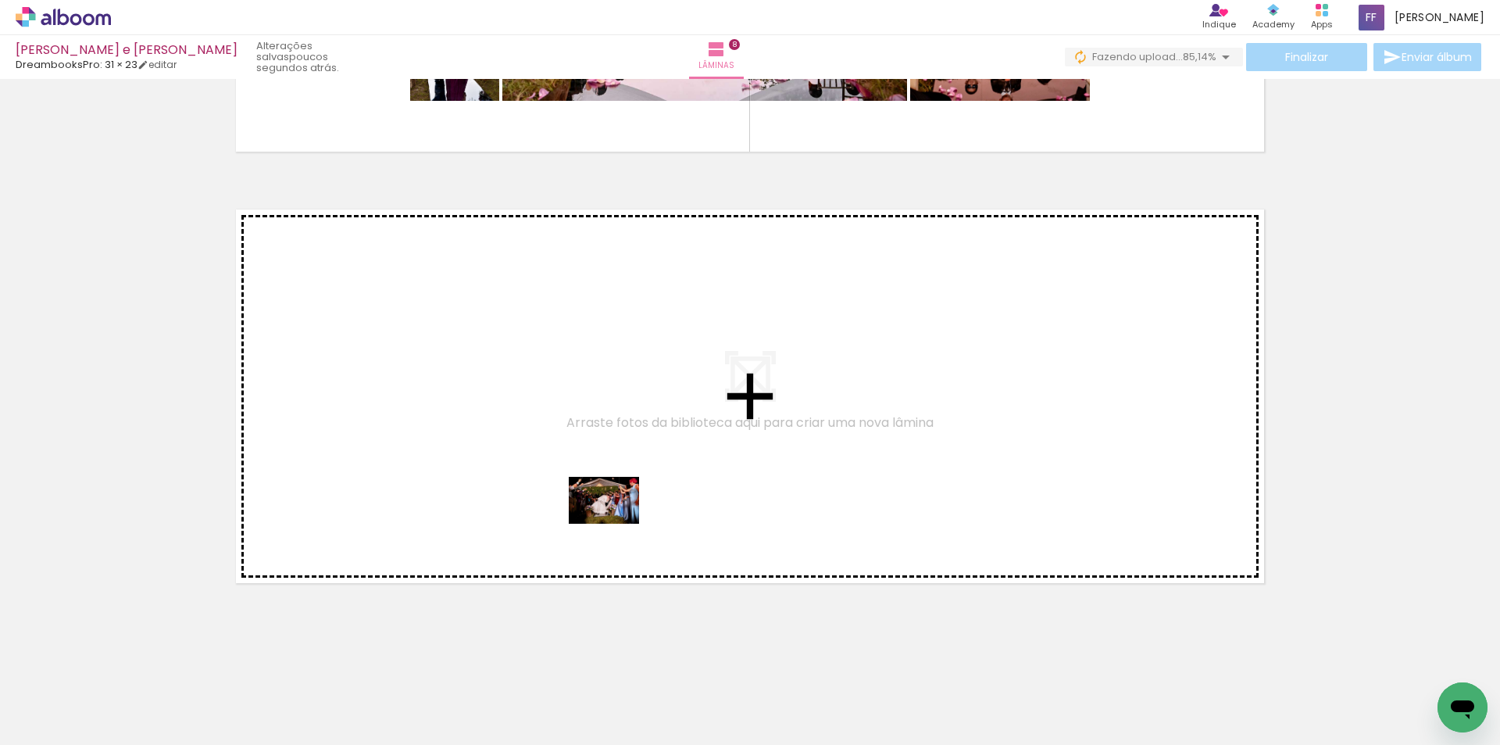
drag, startPoint x: 763, startPoint y: 693, endPoint x: 616, endPoint y: 524, distance: 224.4
click at [616, 524] on quentale-workspace at bounding box center [750, 372] width 1500 height 745
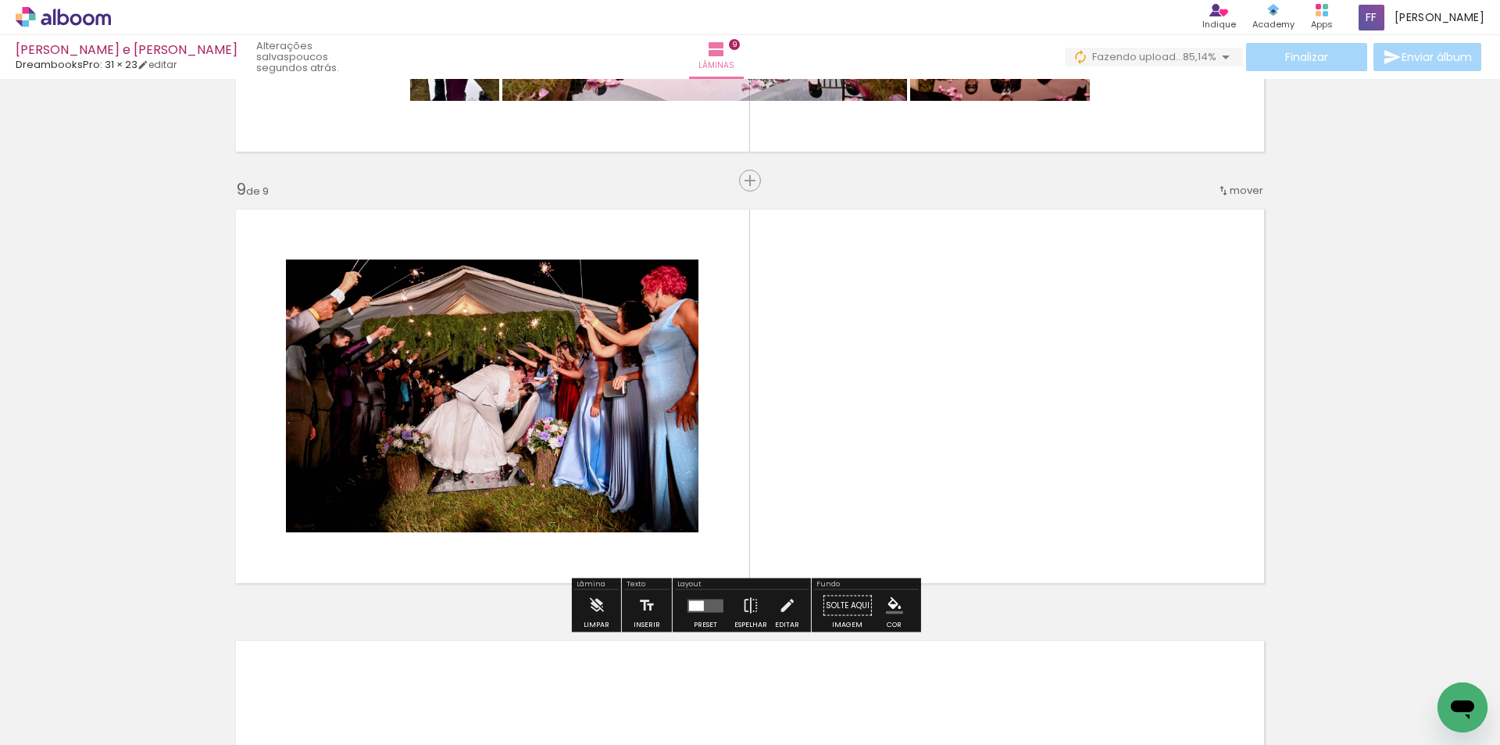
scroll to position [3409, 0]
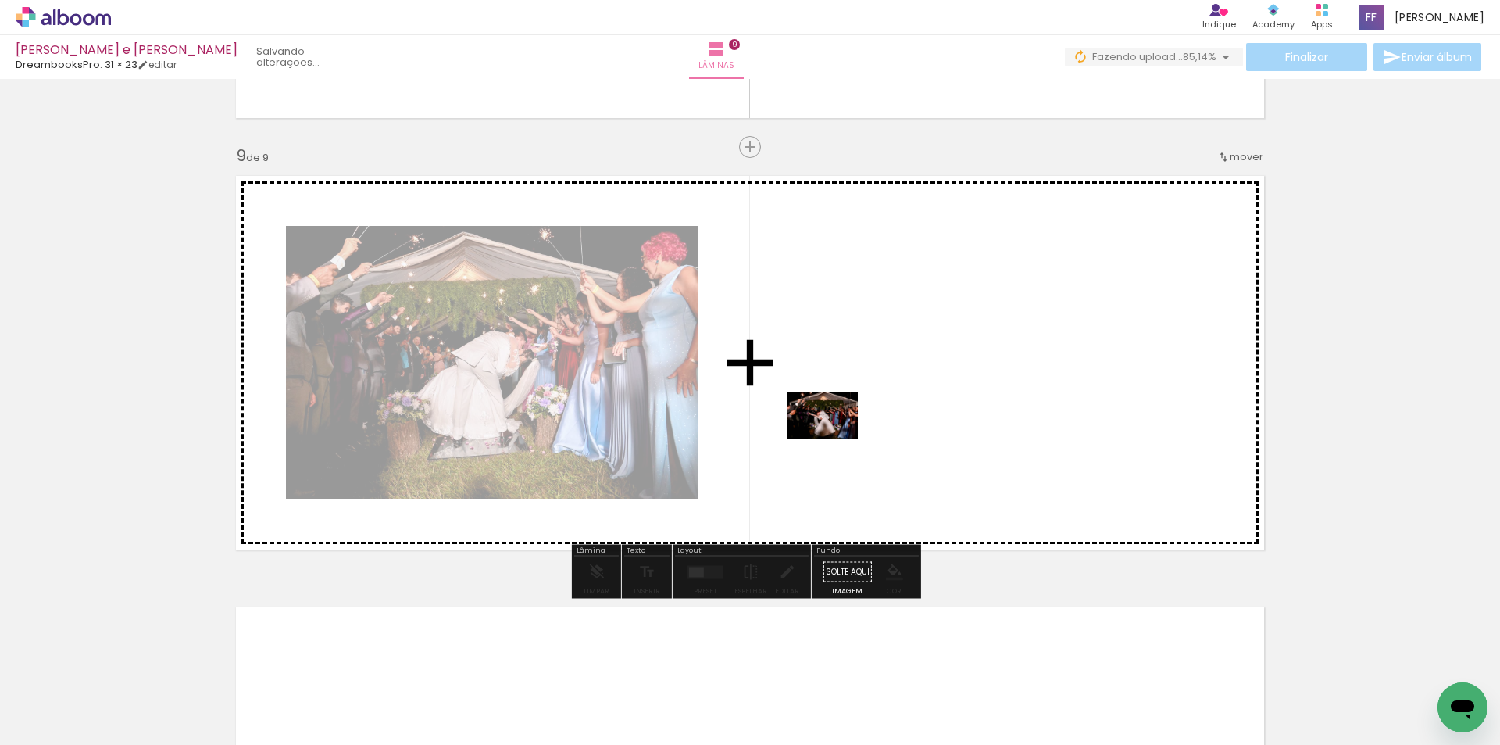
drag, startPoint x: 857, startPoint y: 700, endPoint x: 835, endPoint y: 439, distance: 262.0
click at [835, 439] on quentale-workspace at bounding box center [750, 372] width 1500 height 745
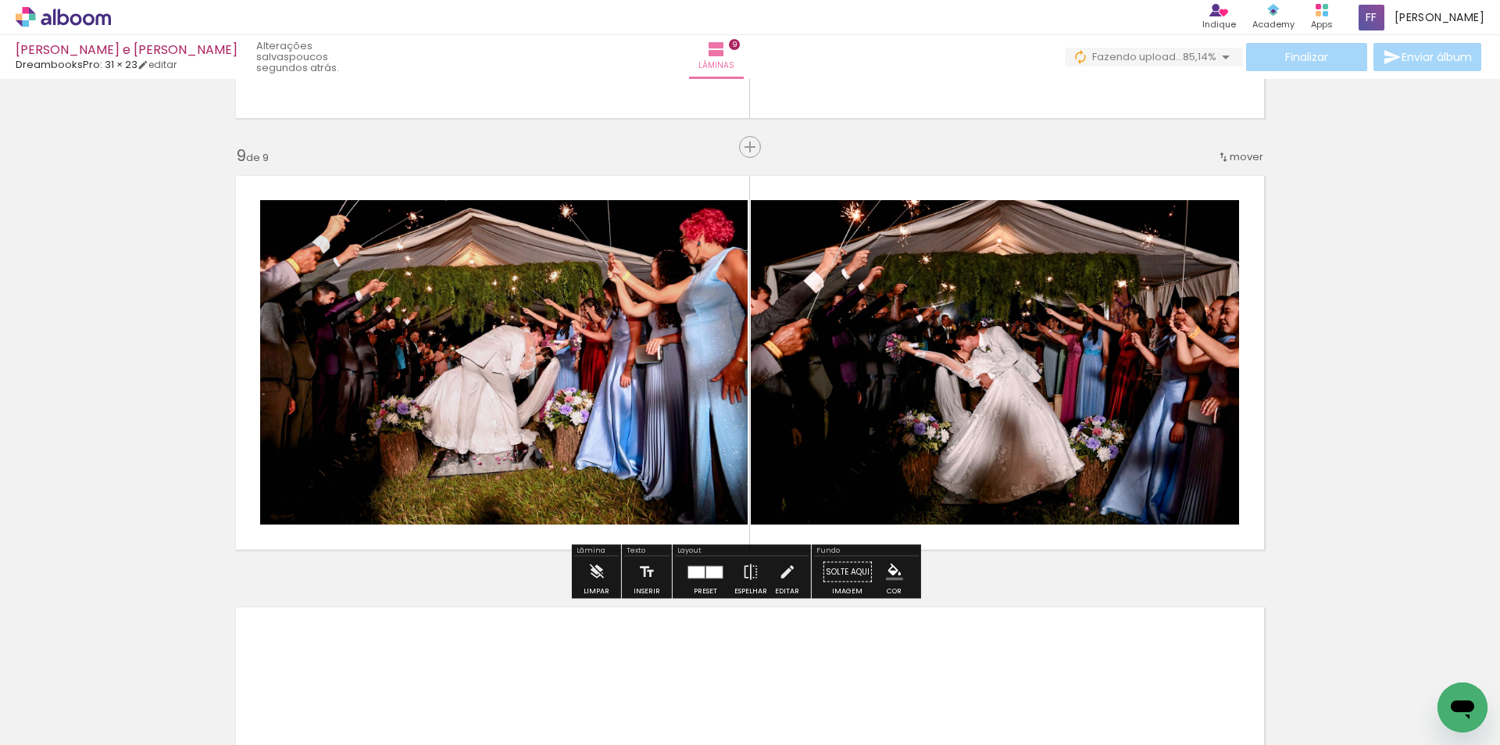
click at [583, 376] on quentale-photo at bounding box center [504, 362] width 488 height 324
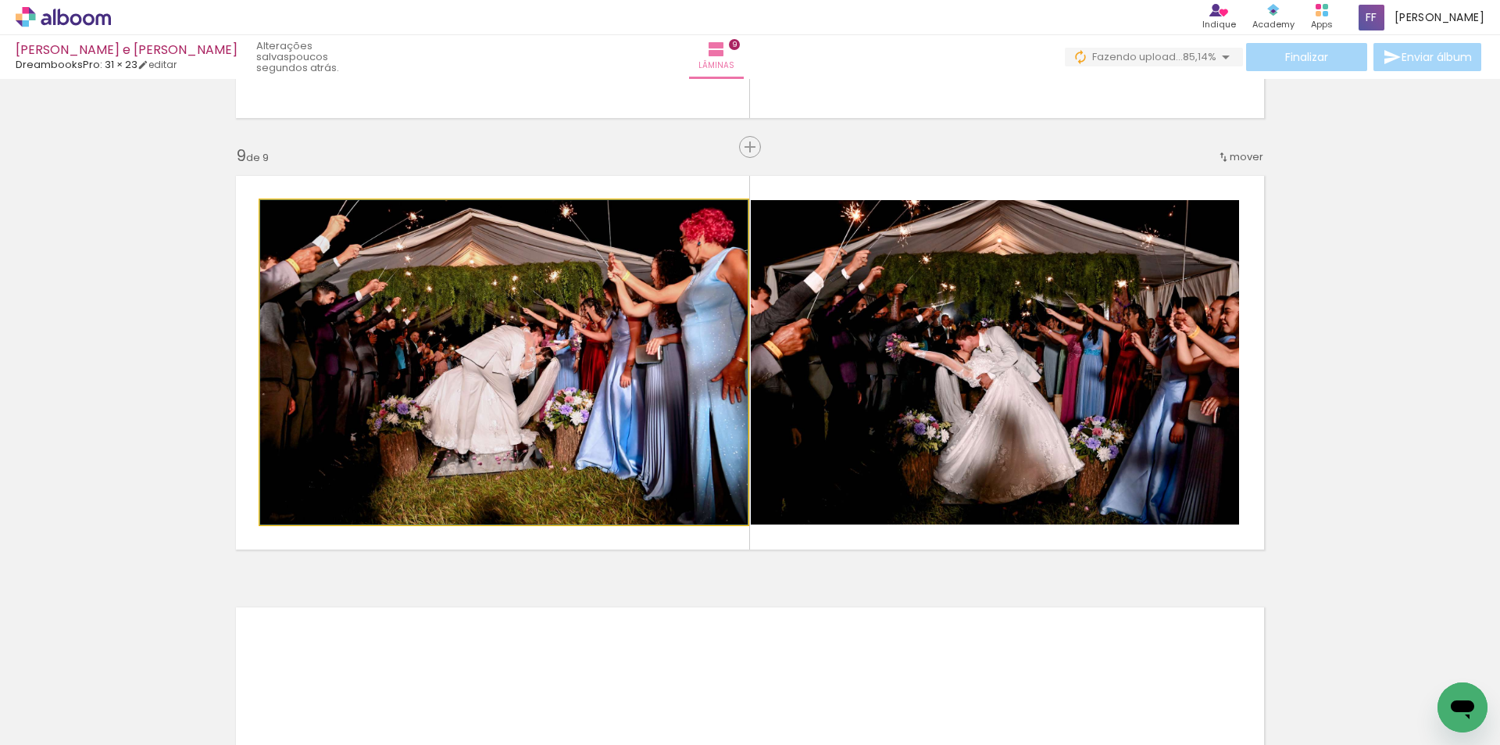
click at [583, 356] on quentale-photo at bounding box center [504, 362] width 488 height 324
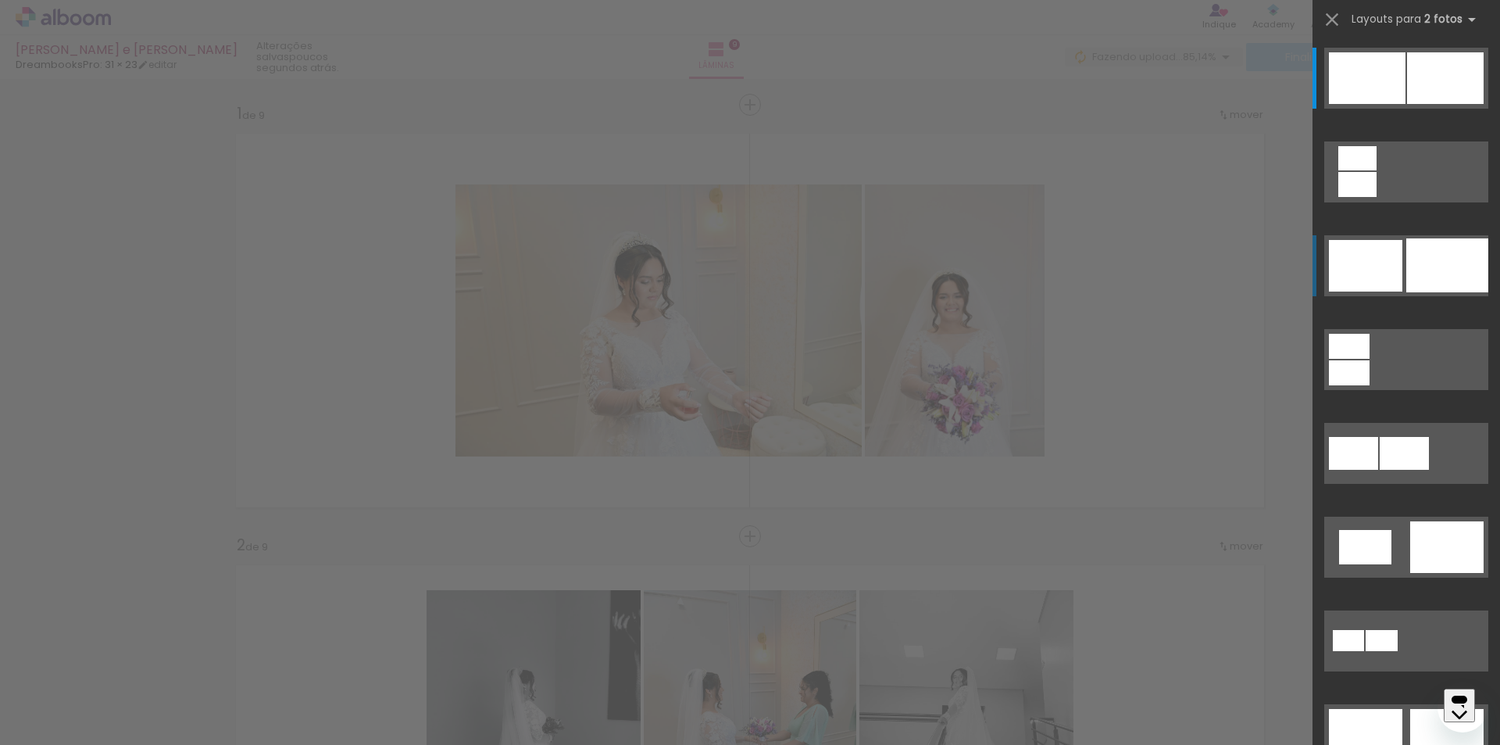
scroll to position [3409, 0]
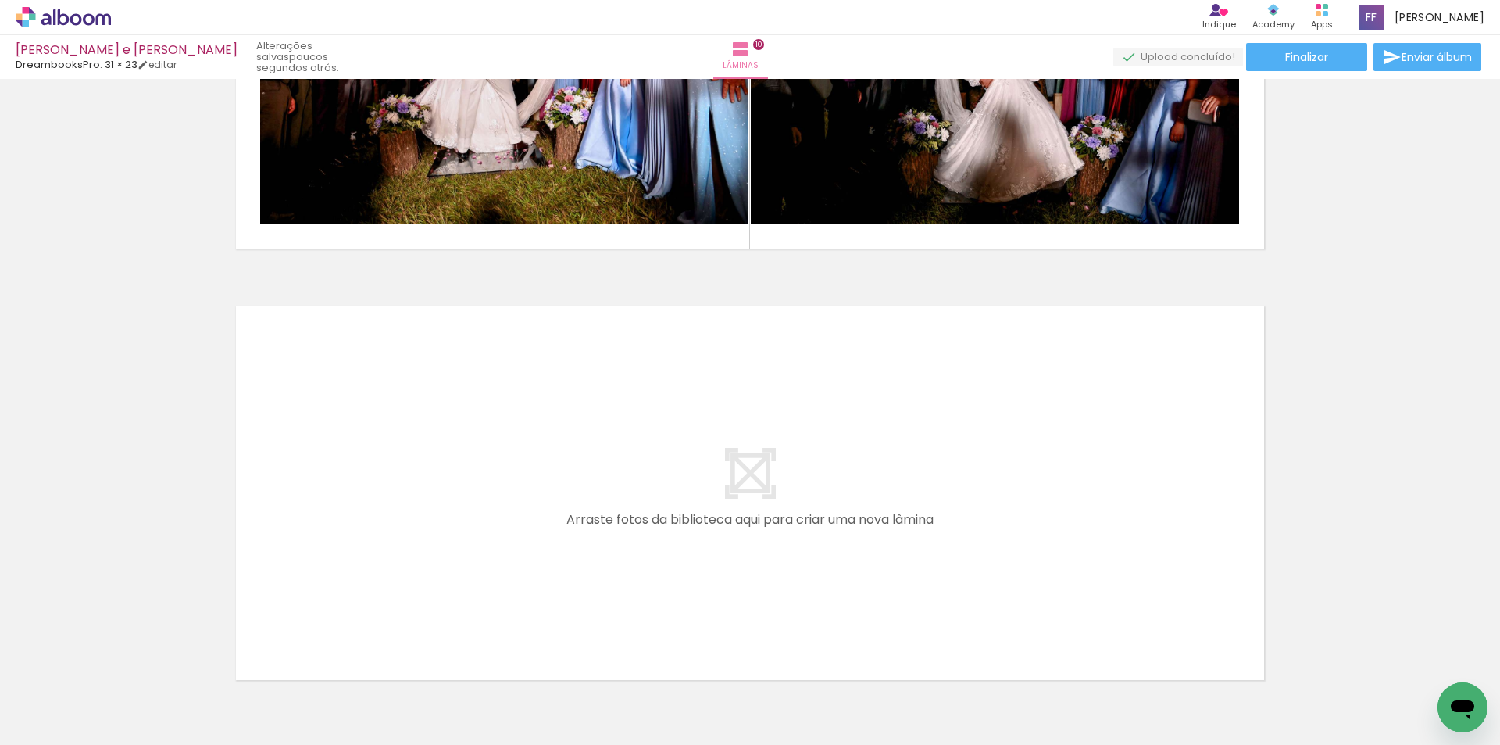
scroll to position [4238, 0]
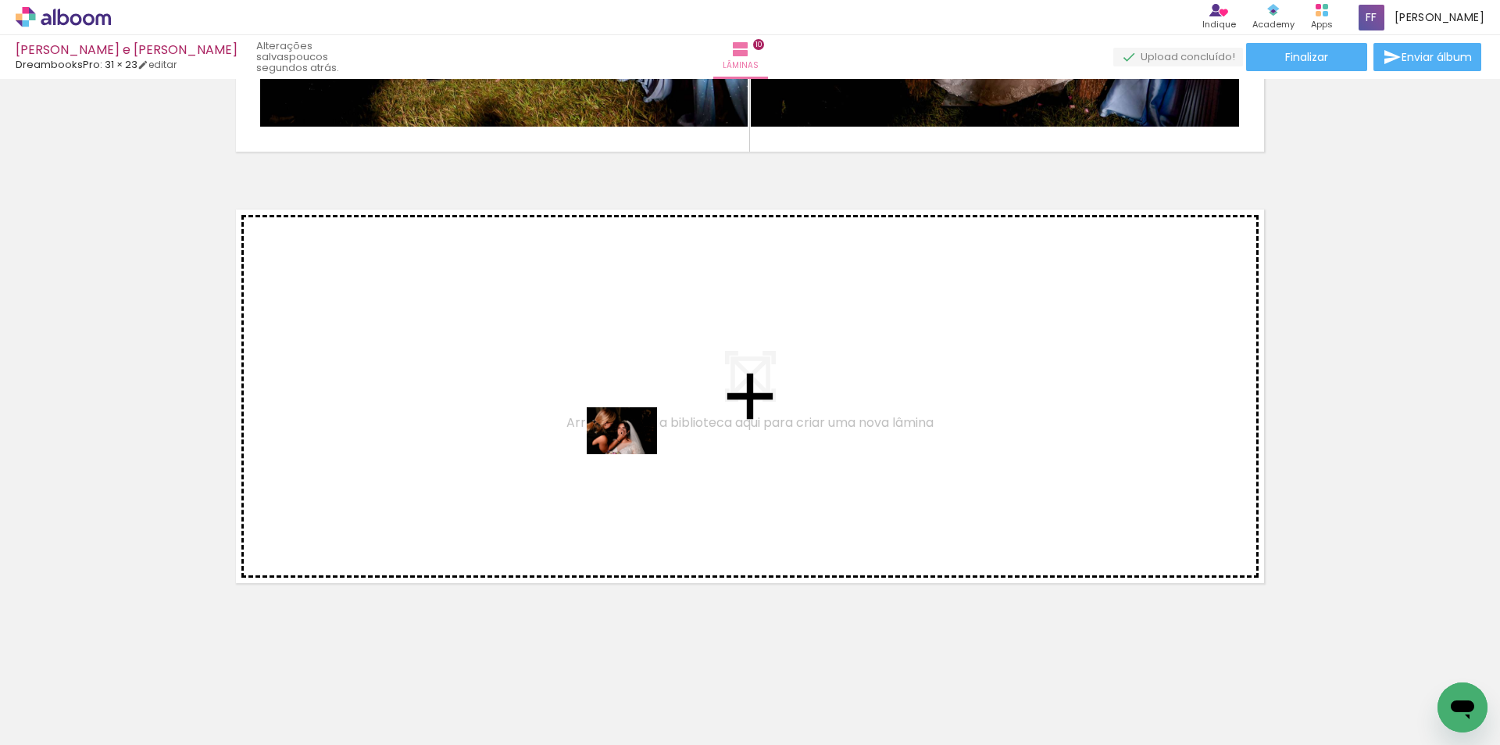
drag, startPoint x: 591, startPoint y: 633, endPoint x: 634, endPoint y: 454, distance: 184.0
click at [634, 454] on quentale-workspace at bounding box center [750, 372] width 1500 height 745
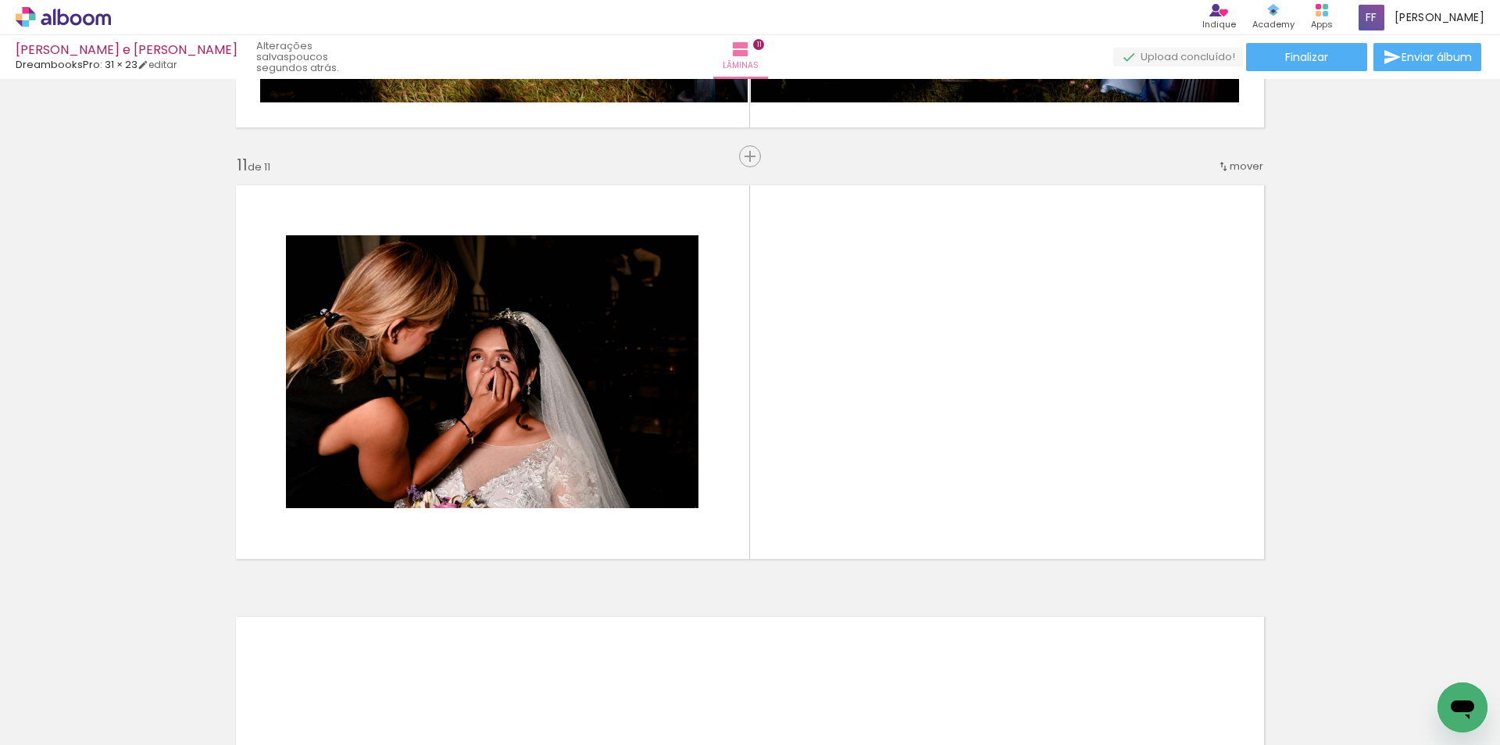
scroll to position [4271, 0]
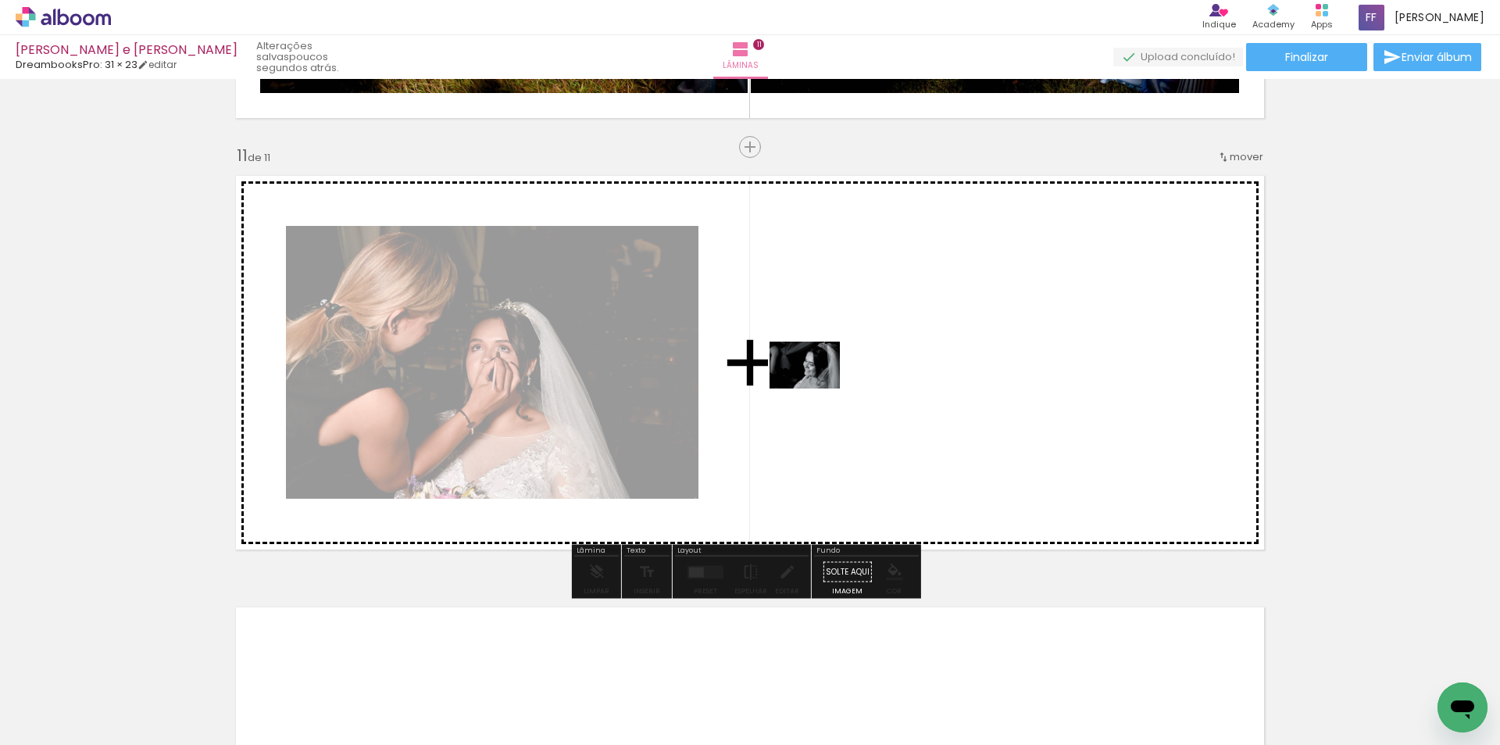
drag, startPoint x: 671, startPoint y: 691, endPoint x: 821, endPoint y: 377, distance: 347.4
click at [821, 377] on quentale-workspace at bounding box center [750, 372] width 1500 height 745
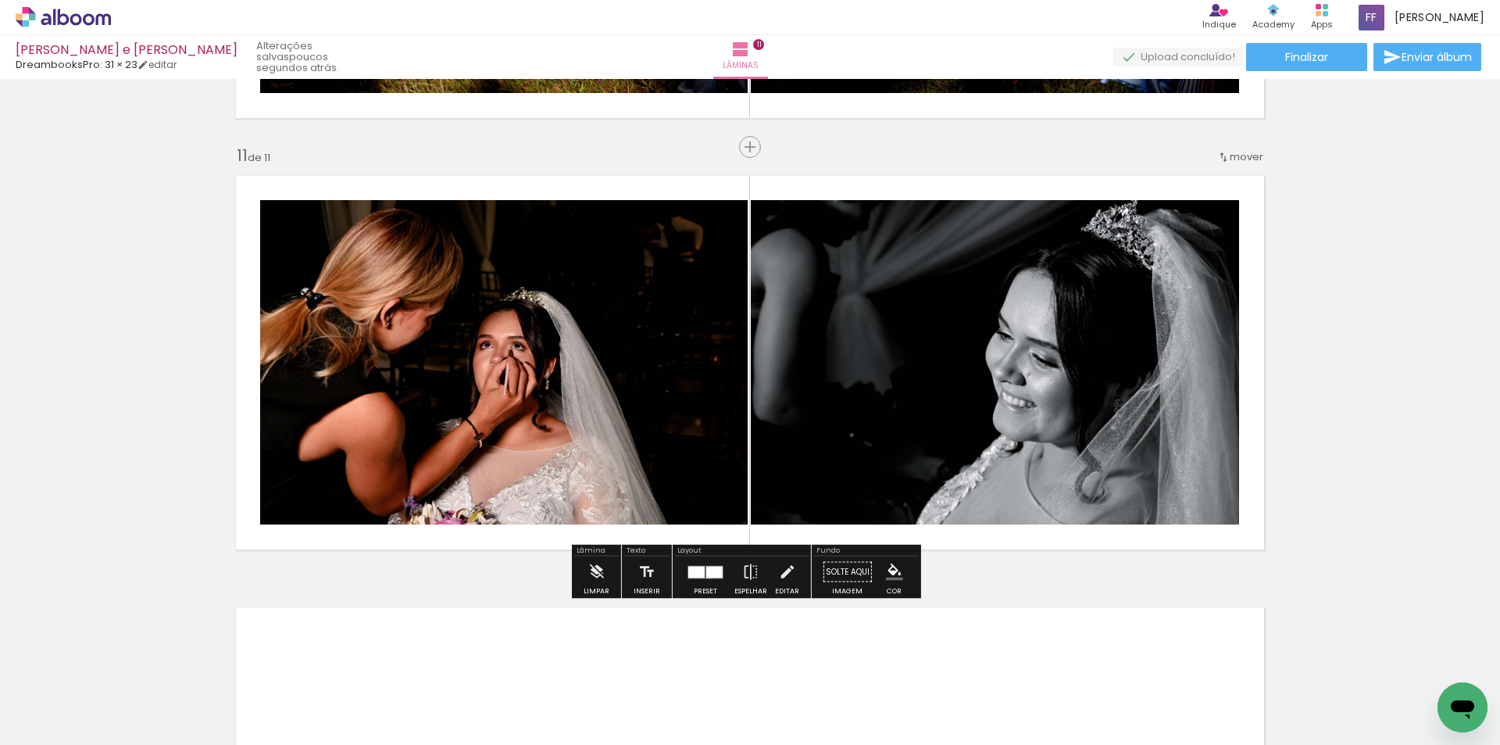
click at [706, 575] on div at bounding box center [714, 572] width 16 height 12
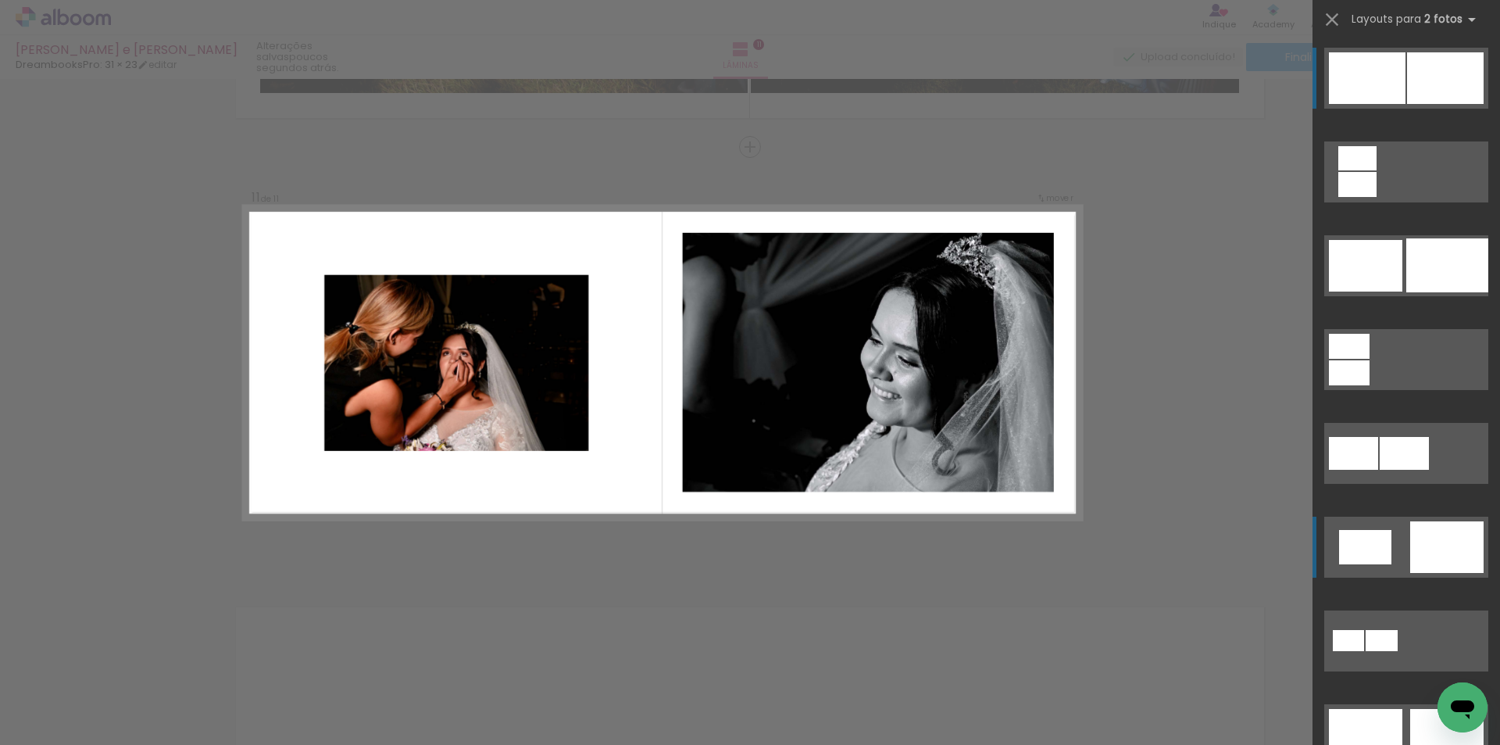
click at [1377, 197] on div at bounding box center [1358, 184] width 38 height 25
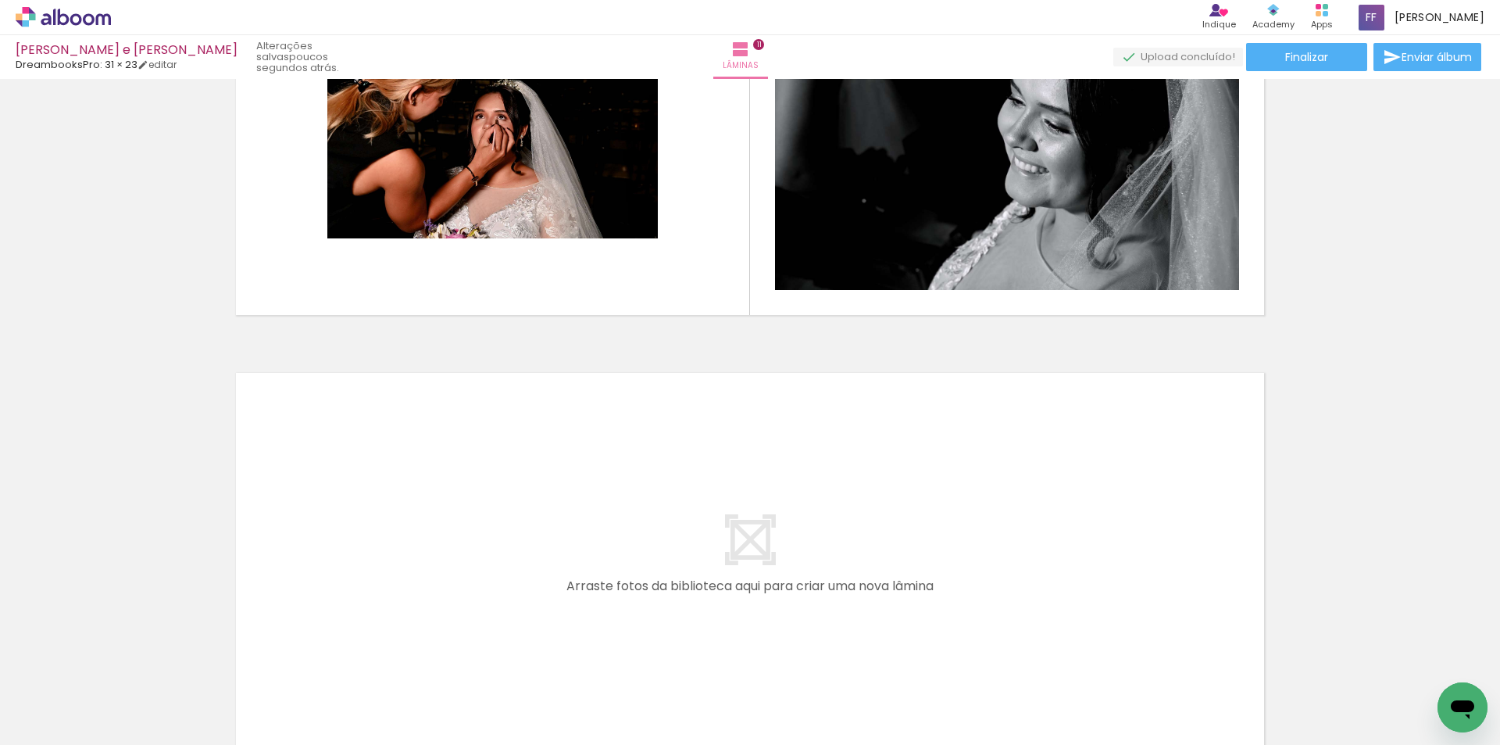
scroll to position [4662, 0]
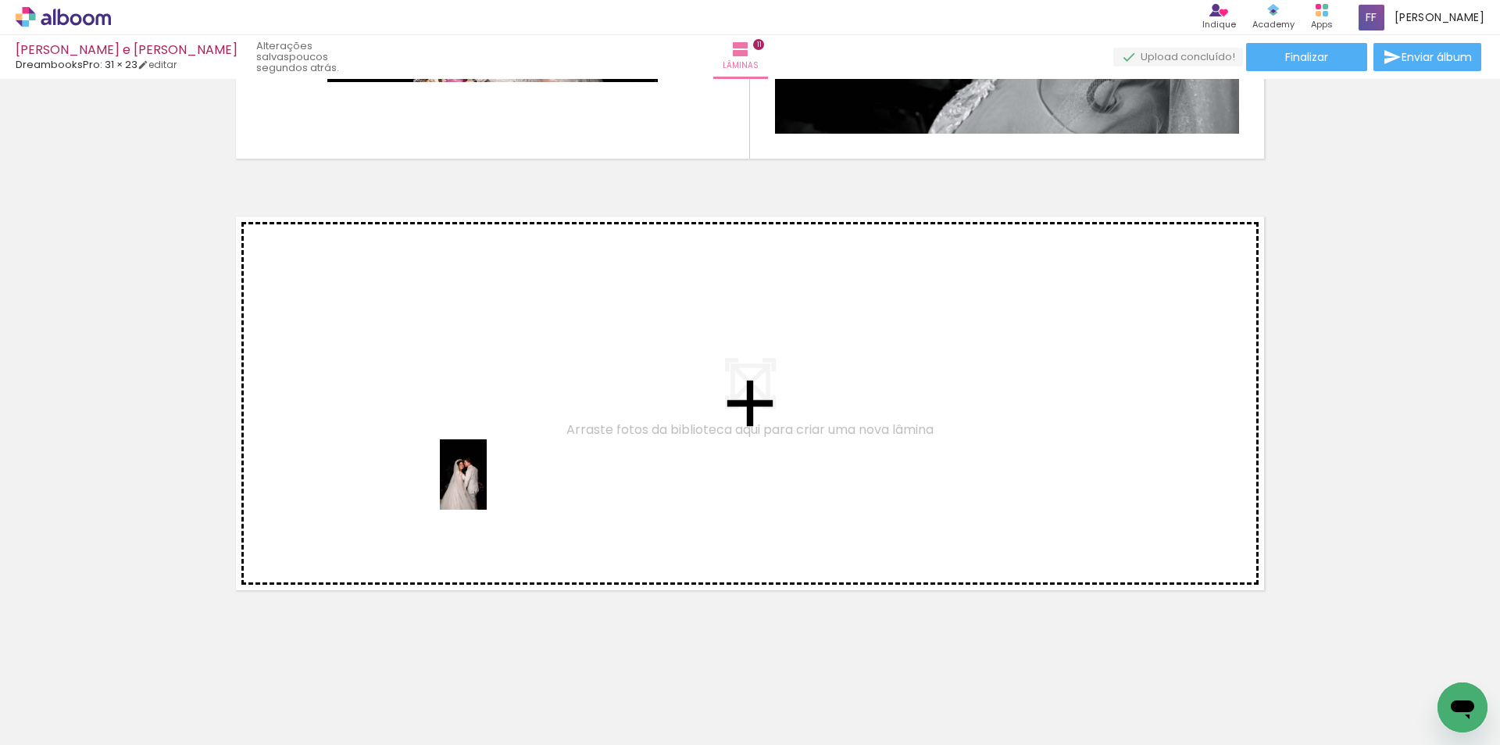
drag, startPoint x: 463, startPoint y: 699, endPoint x: 487, endPoint y: 486, distance: 214.6
click at [487, 486] on quentale-workspace at bounding box center [750, 372] width 1500 height 745
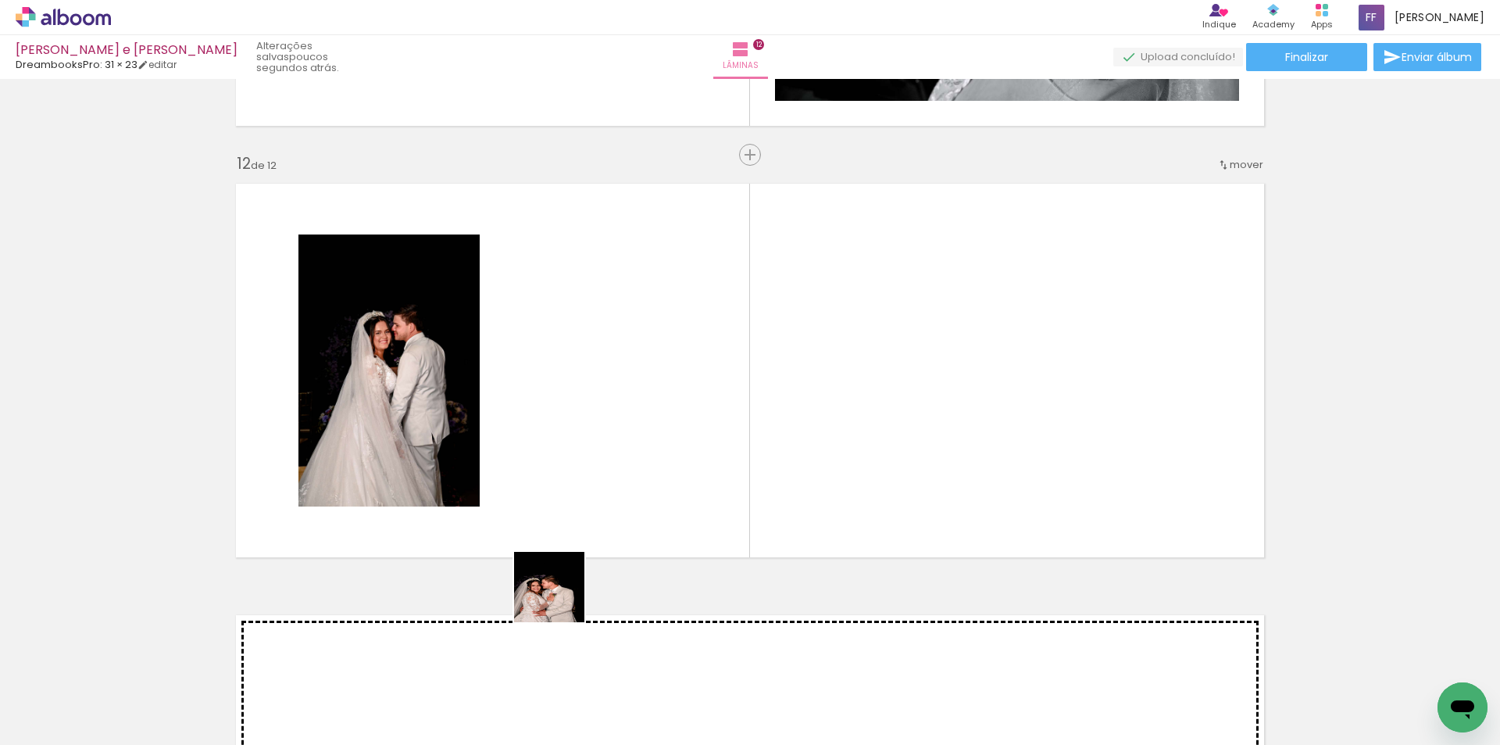
scroll to position [4703, 0]
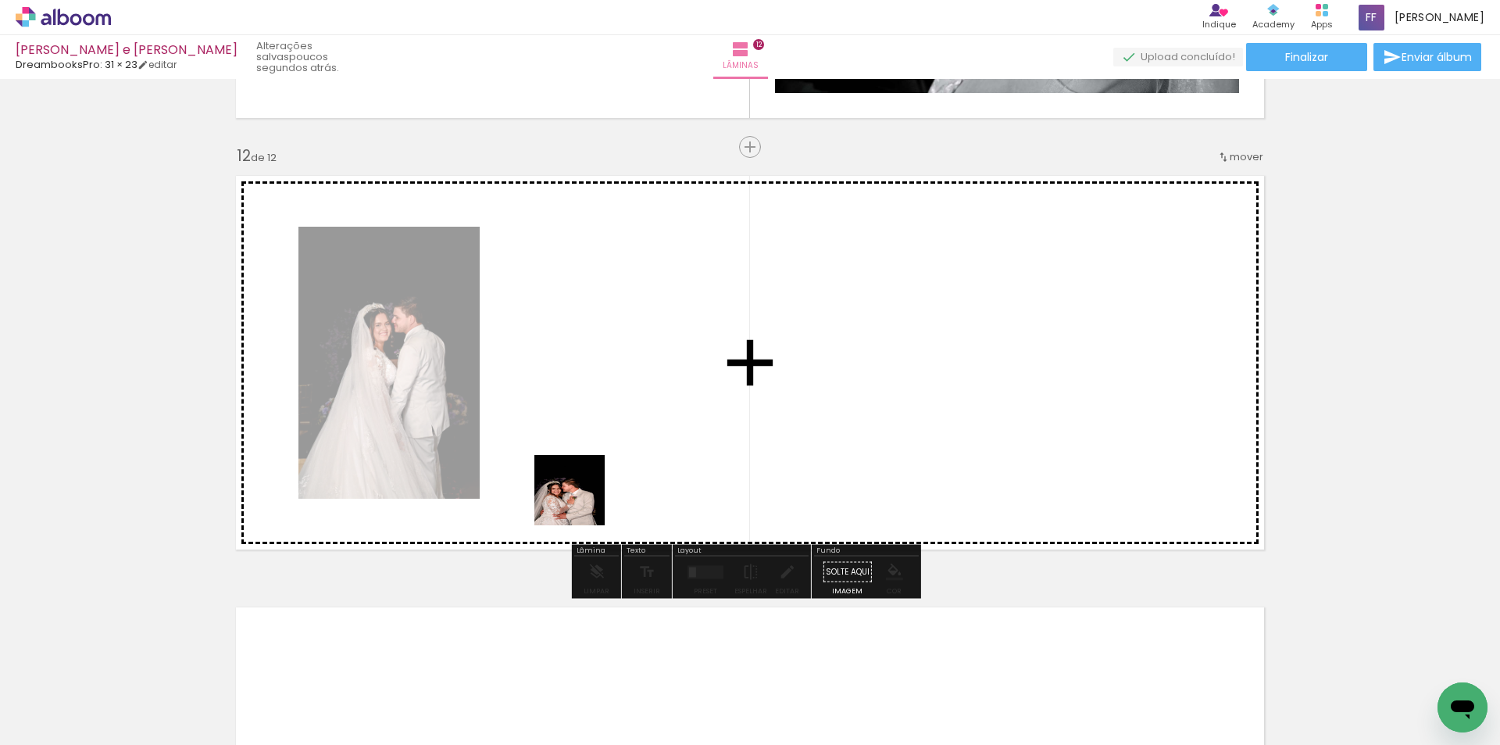
drag, startPoint x: 549, startPoint y: 669, endPoint x: 599, endPoint y: 446, distance: 228.3
click at [599, 446] on quentale-workspace at bounding box center [750, 372] width 1500 height 745
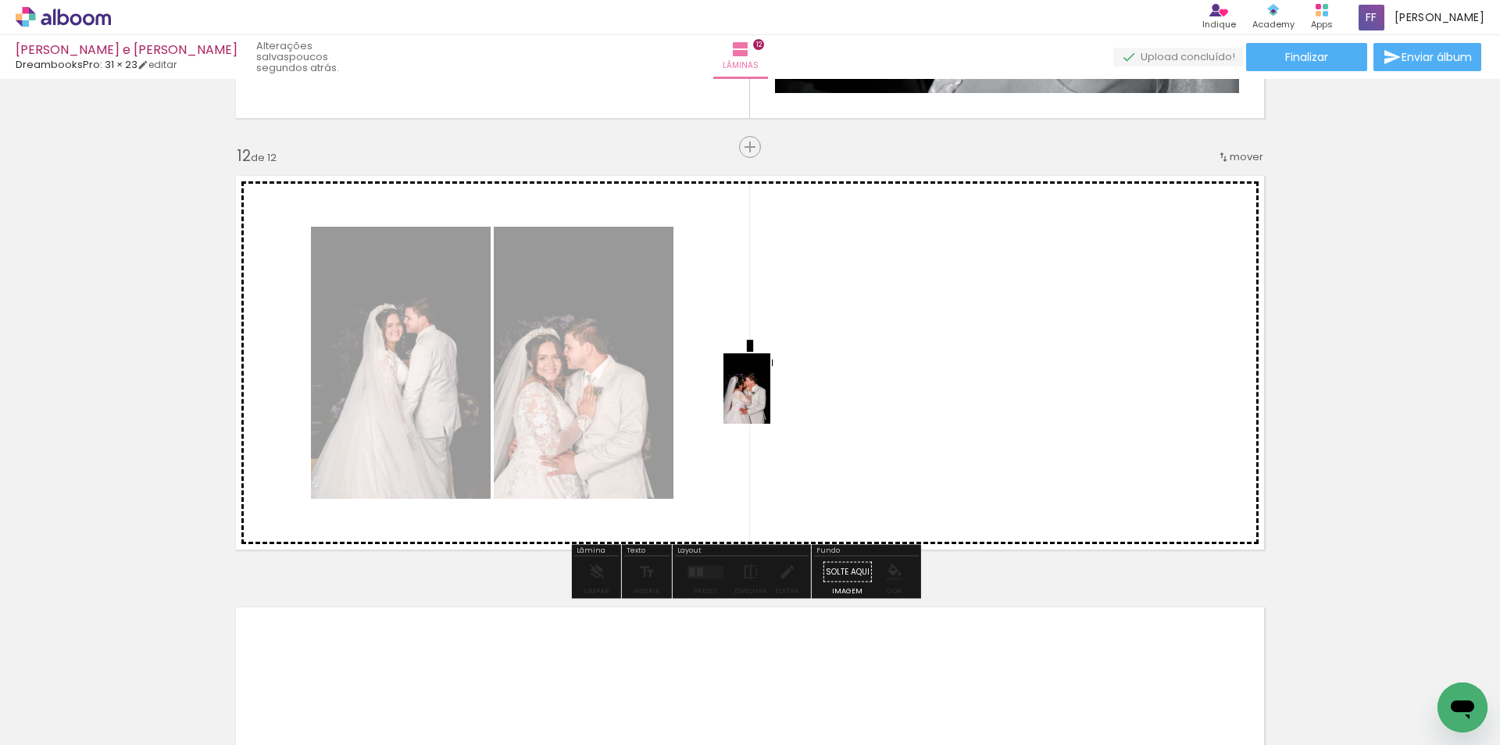
drag, startPoint x: 661, startPoint y: 639, endPoint x: 770, endPoint y: 400, distance: 263.0
click at [770, 400] on quentale-workspace at bounding box center [750, 372] width 1500 height 745
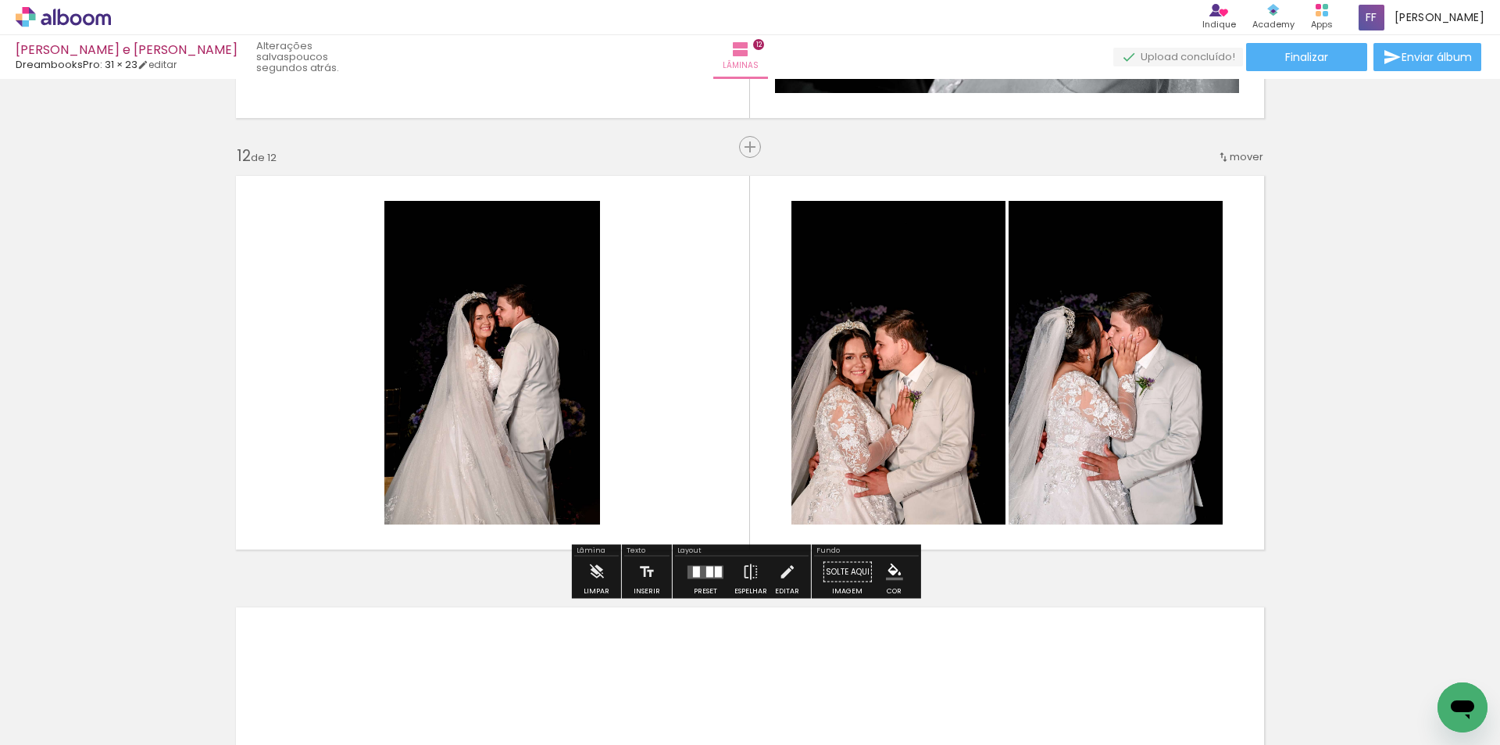
click at [710, 570] on quentale-layouter at bounding box center [706, 571] width 36 height 13
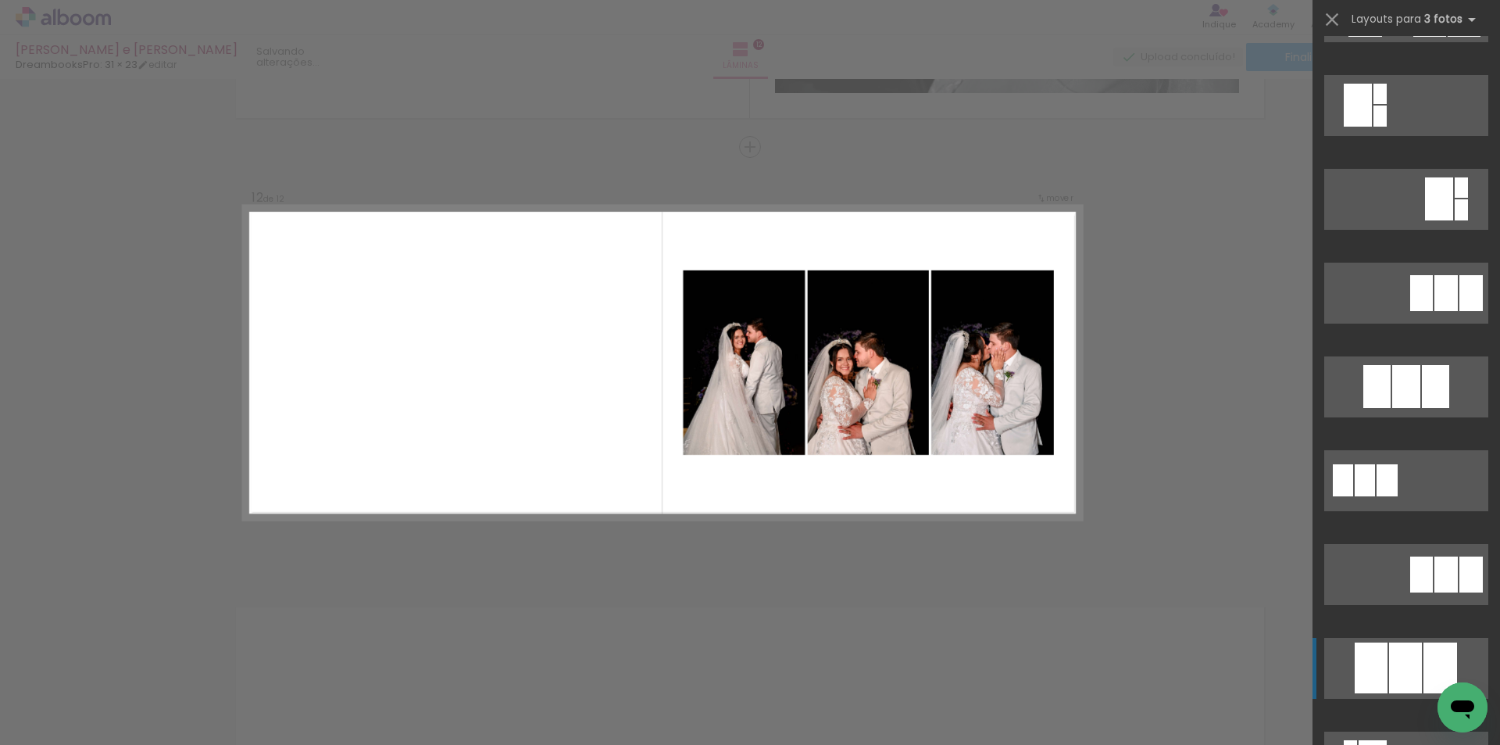
scroll to position [469, 0]
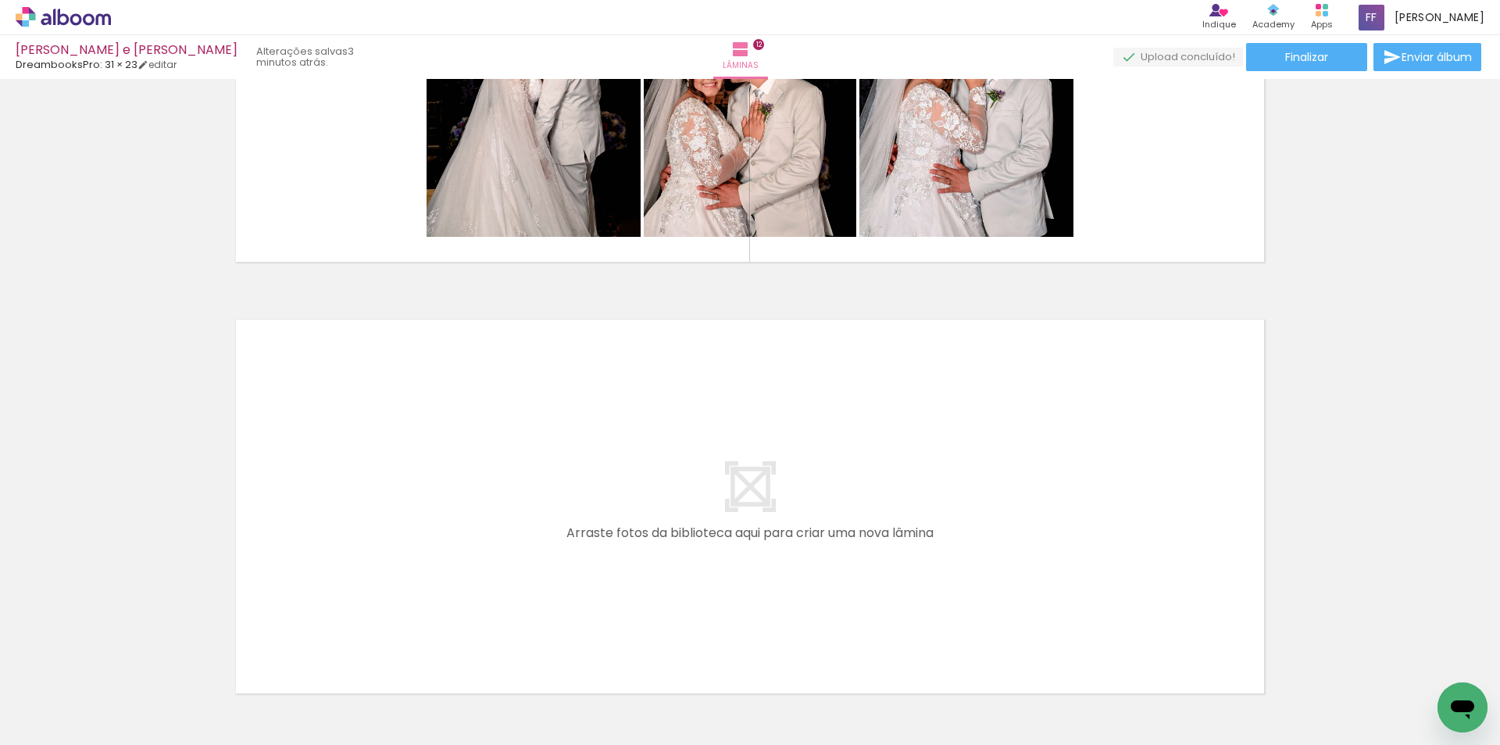
scroll to position [5015, 0]
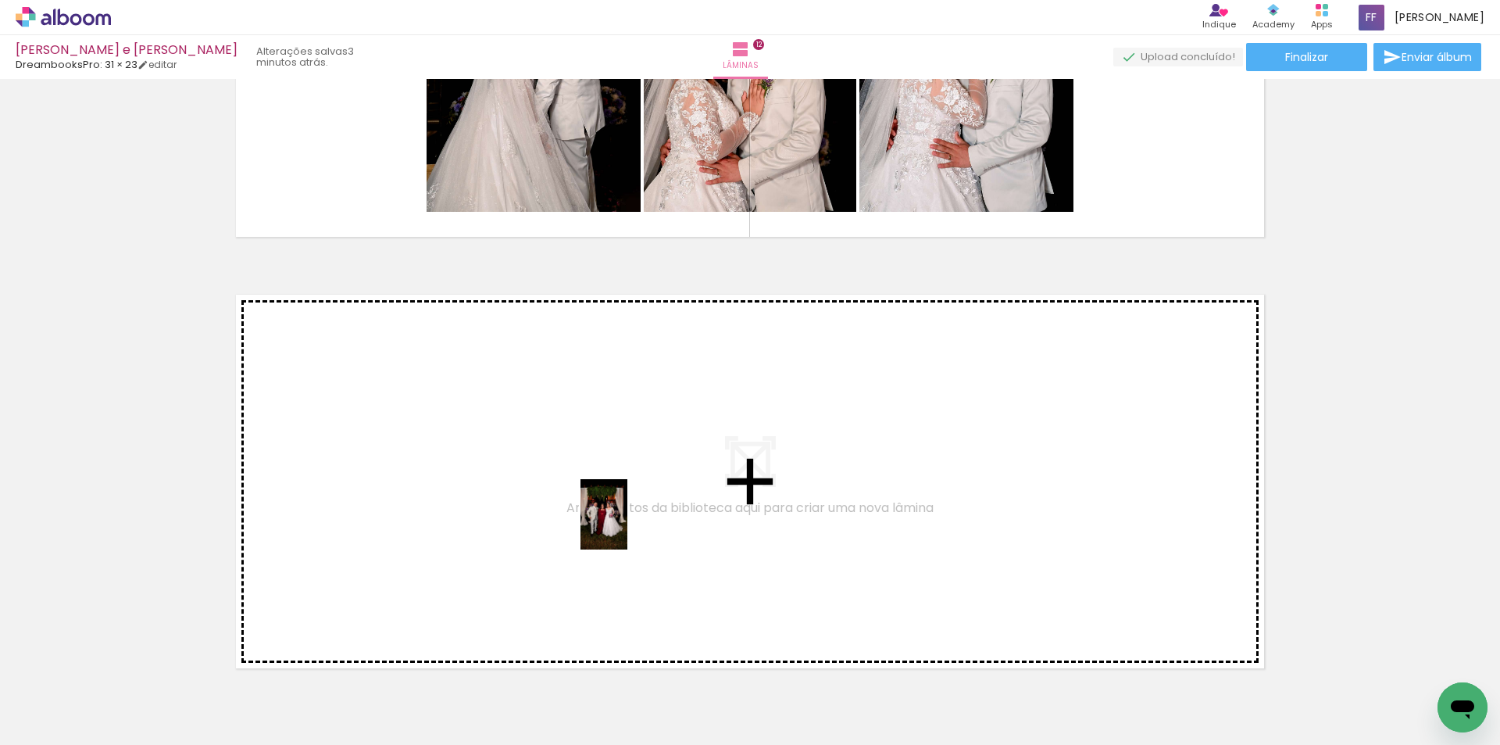
drag, startPoint x: 816, startPoint y: 700, endPoint x: 627, endPoint y: 526, distance: 256.6
click at [627, 526] on quentale-workspace at bounding box center [750, 372] width 1500 height 745
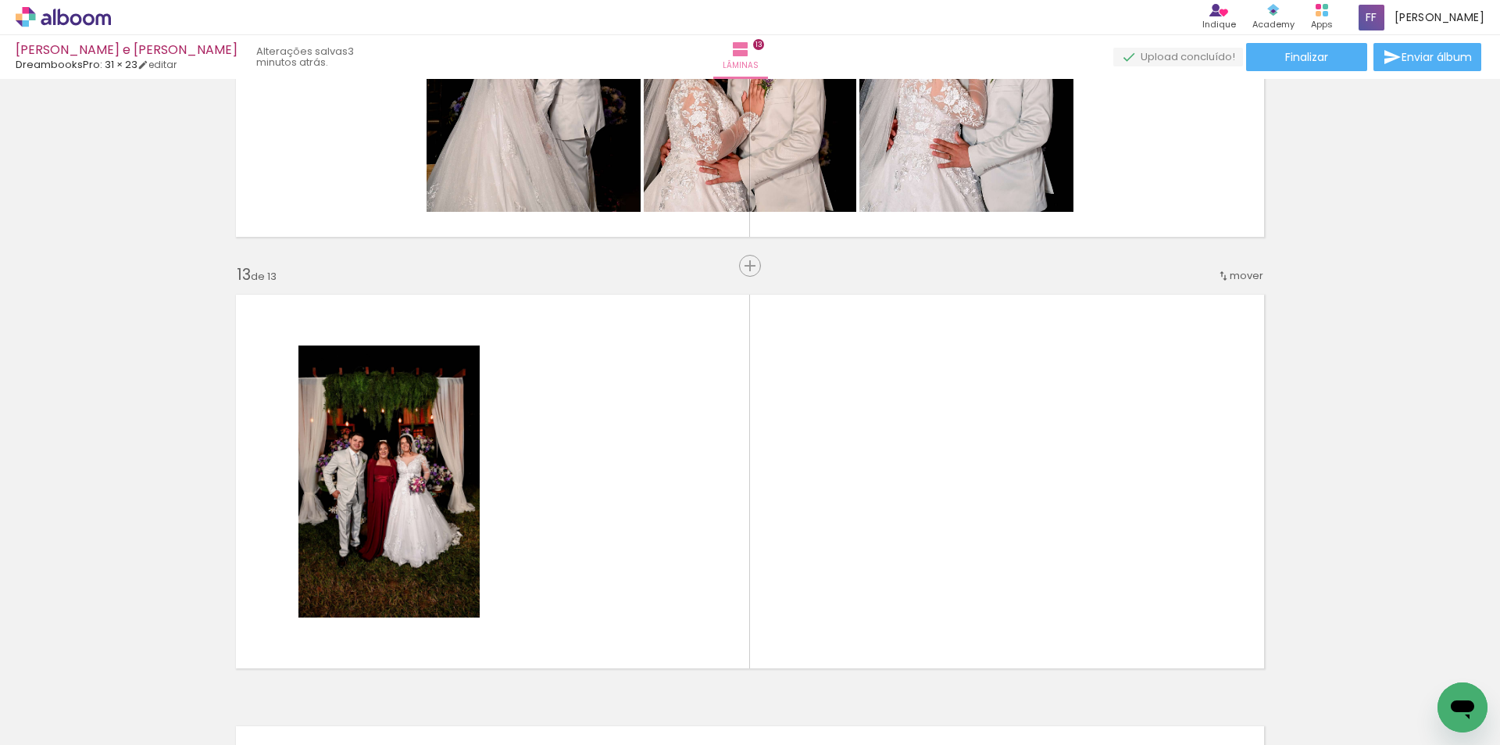
scroll to position [5134, 0]
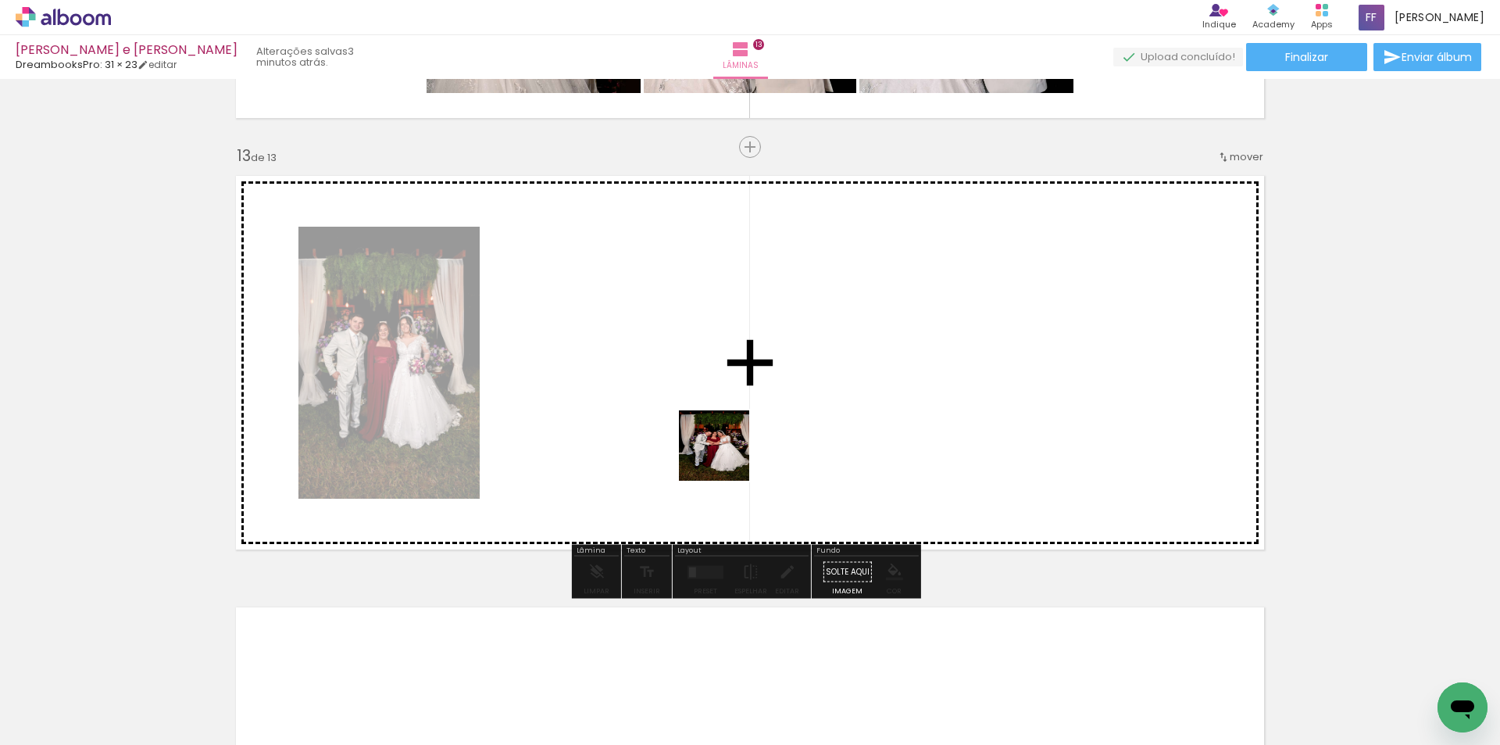
drag, startPoint x: 900, startPoint y: 698, endPoint x: 726, endPoint y: 457, distance: 297.1
click at [726, 457] on quentale-workspace at bounding box center [750, 372] width 1500 height 745
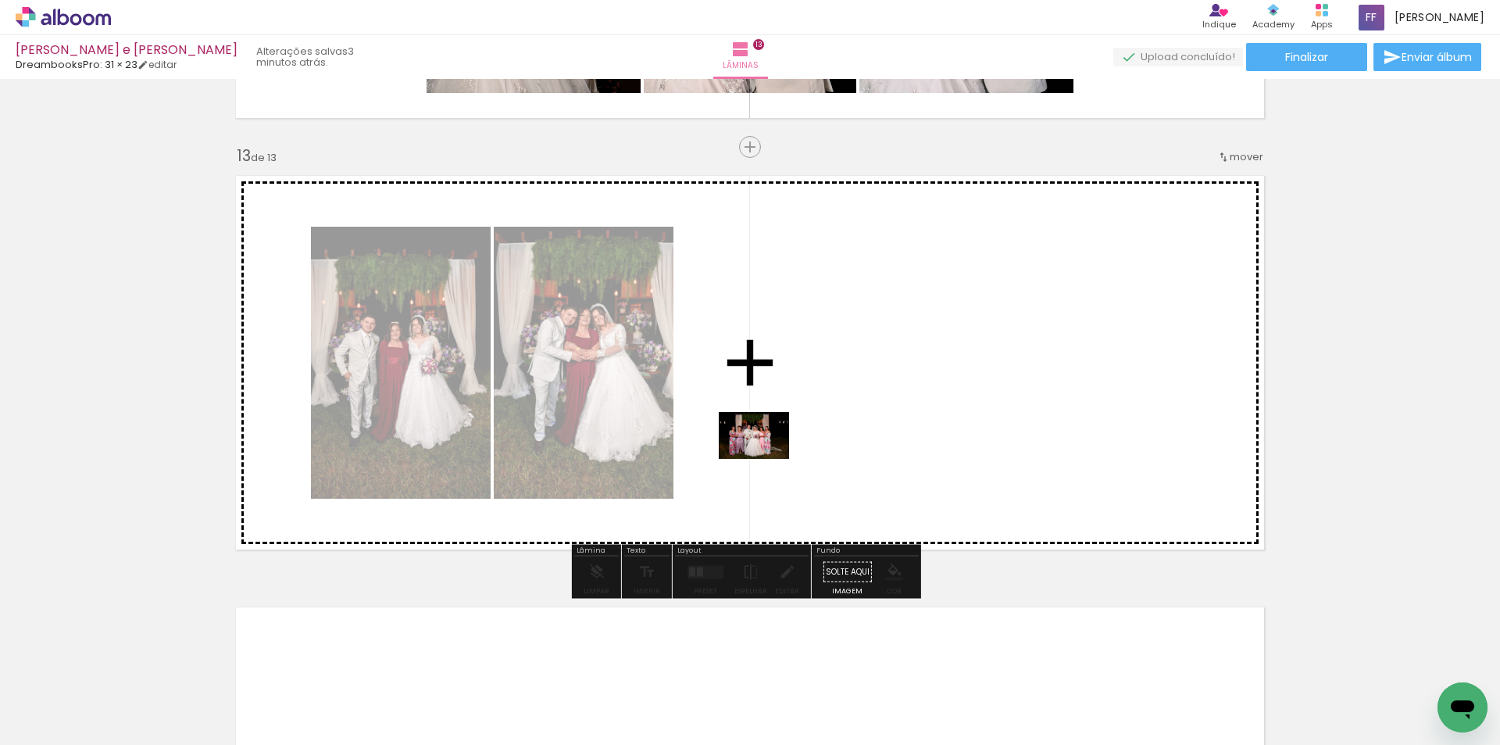
drag, startPoint x: 720, startPoint y: 613, endPoint x: 766, endPoint y: 459, distance: 160.5
click at [766, 459] on quentale-workspace at bounding box center [750, 372] width 1500 height 745
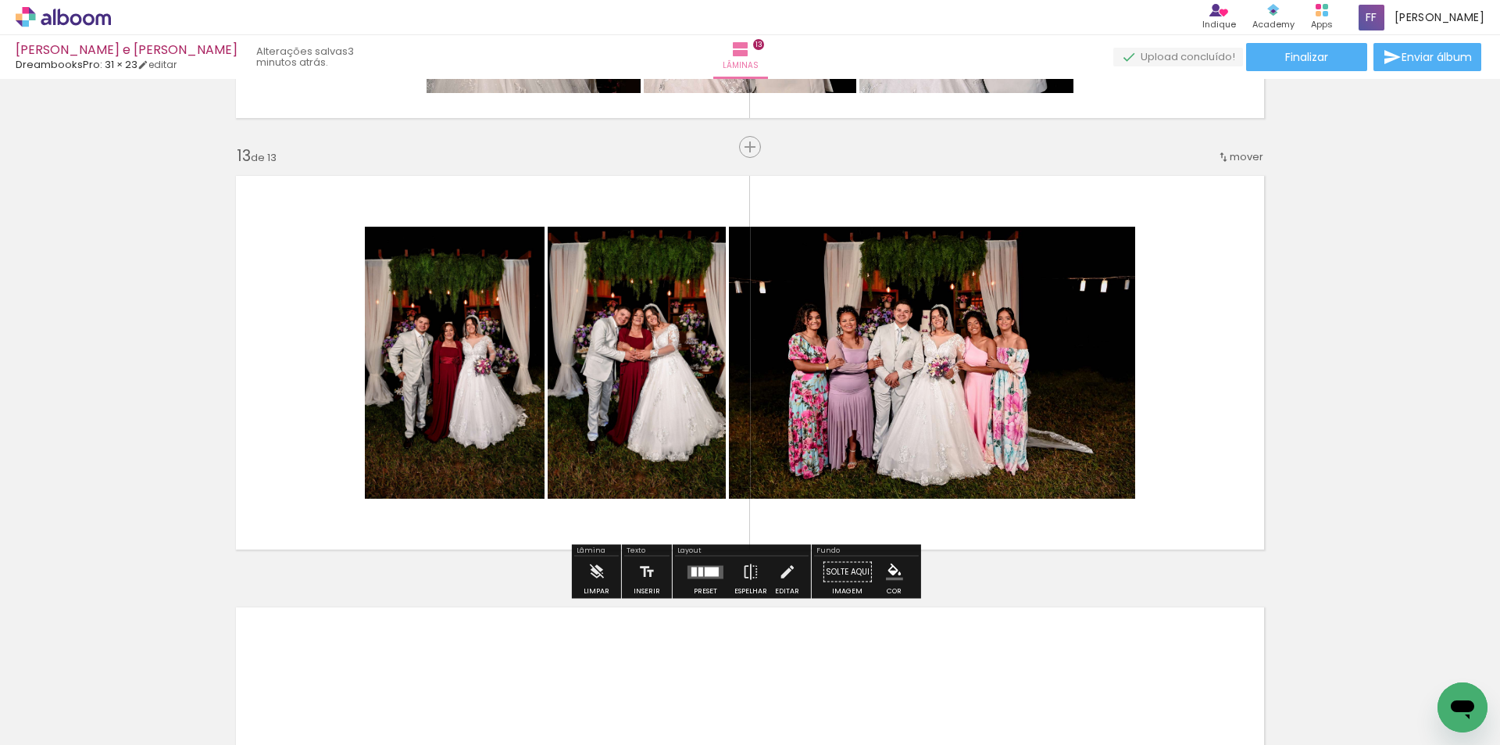
click at [706, 569] on div at bounding box center [712, 571] width 14 height 9
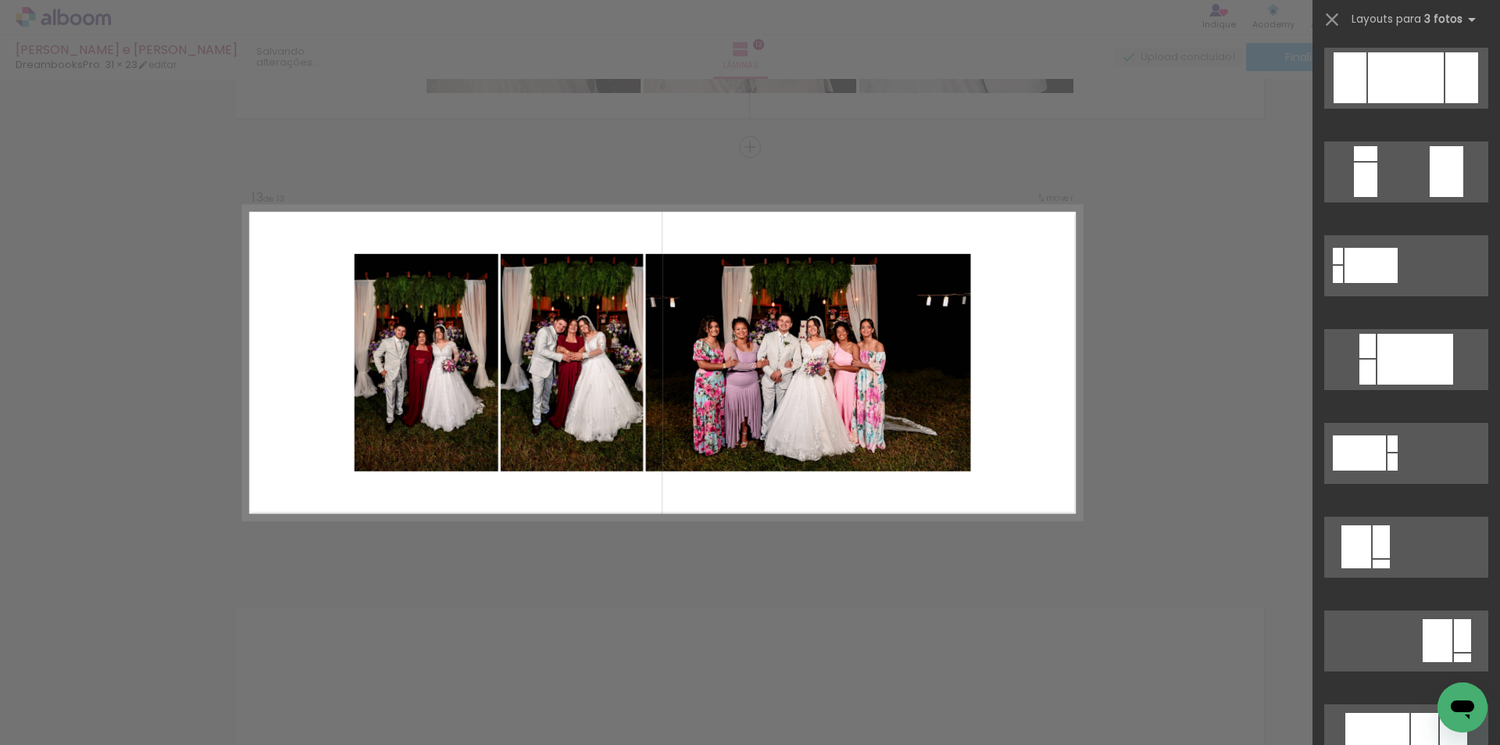
scroll to position [0, 0]
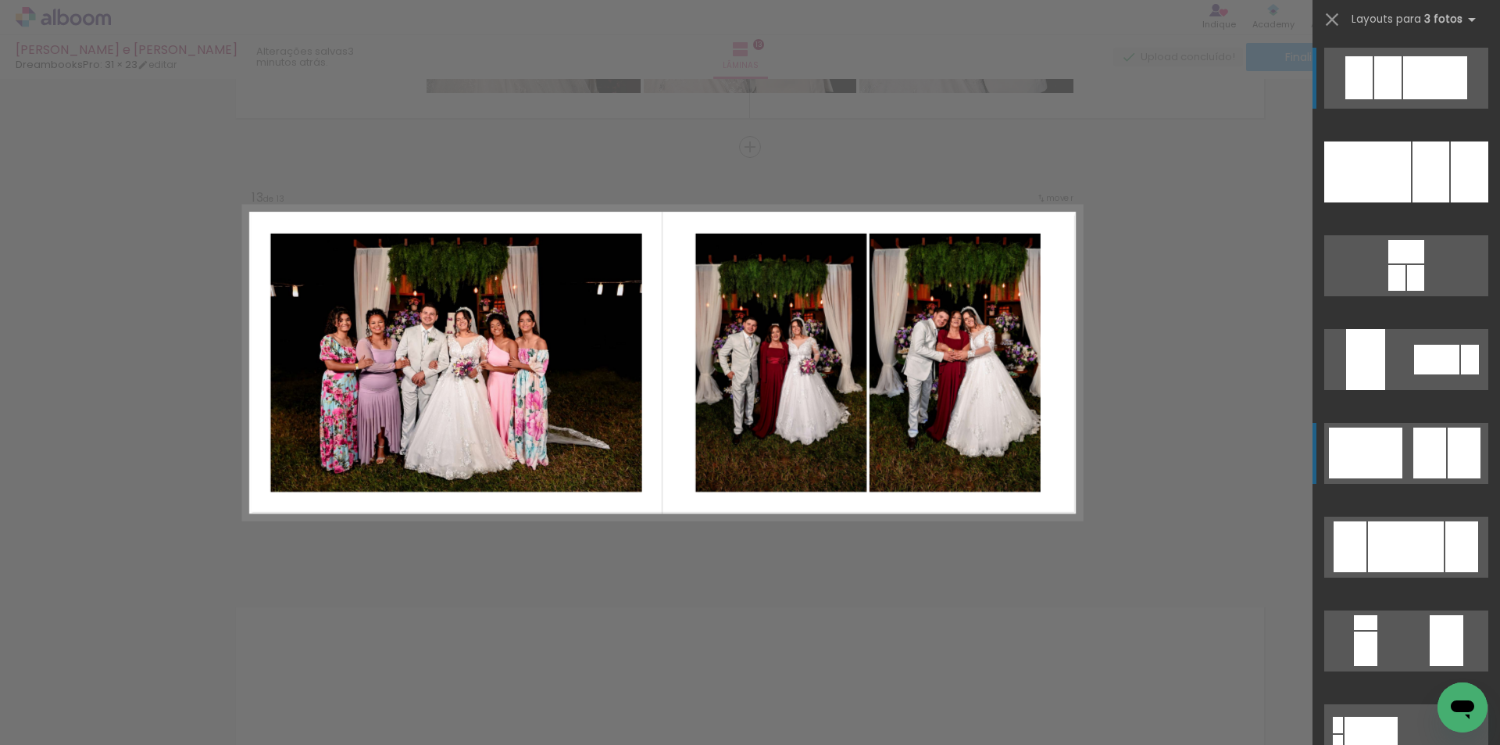
click at [1403, 202] on quentale-layouter at bounding box center [1407, 171] width 164 height 61
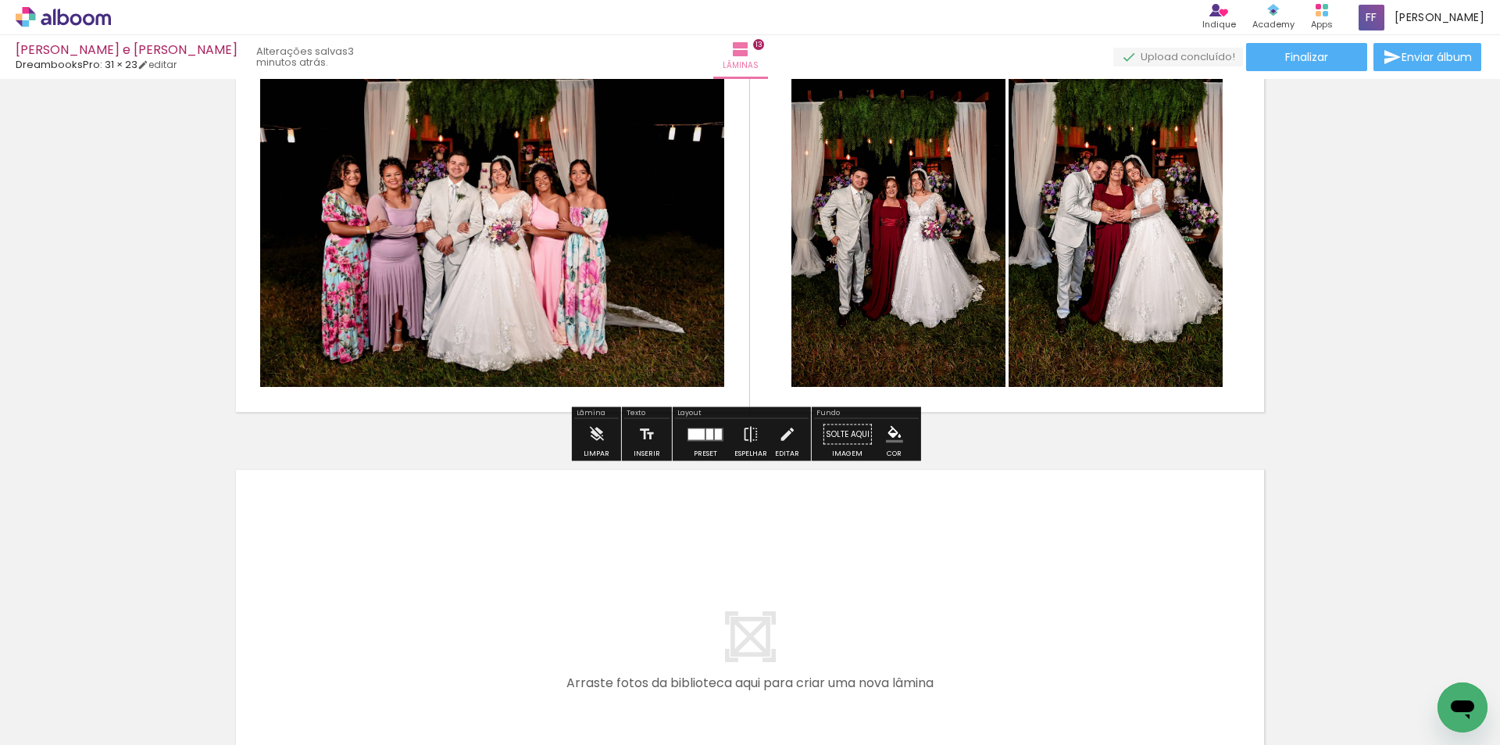
scroll to position [5290, 0]
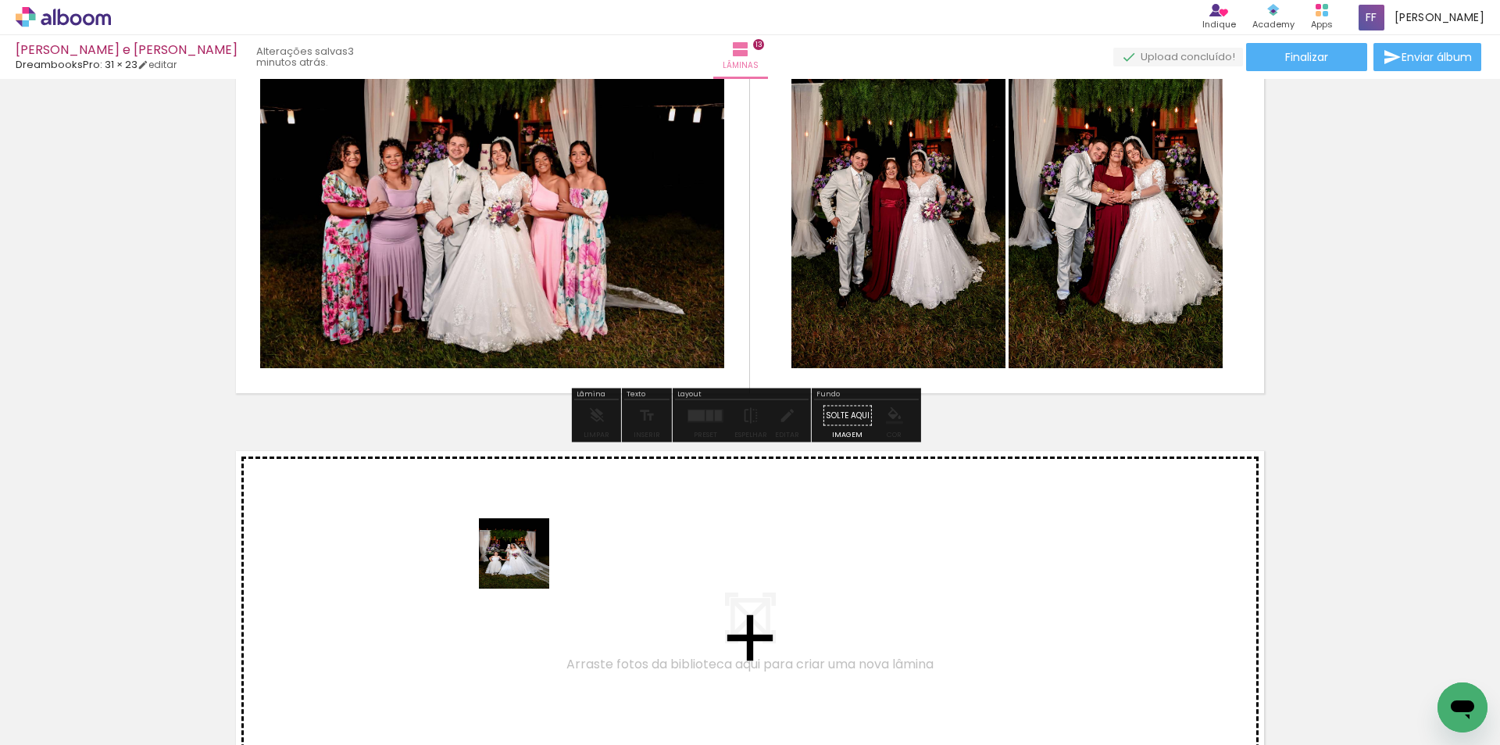
click at [526, 565] on quentale-workspace at bounding box center [750, 372] width 1500 height 745
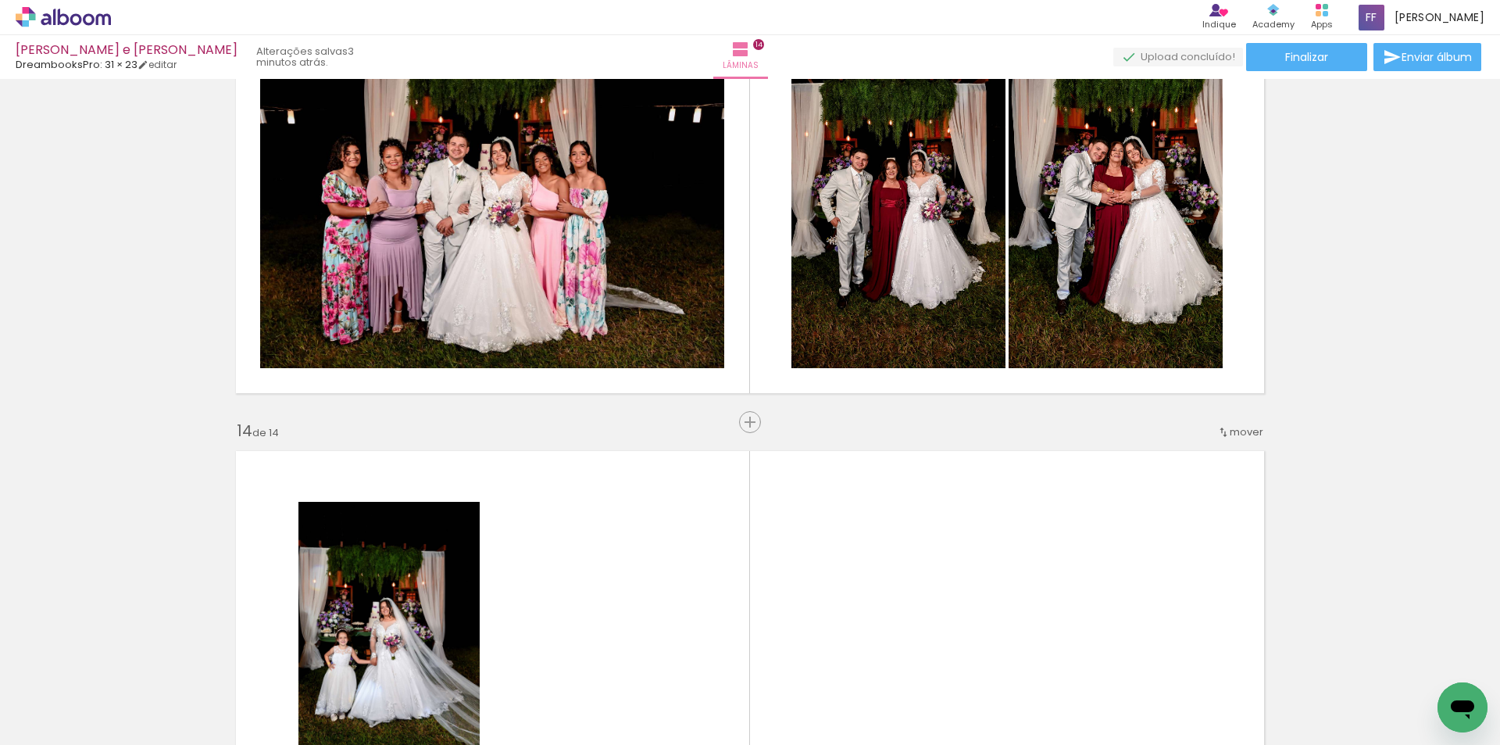
scroll to position [5565, 0]
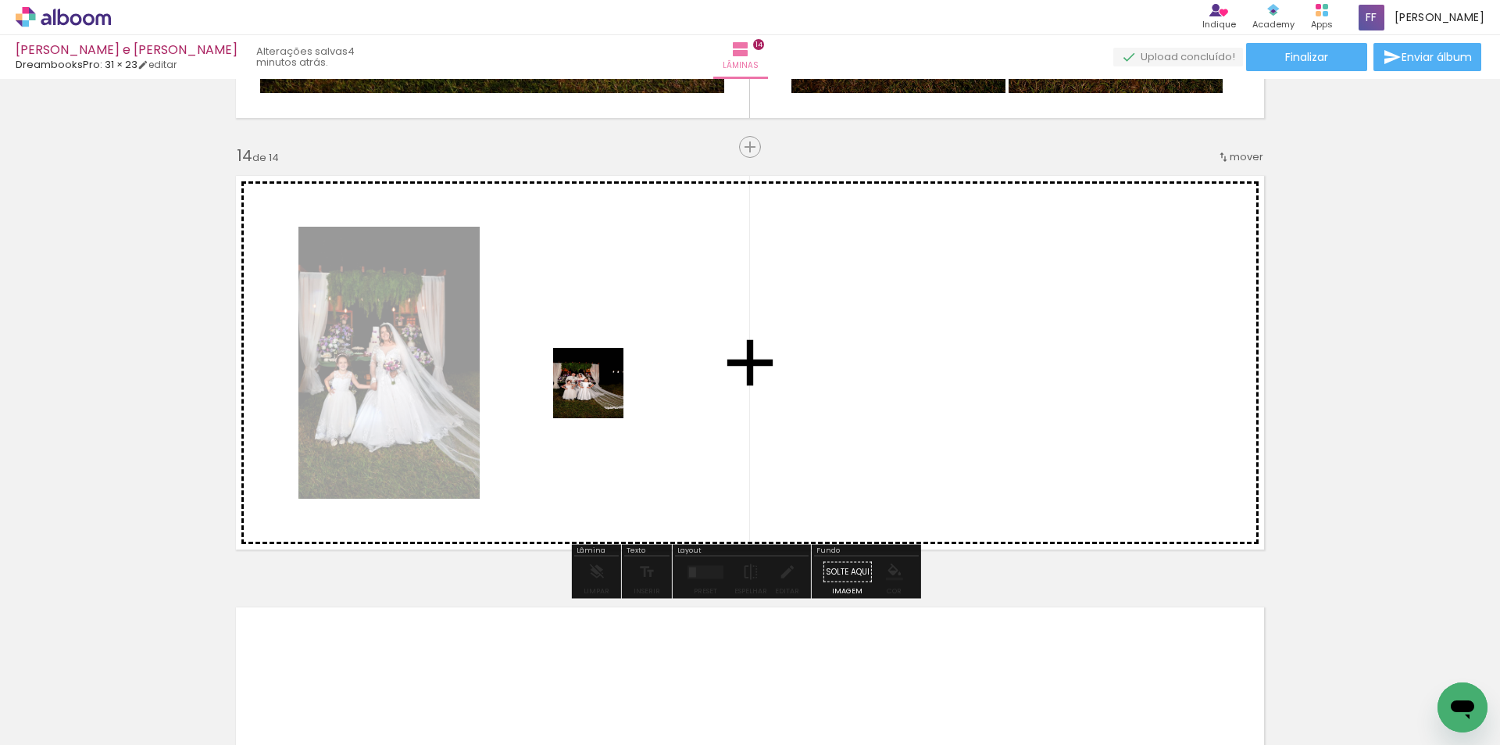
drag, startPoint x: 374, startPoint y: 695, endPoint x: 600, endPoint y: 395, distance: 375.6
click at [600, 395] on quentale-workspace at bounding box center [750, 372] width 1500 height 745
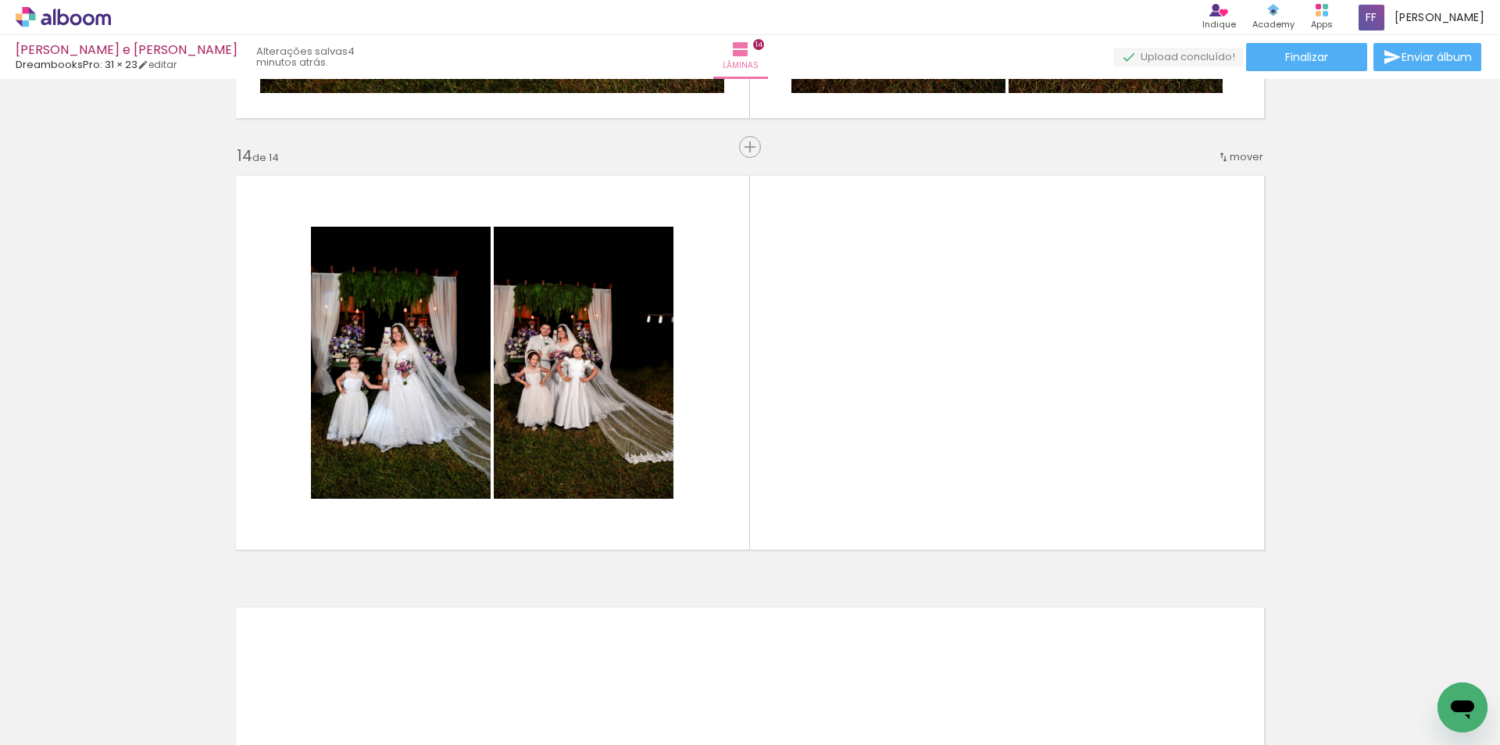
scroll to position [0, 2233]
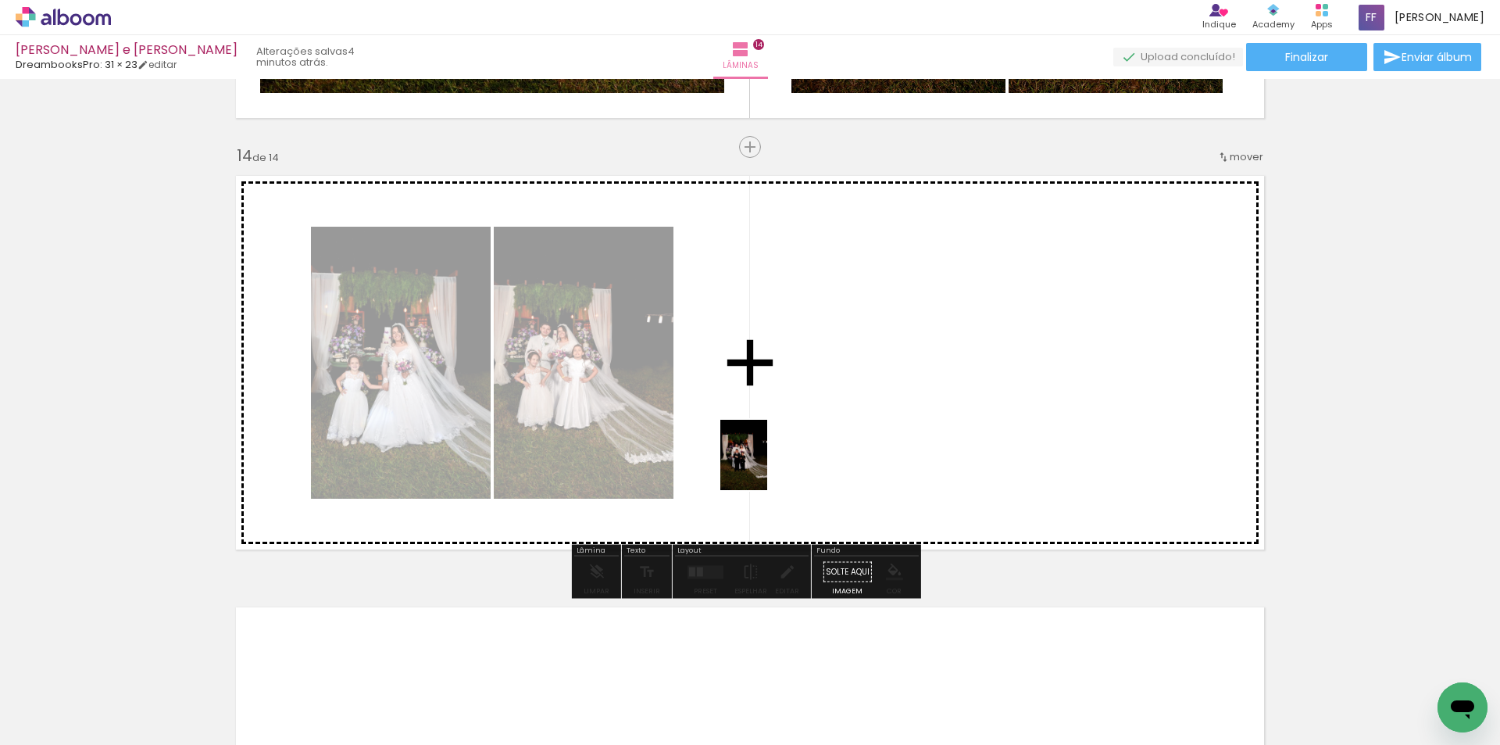
drag, startPoint x: 720, startPoint y: 651, endPoint x: 778, endPoint y: 437, distance: 221.6
click at [778, 437] on quentale-workspace at bounding box center [750, 372] width 1500 height 745
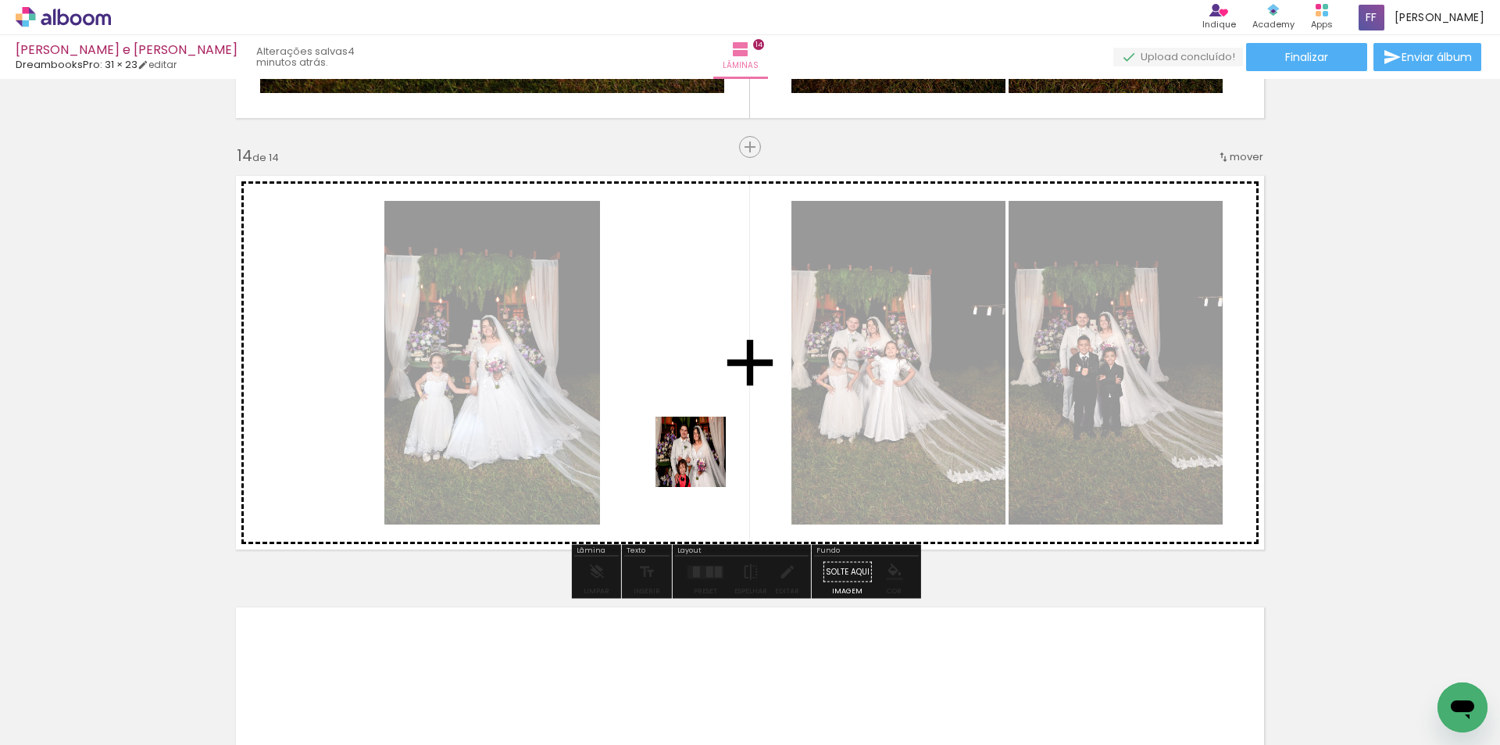
drag, startPoint x: 737, startPoint y: 535, endPoint x: 703, endPoint y: 463, distance: 79.7
click at [703, 463] on quentale-workspace at bounding box center [750, 372] width 1500 height 745
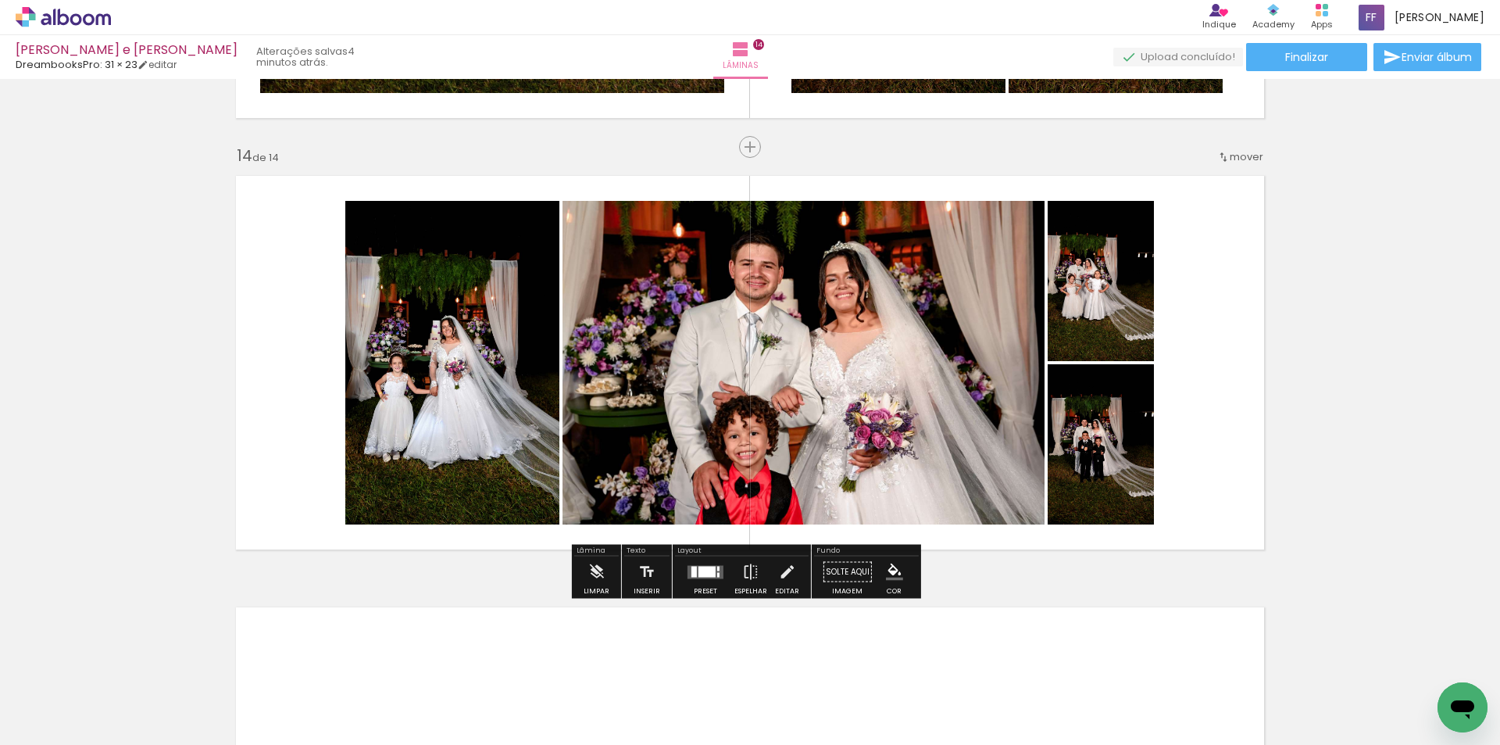
click at [710, 591] on div "Preset" at bounding box center [705, 591] width 23 height 7
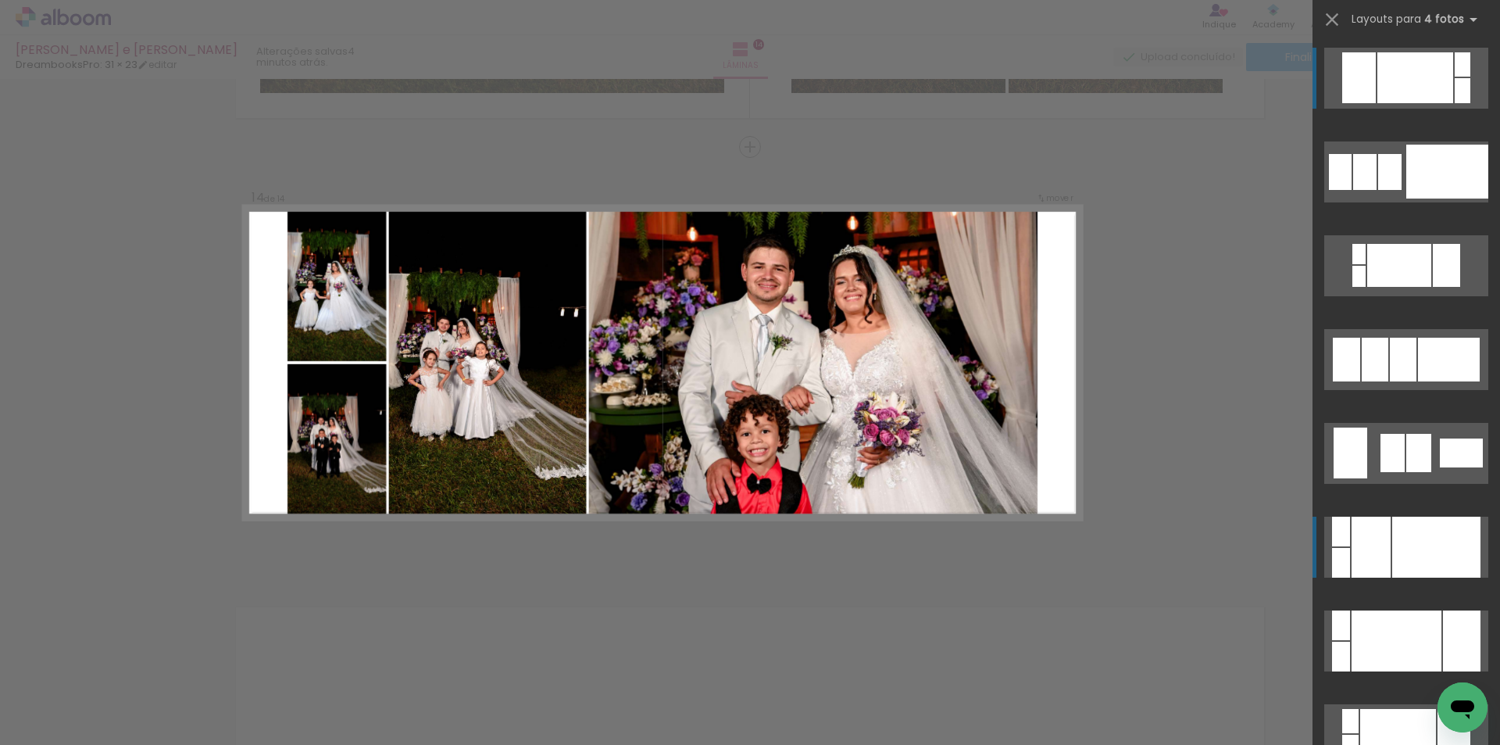
click at [1407, 546] on div at bounding box center [1437, 547] width 88 height 61
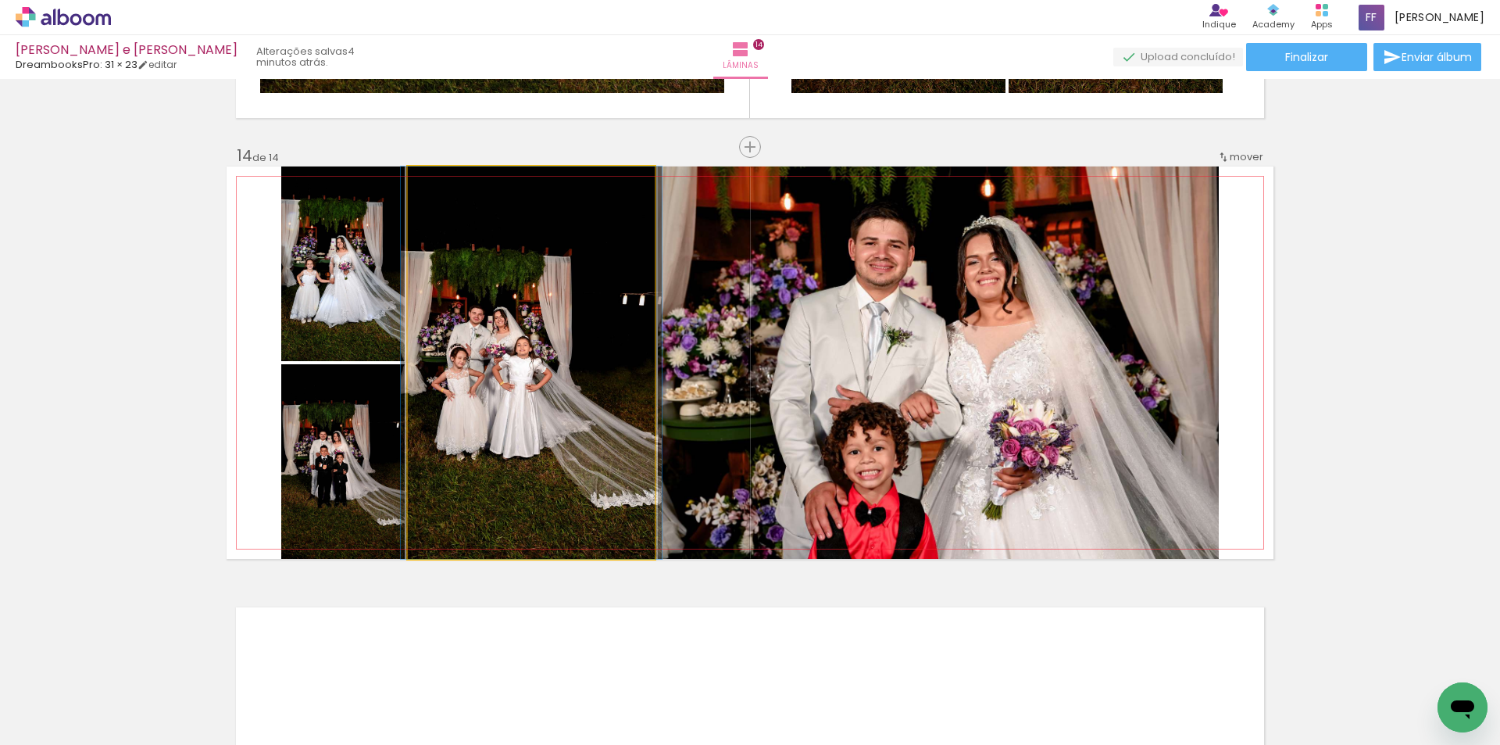
click at [509, 351] on quentale-photo at bounding box center [531, 362] width 247 height 392
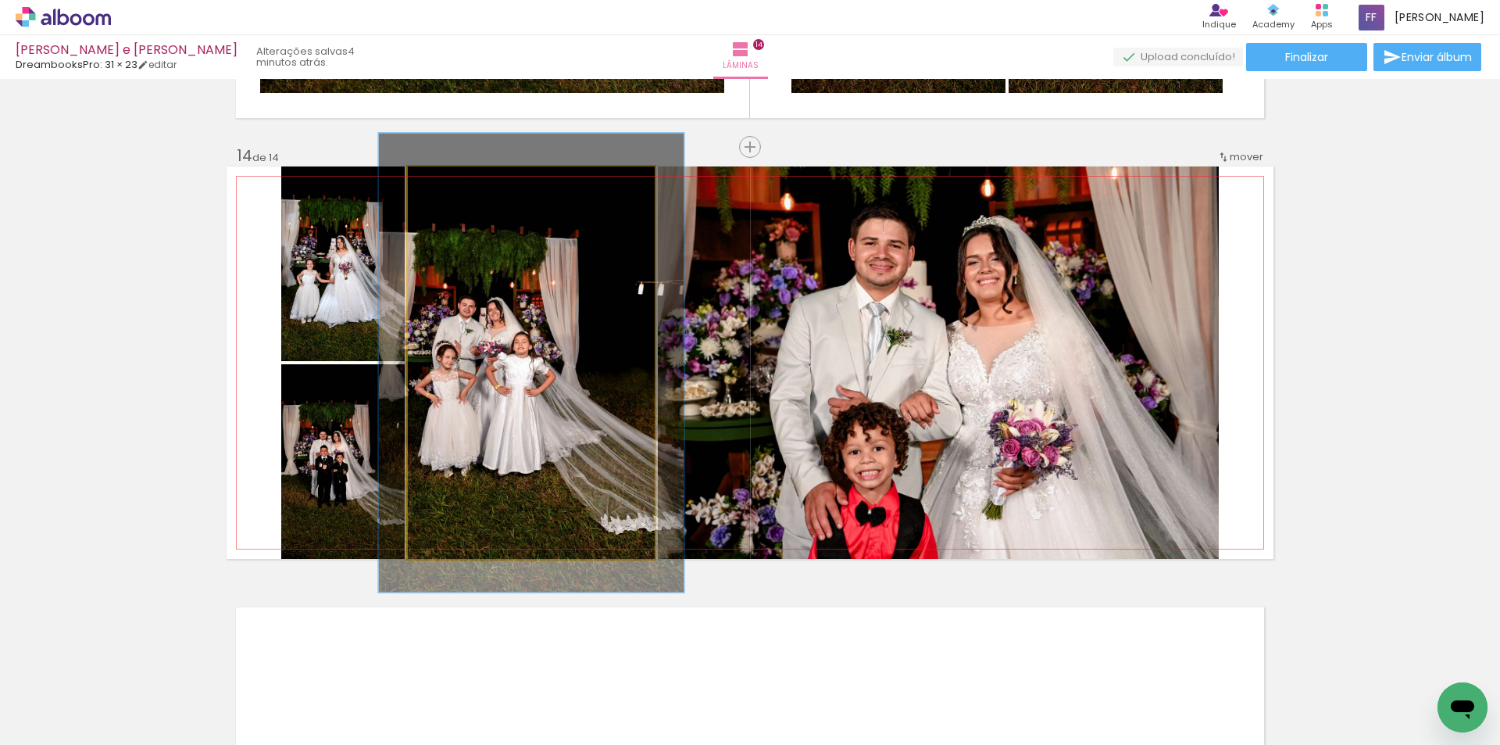
drag, startPoint x: 441, startPoint y: 185, endPoint x: 450, endPoint y: 185, distance: 9.4
type paper-slider "117"
click at [450, 185] on div at bounding box center [454, 183] width 14 height 14
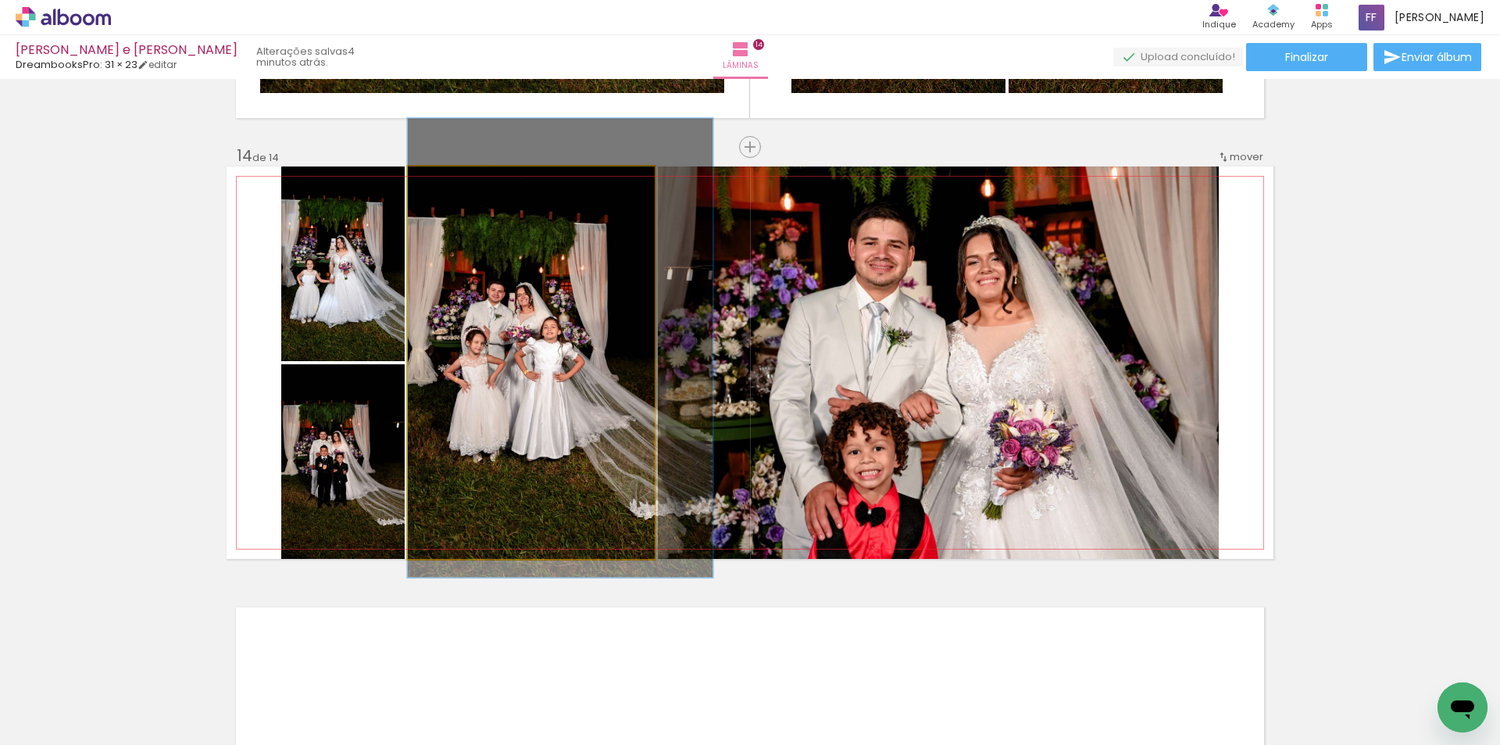
drag, startPoint x: 484, startPoint y: 362, endPoint x: 519, endPoint y: 347, distance: 38.2
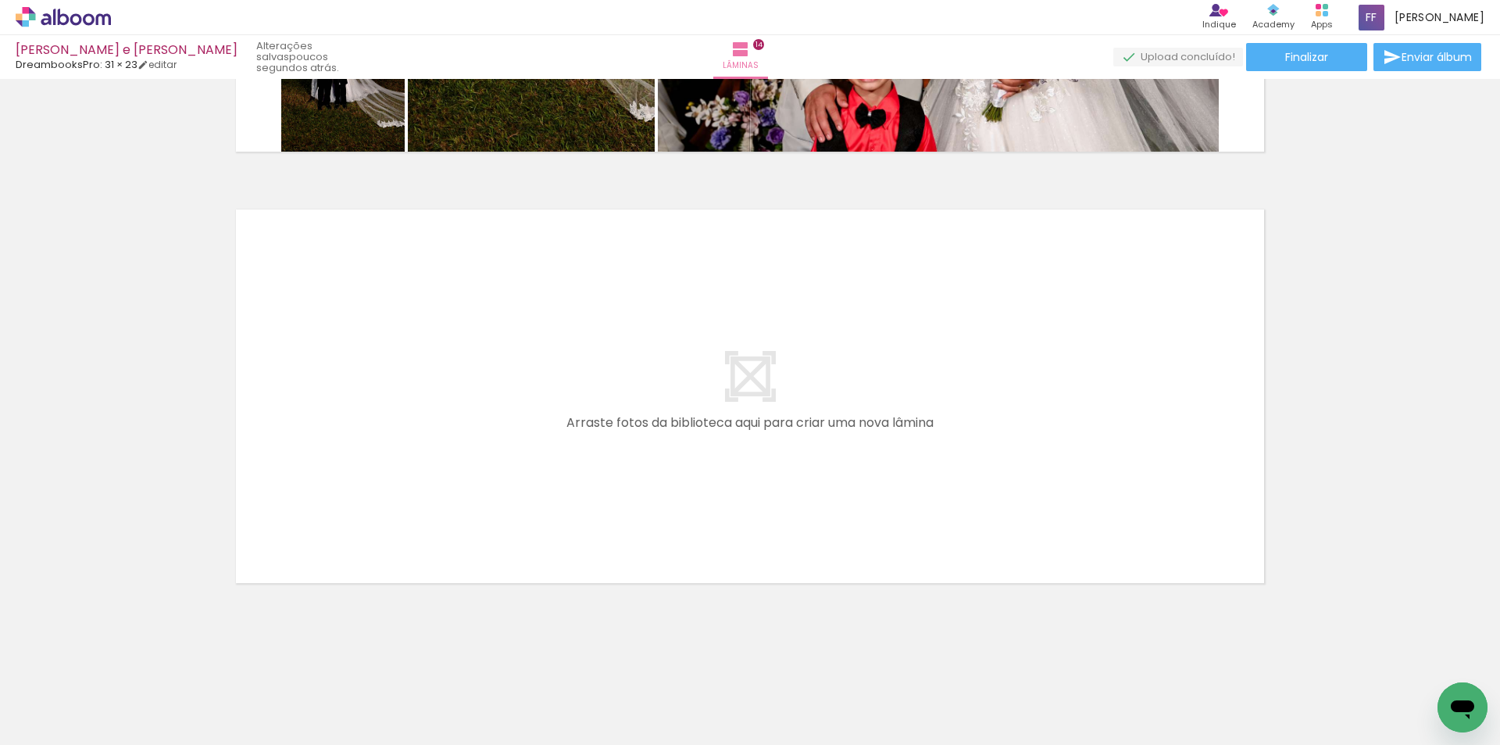
scroll to position [0, 2798]
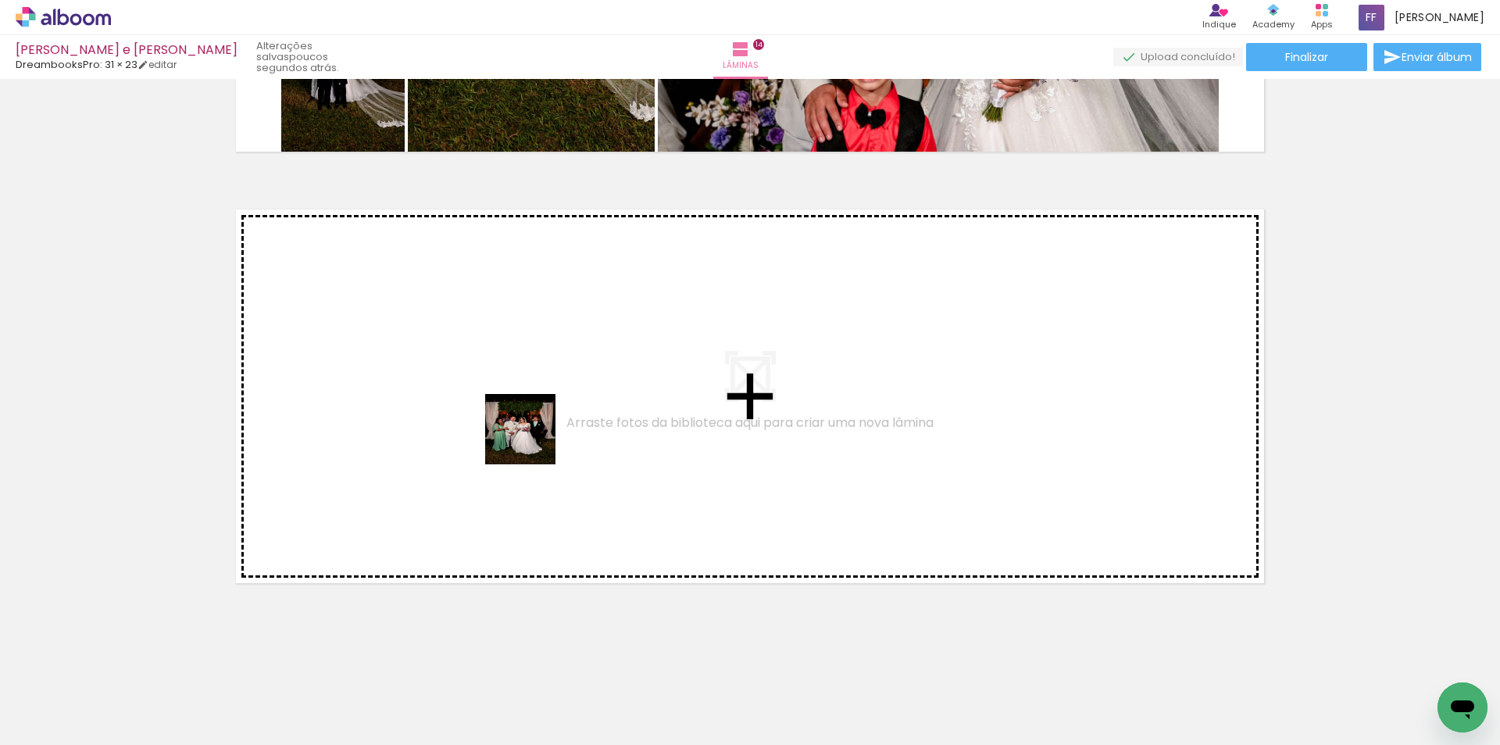
drag, startPoint x: 696, startPoint y: 699, endPoint x: 518, endPoint y: 413, distance: 336.3
click at [518, 413] on quentale-workspace at bounding box center [750, 372] width 1500 height 745
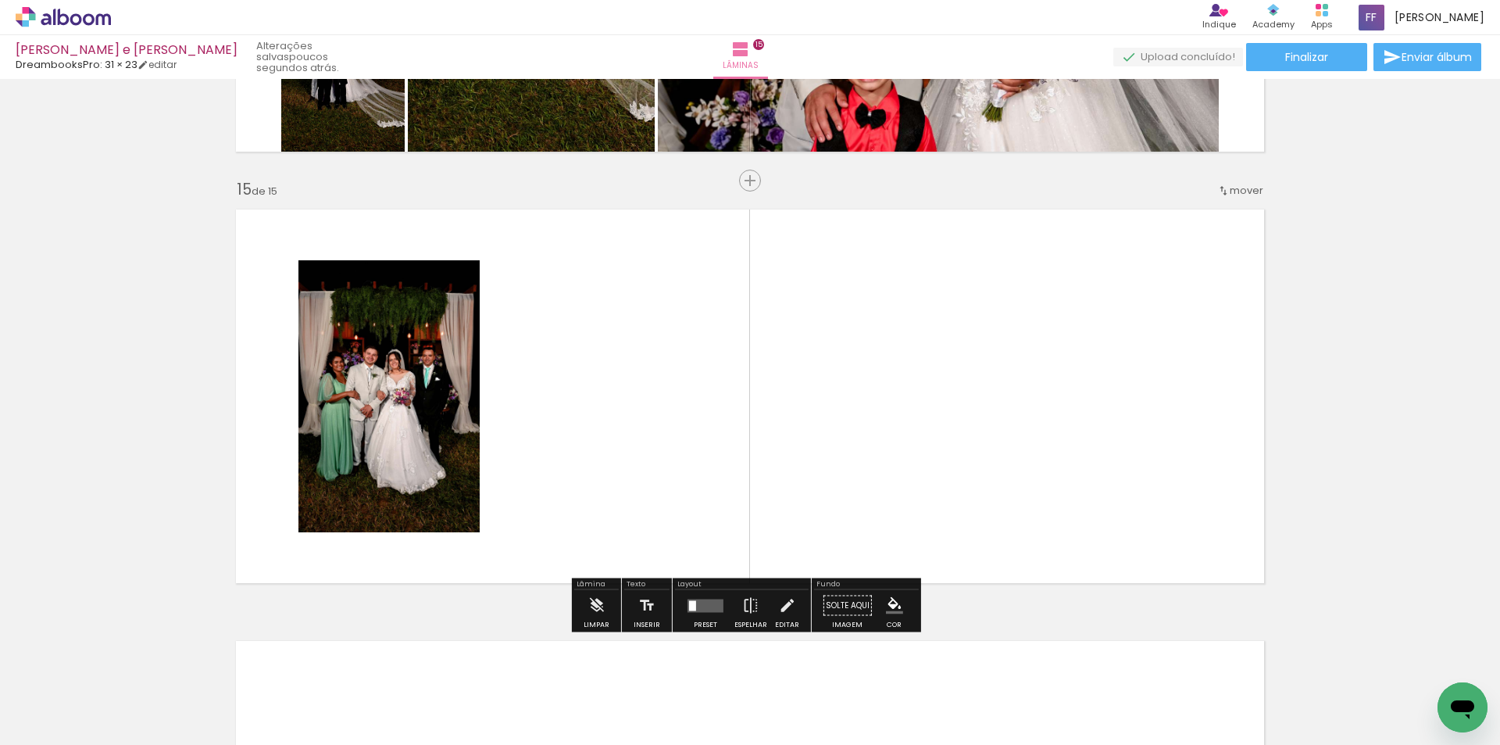
scroll to position [5997, 0]
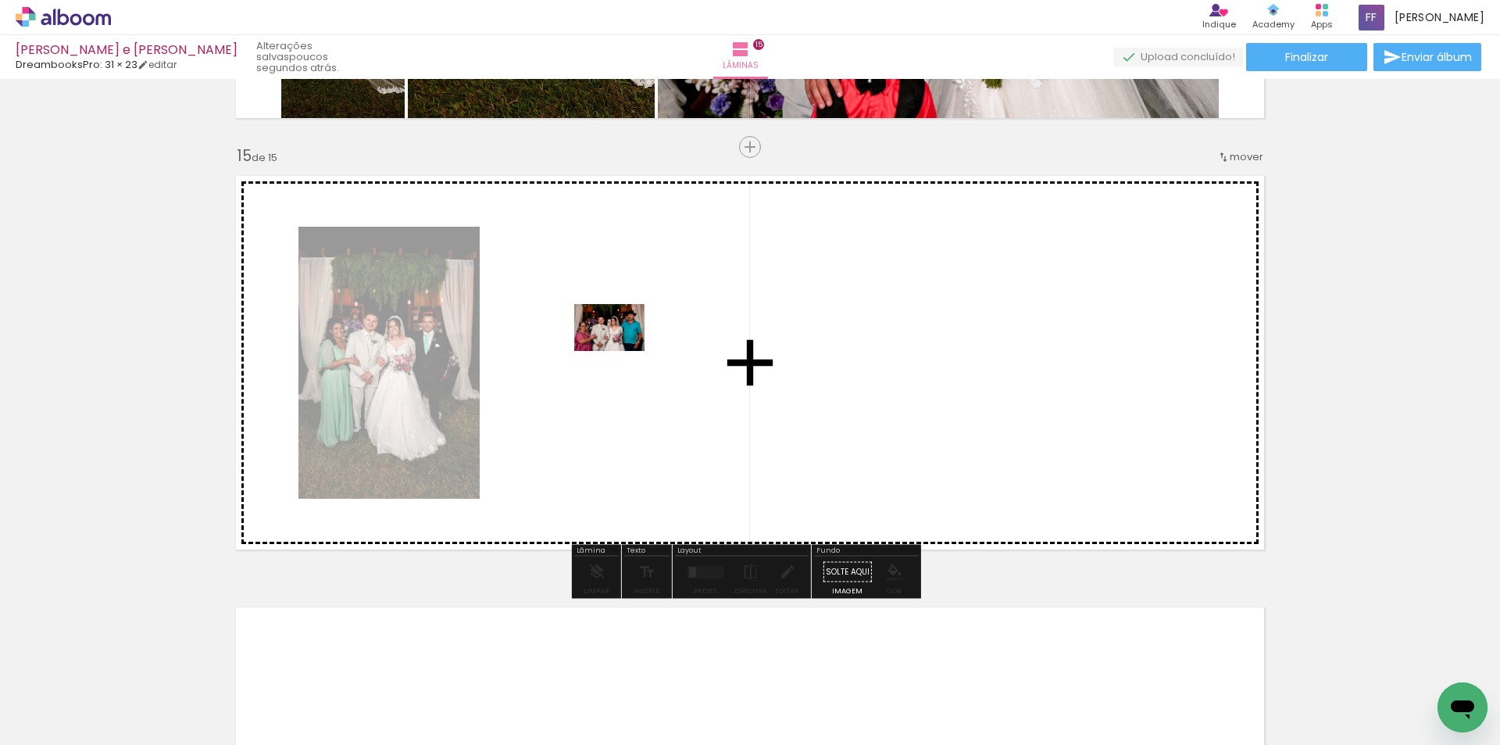
drag, startPoint x: 759, startPoint y: 669, endPoint x: 621, endPoint y: 351, distance: 346.5
click at [621, 351] on quentale-workspace at bounding box center [750, 372] width 1500 height 745
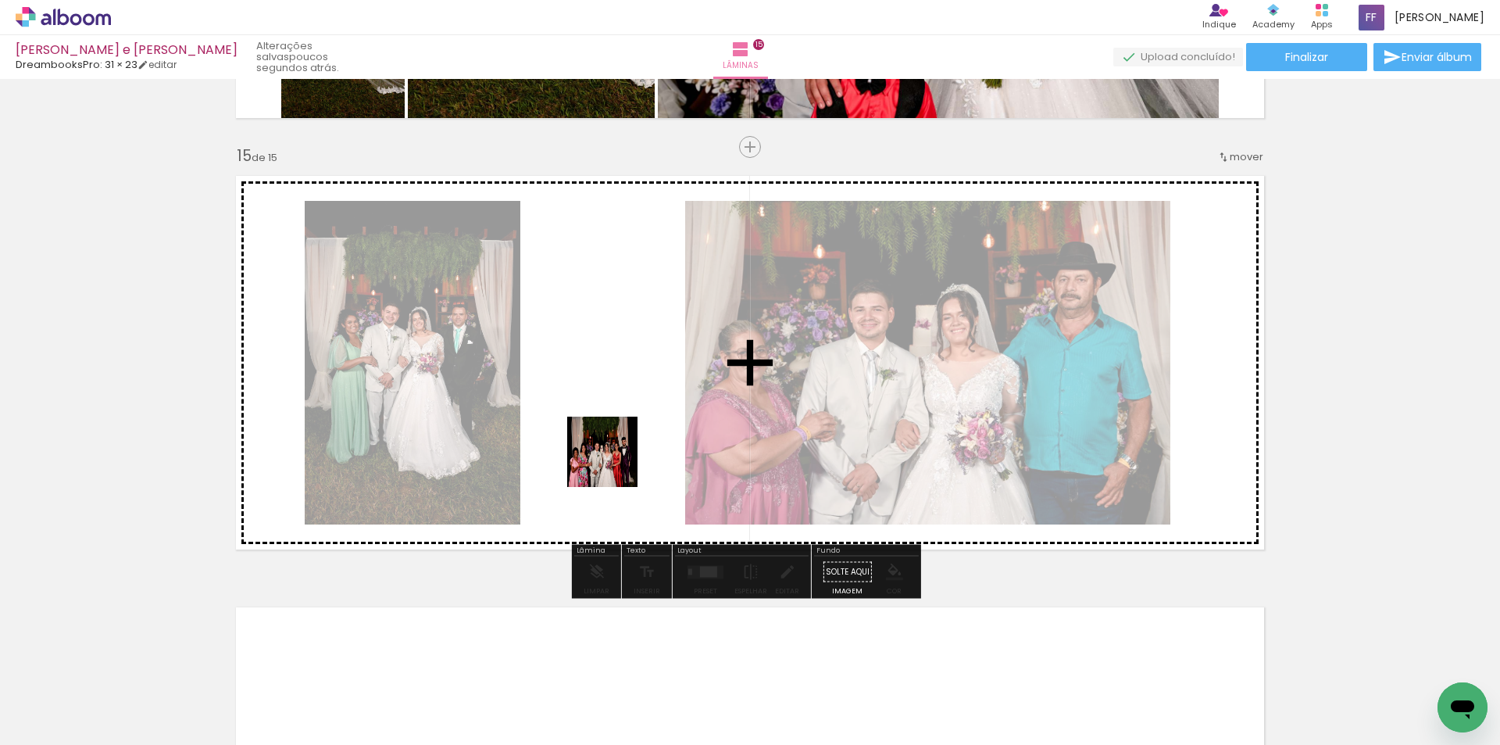
drag, startPoint x: 871, startPoint y: 703, endPoint x: 713, endPoint y: 530, distance: 234.0
click at [602, 426] on quentale-workspace at bounding box center [750, 372] width 1500 height 745
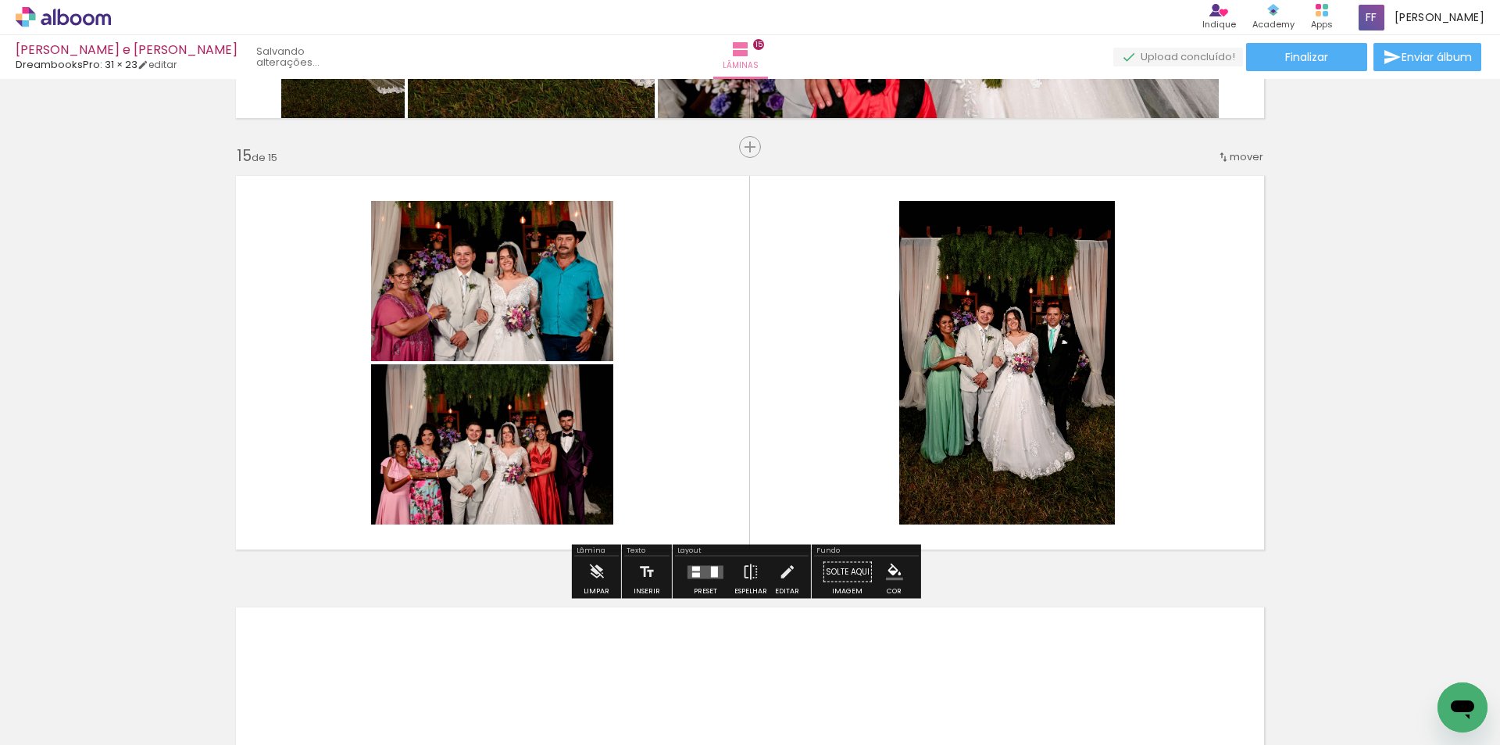
click at [703, 568] on quentale-layouter at bounding box center [706, 571] width 36 height 13
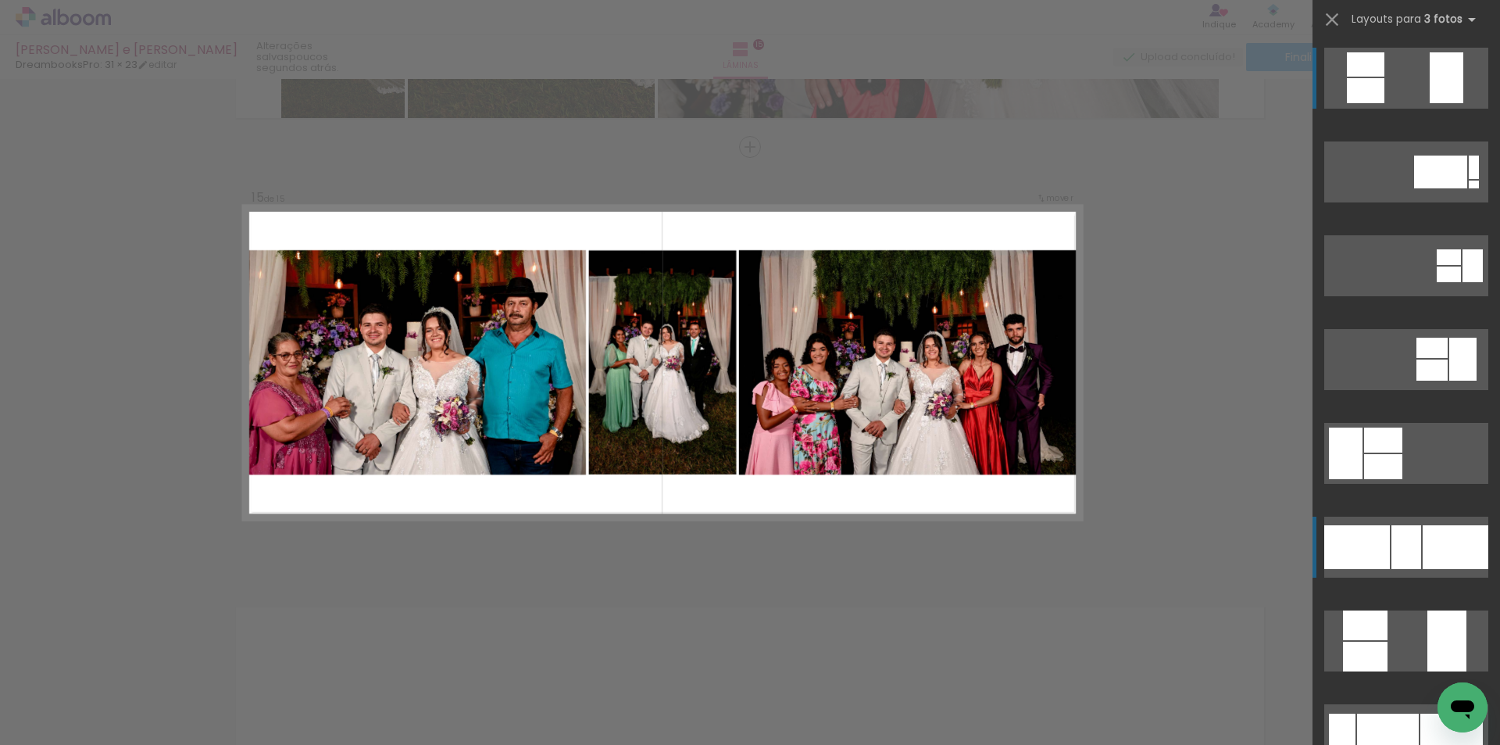
click at [1411, 544] on div at bounding box center [1407, 547] width 30 height 44
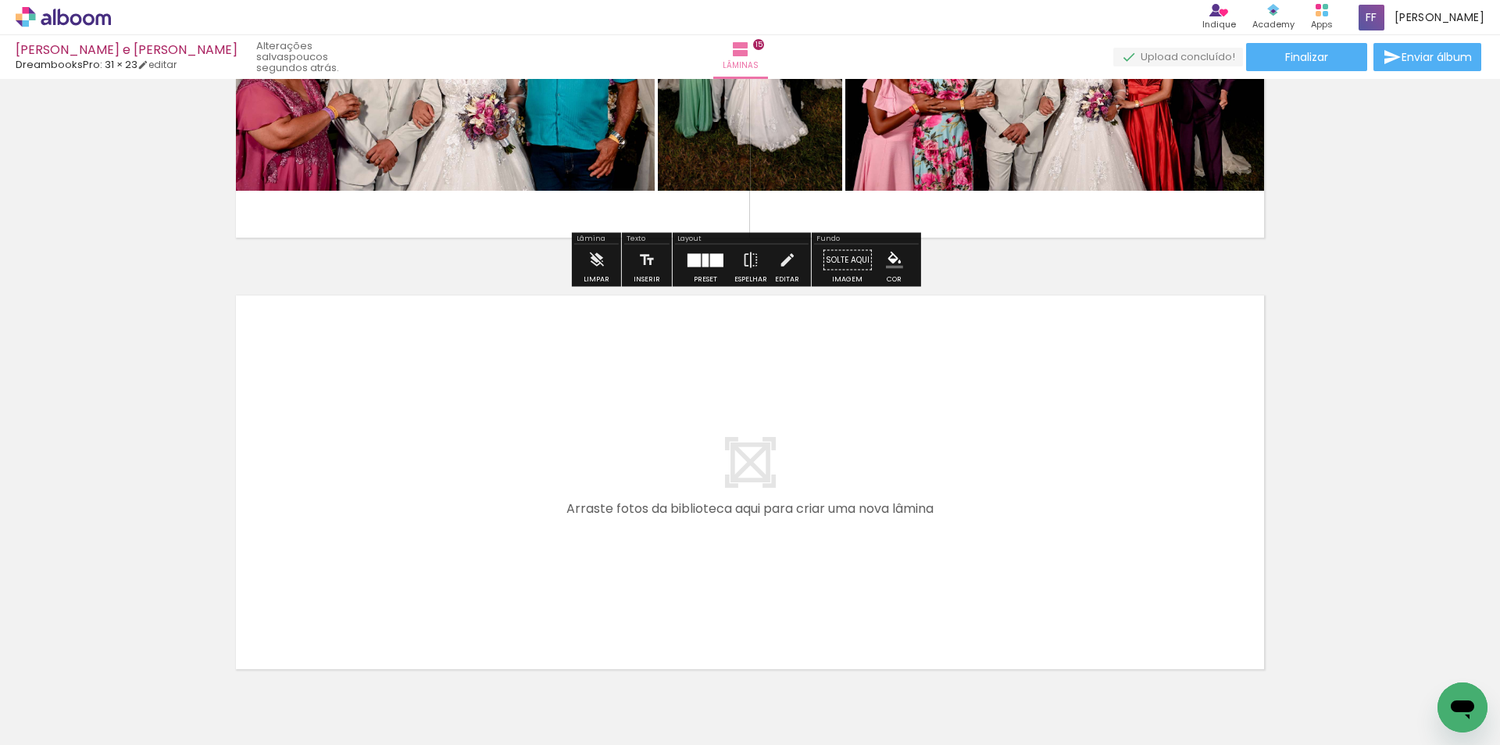
scroll to position [6309, 0]
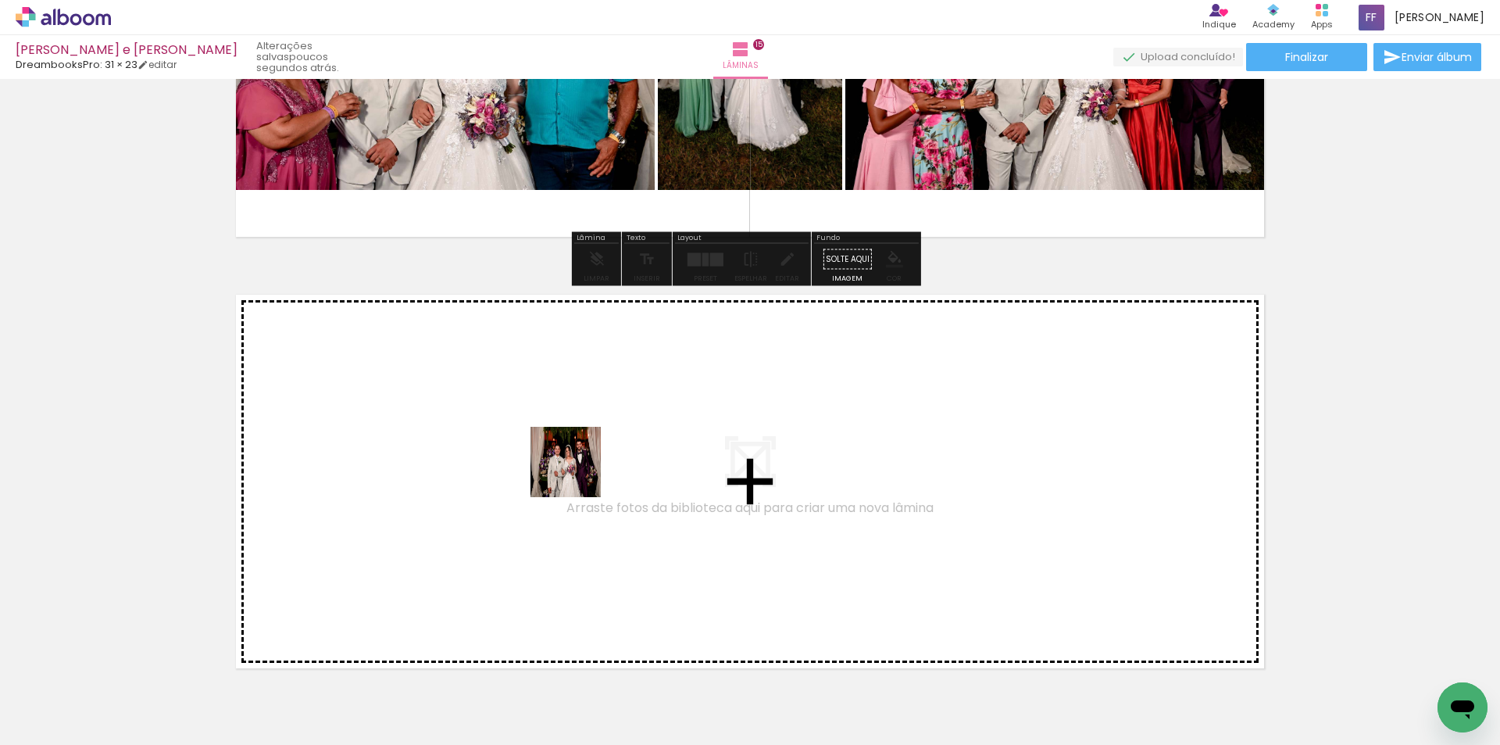
drag, startPoint x: 946, startPoint y: 687, endPoint x: 577, endPoint y: 474, distance: 426.1
click at [577, 474] on quentale-workspace at bounding box center [750, 372] width 1500 height 745
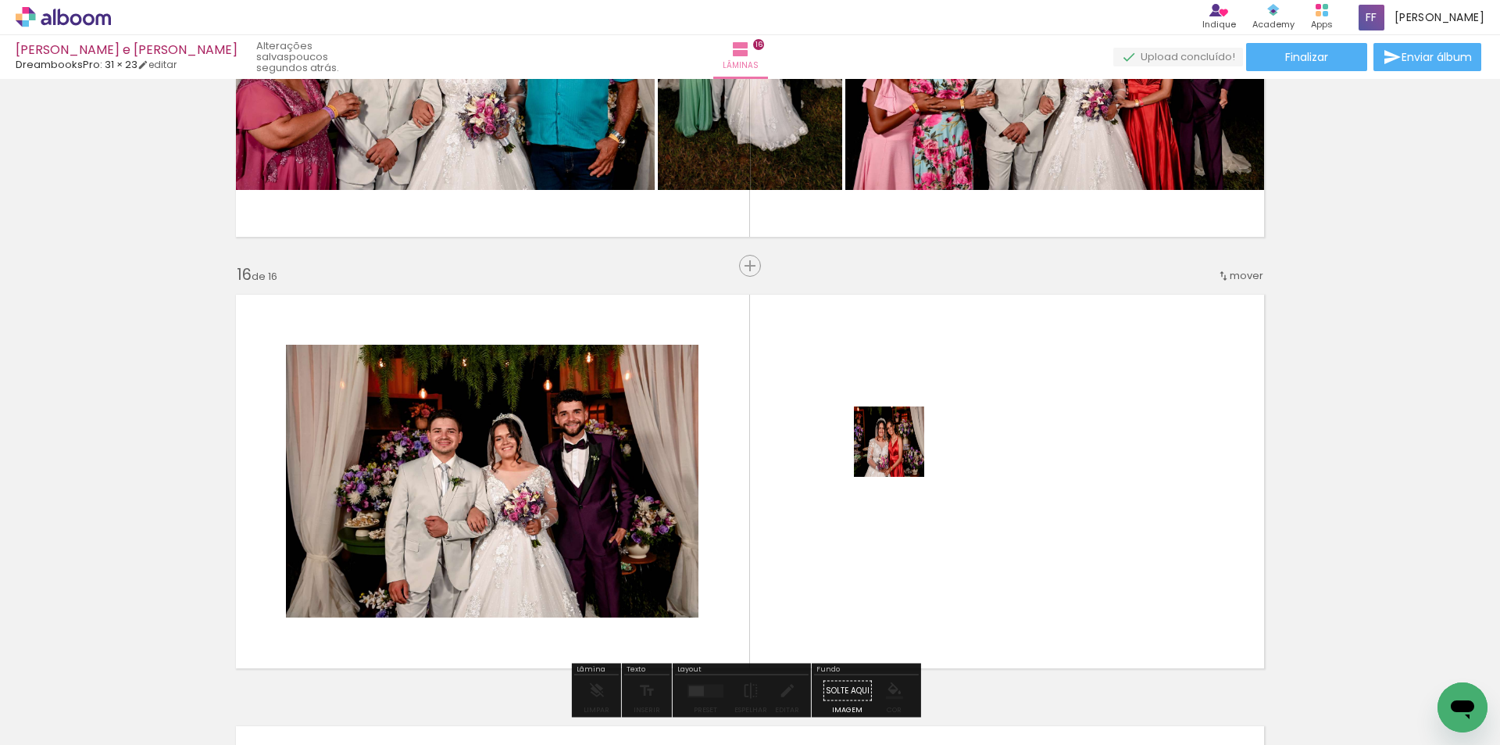
scroll to position [6428, 0]
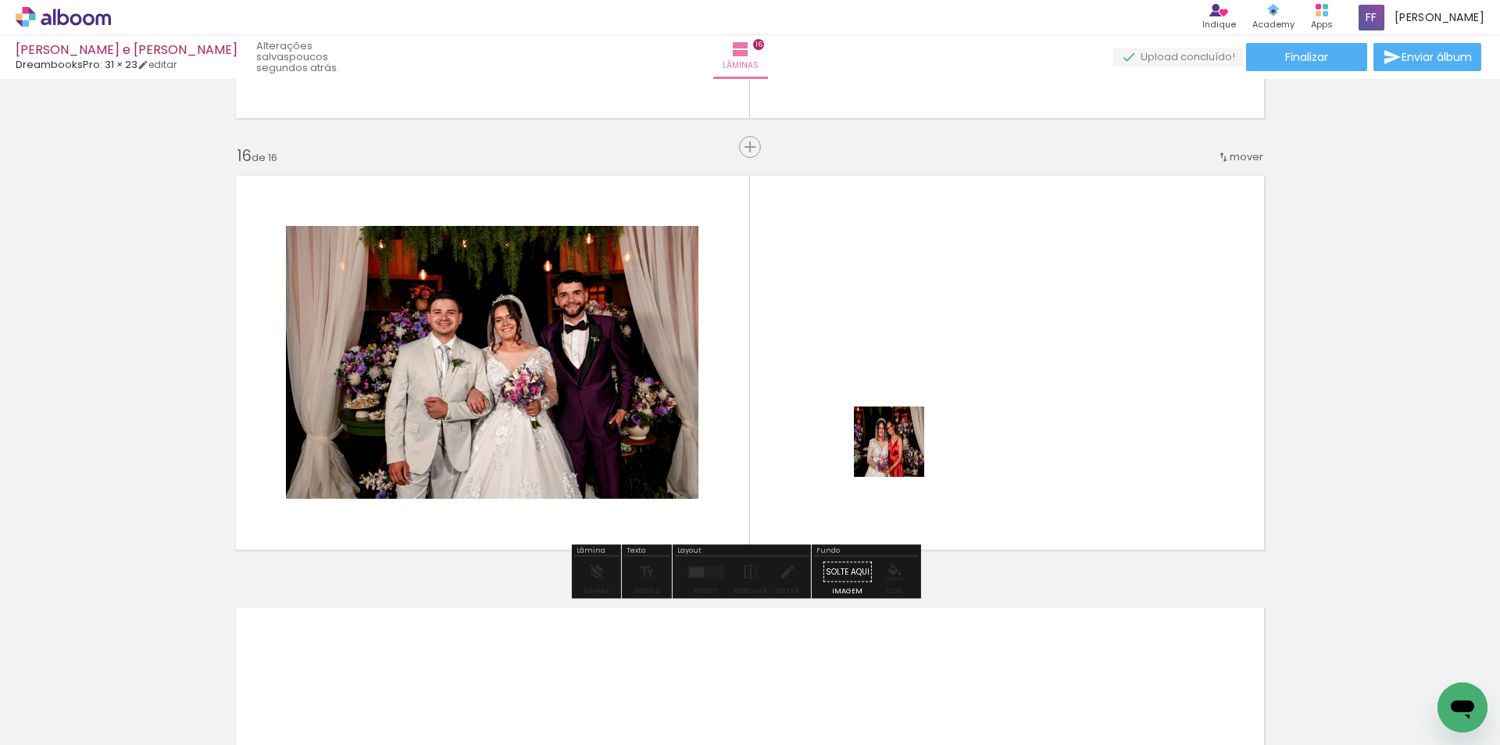
click at [901, 453] on quentale-workspace at bounding box center [750, 372] width 1500 height 745
drag, startPoint x: 1040, startPoint y: 692, endPoint x: 963, endPoint y: 380, distance: 321.2
click at [963, 380] on quentale-workspace at bounding box center [750, 372] width 1500 height 745
drag, startPoint x: 1044, startPoint y: 699, endPoint x: 1010, endPoint y: 408, distance: 293.5
click at [1010, 408] on quentale-workspace at bounding box center [750, 372] width 1500 height 745
